Goal: Task Accomplishment & Management: Manage account settings

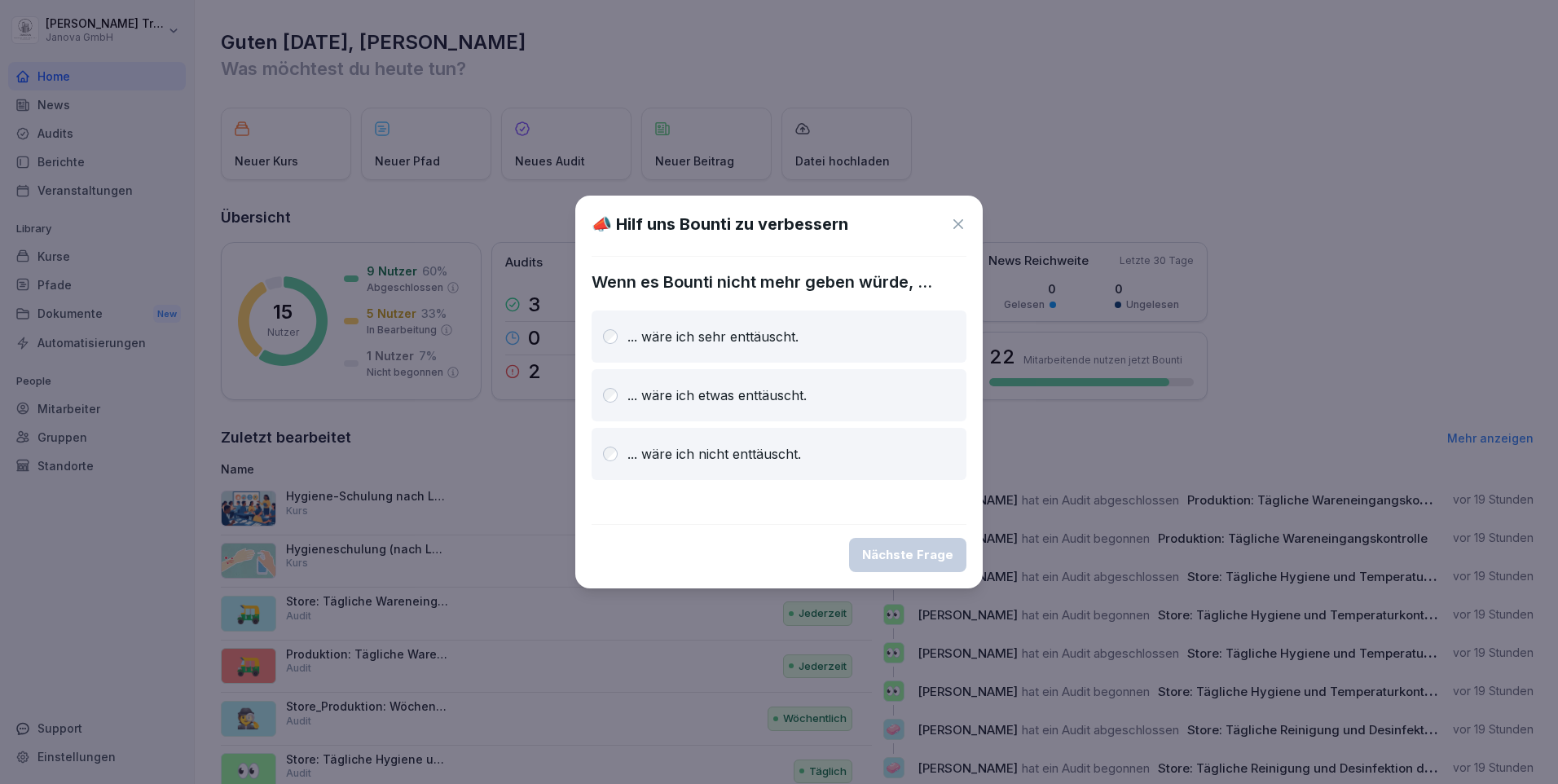
click at [957, 212] on div "📣 Hilf uns Bounti zu verbessern" at bounding box center [778, 224] width 375 height 25
click at [961, 228] on icon at bounding box center [958, 224] width 16 height 16
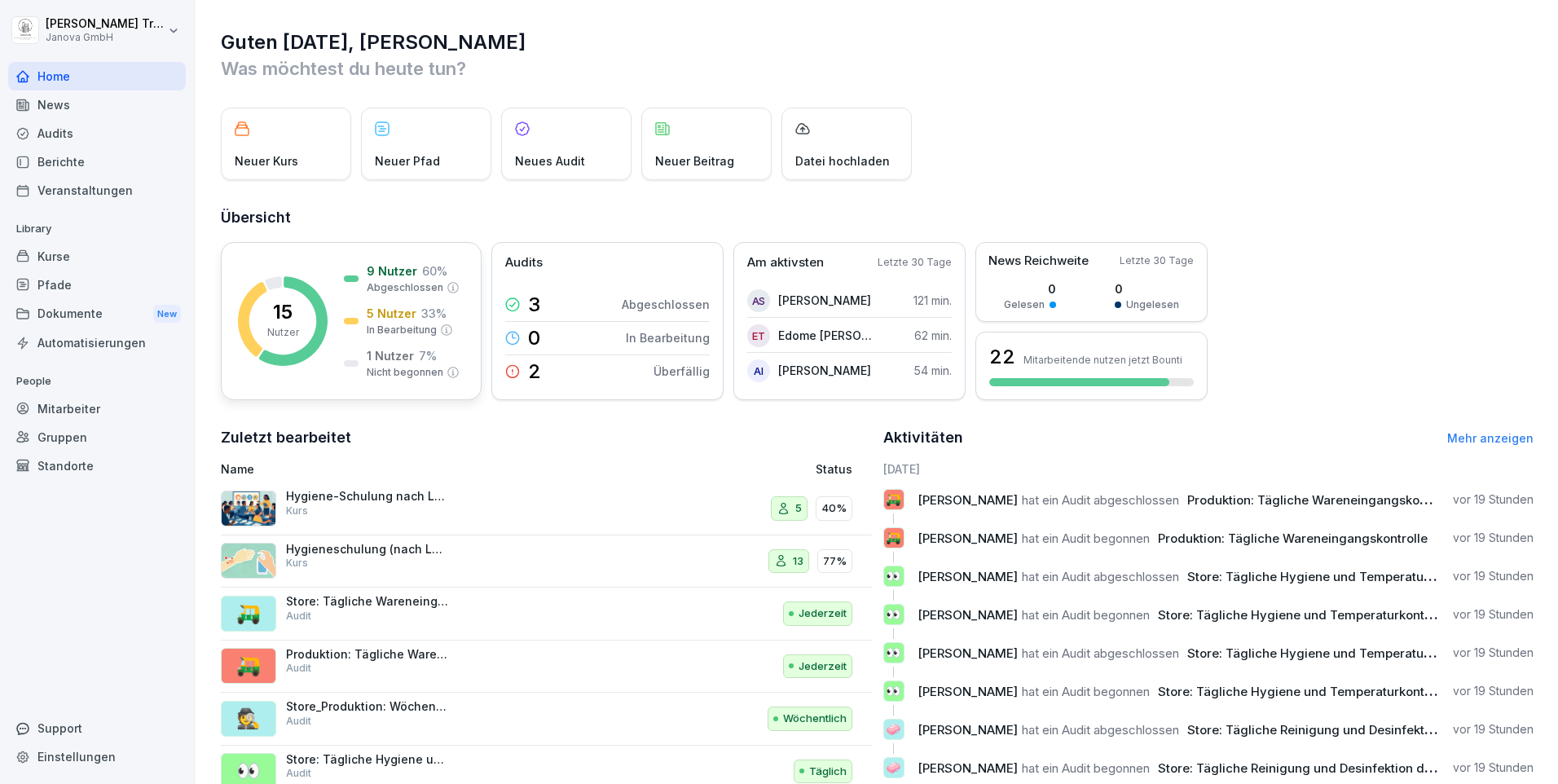
click at [379, 358] on p "1 Nutzer" at bounding box center [390, 355] width 47 height 17
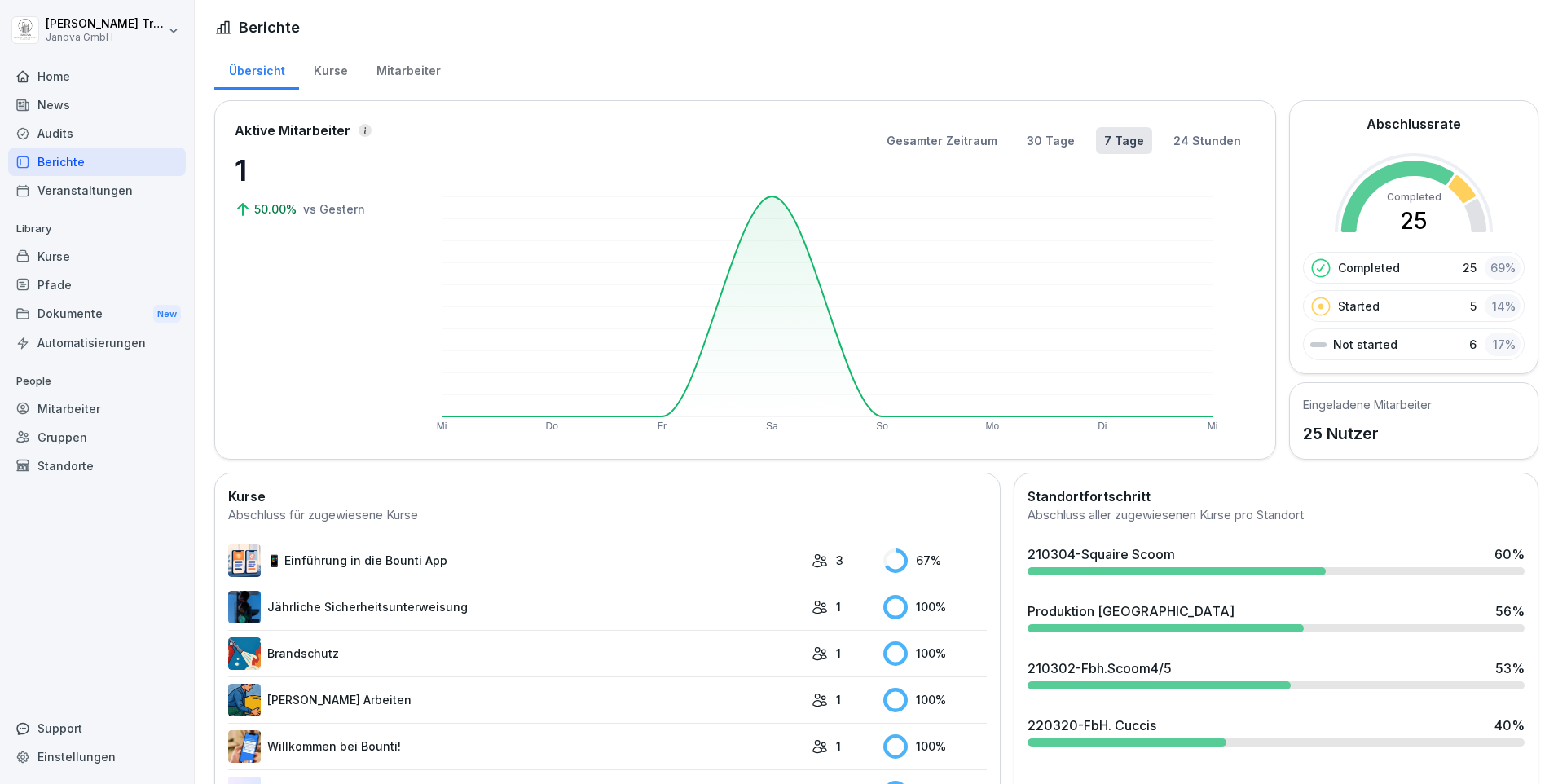
click at [413, 67] on div "Mitarbeiter" at bounding box center [407, 68] width 93 height 42
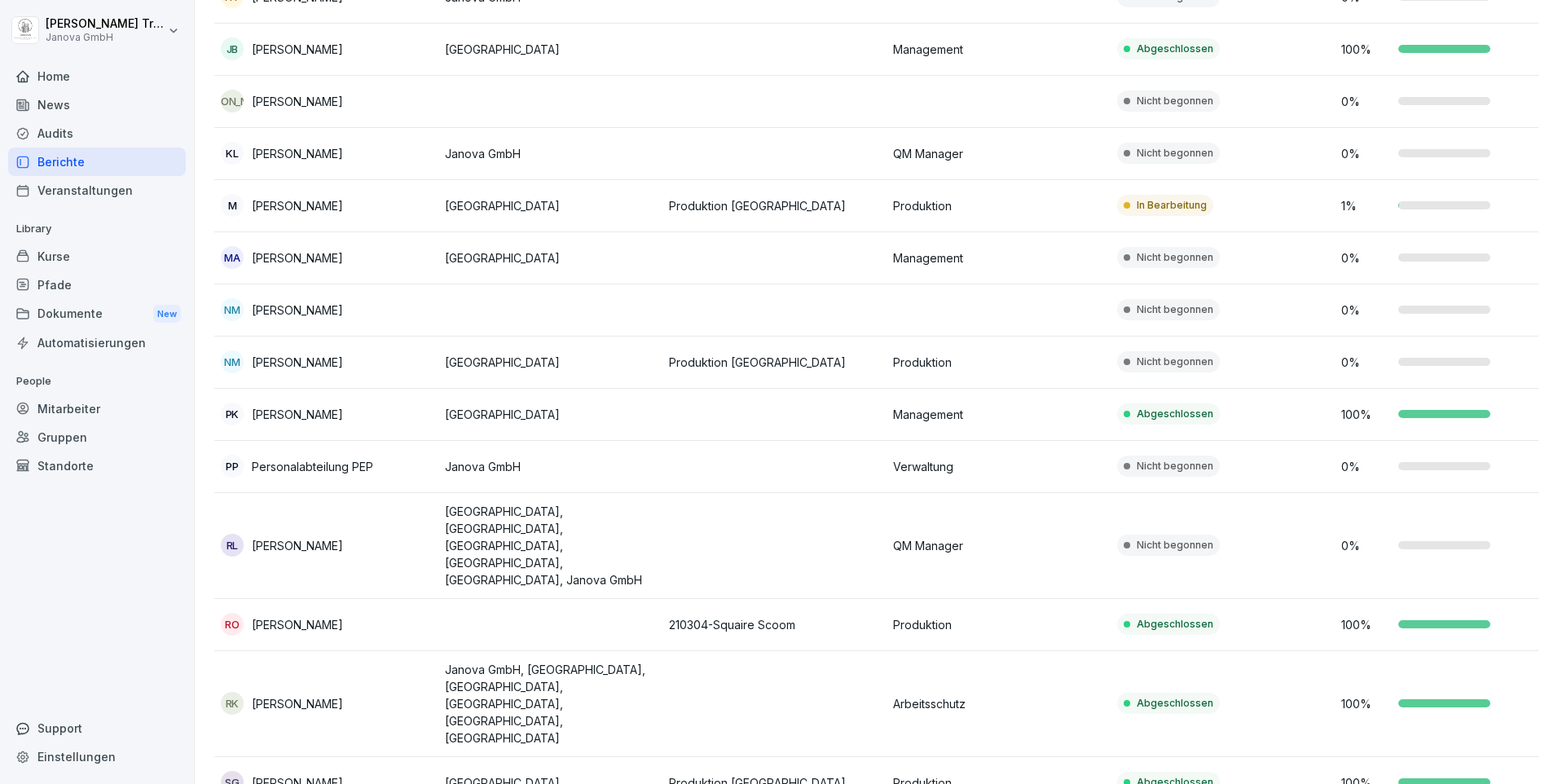
scroll to position [746, 0]
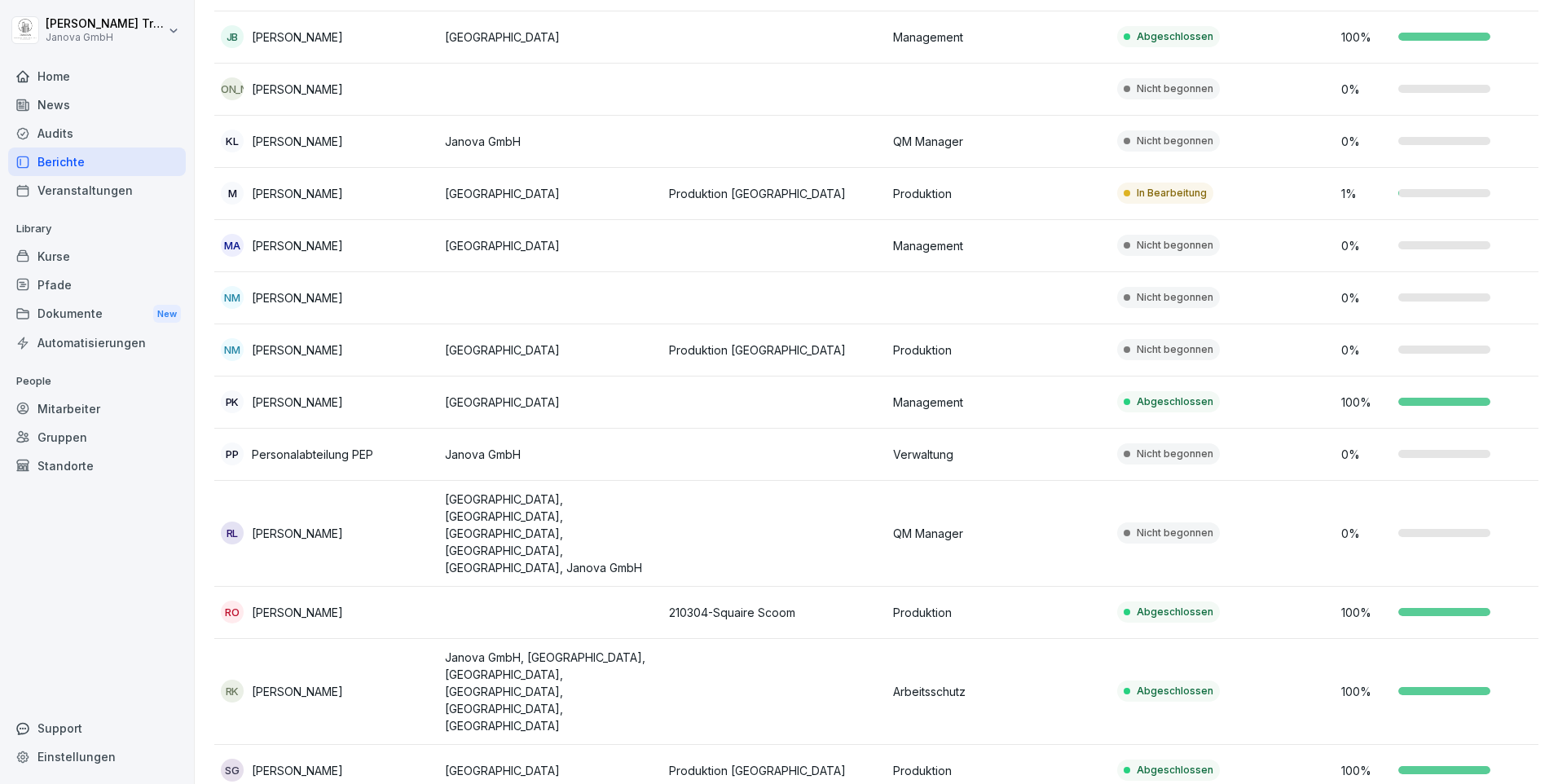
click at [59, 75] on div "Home" at bounding box center [97, 75] width 178 height 28
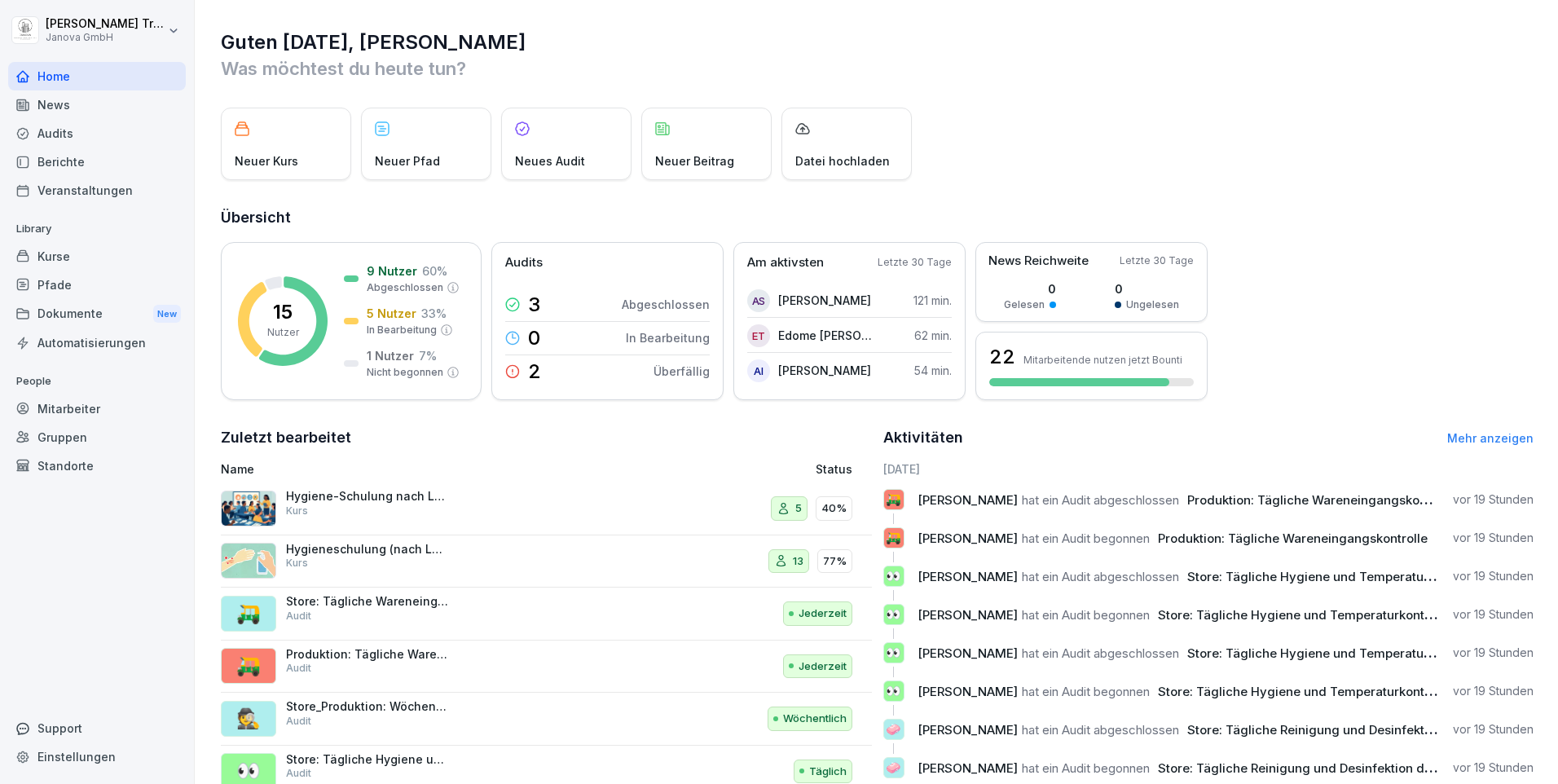
click at [60, 156] on div "Berichte" at bounding box center [97, 161] width 178 height 28
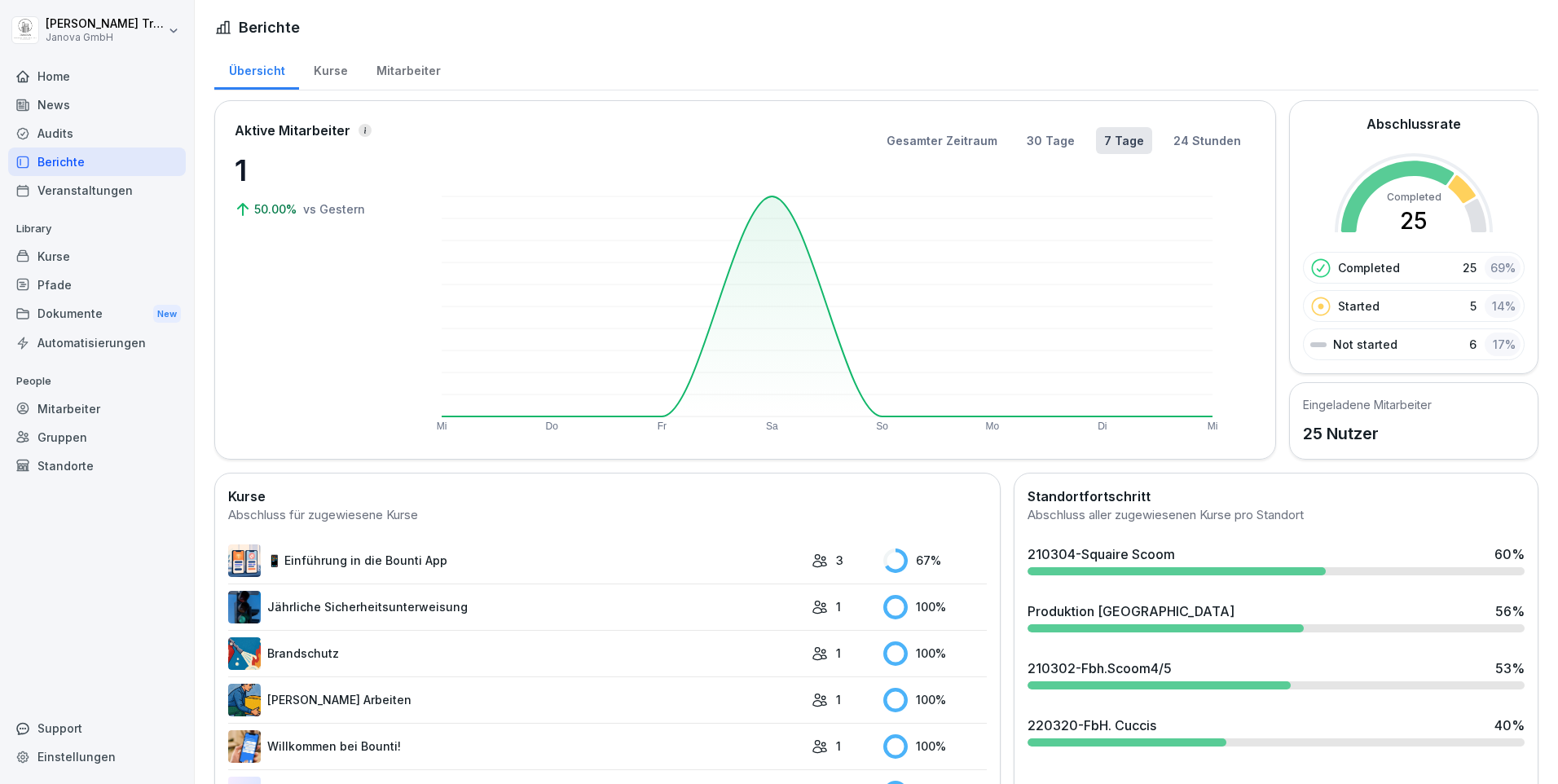
click at [337, 66] on div "Kurse" at bounding box center [330, 68] width 62 height 42
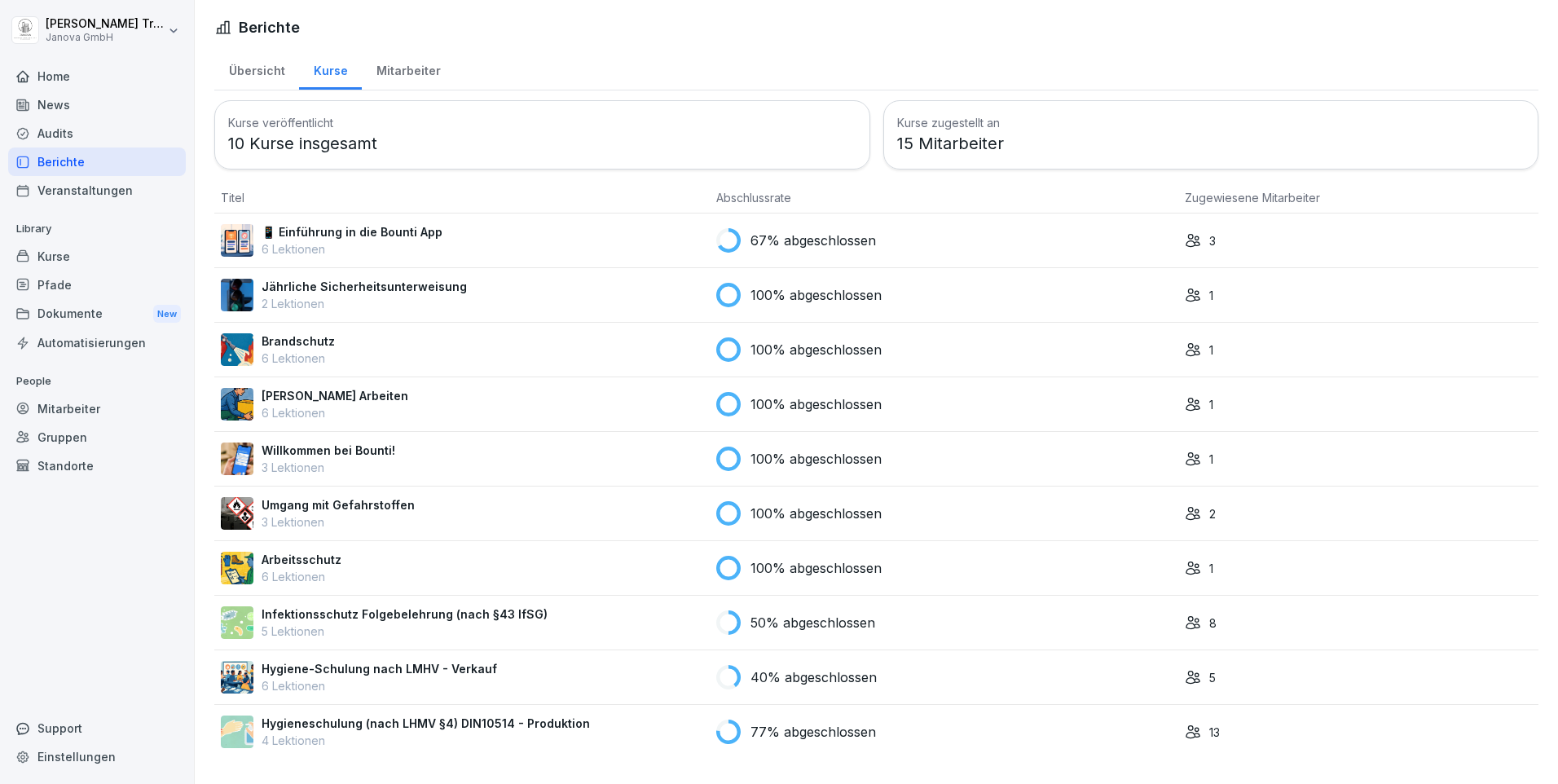
click at [58, 251] on div "Kurse" at bounding box center [97, 255] width 178 height 28
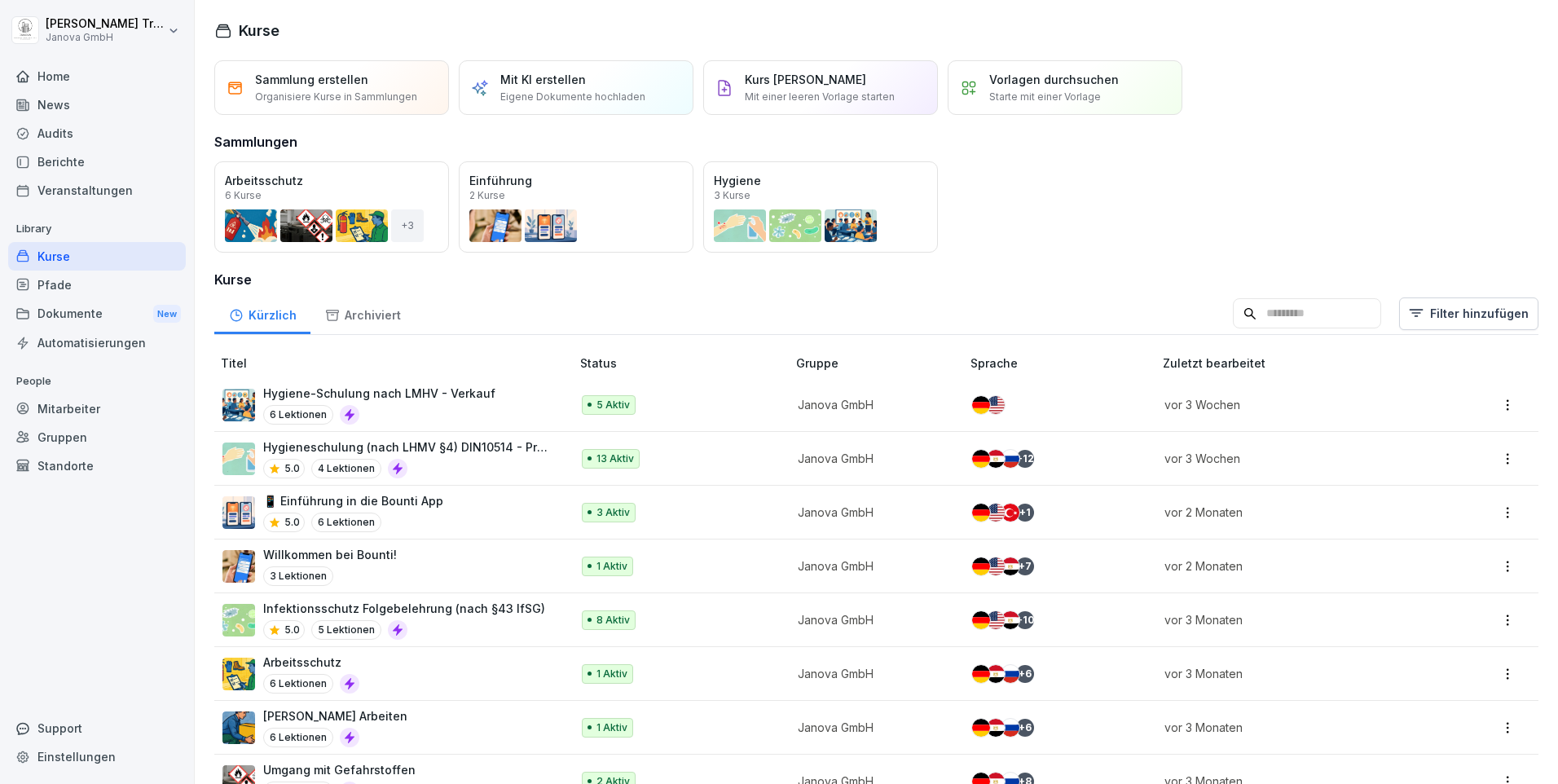
click at [53, 130] on div "Audits" at bounding box center [97, 132] width 178 height 28
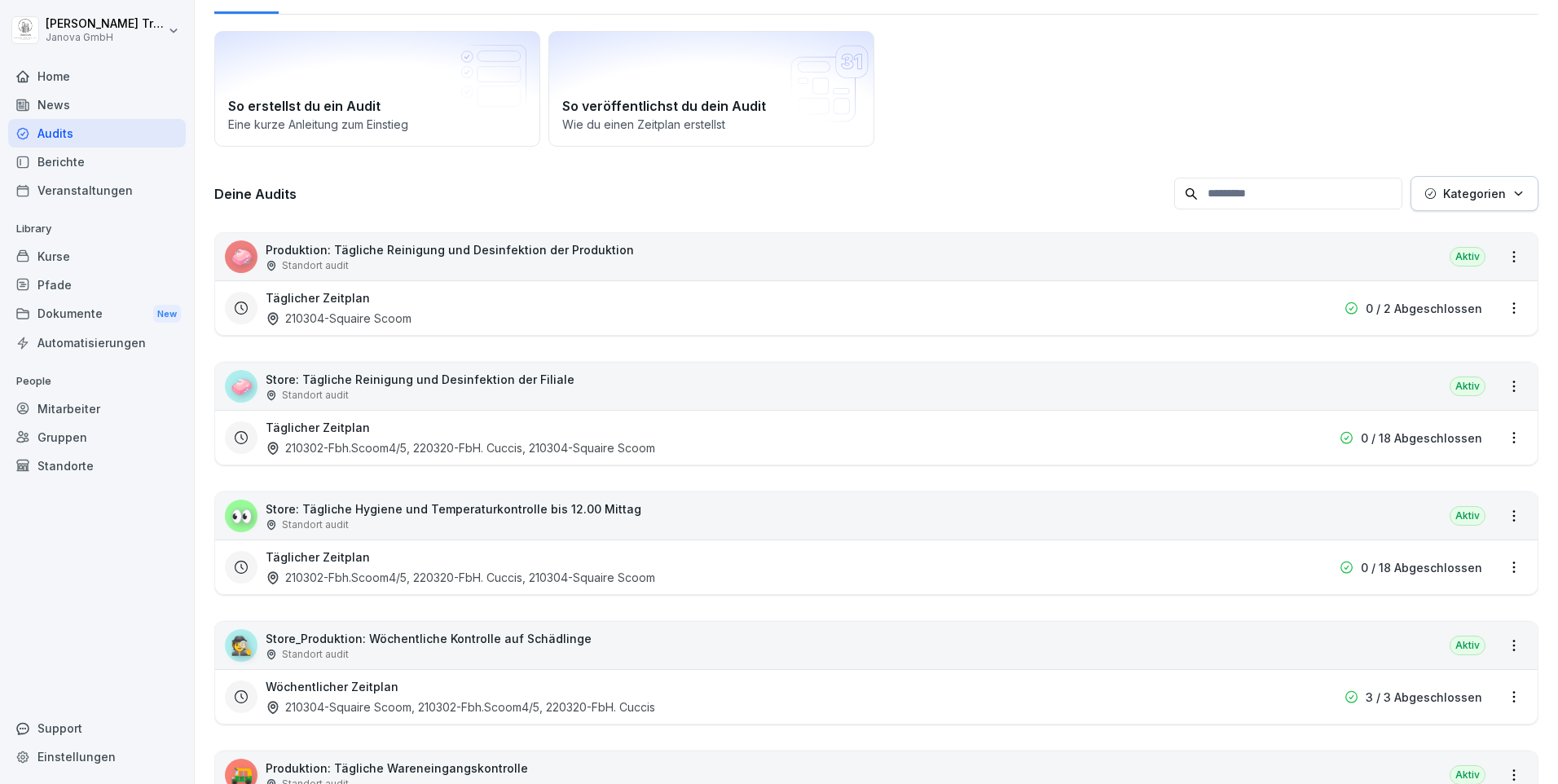
scroll to position [244, 0]
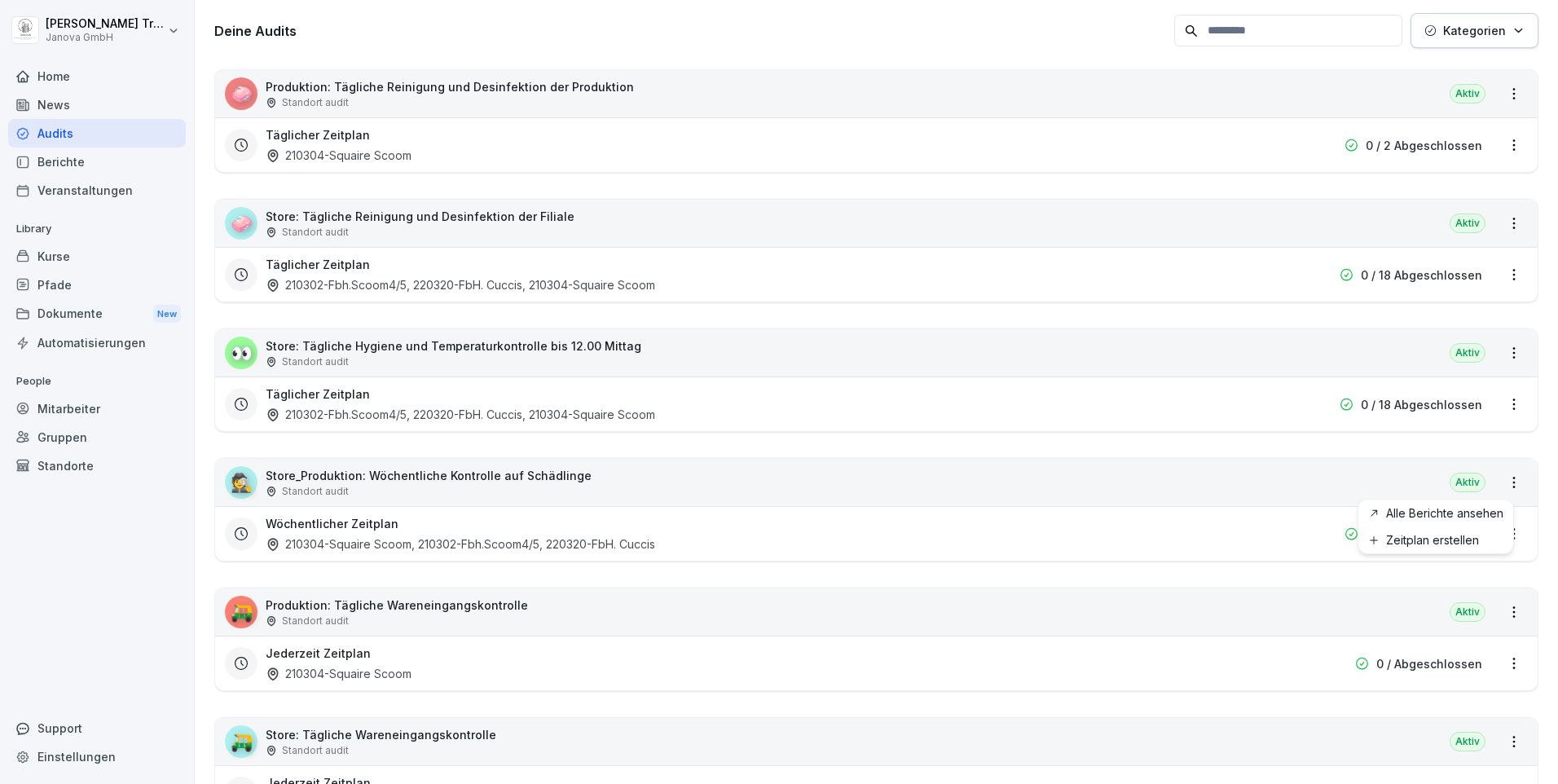
click at [1501, 480] on html "Heiko Trautmann Janova GmbH Home News Audits Berichte Veranstaltungen Library K…" at bounding box center [779, 392] width 1558 height 784
click at [1501, 479] on html "Heiko Trautmann Janova GmbH Home News Audits Berichte Veranstaltungen Library K…" at bounding box center [779, 392] width 1558 height 784
click at [488, 475] on p "Store_Produktion: Wöchentliche Kontrolle auf Schädlinge" at bounding box center [429, 476] width 326 height 17
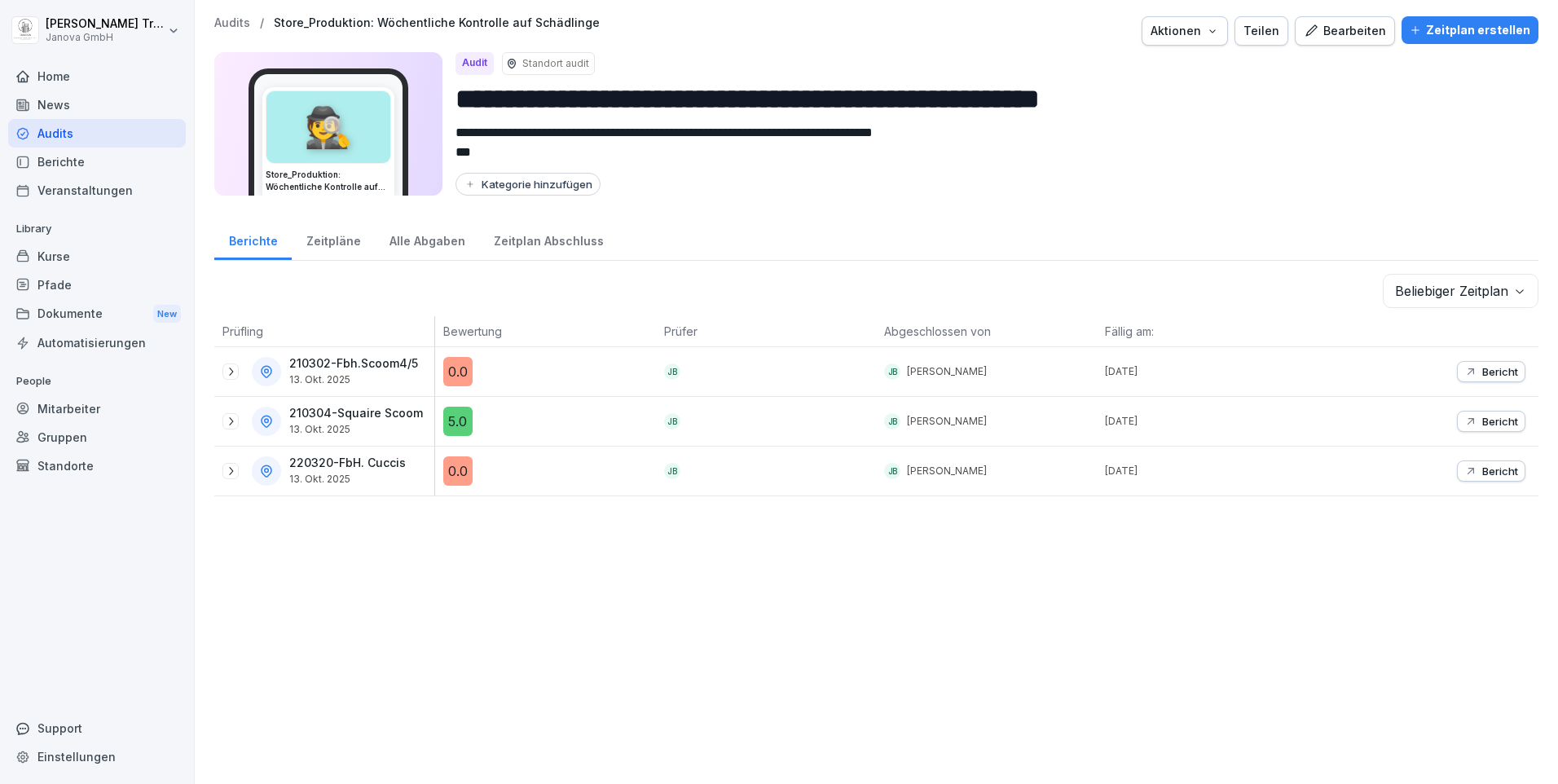
click at [1359, 26] on div "Bearbeiten" at bounding box center [1344, 31] width 82 height 18
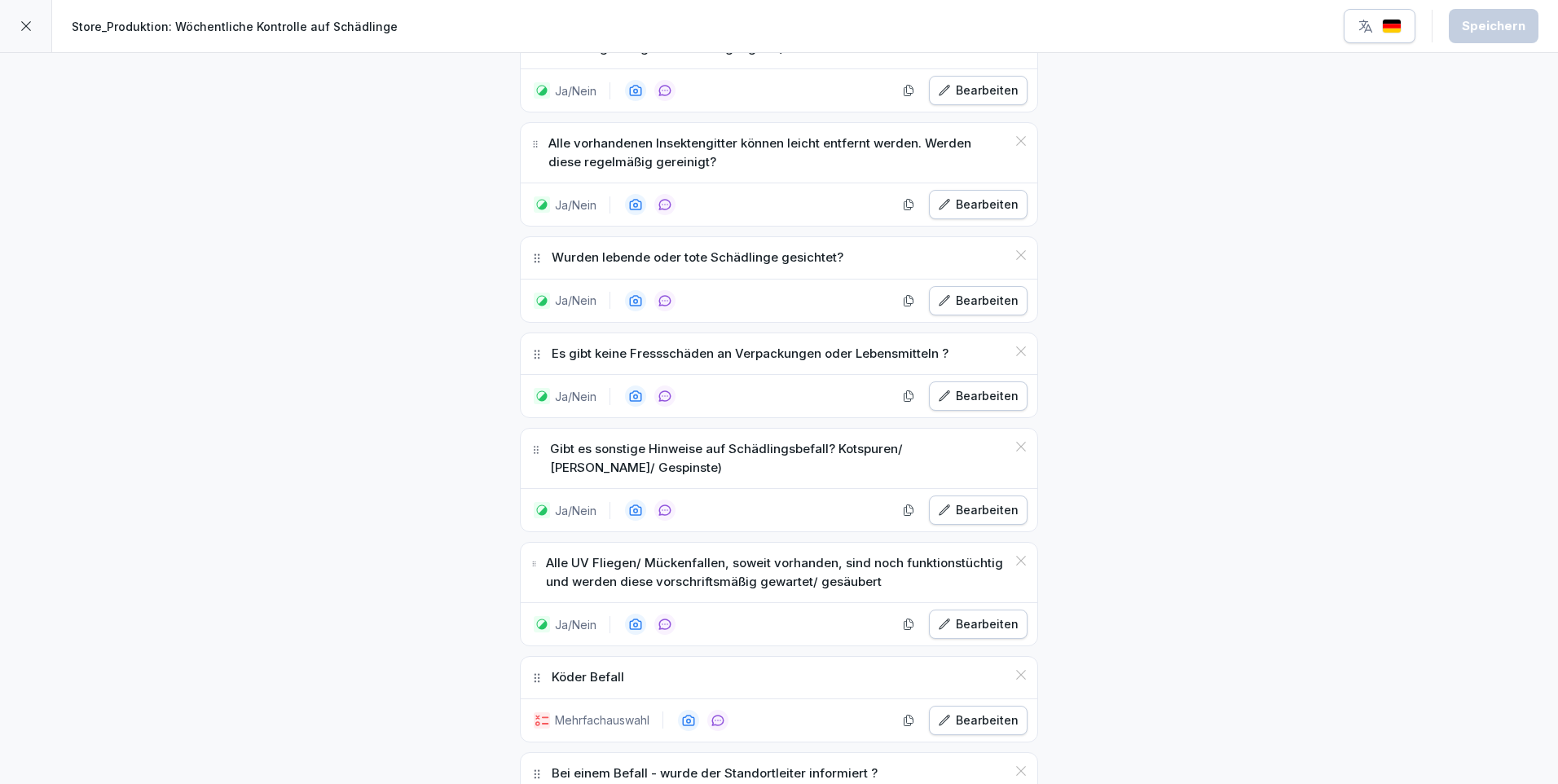
scroll to position [815, 0]
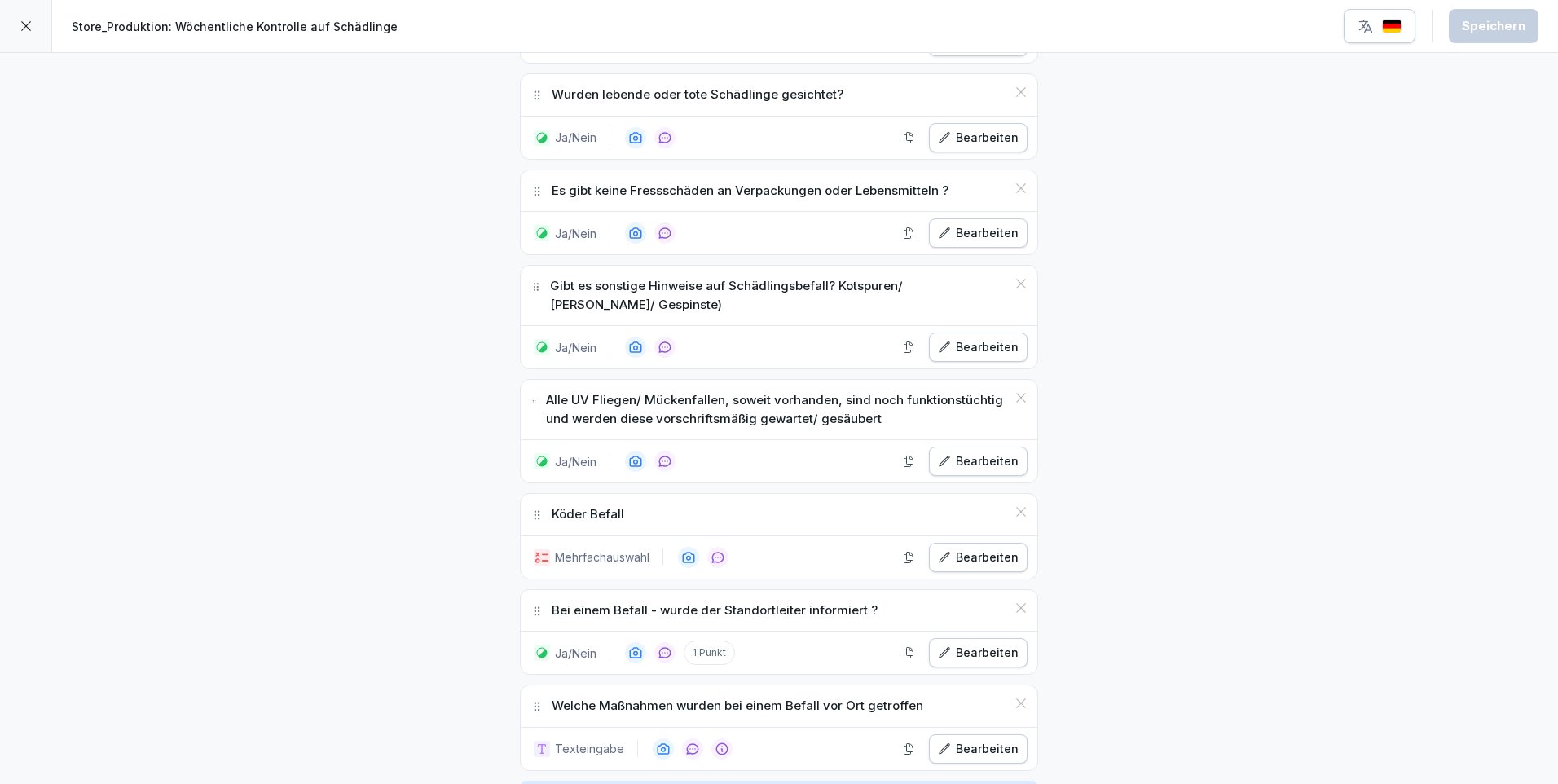
click at [983, 560] on div "Bearbeiten" at bounding box center [978, 557] width 80 height 18
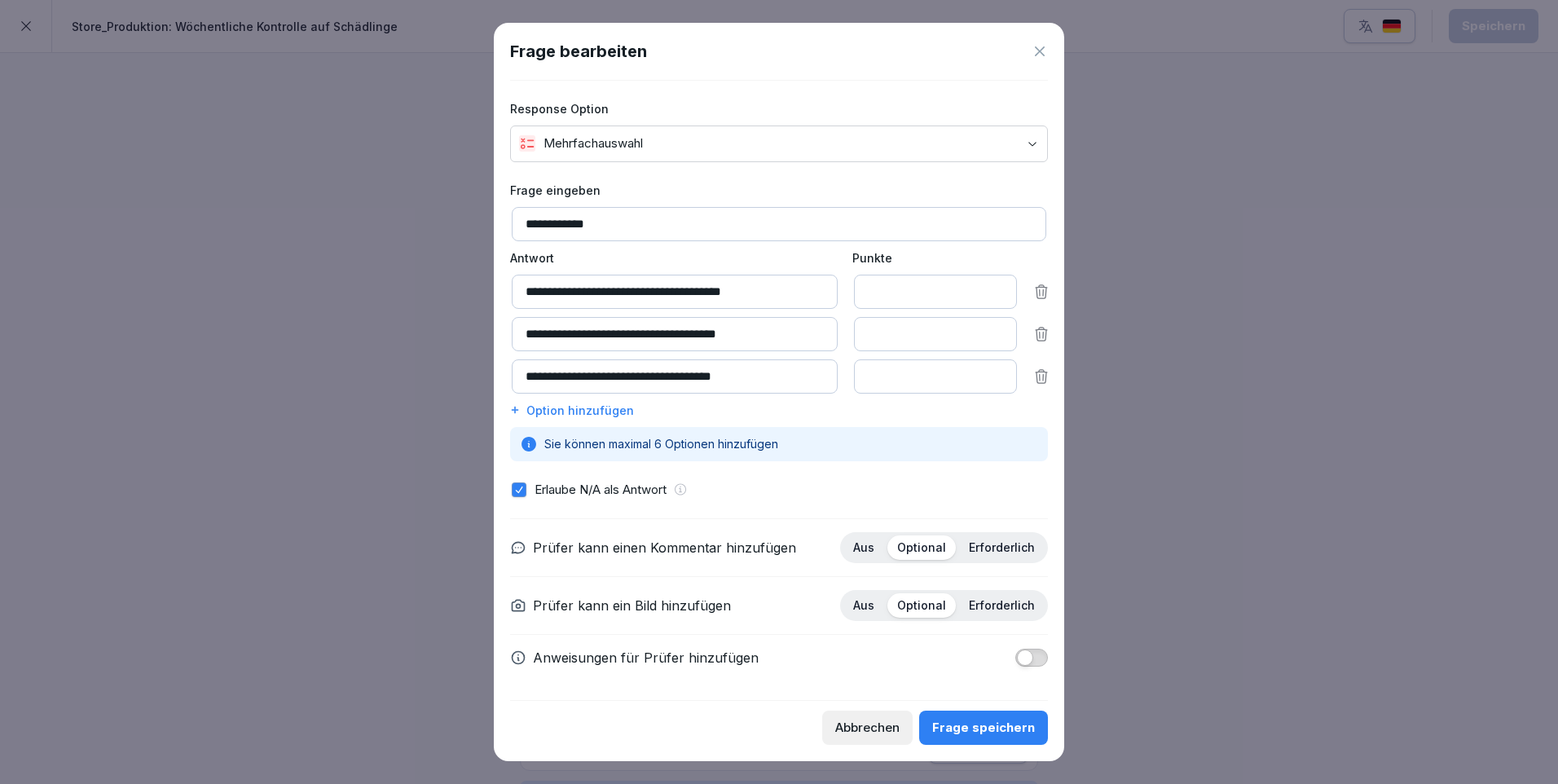
click at [882, 729] on div "Abbrechen" at bounding box center [867, 727] width 64 height 18
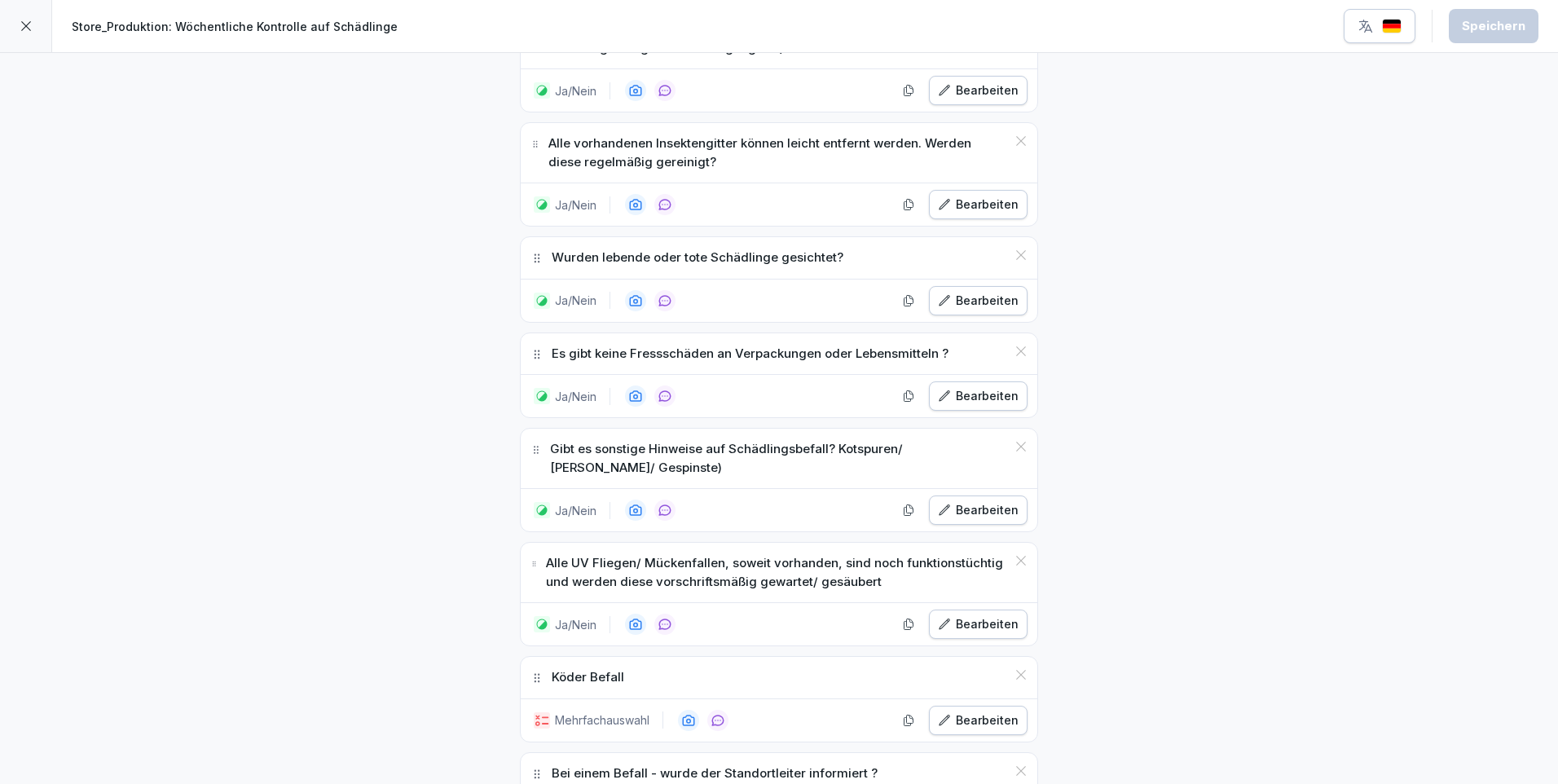
scroll to position [570, 0]
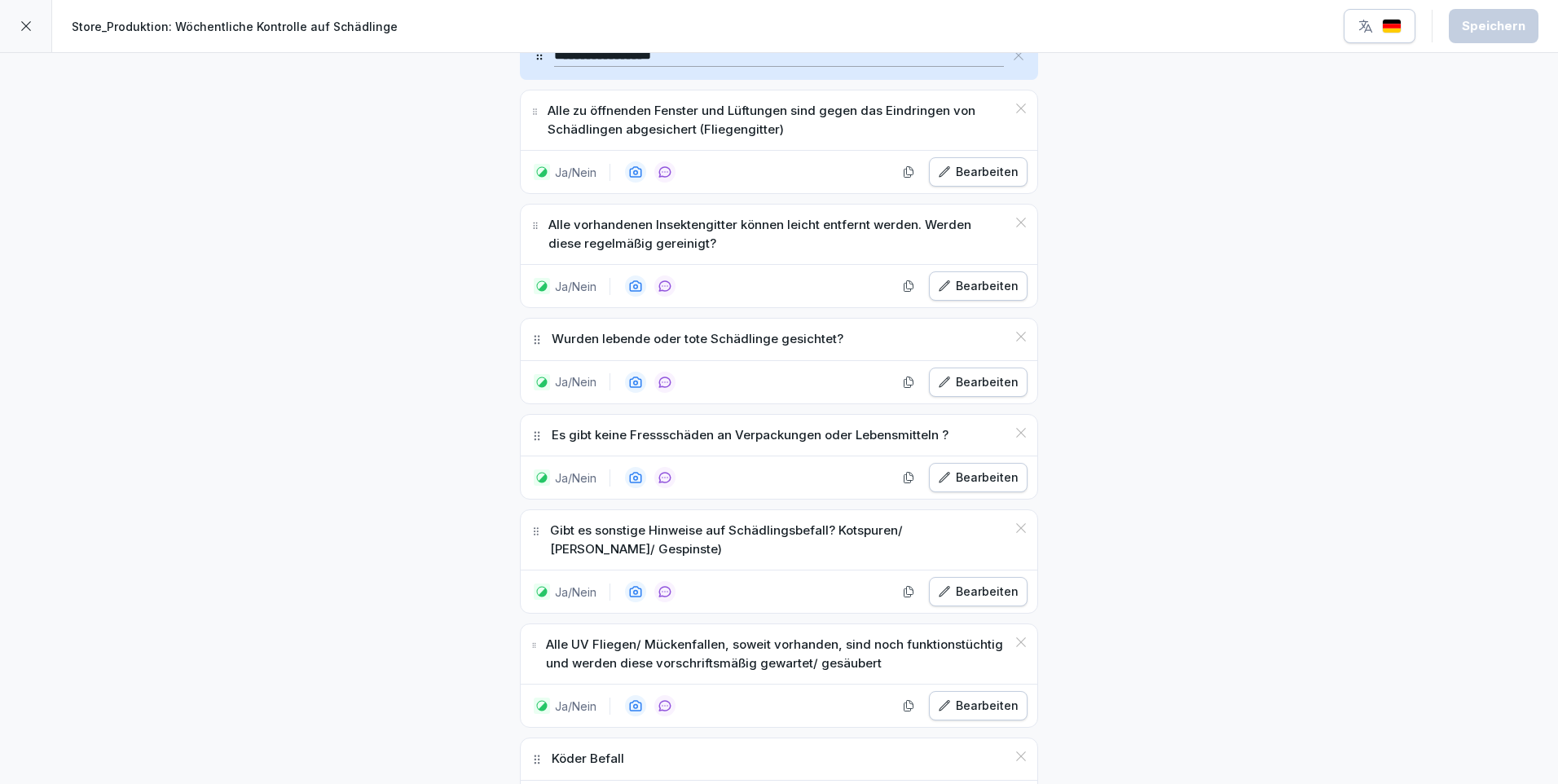
click at [23, 19] on div at bounding box center [26, 26] width 52 height 52
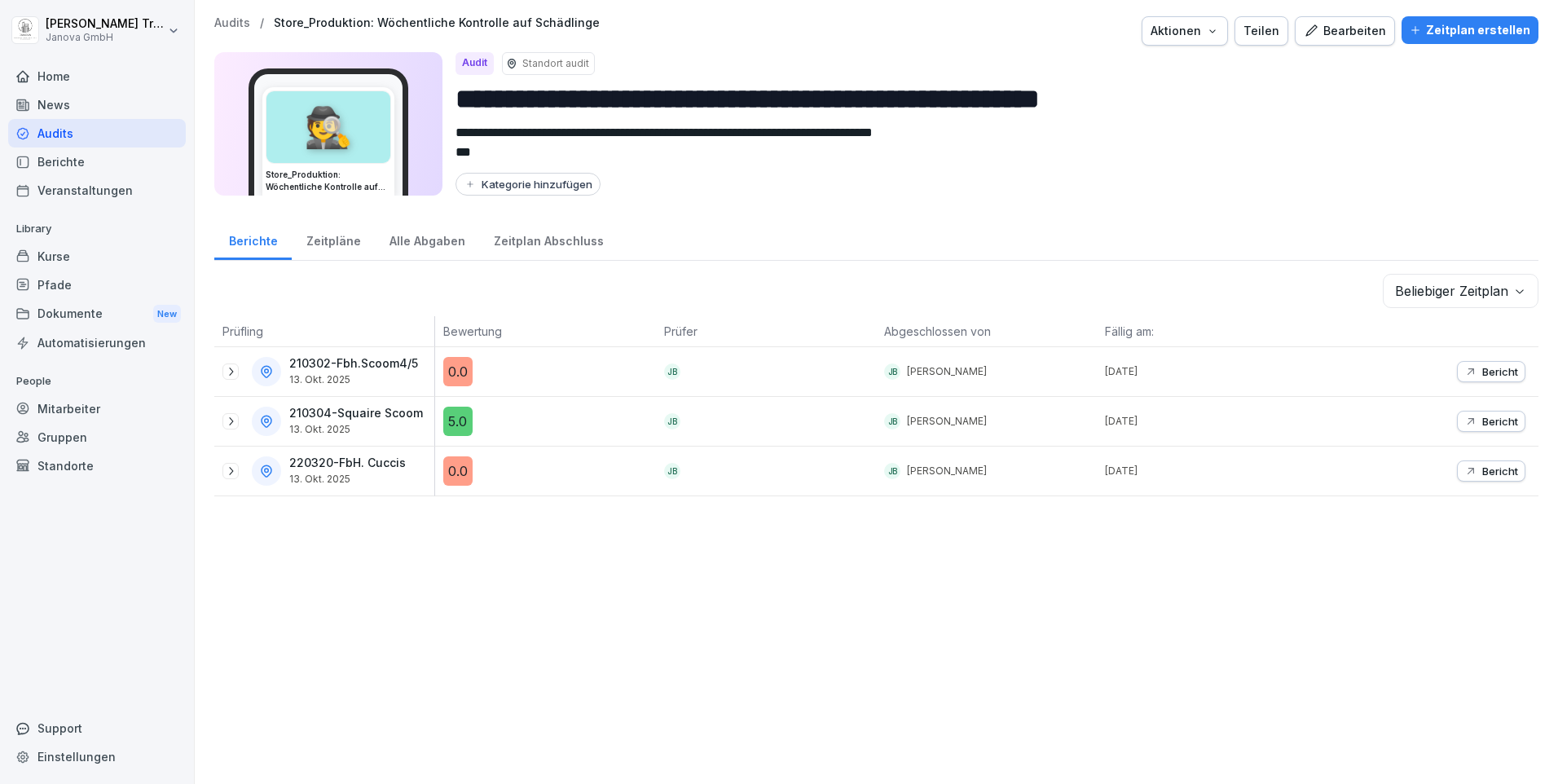
click at [1497, 368] on p "Bericht" at bounding box center [1500, 371] width 36 height 13
click at [1483, 424] on p "Bericht" at bounding box center [1500, 420] width 36 height 13
click at [1364, 31] on div "Bearbeiten" at bounding box center [1344, 31] width 82 height 18
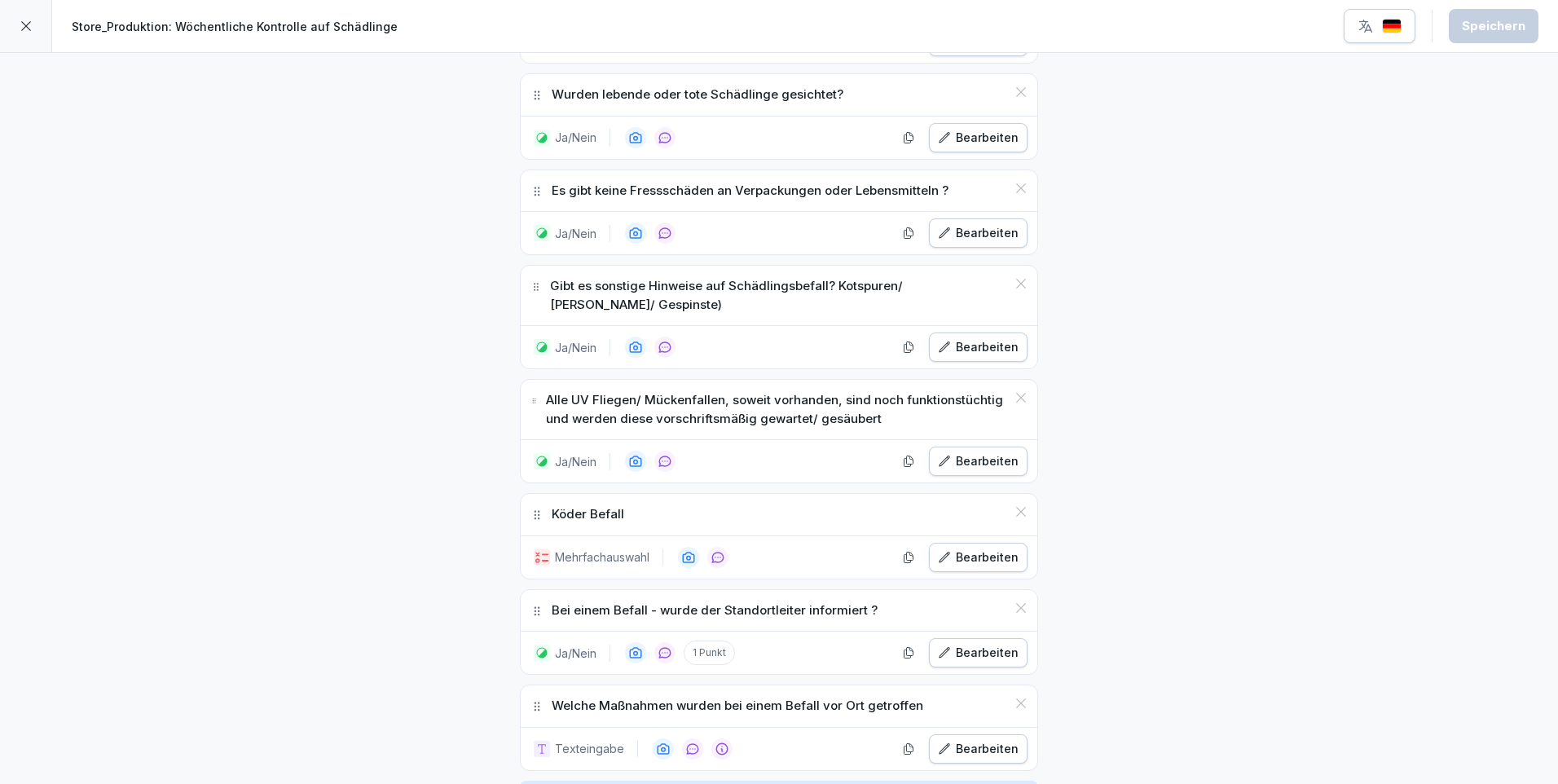
scroll to position [1140, 0]
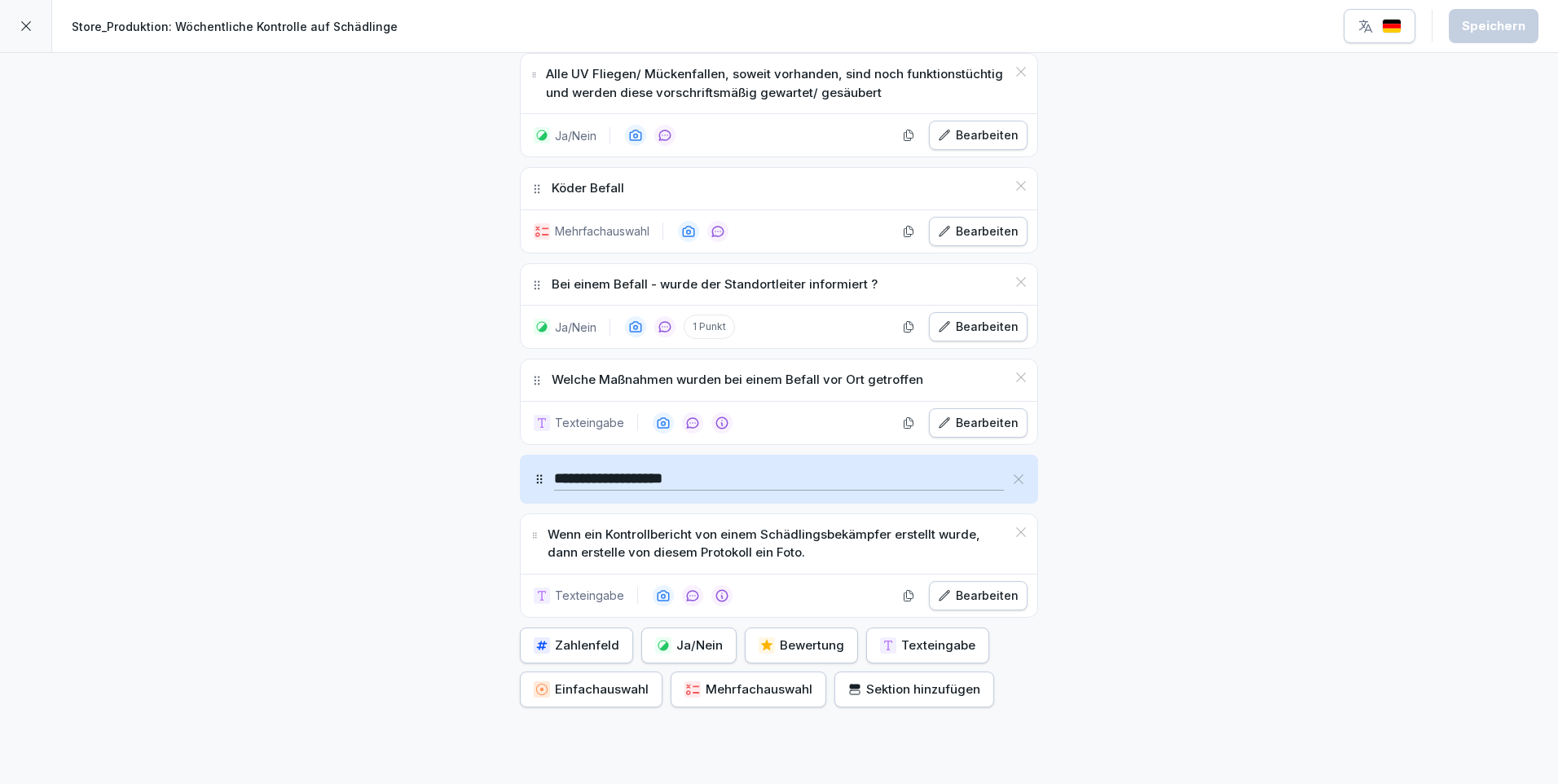
click at [24, 21] on icon at bounding box center [26, 26] width 13 height 13
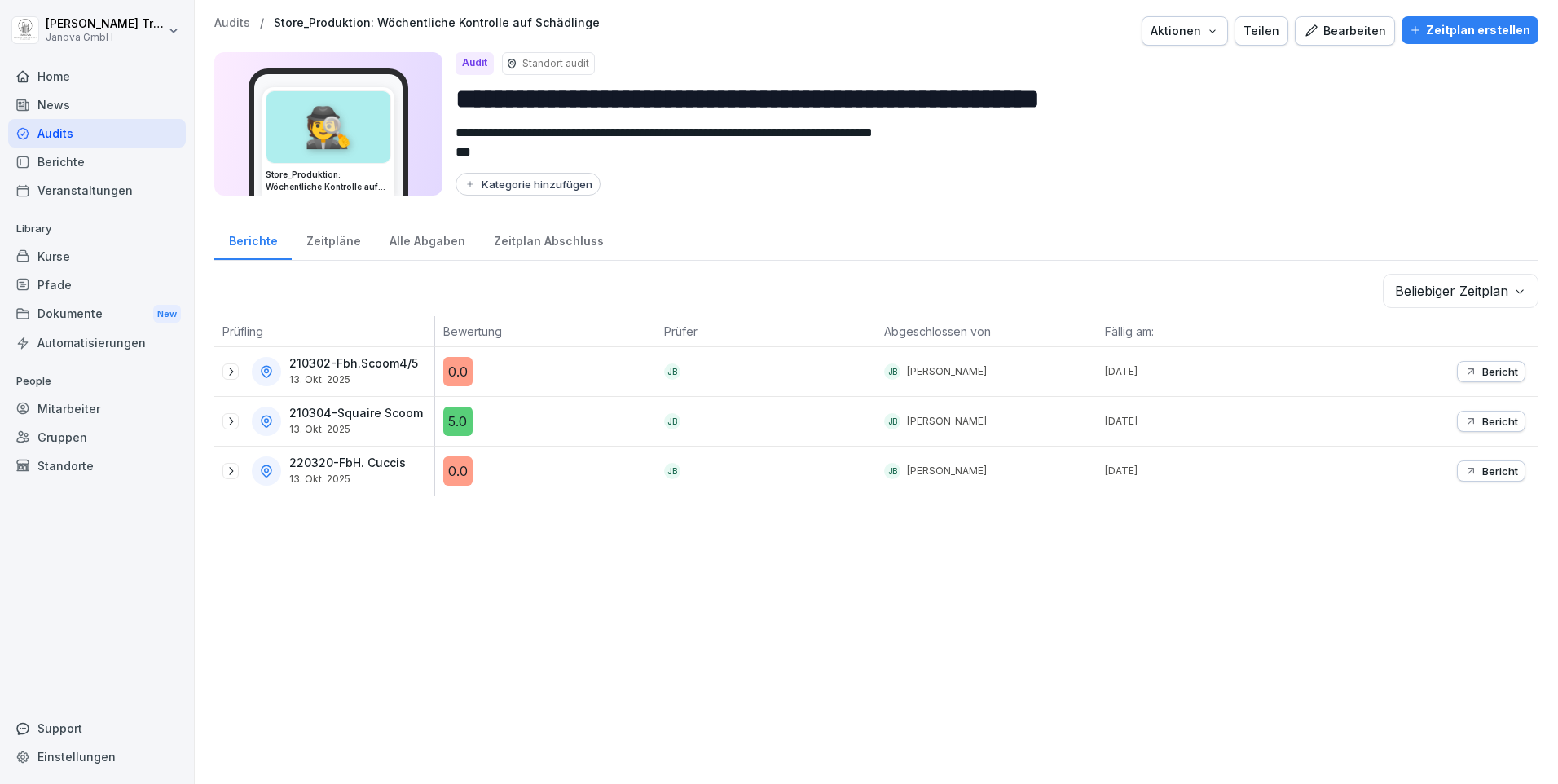
click at [56, 132] on div "Audits" at bounding box center [97, 132] width 178 height 28
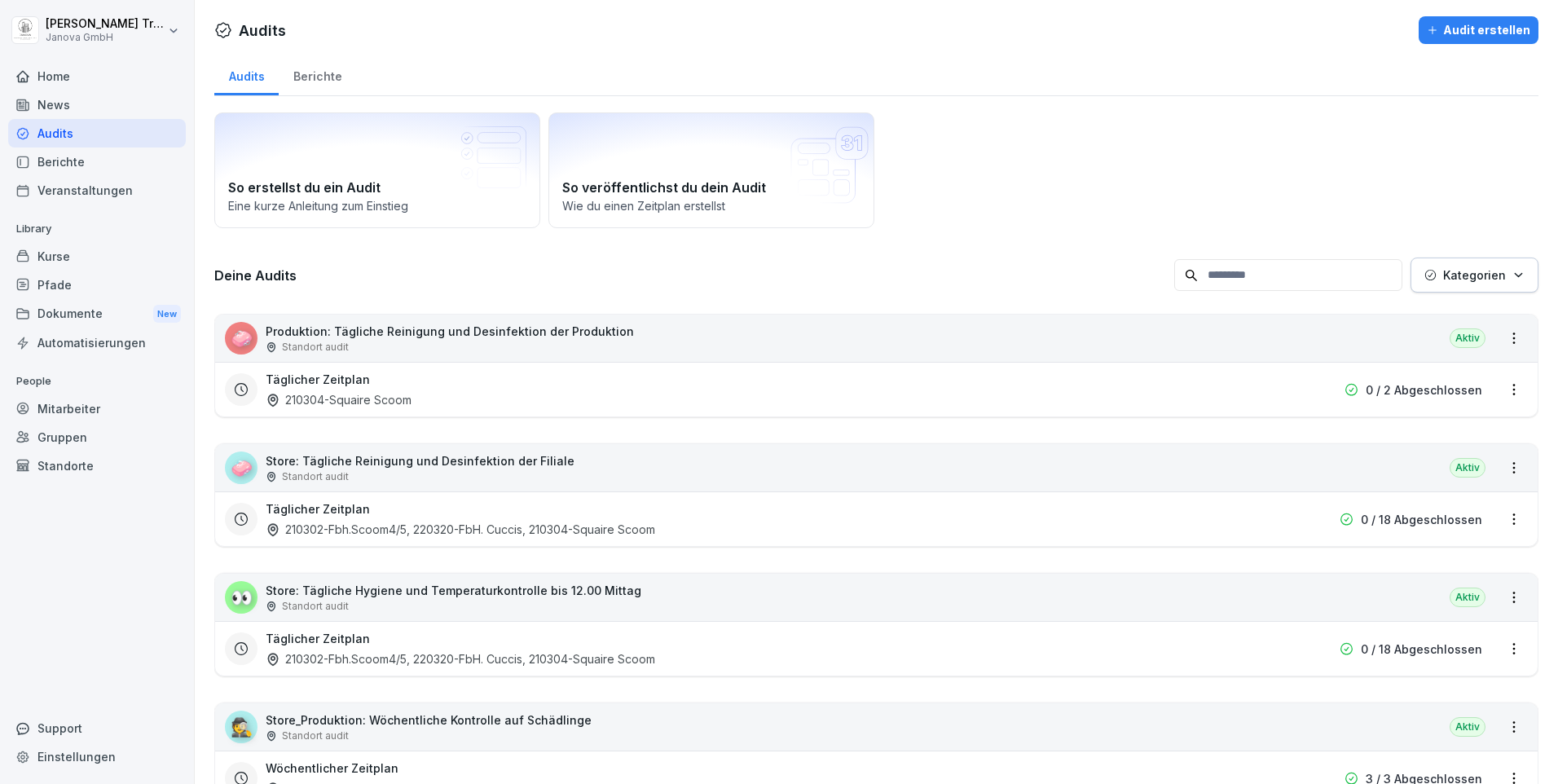
click at [1462, 26] on div "Audit erstellen" at bounding box center [1478, 30] width 103 height 18
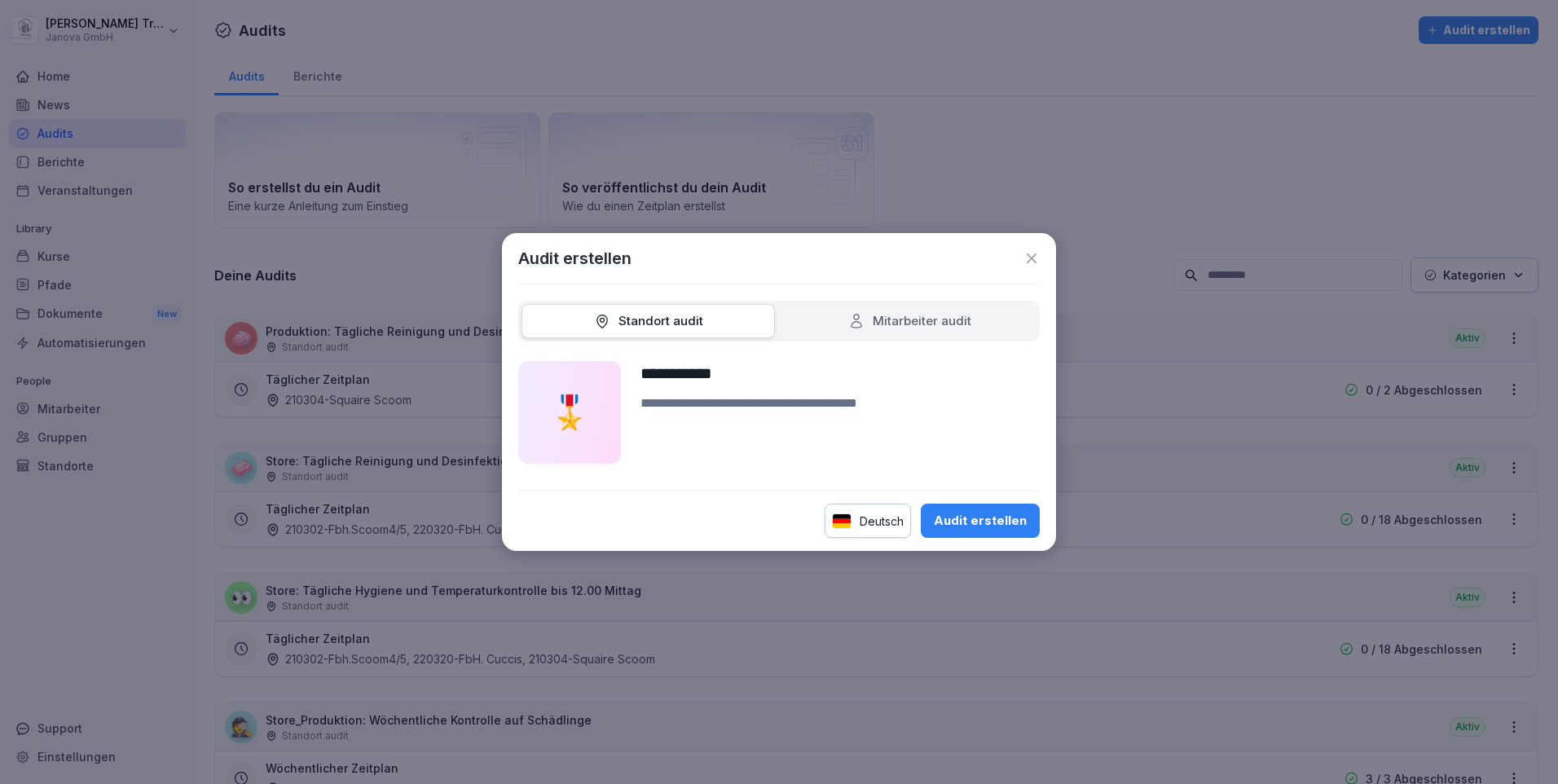
type input "**********"
click at [982, 518] on div "Audit erstellen" at bounding box center [980, 520] width 93 height 18
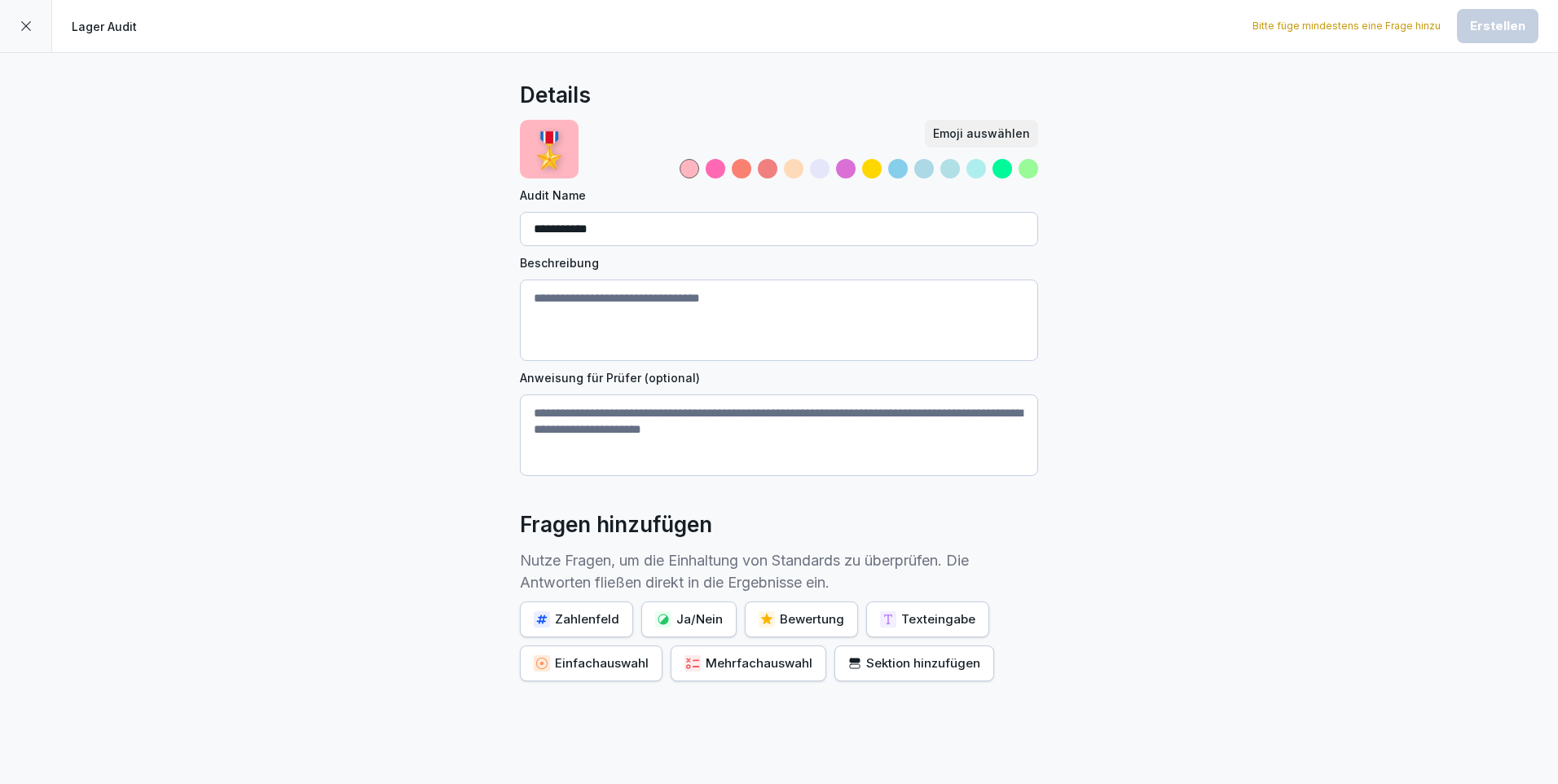
click at [720, 293] on textarea "Beschreibung" at bounding box center [779, 319] width 518 height 81
type textarea "**********"
click at [694, 618] on div "Ja/Nein" at bounding box center [688, 618] width 67 height 18
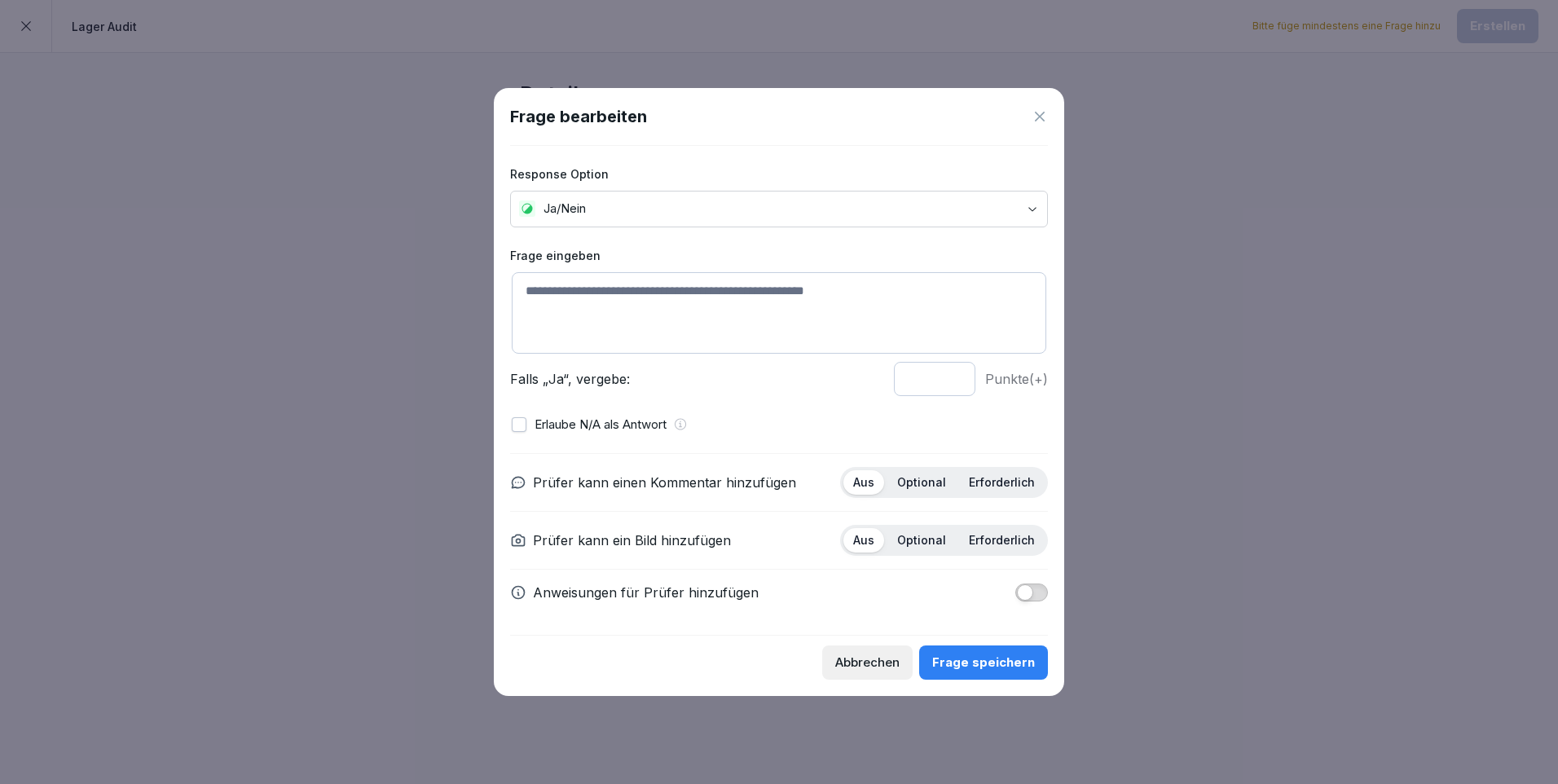
click at [590, 285] on textarea at bounding box center [779, 313] width 535 height 81
type textarea "**********"
type input "*"
click at [954, 383] on input "*" at bounding box center [934, 378] width 81 height 34
click at [520, 420] on button "button" at bounding box center [518, 424] width 15 height 15
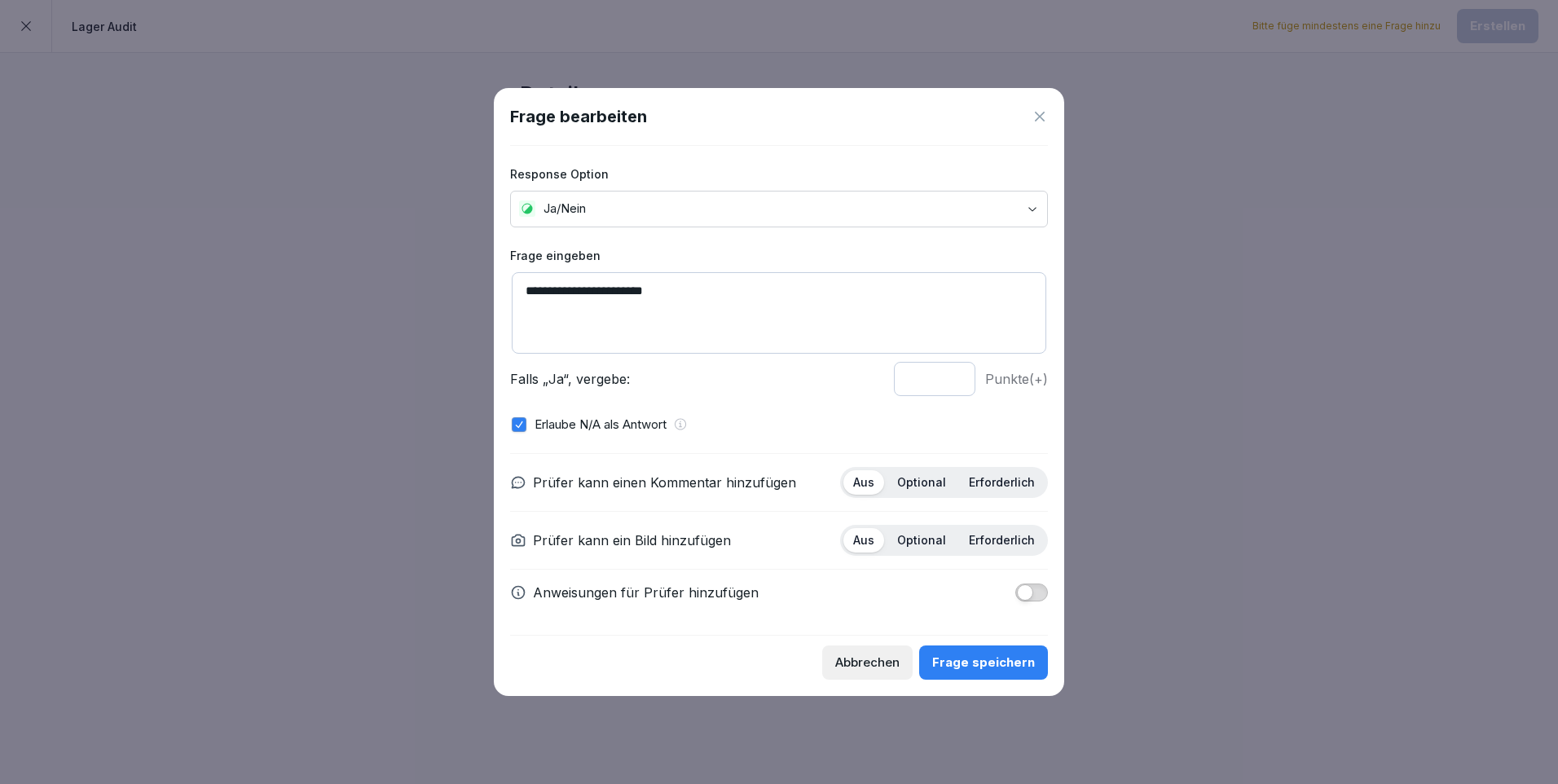
click at [926, 531] on div "Optional" at bounding box center [922, 540] width 68 height 25
click at [1006, 655] on div "Frage speichern" at bounding box center [983, 662] width 102 height 18
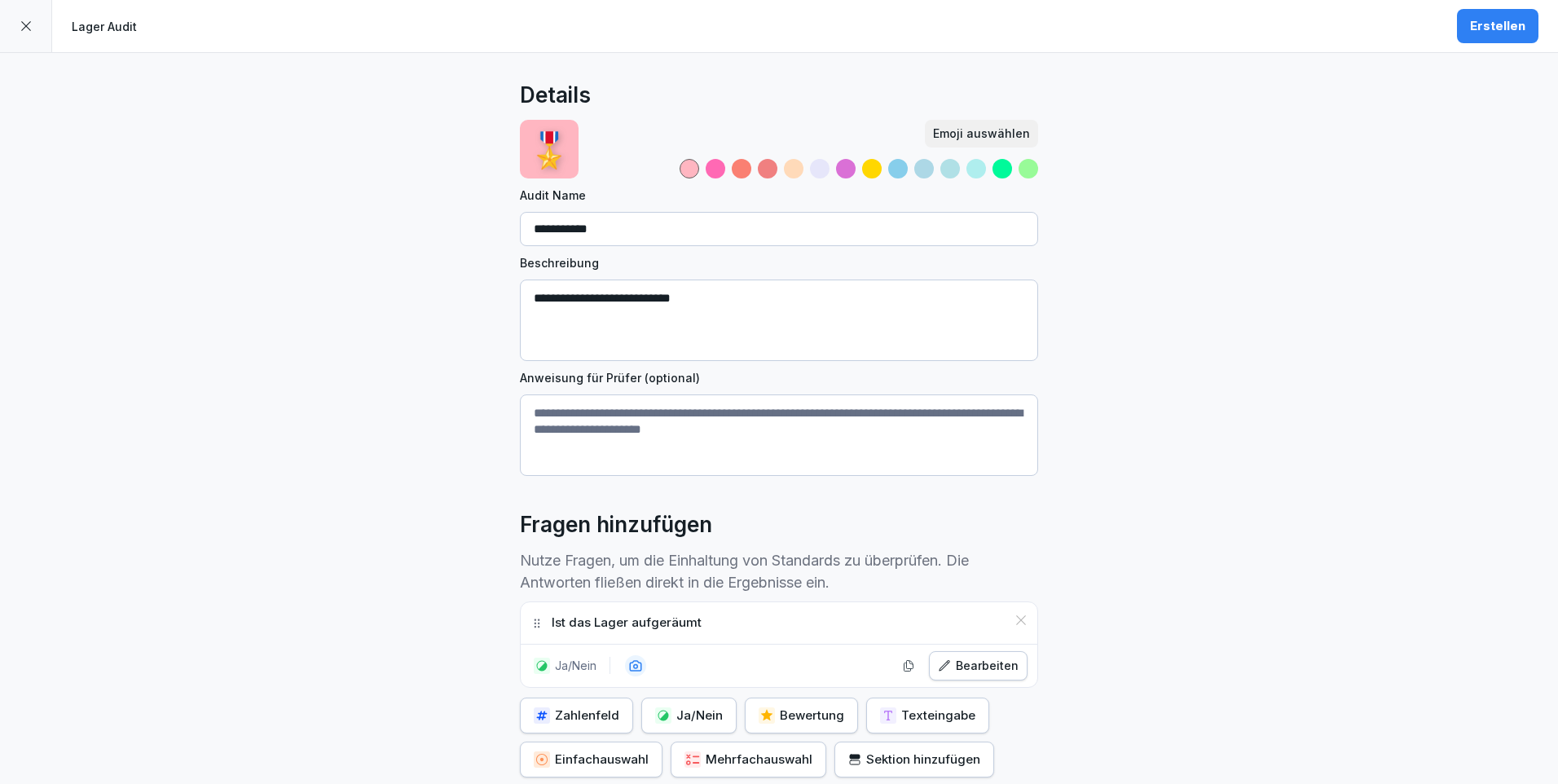
scroll to position [81, 0]
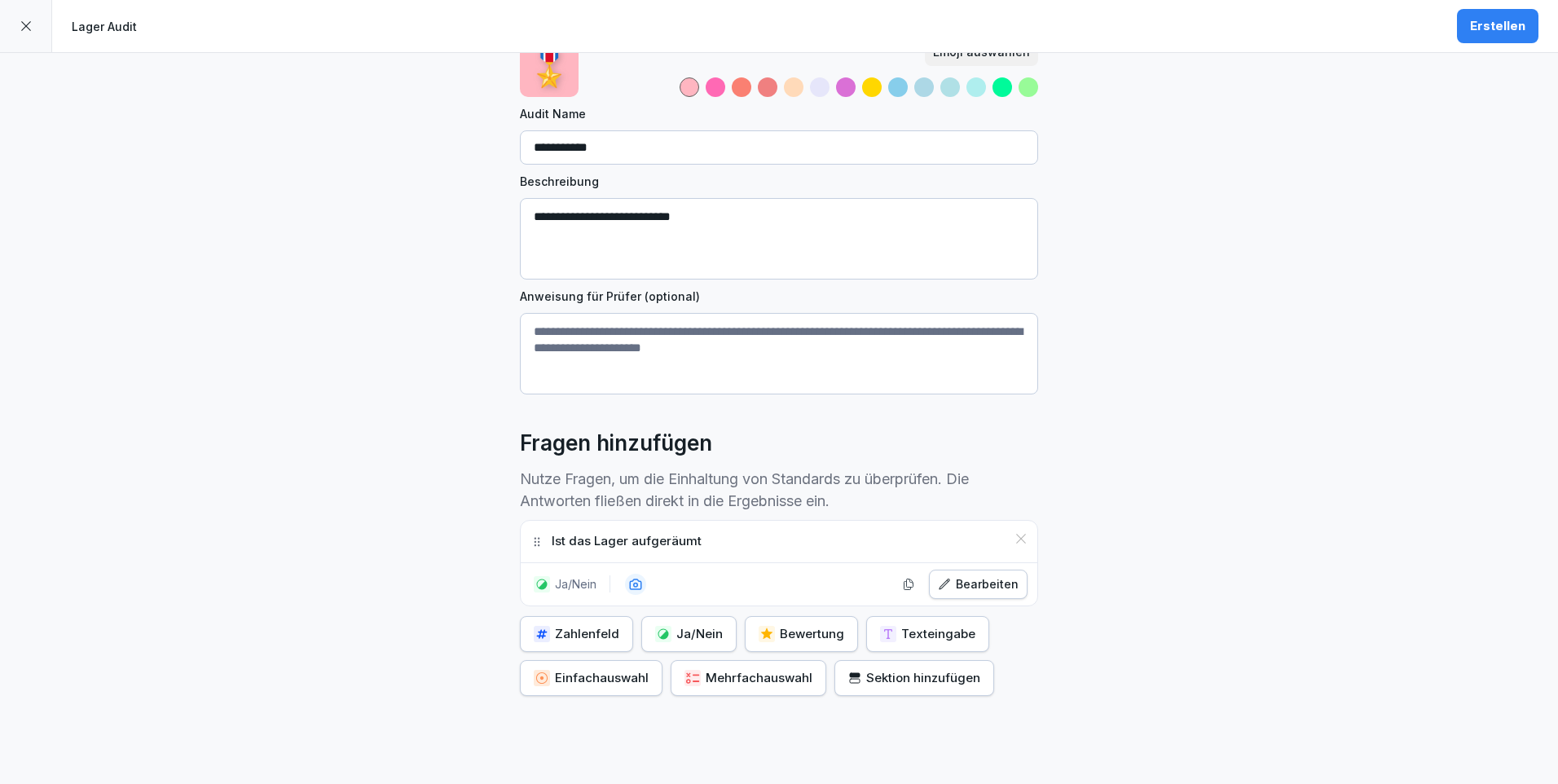
click at [664, 635] on div "Ja/Nein" at bounding box center [688, 634] width 67 height 18
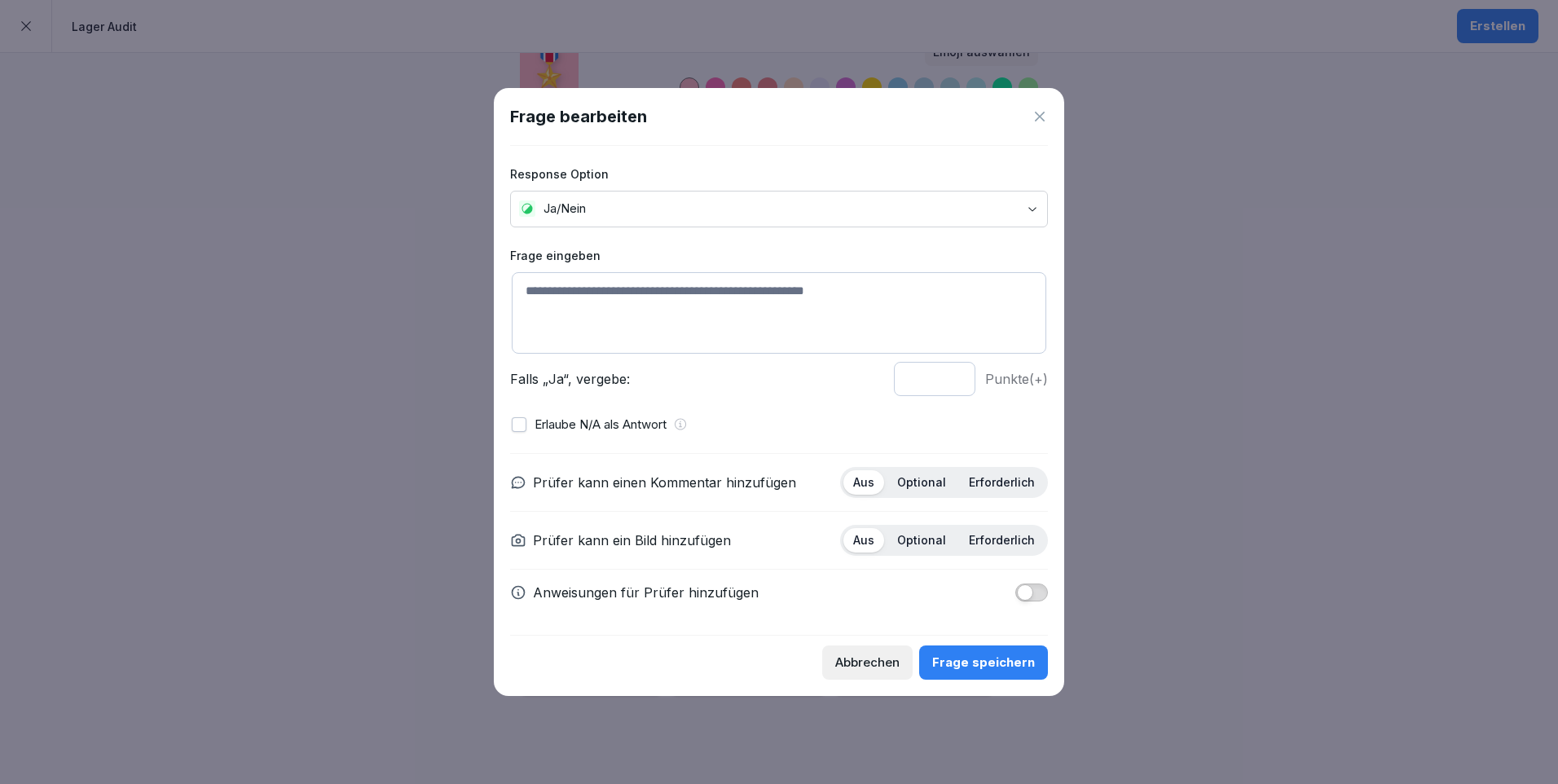
click at [587, 299] on textarea at bounding box center [779, 313] width 535 height 81
type textarea "**********"
click at [518, 426] on button "button" at bounding box center [518, 424] width 15 height 15
click at [1014, 653] on div "Frage speichern" at bounding box center [983, 662] width 102 height 18
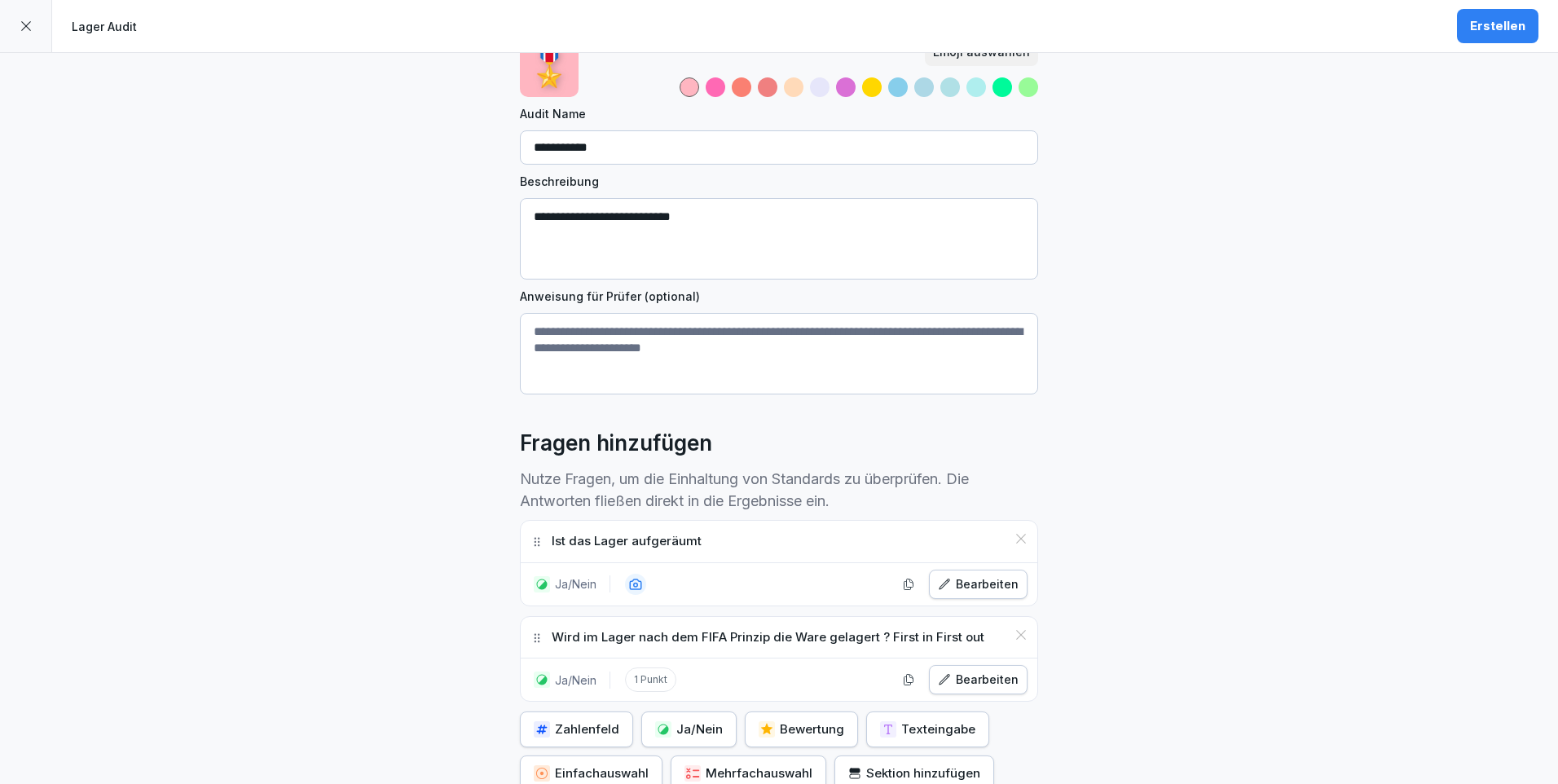
click at [683, 722] on div "Ja/Nein" at bounding box center [688, 728] width 67 height 18
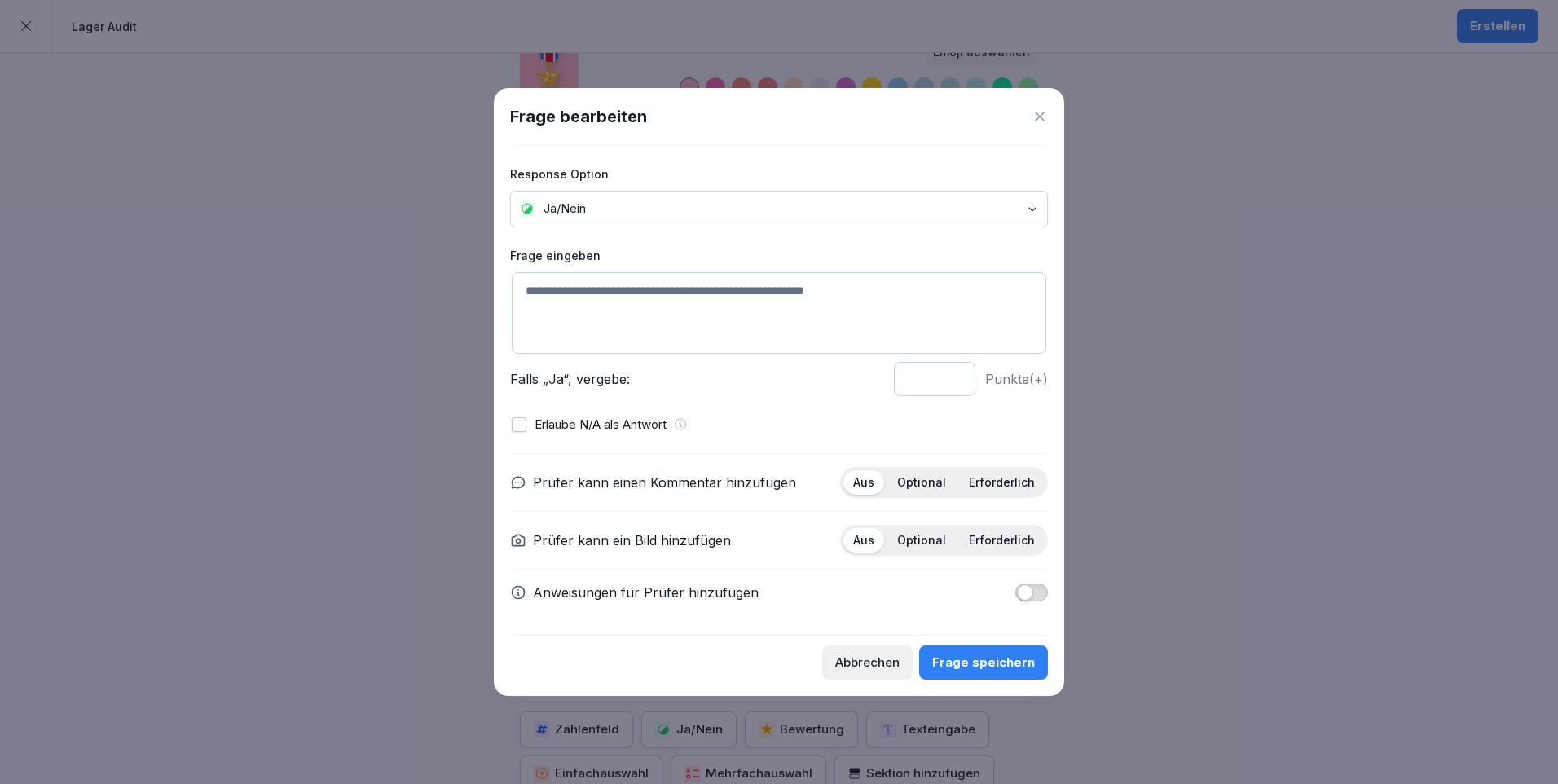
click at [553, 284] on textarea at bounding box center [779, 313] width 535 height 81
click at [645, 310] on textarea "**********" at bounding box center [779, 313] width 535 height 81
drag, startPoint x: 645, startPoint y: 310, endPoint x: 612, endPoint y: 323, distance: 35.5
click at [612, 323] on textarea "**********" at bounding box center [779, 313] width 535 height 81
drag, startPoint x: 728, startPoint y: 307, endPoint x: 524, endPoint y: 327, distance: 205.0
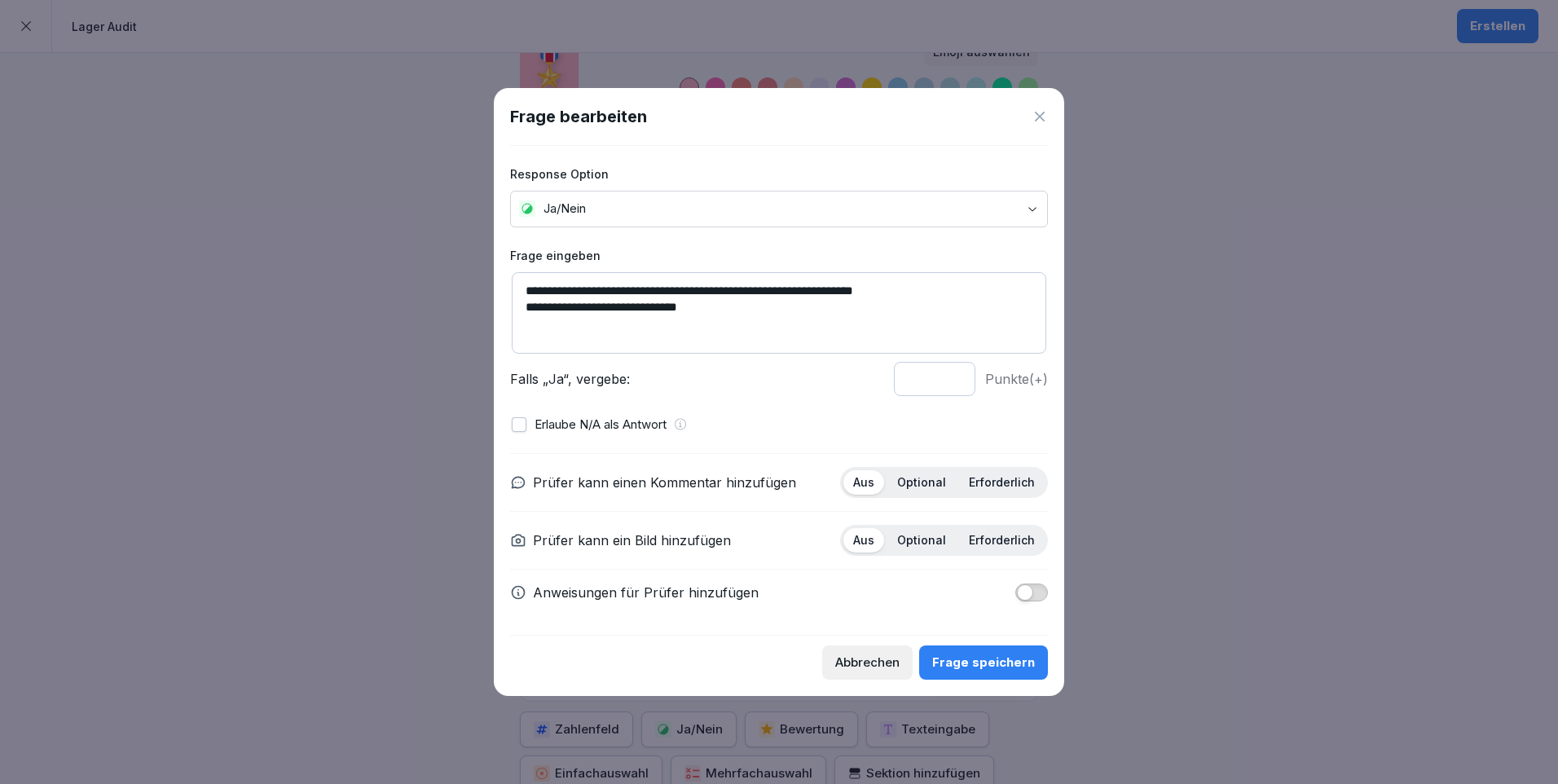
click at [524, 327] on textarea "**********" at bounding box center [779, 313] width 535 height 81
type textarea "**********"
click at [532, 421] on div "Erlaube N/A als Antwort" at bounding box center [779, 424] width 535 height 19
click at [521, 424] on button "button" at bounding box center [518, 424] width 15 height 15
click at [1005, 661] on div "Frage speichern" at bounding box center [983, 662] width 102 height 18
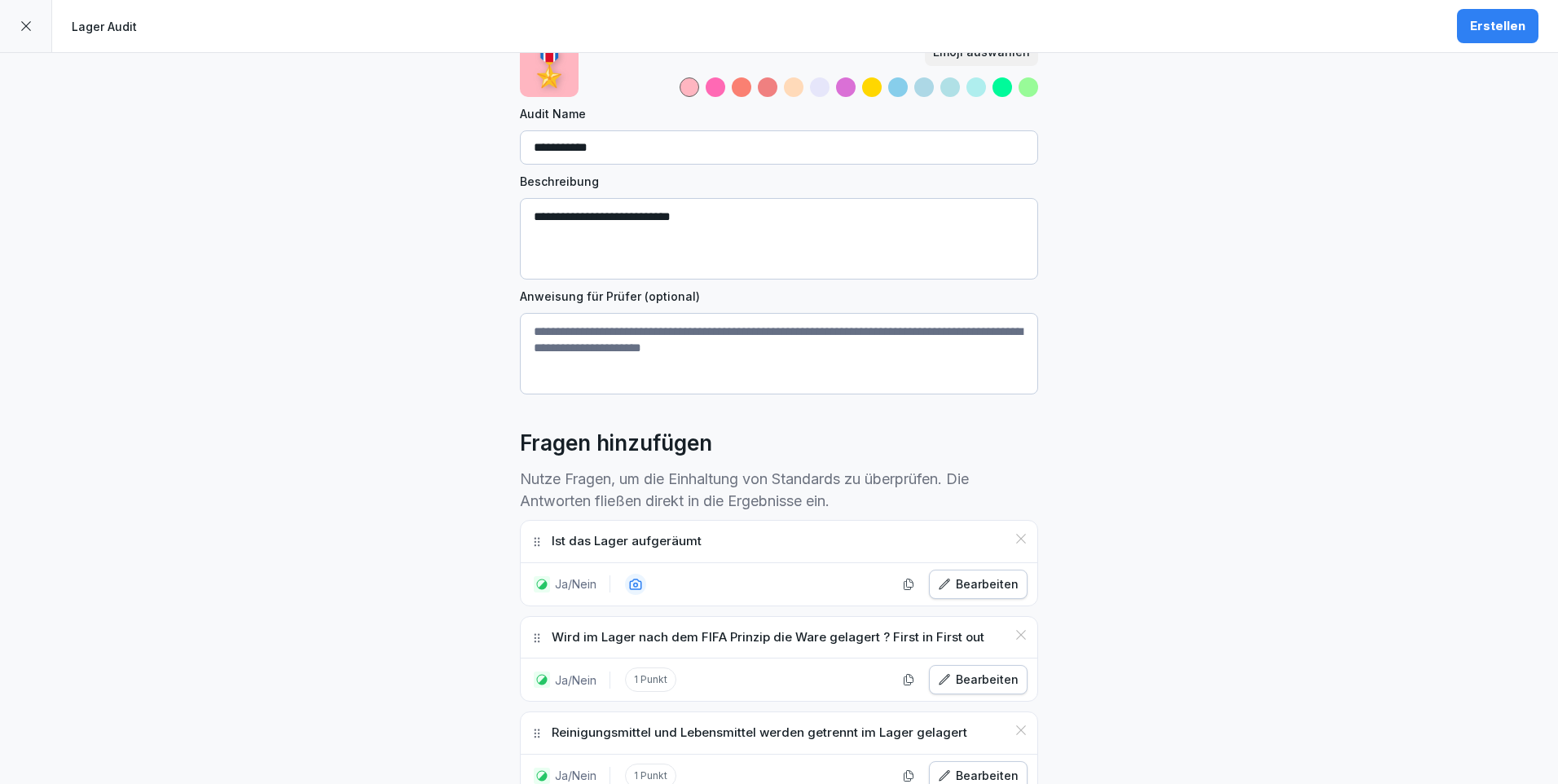
scroll to position [244, 0]
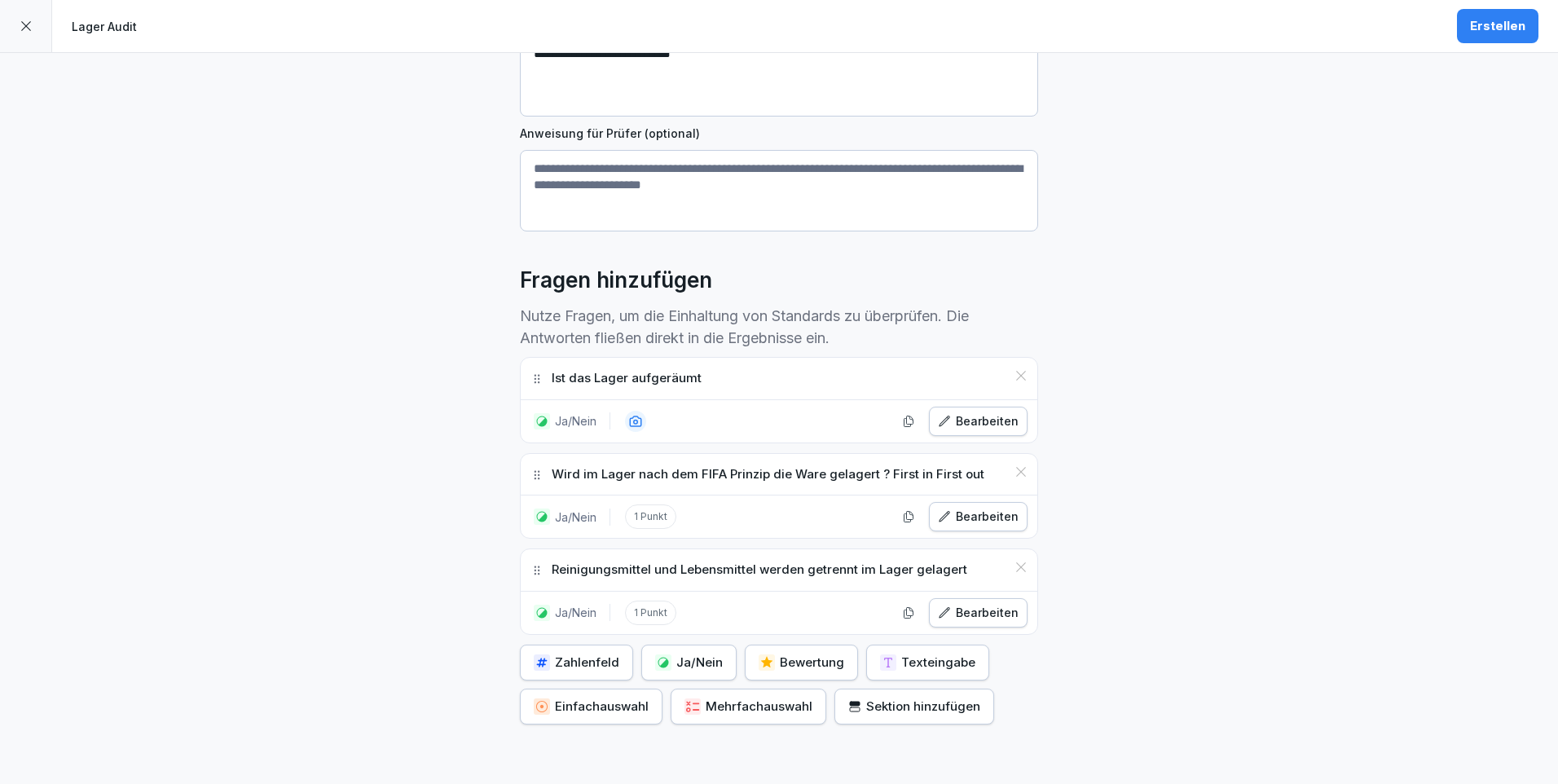
click at [892, 705] on div "Sektion hinzufügen" at bounding box center [914, 705] width 132 height 18
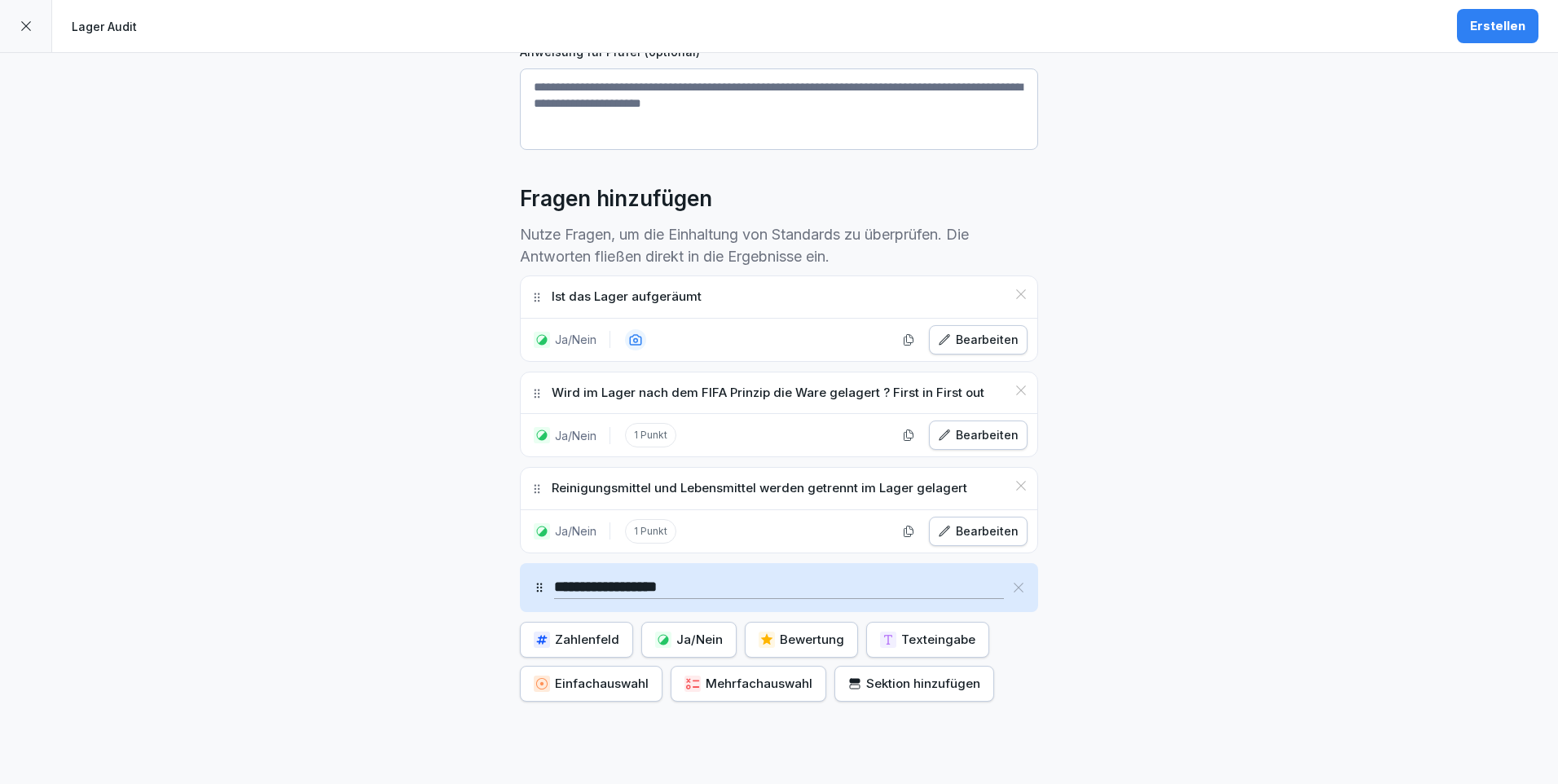
scroll to position [407, 0]
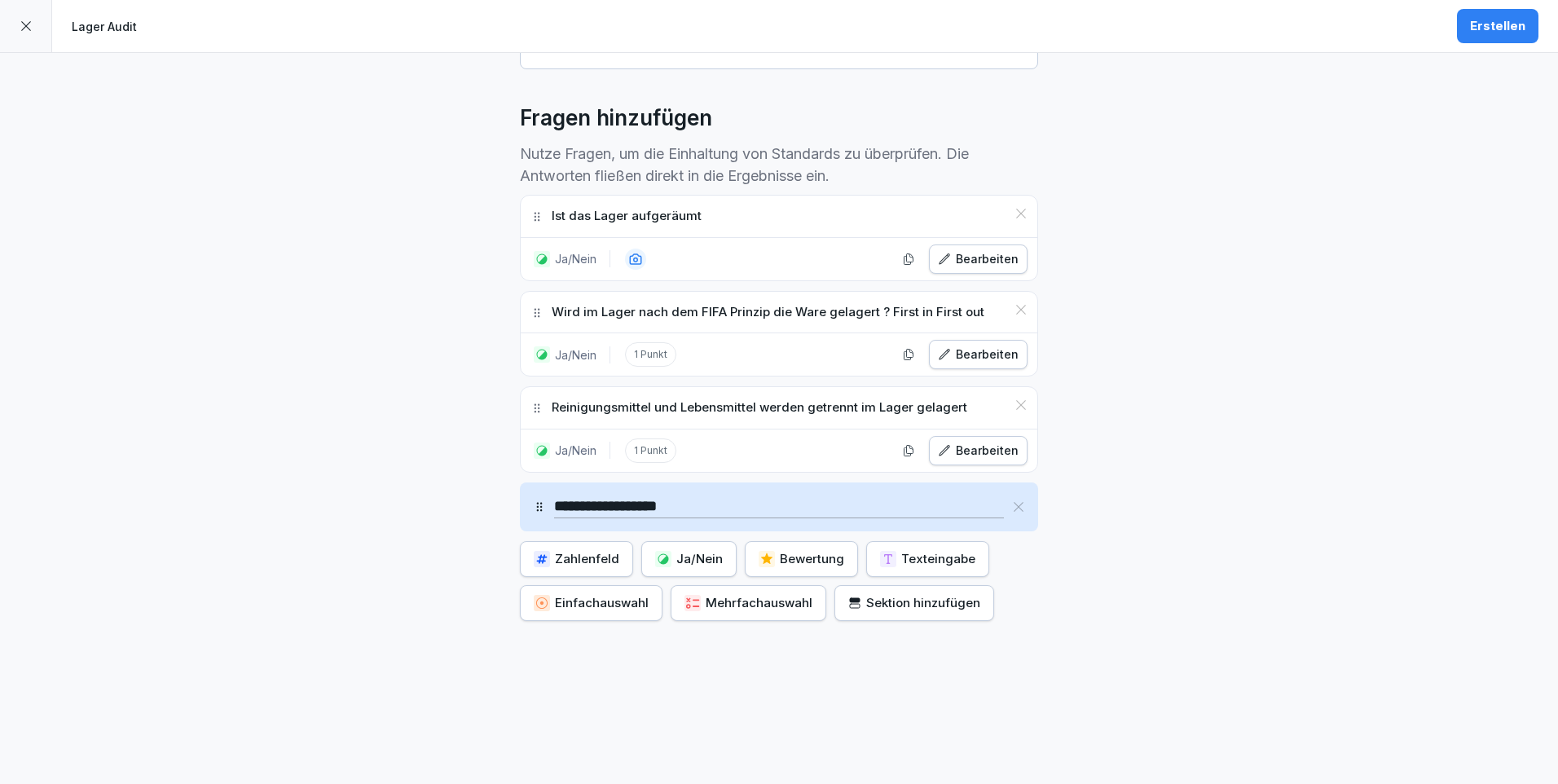
type input "**********"
click at [590, 555] on div "Zahlenfeld" at bounding box center [577, 559] width 85 height 18
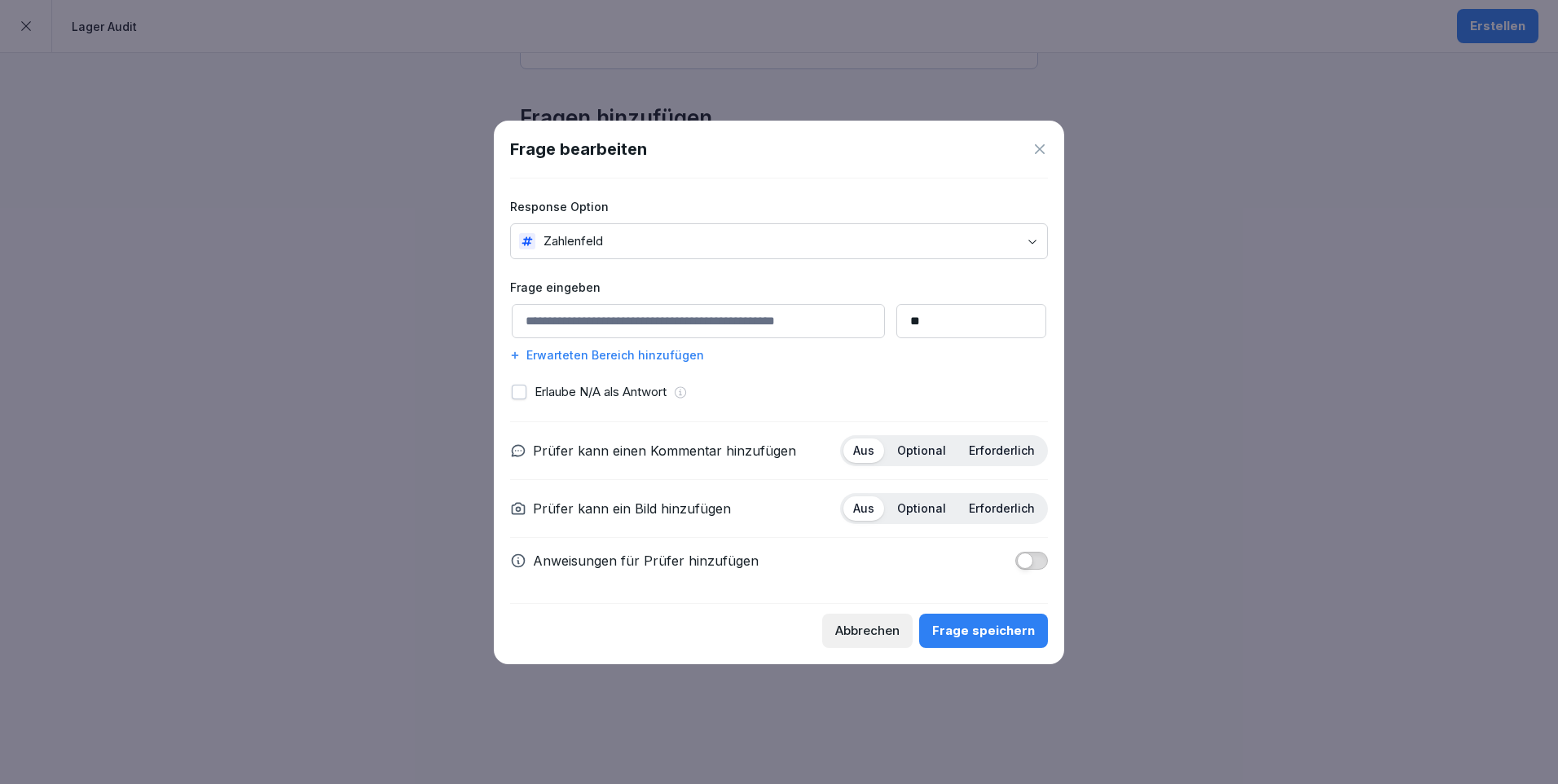
click at [659, 319] on input at bounding box center [698, 321] width 373 height 34
type input "**********"
click at [656, 351] on div "Erwarteten Bereich hinzufügen" at bounding box center [779, 354] width 538 height 17
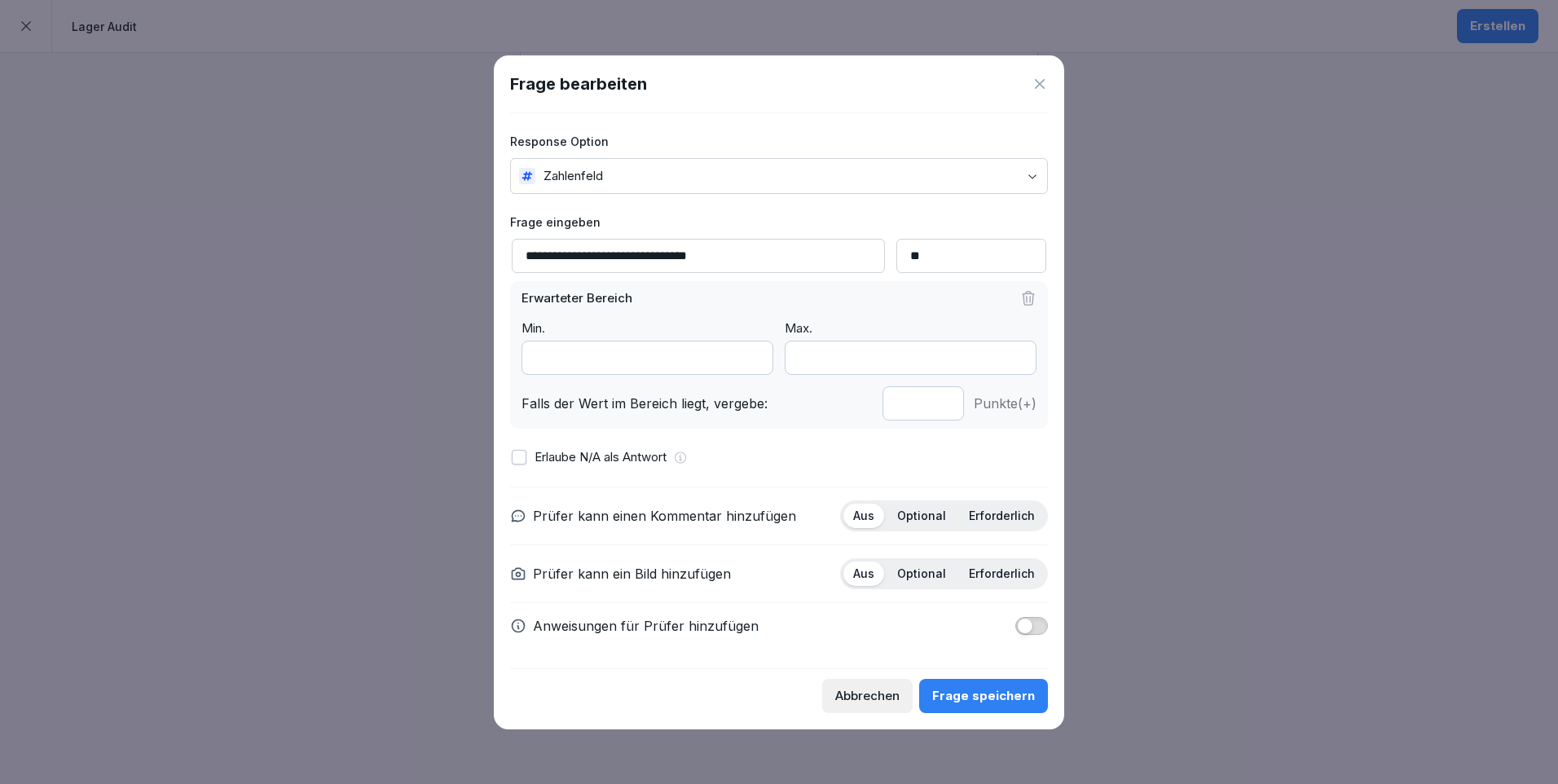
click at [890, 691] on div "Abbrechen" at bounding box center [867, 695] width 64 height 18
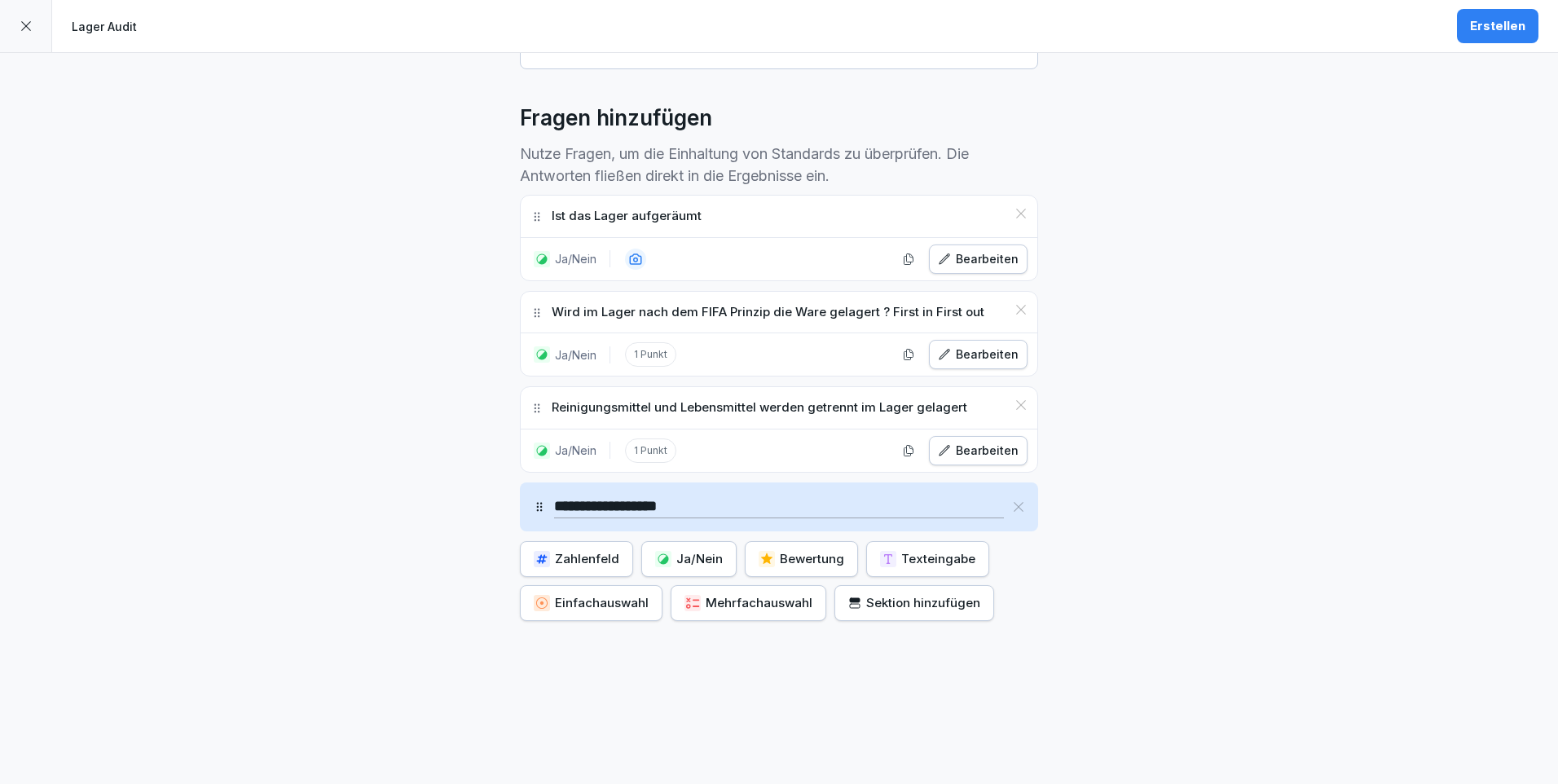
click at [571, 553] on div "Zahlenfeld" at bounding box center [577, 559] width 85 height 18
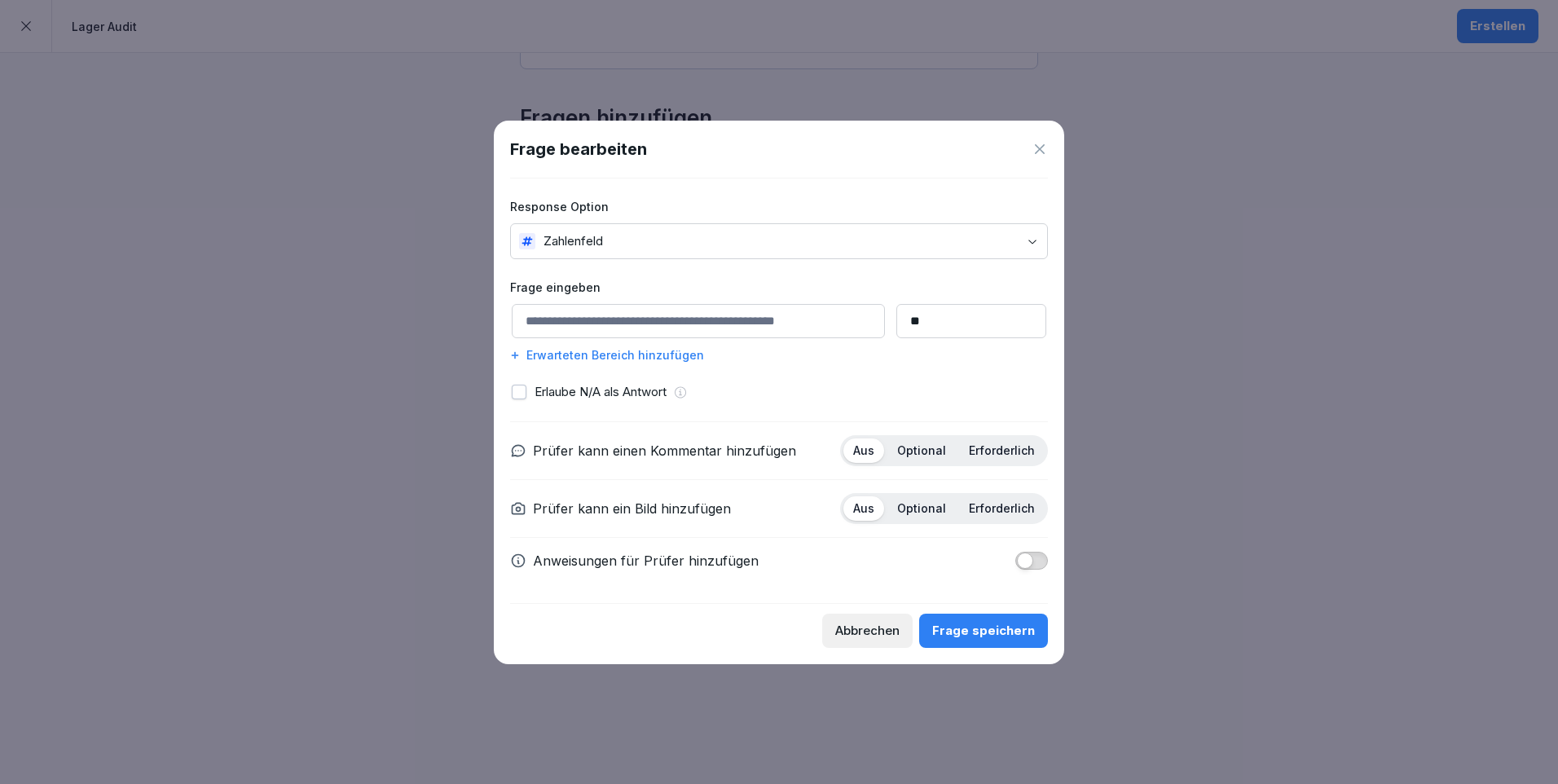
click at [600, 324] on input at bounding box center [698, 321] width 373 height 34
type input "**********"
drag, startPoint x: 518, startPoint y: 395, endPoint x: 574, endPoint y: 420, distance: 61.3
click at [520, 394] on button "button" at bounding box center [518, 391] width 15 height 15
click at [1002, 623] on div "Frage speichern" at bounding box center [983, 630] width 102 height 18
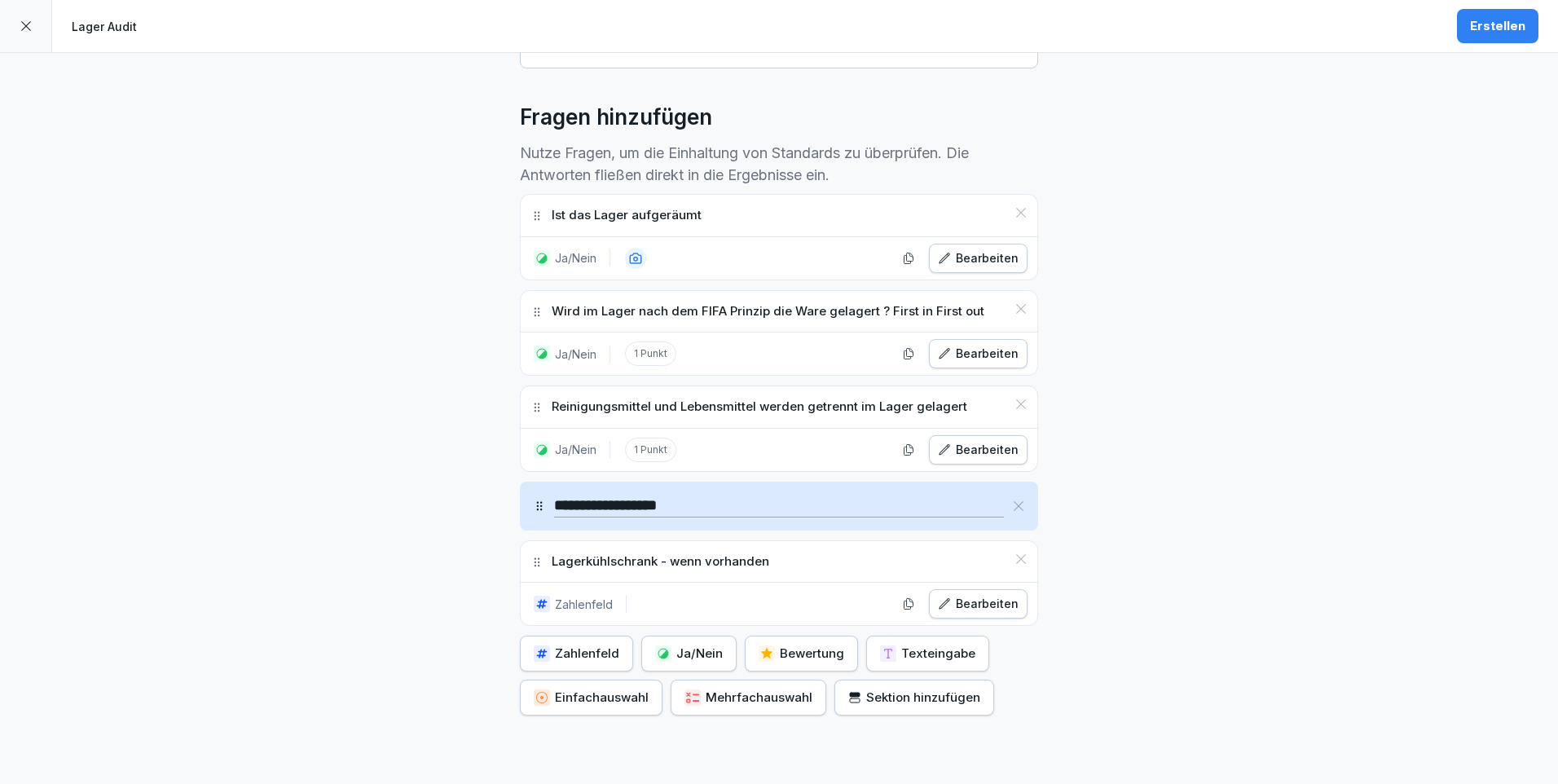
click at [598, 652] on div "Zahlenfeld" at bounding box center [577, 652] width 85 height 18
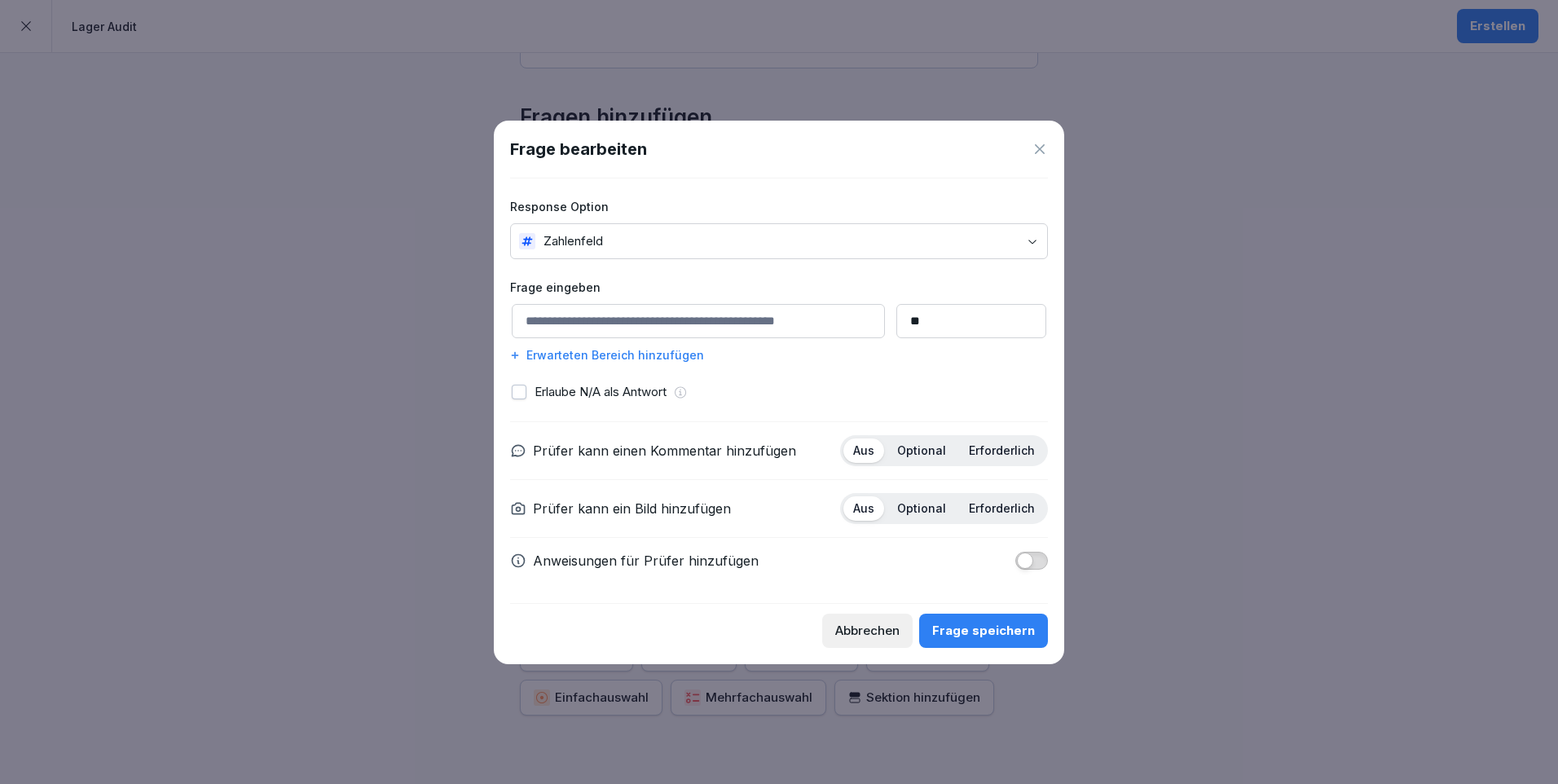
click at [533, 318] on input at bounding box center [698, 321] width 373 height 34
type input "**********"
click at [530, 394] on div "Erlaube N/A als Antwort" at bounding box center [779, 392] width 535 height 19
click at [524, 389] on button "button" at bounding box center [518, 391] width 15 height 15
click at [1007, 633] on div "Frage speichern" at bounding box center [983, 630] width 102 height 18
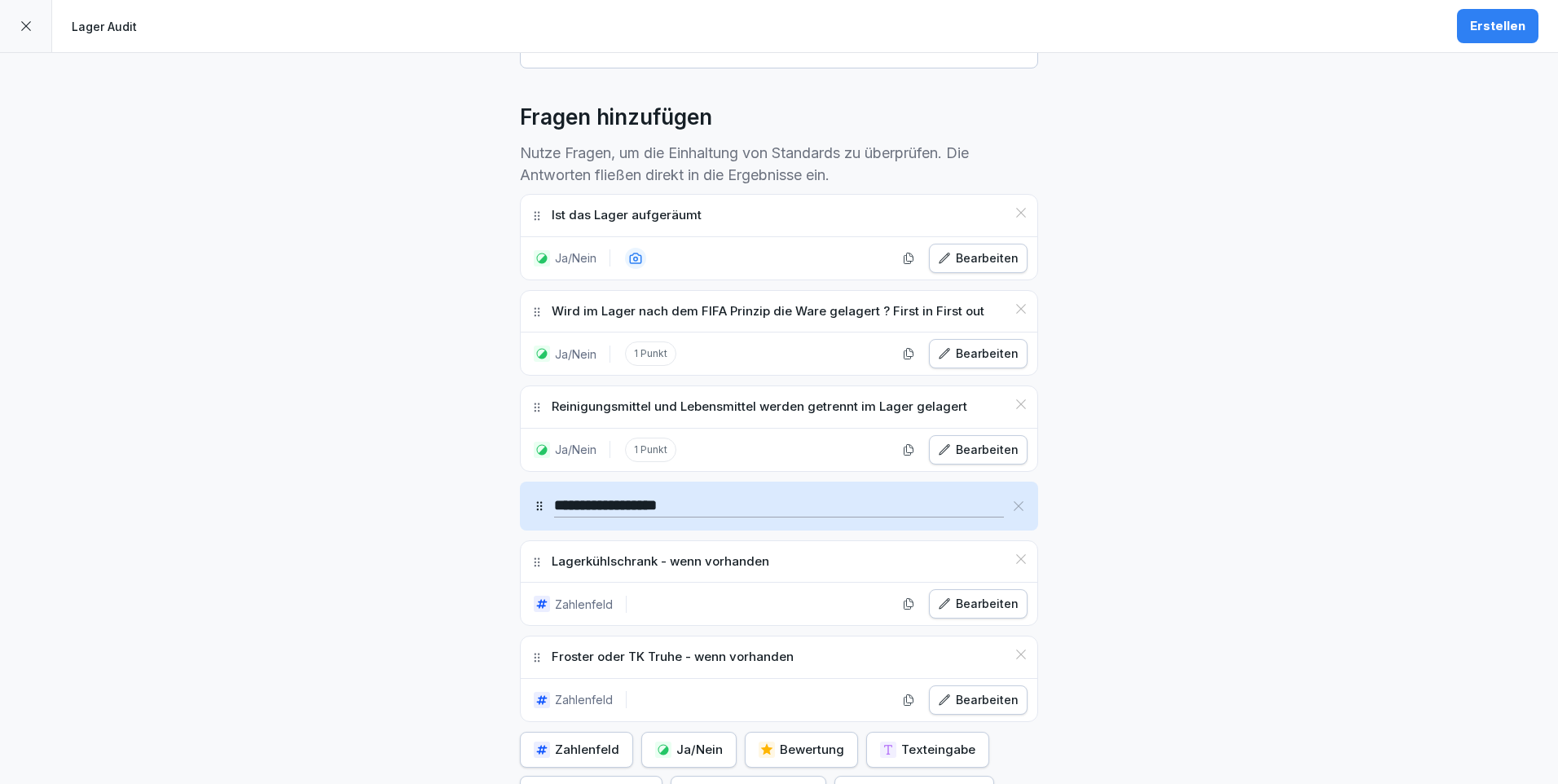
scroll to position [570, 0]
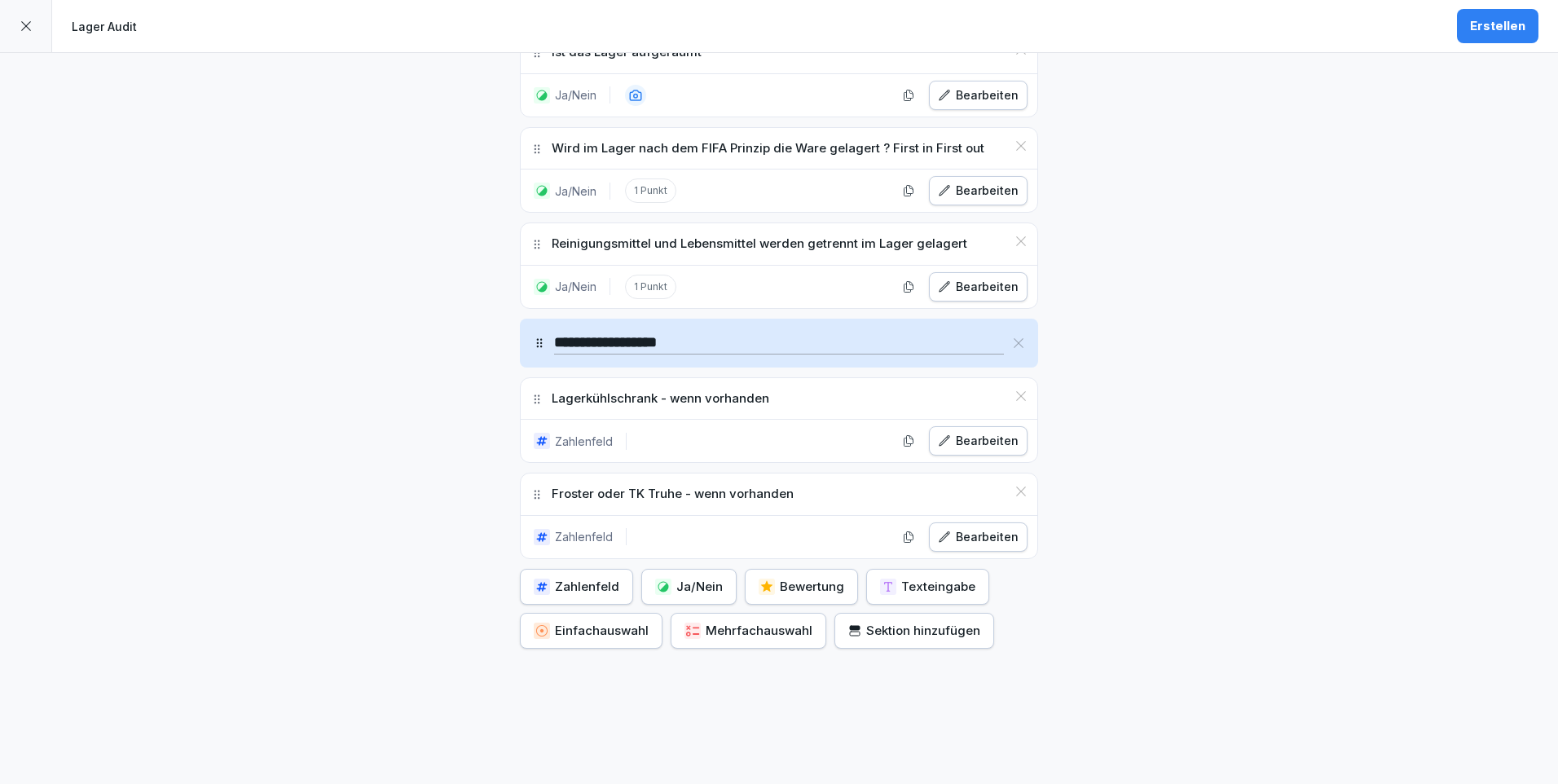
click at [1523, 29] on div "Erstellen" at bounding box center [1497, 26] width 56 height 18
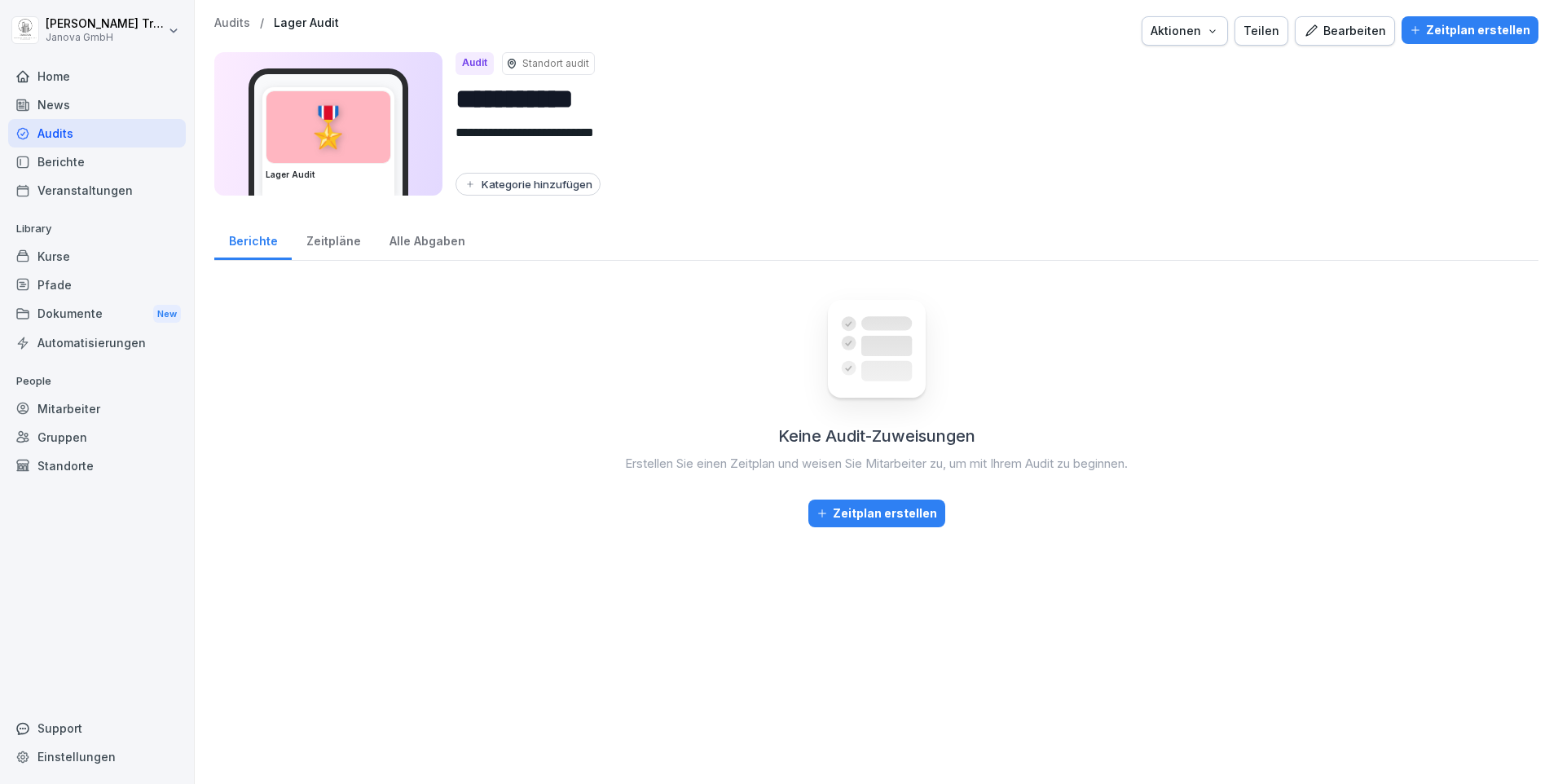
click at [40, 73] on div "Home" at bounding box center [97, 75] width 178 height 28
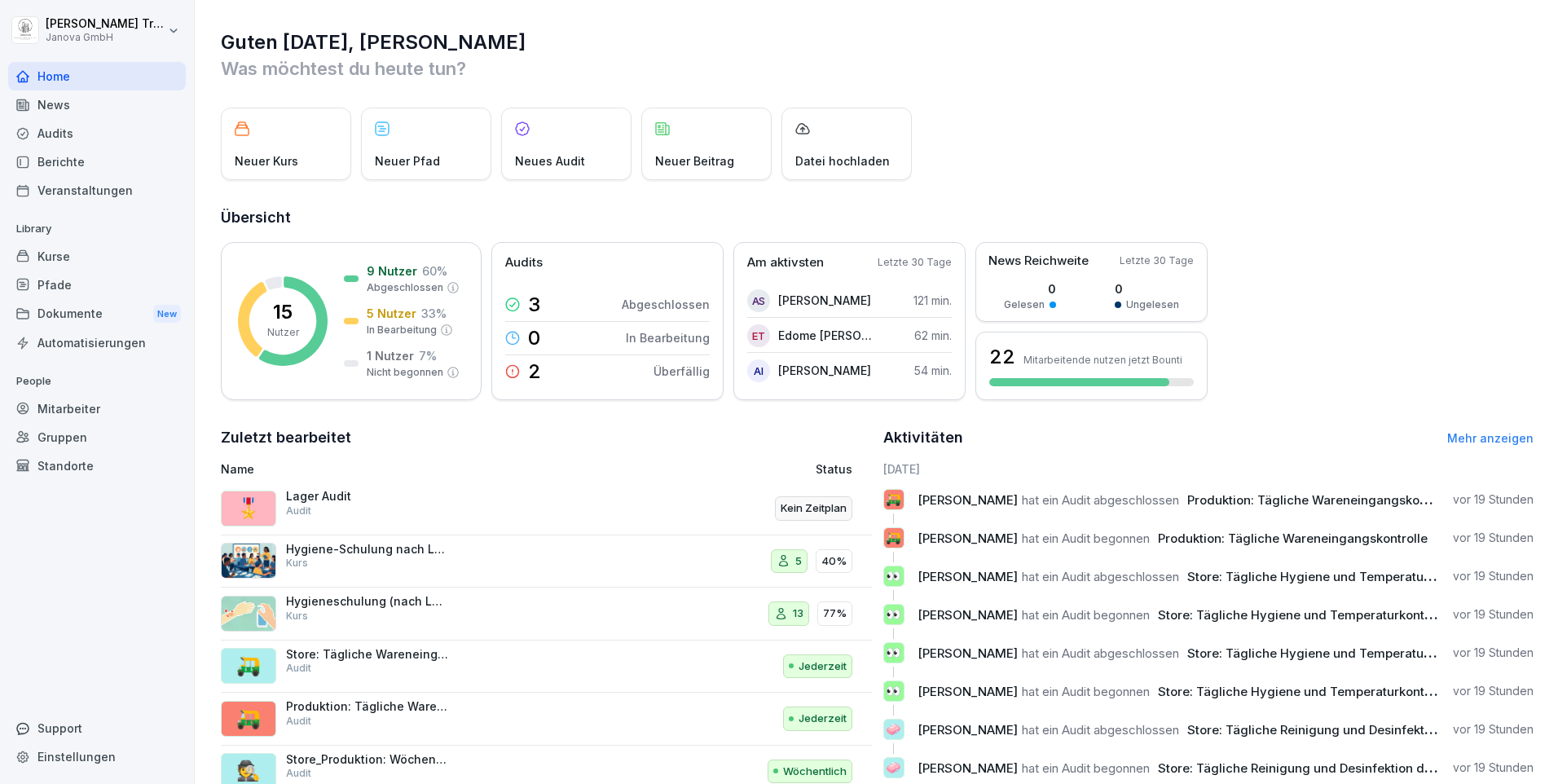
click at [60, 131] on div "Audits" at bounding box center [97, 132] width 178 height 28
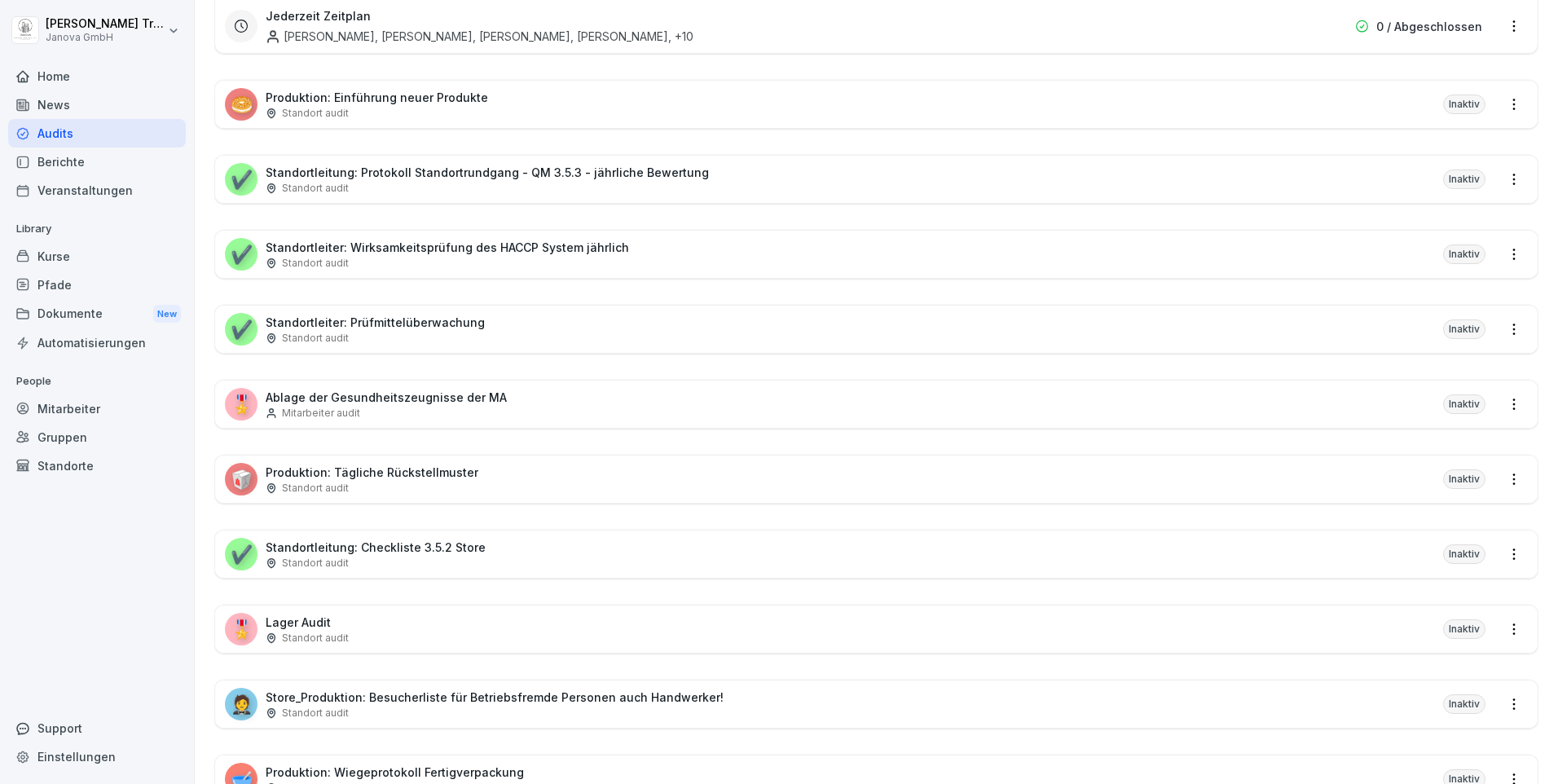
scroll to position [1222, 0]
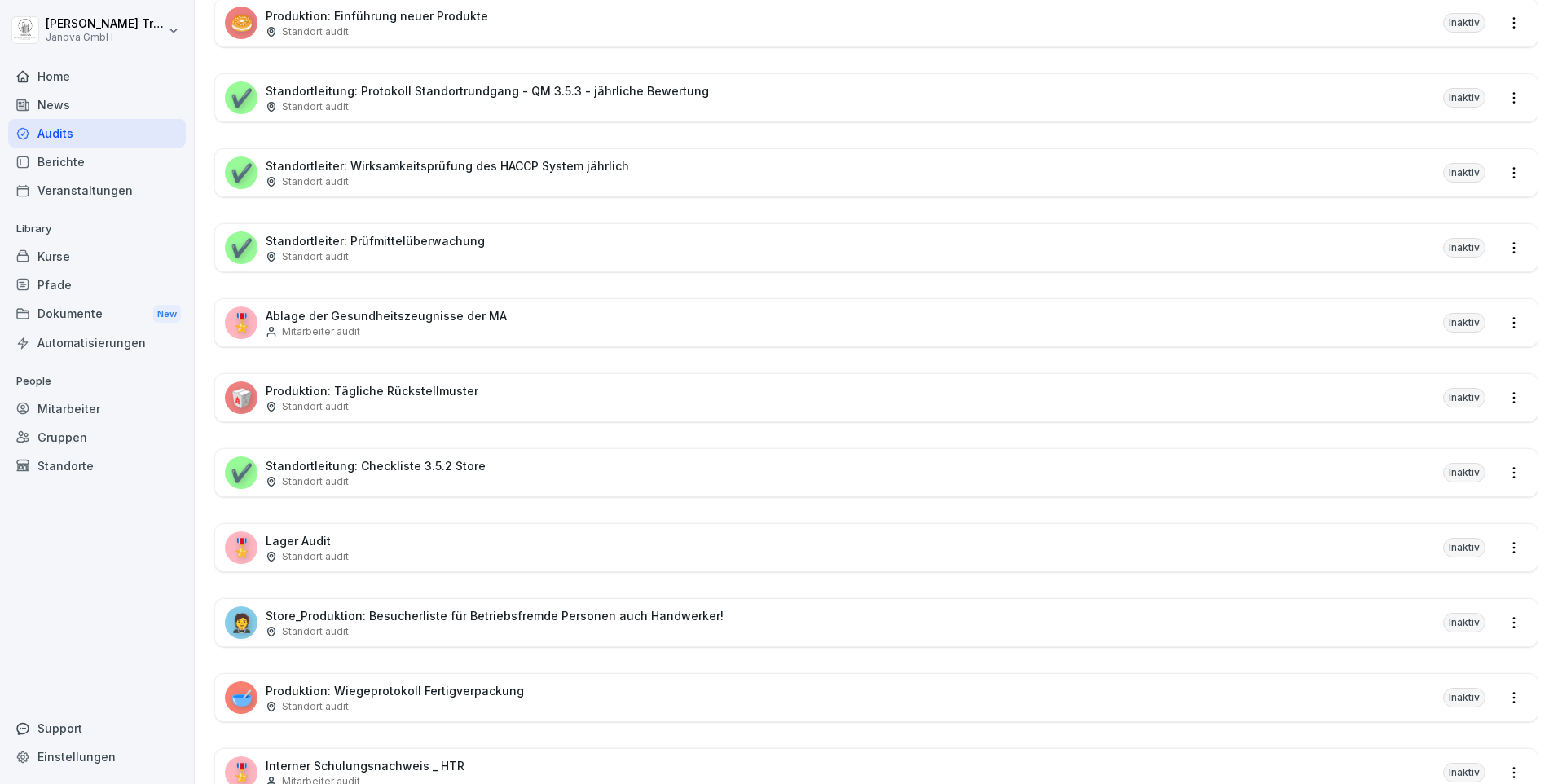
click at [311, 541] on p "Lager Audit" at bounding box center [307, 541] width 83 height 17
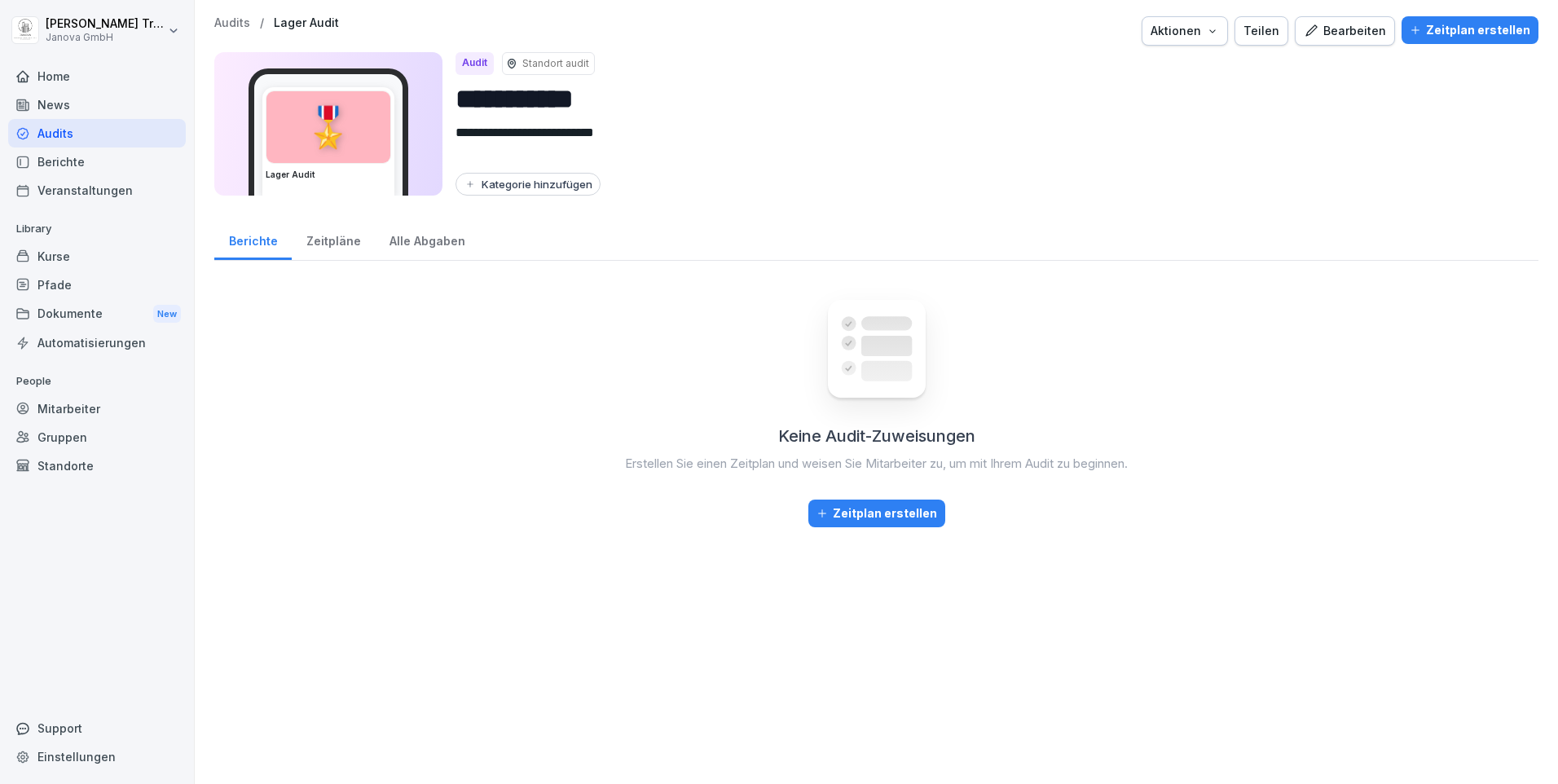
click at [1348, 32] on div "Bearbeiten" at bounding box center [1344, 31] width 82 height 18
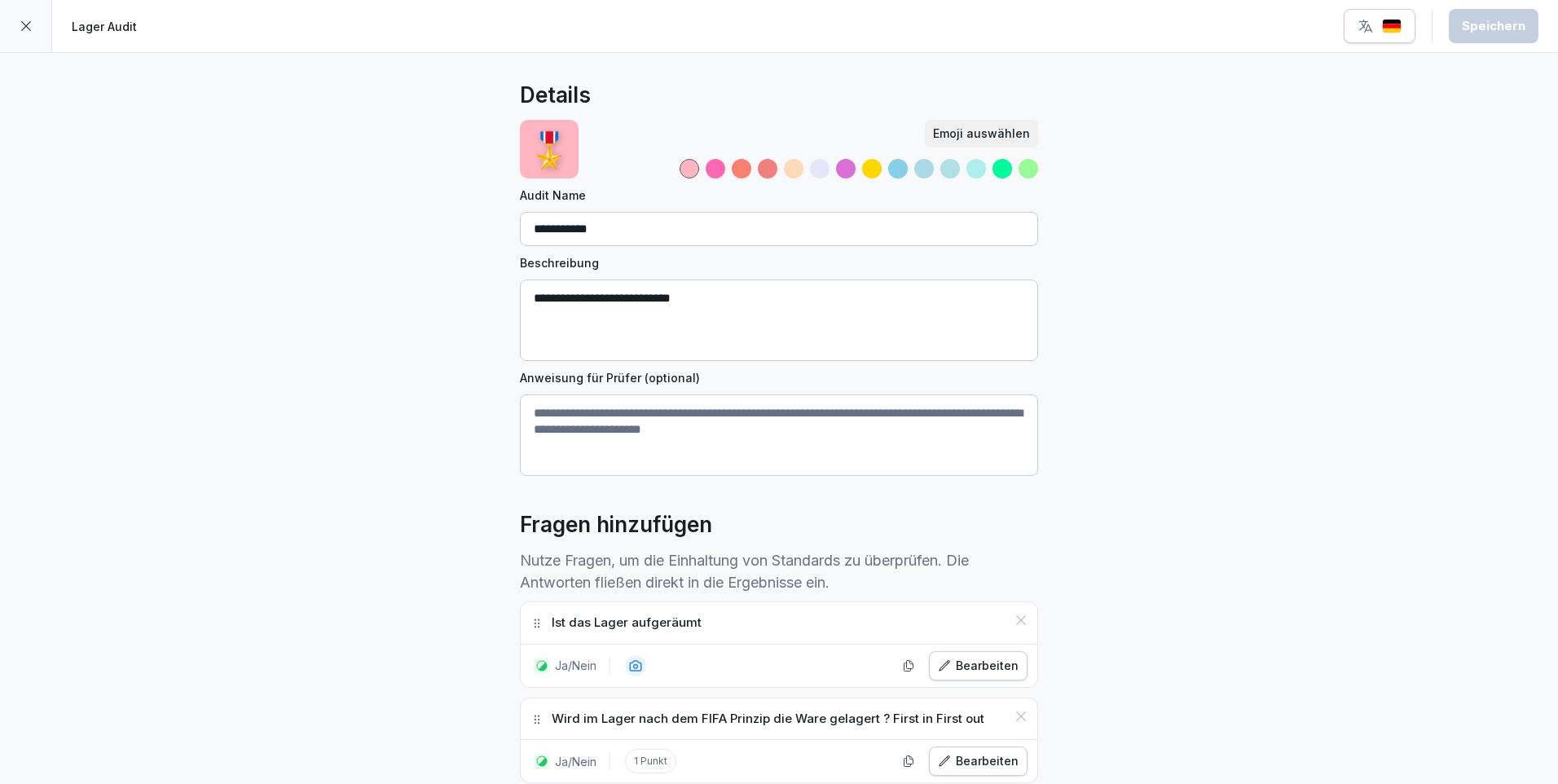
click at [536, 147] on p "🎖️" at bounding box center [549, 149] width 43 height 51
click at [980, 128] on div "Emoji auswählen" at bounding box center [981, 133] width 97 height 18
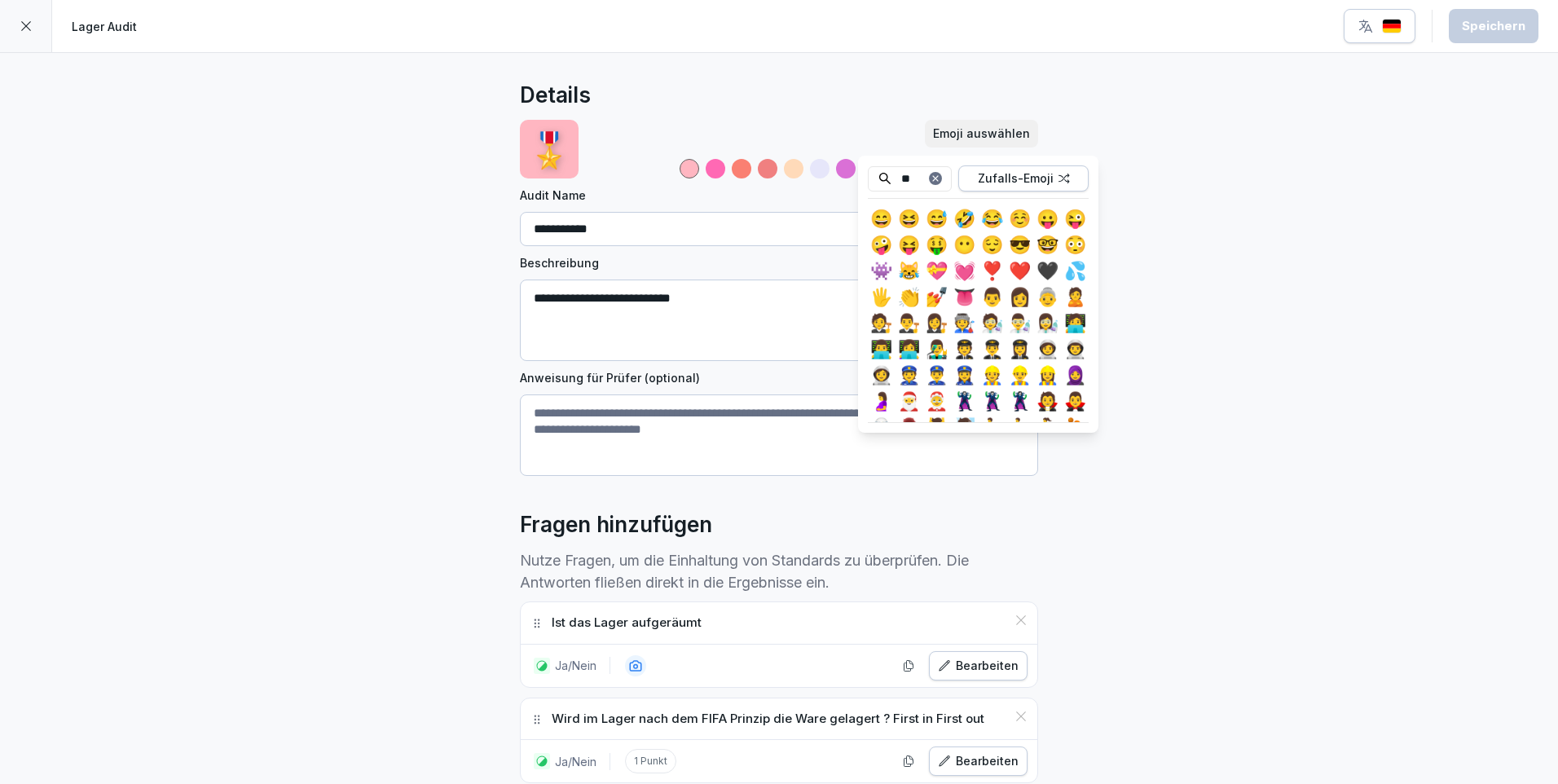
type input "*"
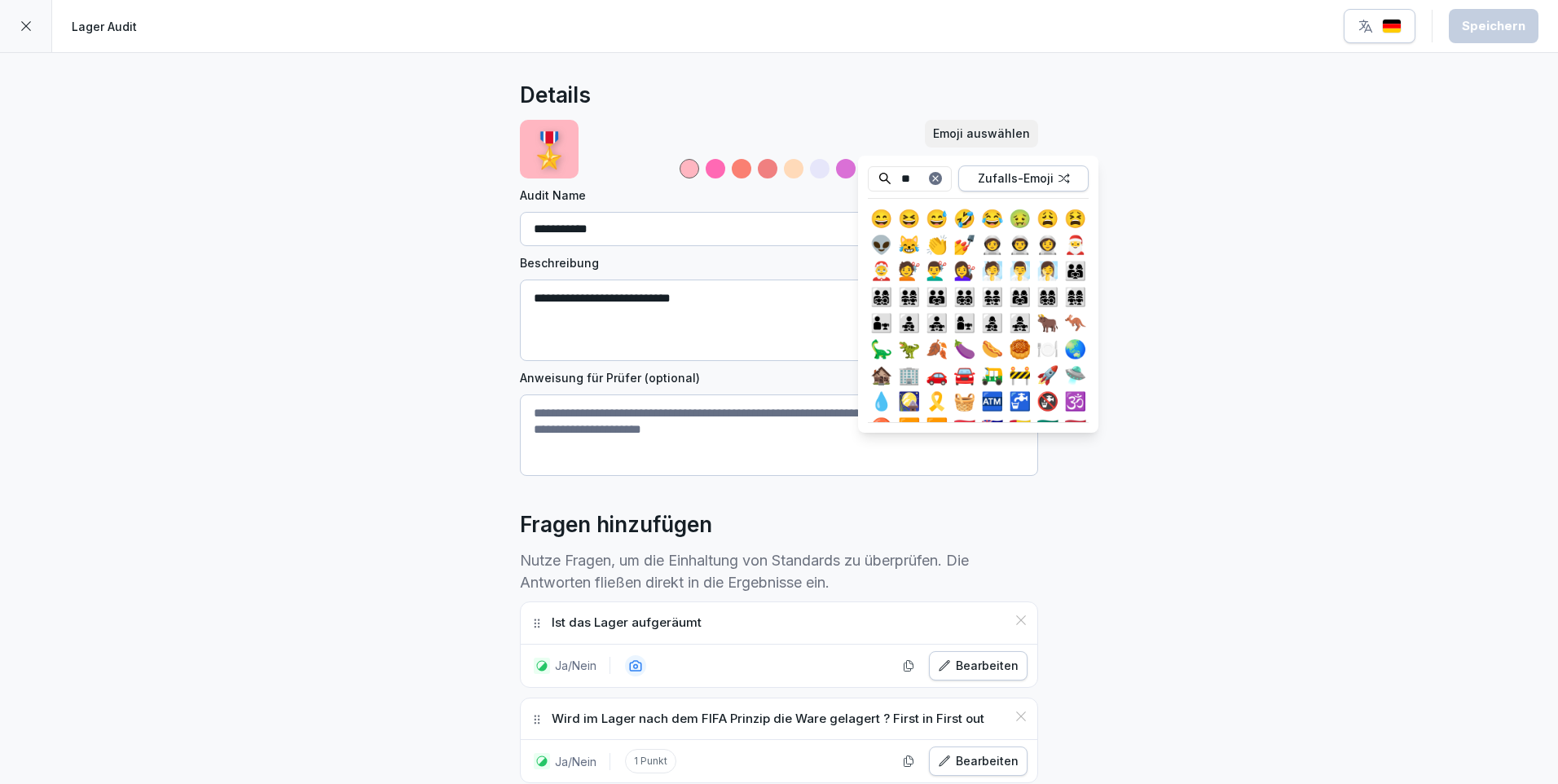
type input "*"
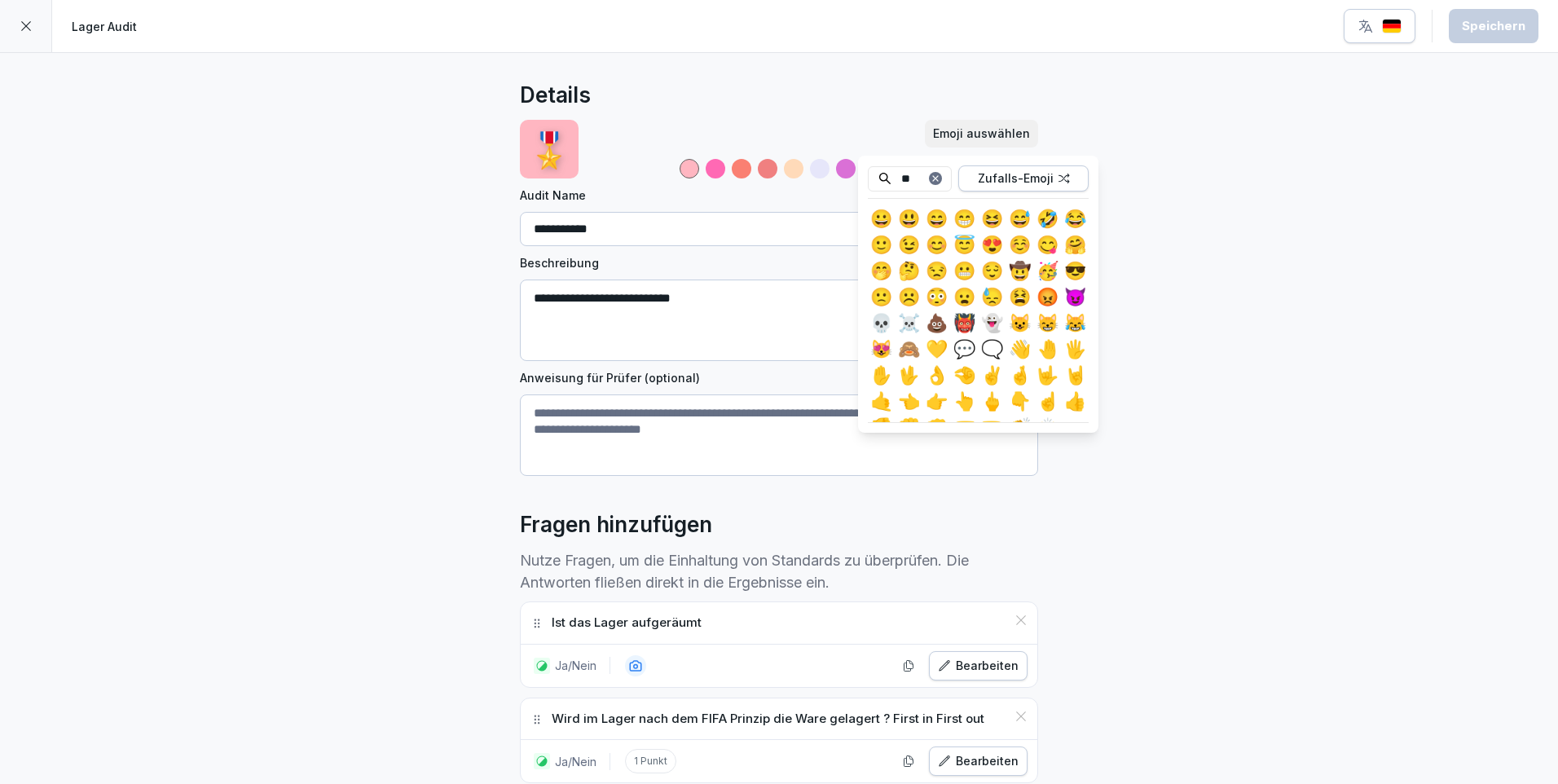
type input "*"
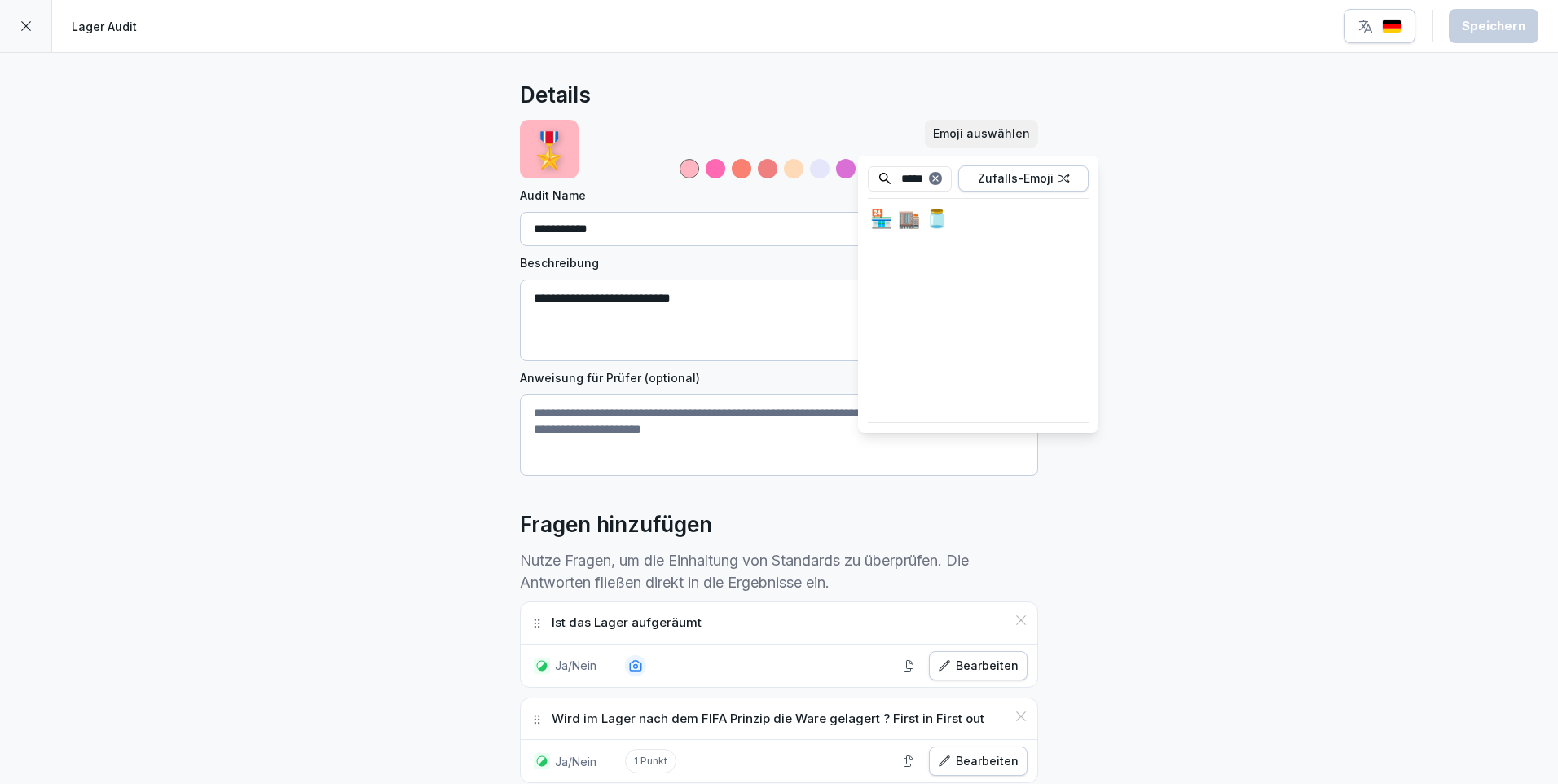
type input "*****"
click at [885, 211] on div "🏪" at bounding box center [881, 218] width 26 height 26
click at [1162, 283] on div "**********" at bounding box center [779, 717] width 1558 height 1329
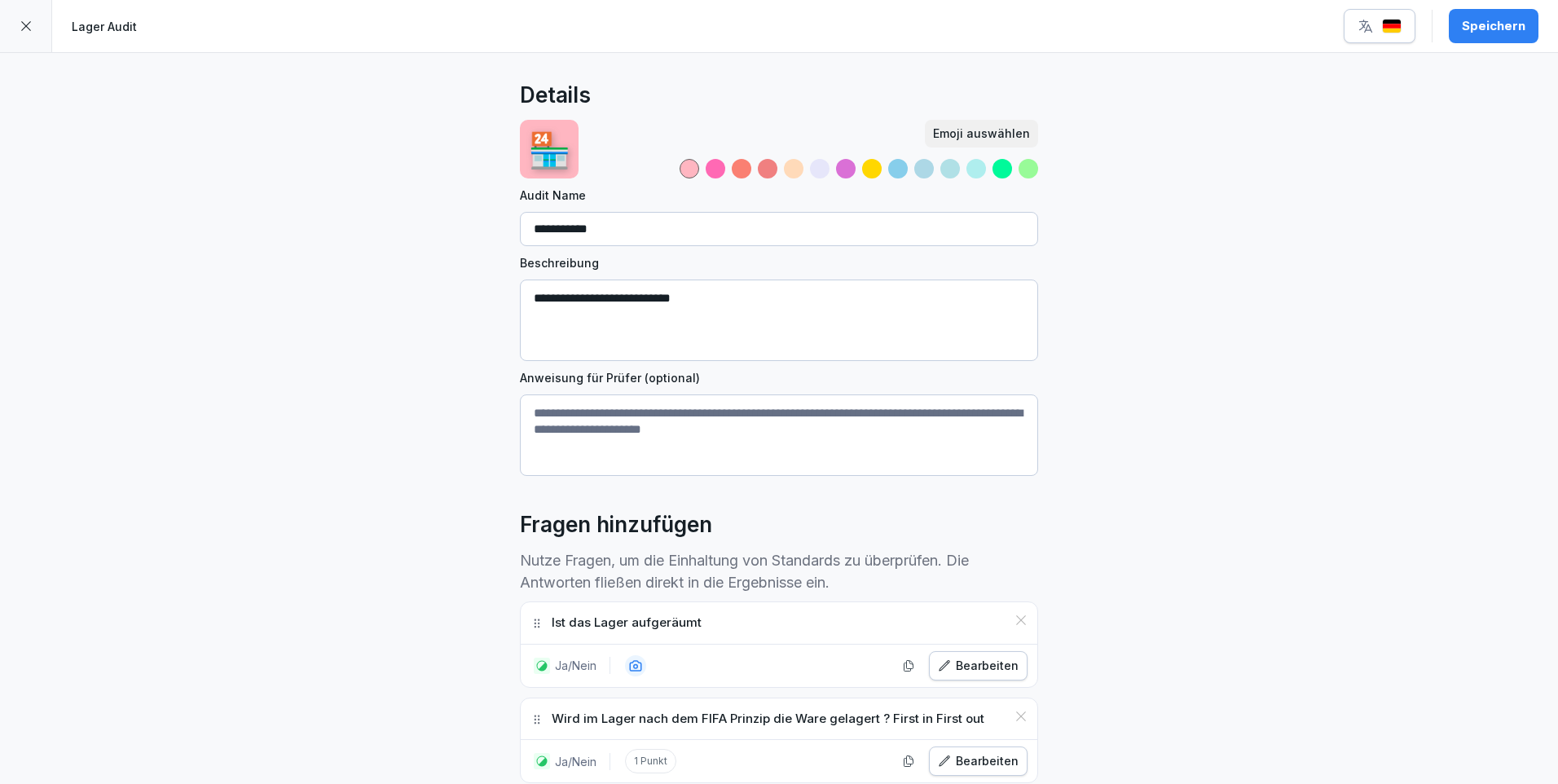
drag, startPoint x: 562, startPoint y: 225, endPoint x: 638, endPoint y: 241, distance: 77.7
click at [638, 241] on input "**********" at bounding box center [779, 229] width 518 height 34
type input "**********"
click at [1495, 32] on div "Speichern" at bounding box center [1493, 26] width 63 height 18
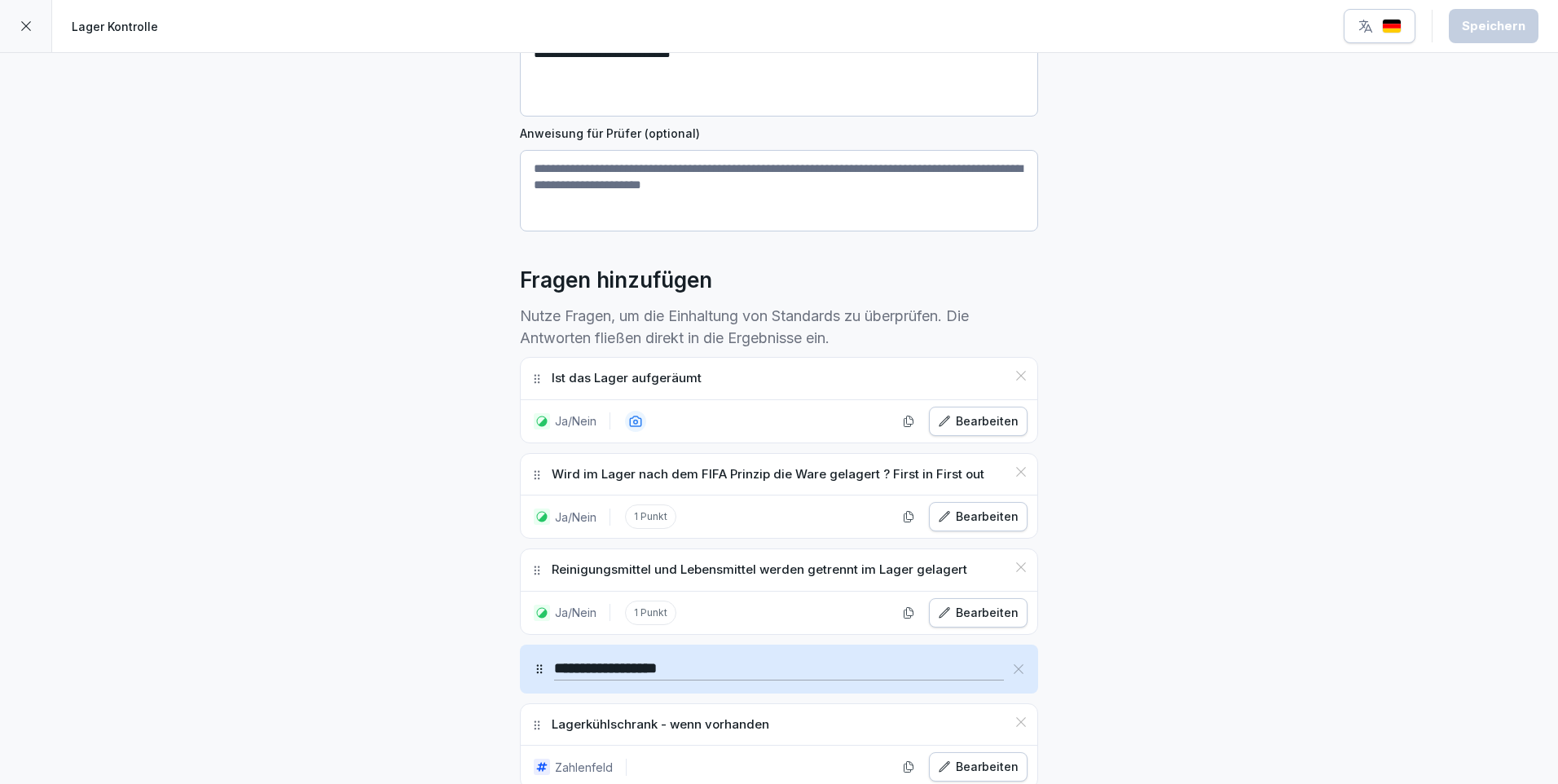
scroll to position [407, 0]
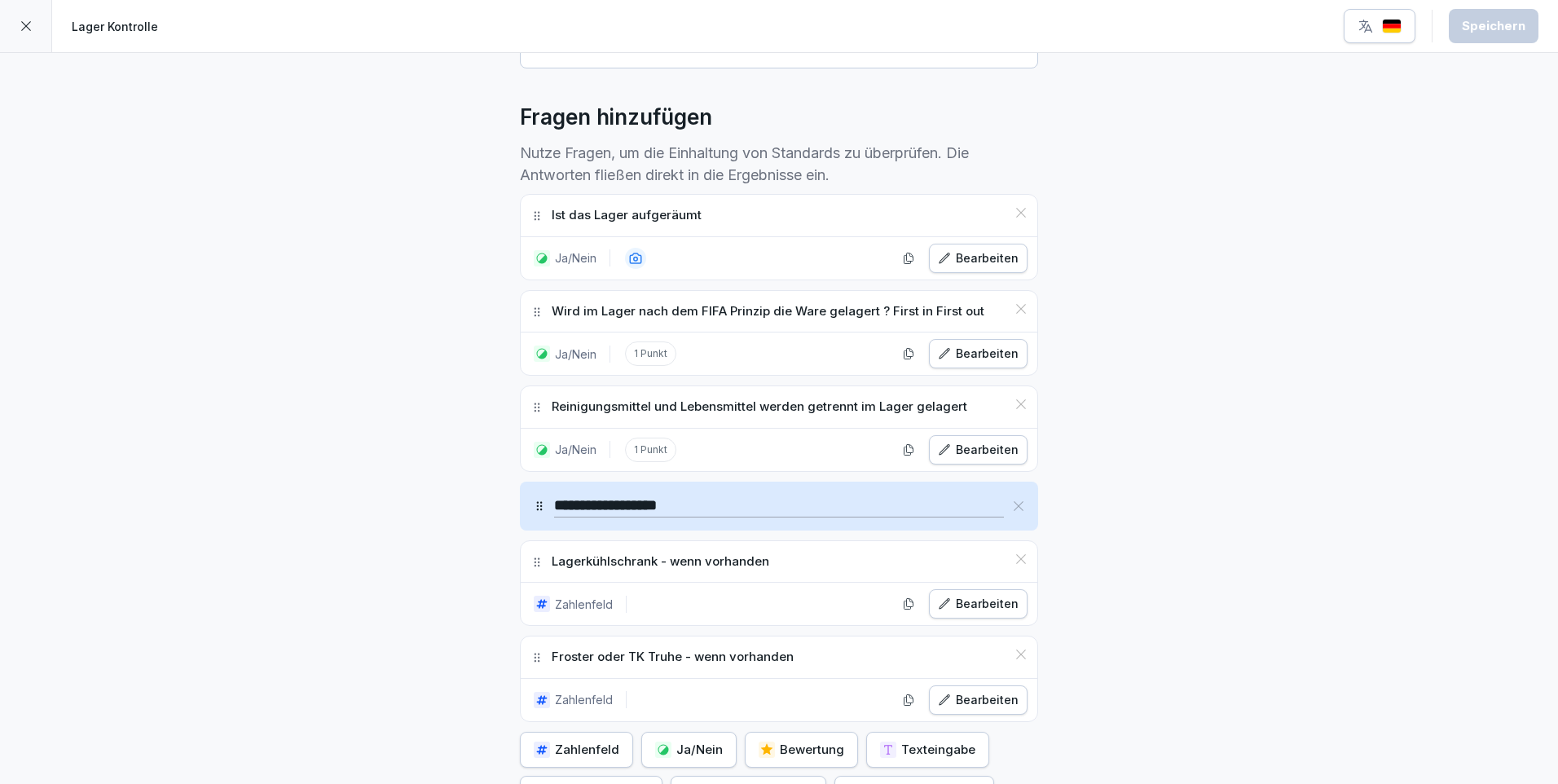
click at [956, 606] on div "Bearbeiten" at bounding box center [978, 603] width 80 height 18
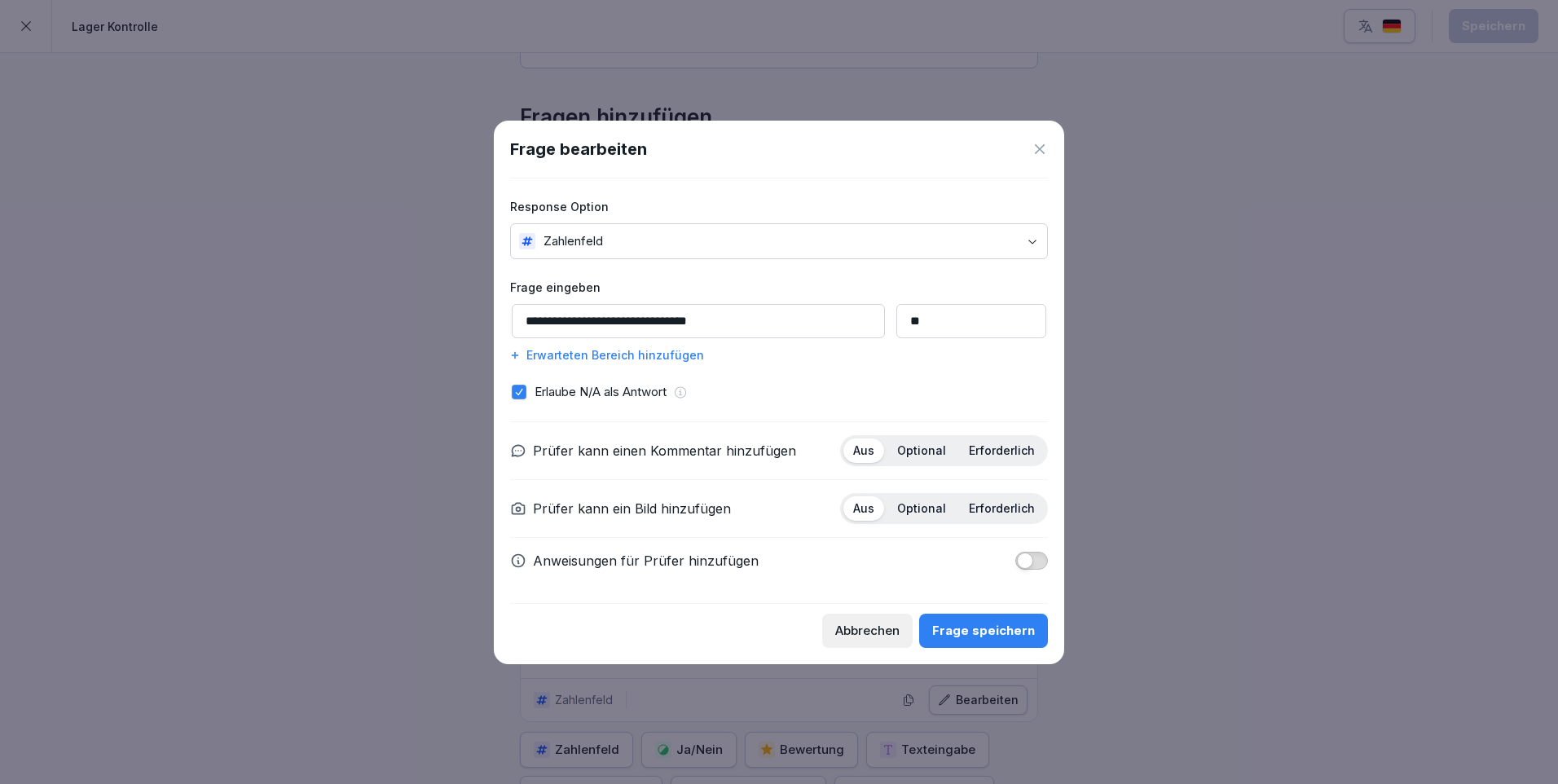
click at [928, 323] on input "**" at bounding box center [970, 321] width 149 height 34
click at [922, 445] on p "Optional" at bounding box center [921, 450] width 49 height 15
click at [1014, 629] on div "Frage speichern" at bounding box center [983, 630] width 102 height 18
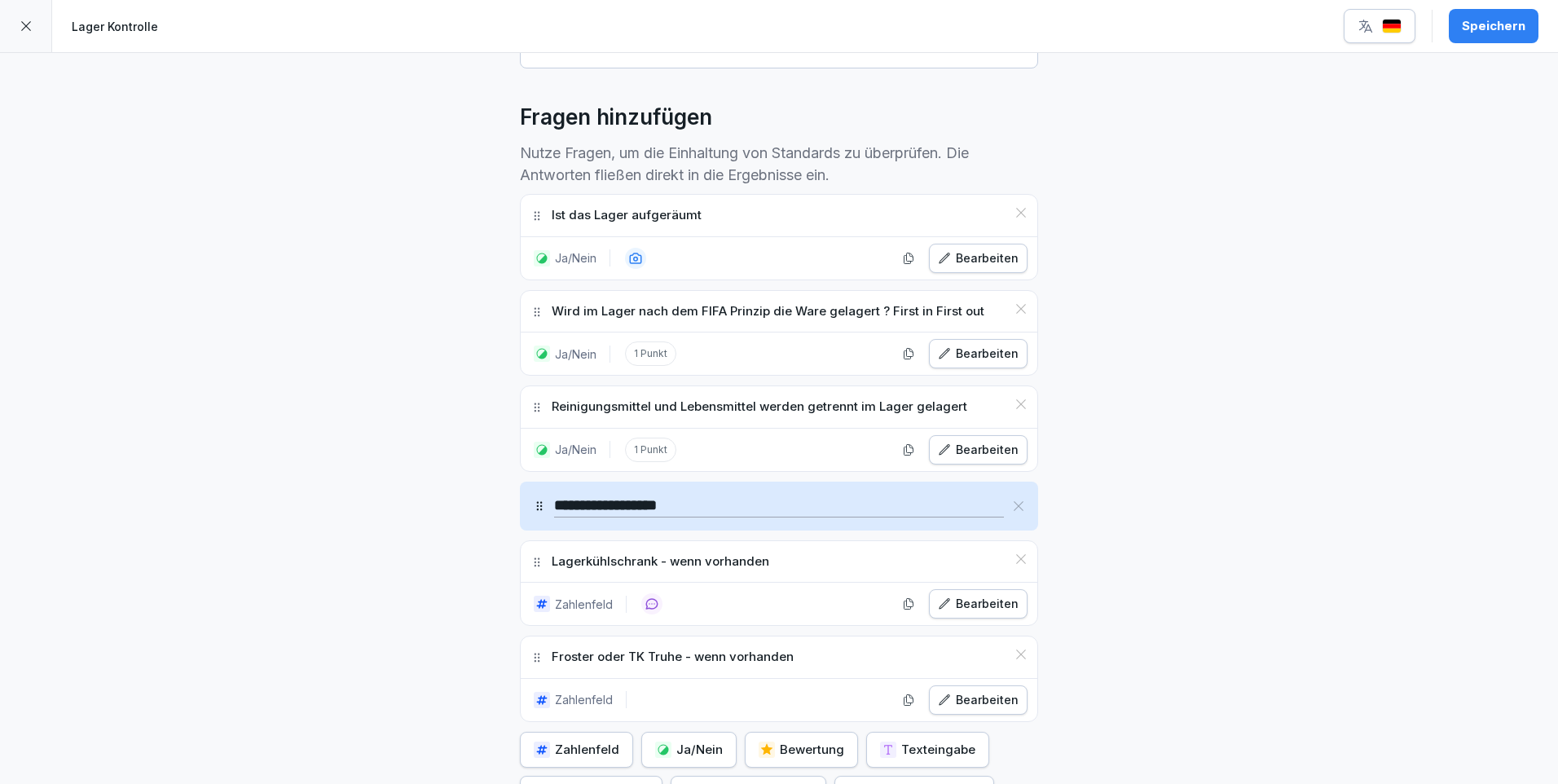
click at [984, 695] on div "Bearbeiten" at bounding box center [978, 699] width 80 height 18
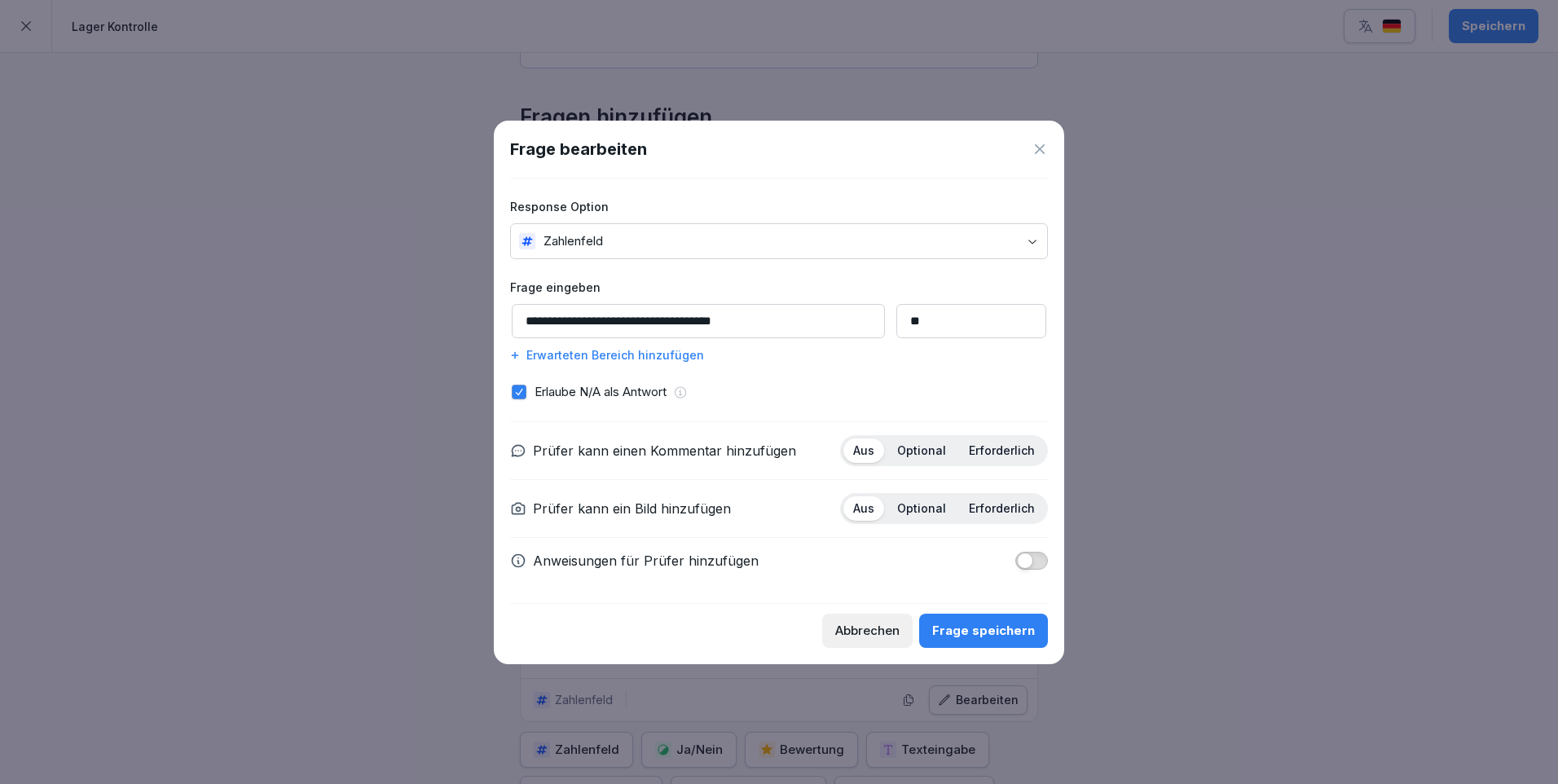
click at [934, 448] on p "Optional" at bounding box center [921, 450] width 49 height 15
click at [1017, 629] on div "Frage speichern" at bounding box center [983, 630] width 102 height 18
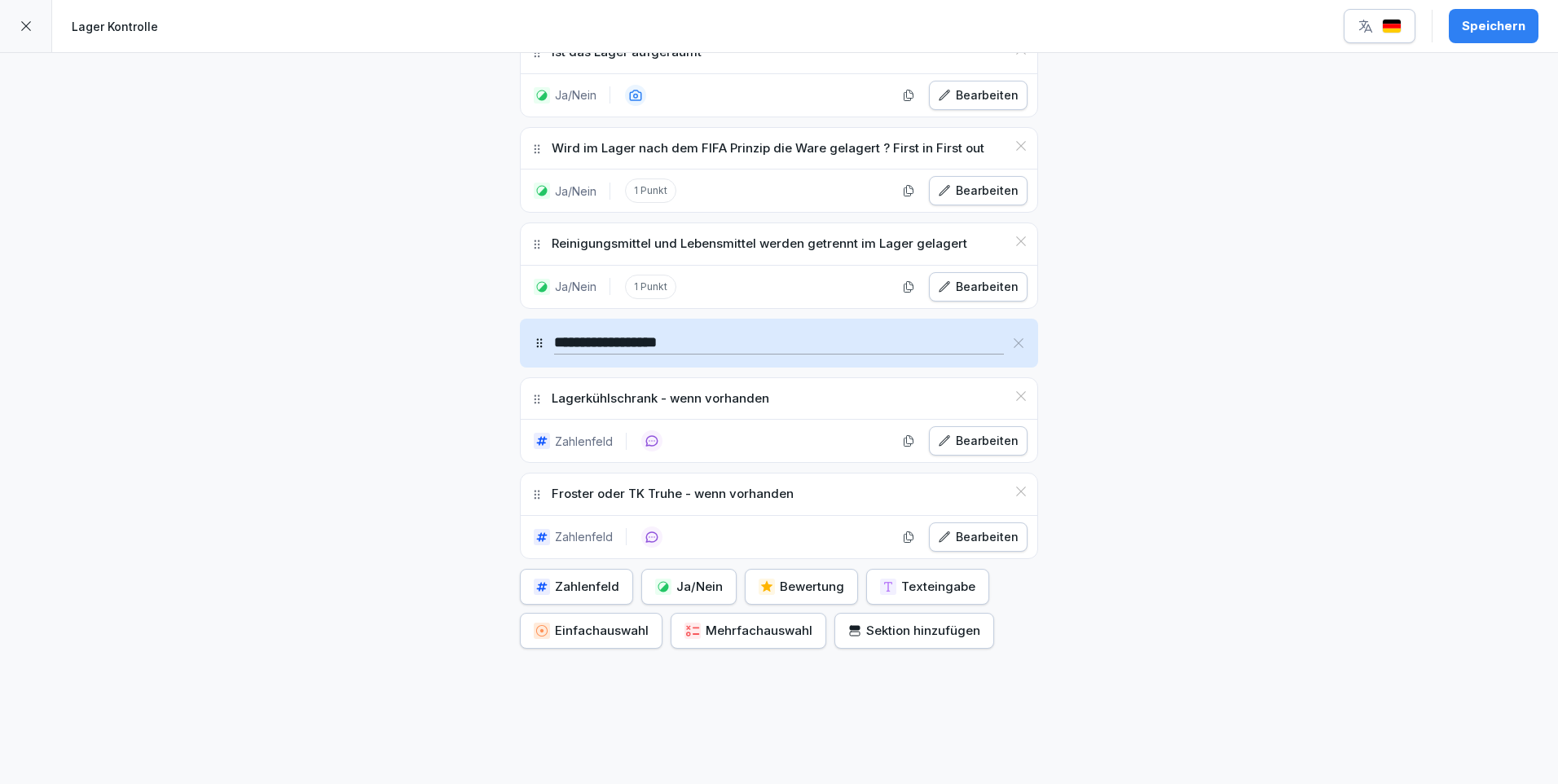
scroll to position [610, 0]
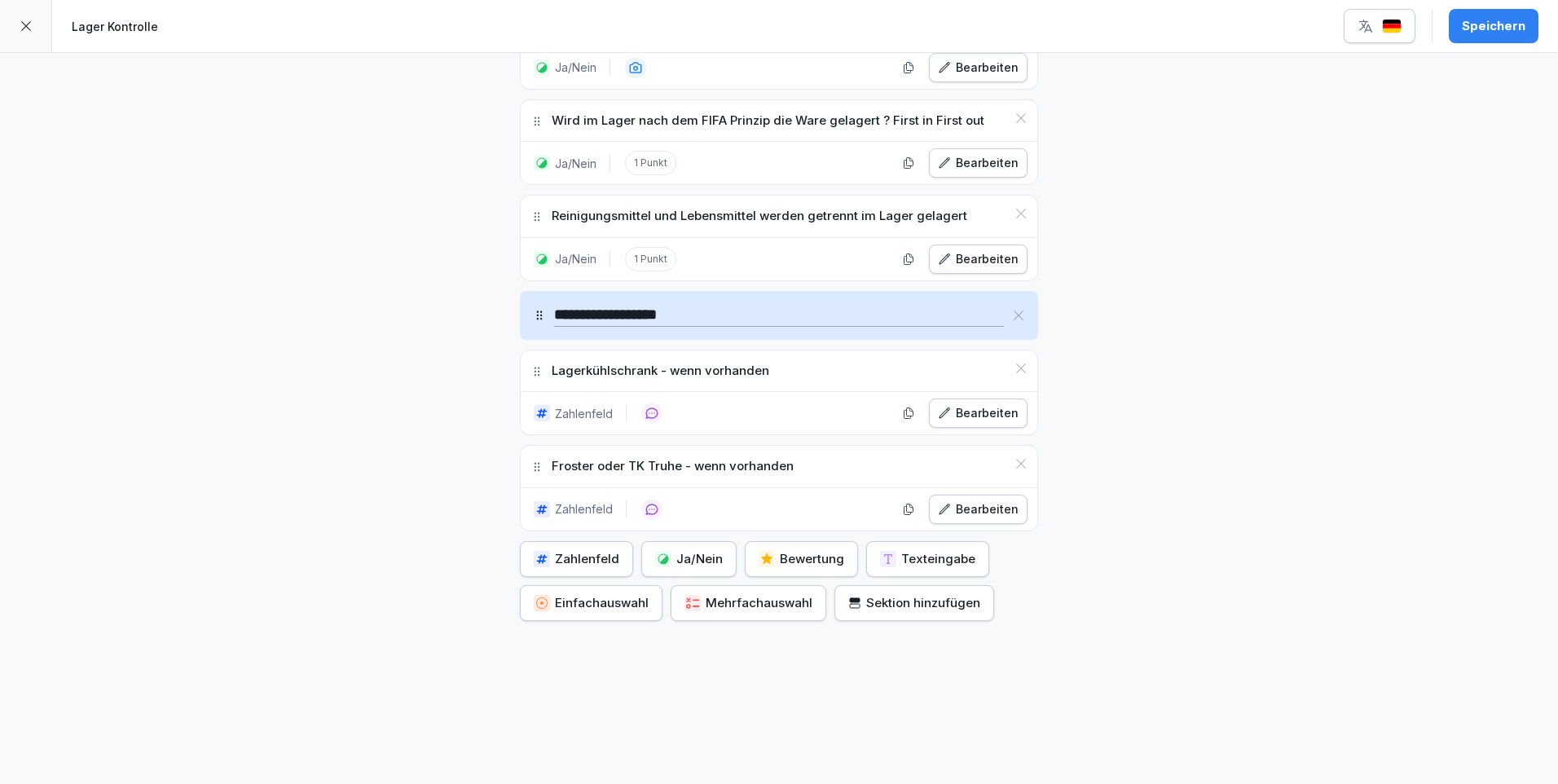
click at [1513, 12] on button "Speichern" at bounding box center [1493, 26] width 90 height 34
click at [28, 25] on icon at bounding box center [26, 26] width 13 height 13
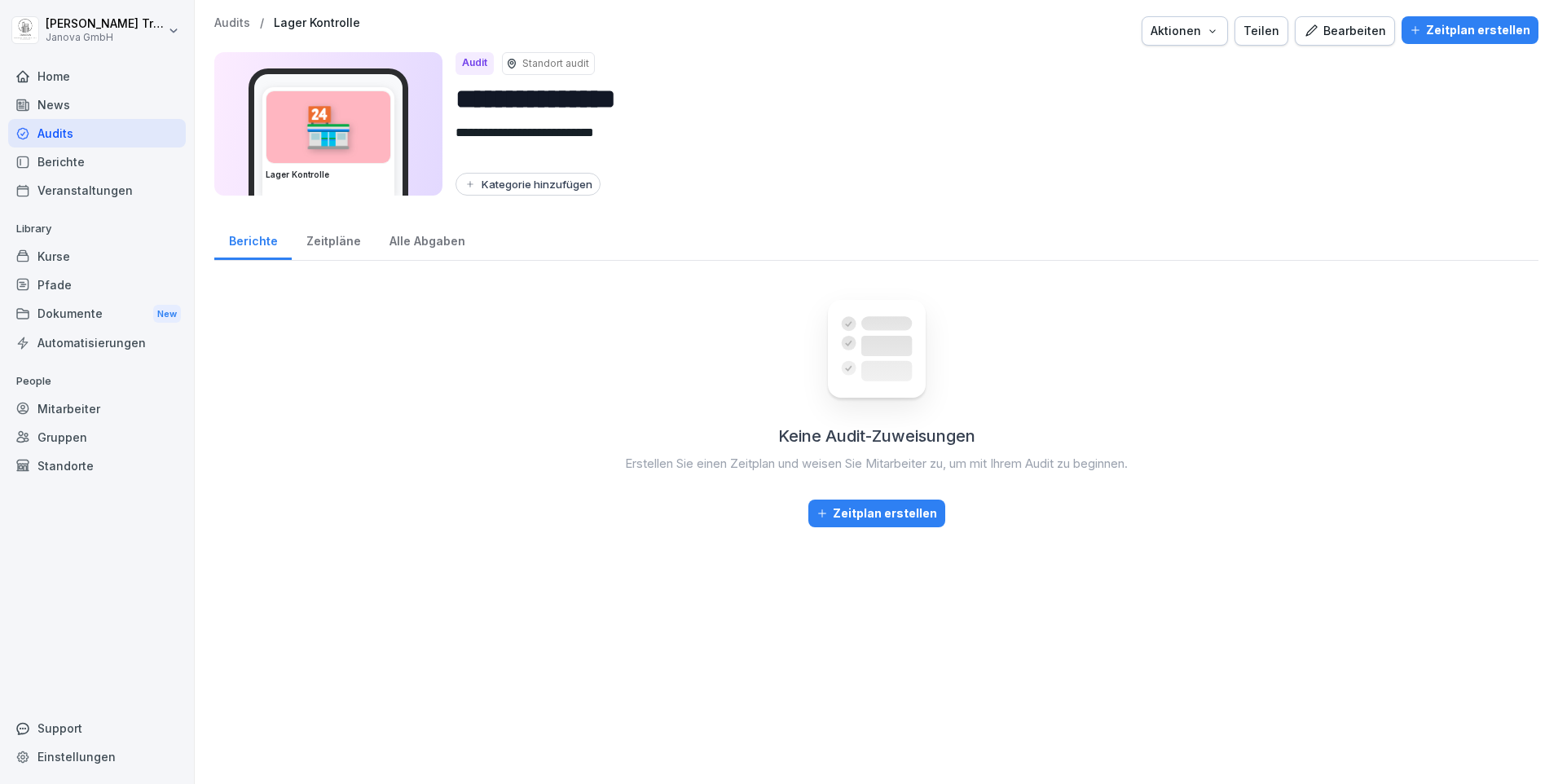
click at [885, 512] on div "Zeitplan erstellen" at bounding box center [876, 512] width 120 height 18
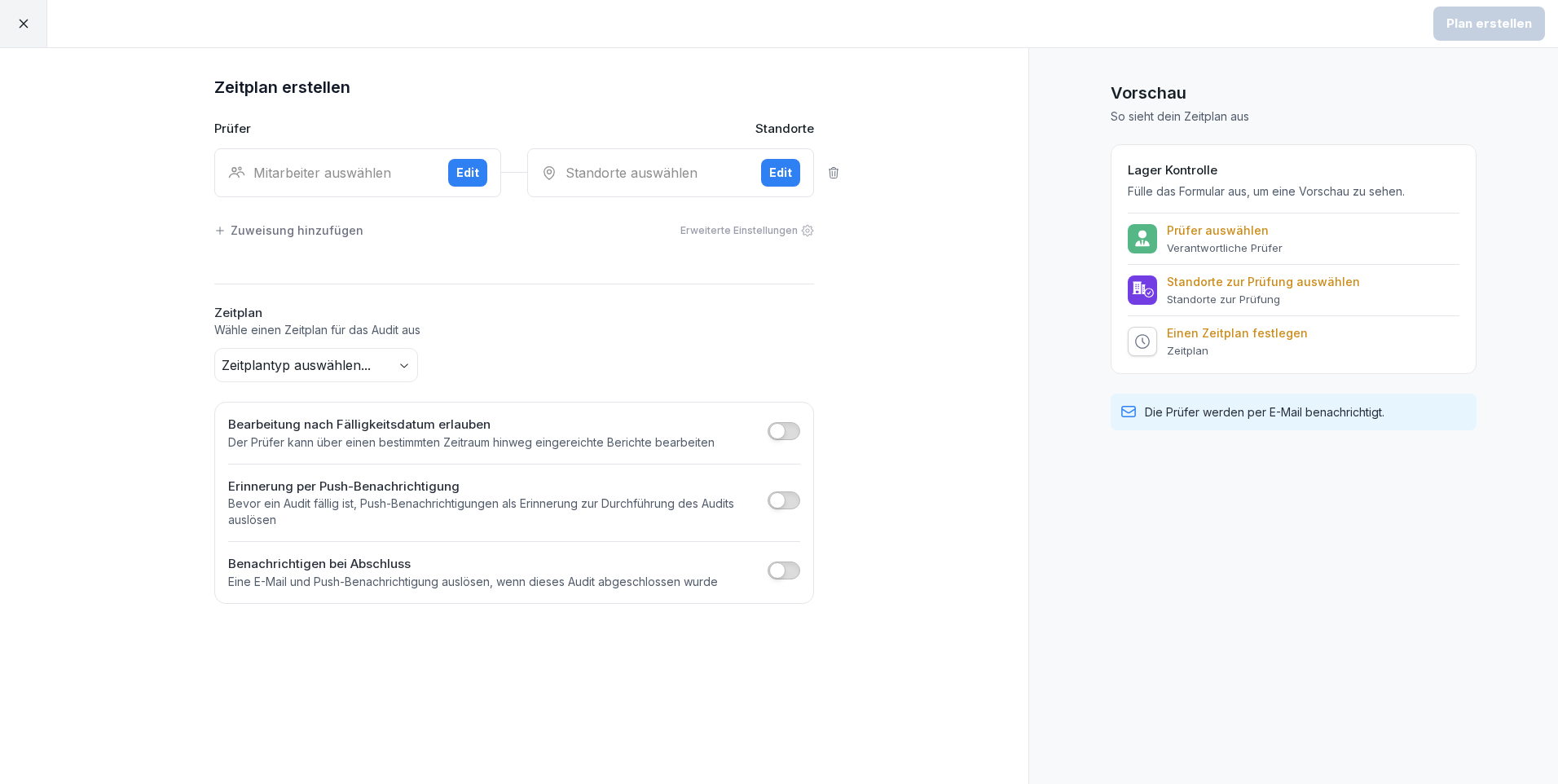
click at [460, 167] on div "Edit" at bounding box center [467, 173] width 23 height 18
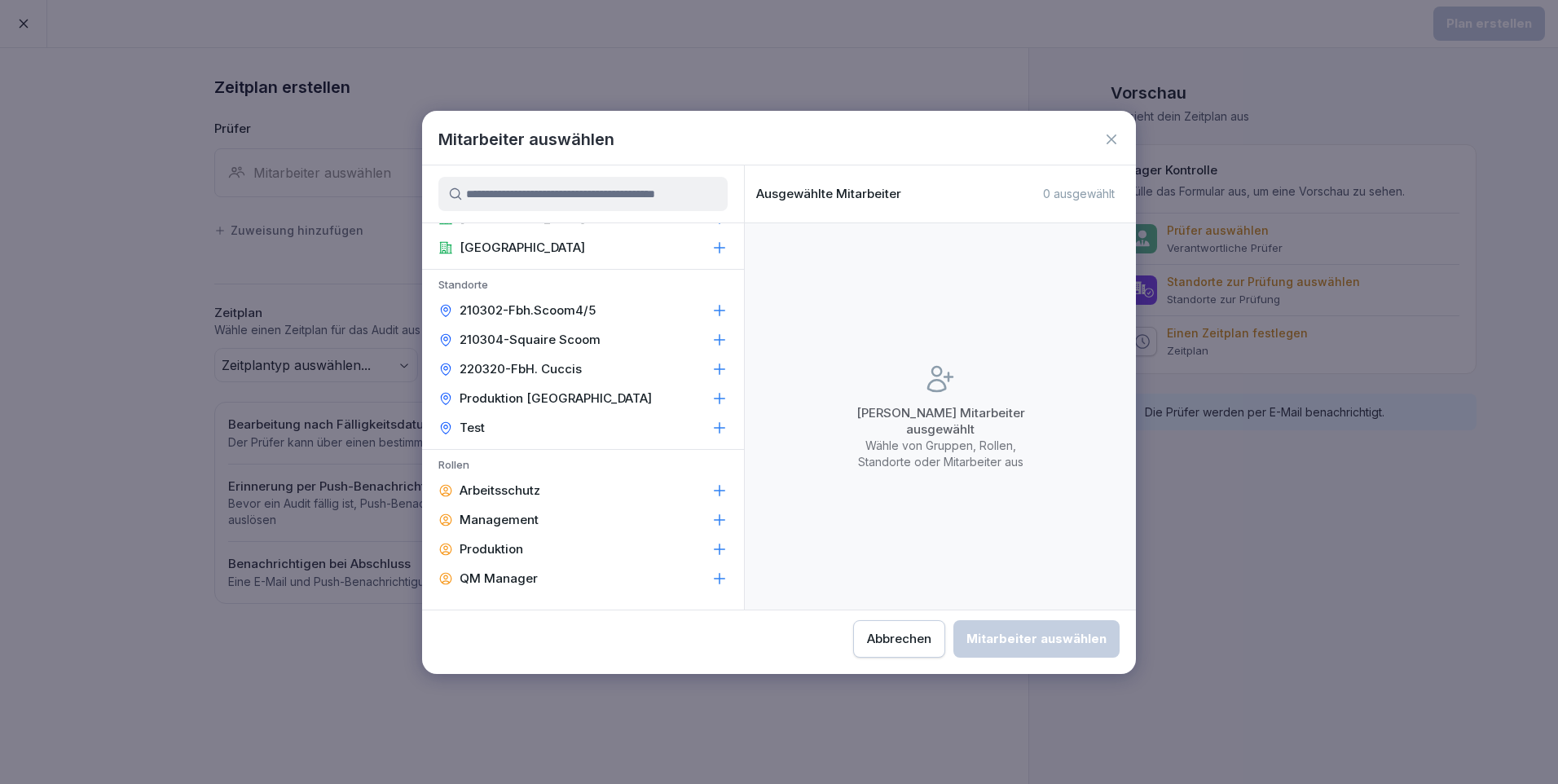
scroll to position [570, 0]
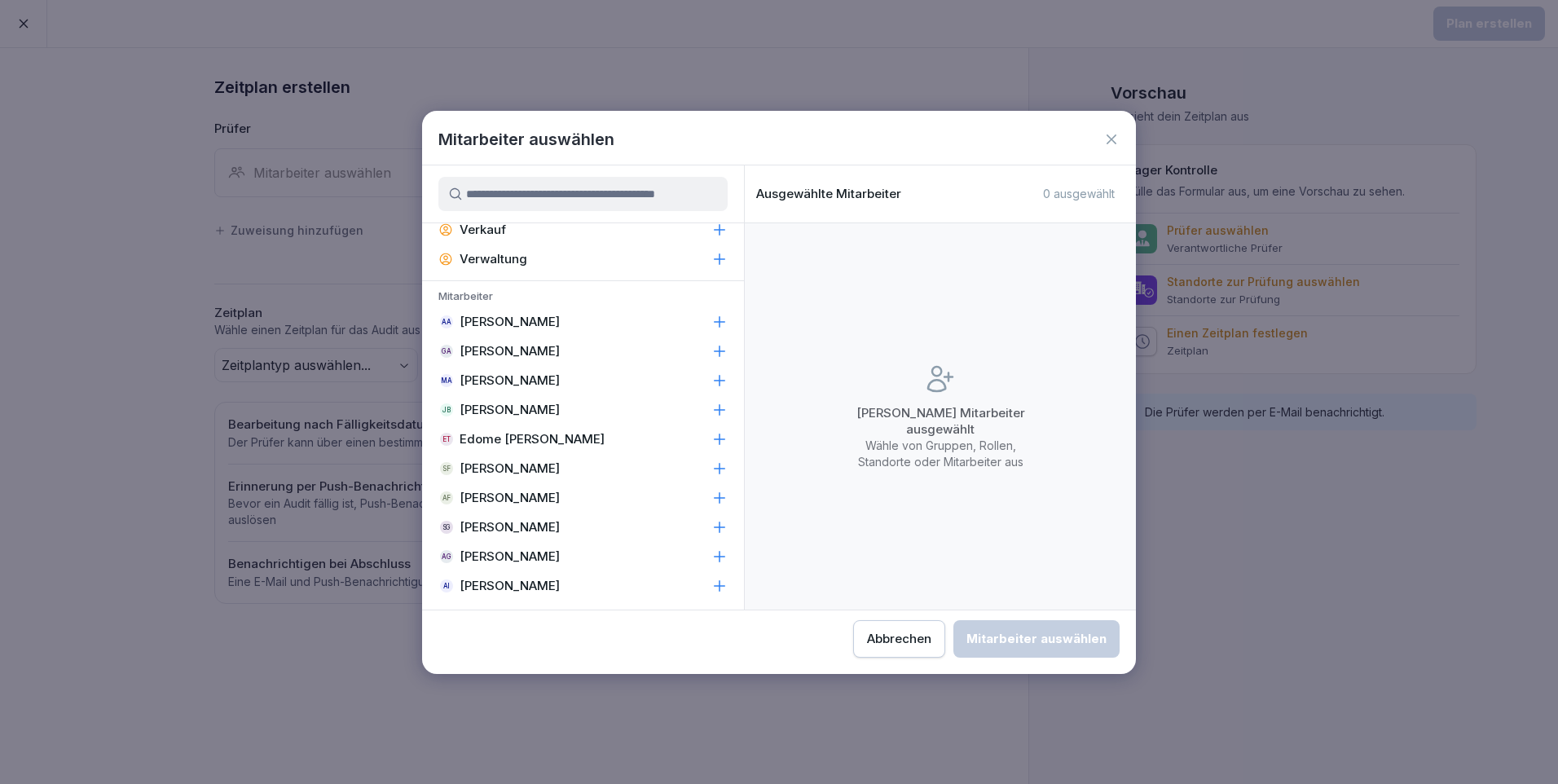
click at [523, 402] on p "Jamal Baradei" at bounding box center [509, 409] width 100 height 16
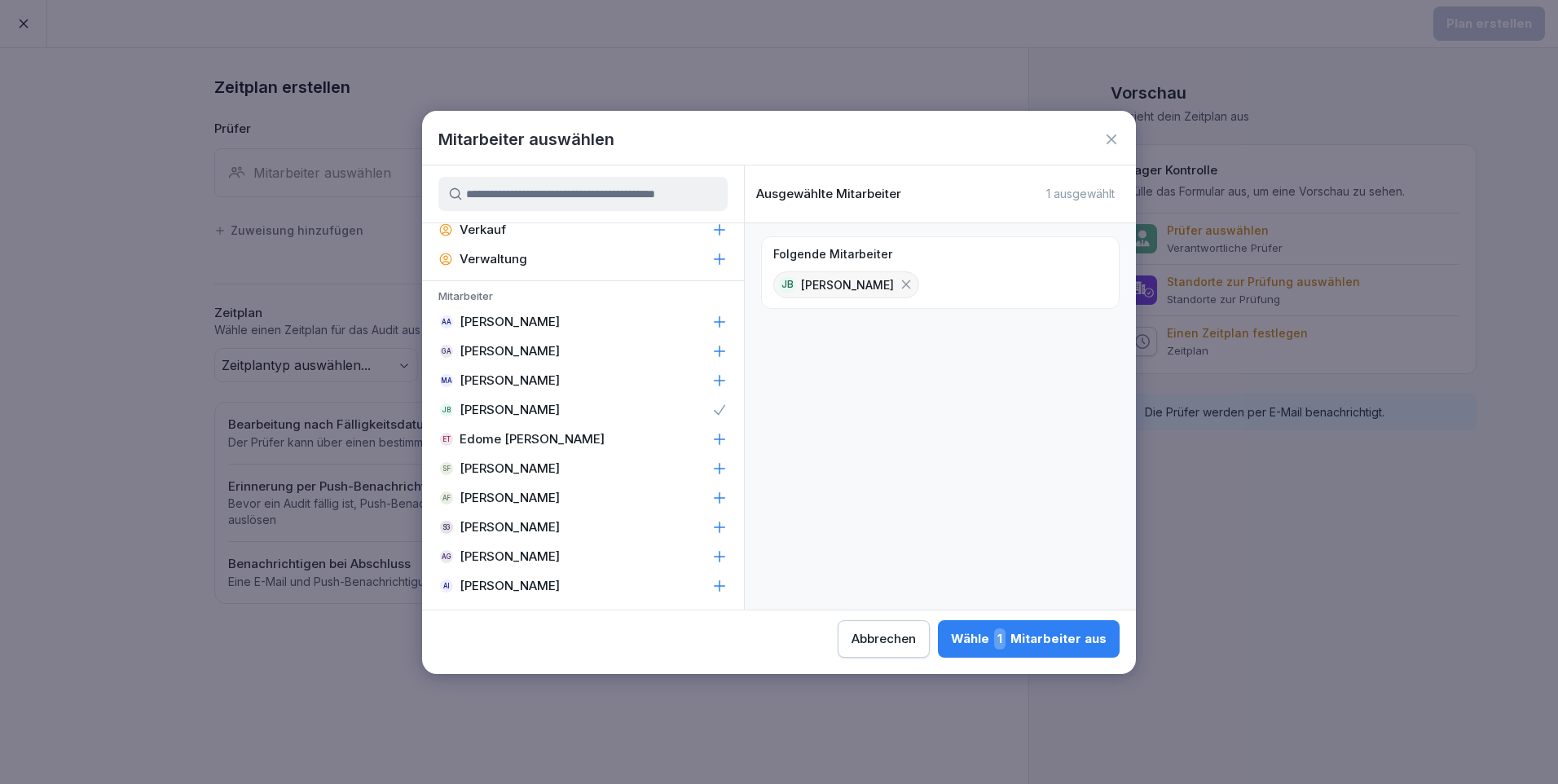
click at [1032, 644] on div "Wähle 1 Mitarbeiter aus" at bounding box center [1028, 638] width 155 height 21
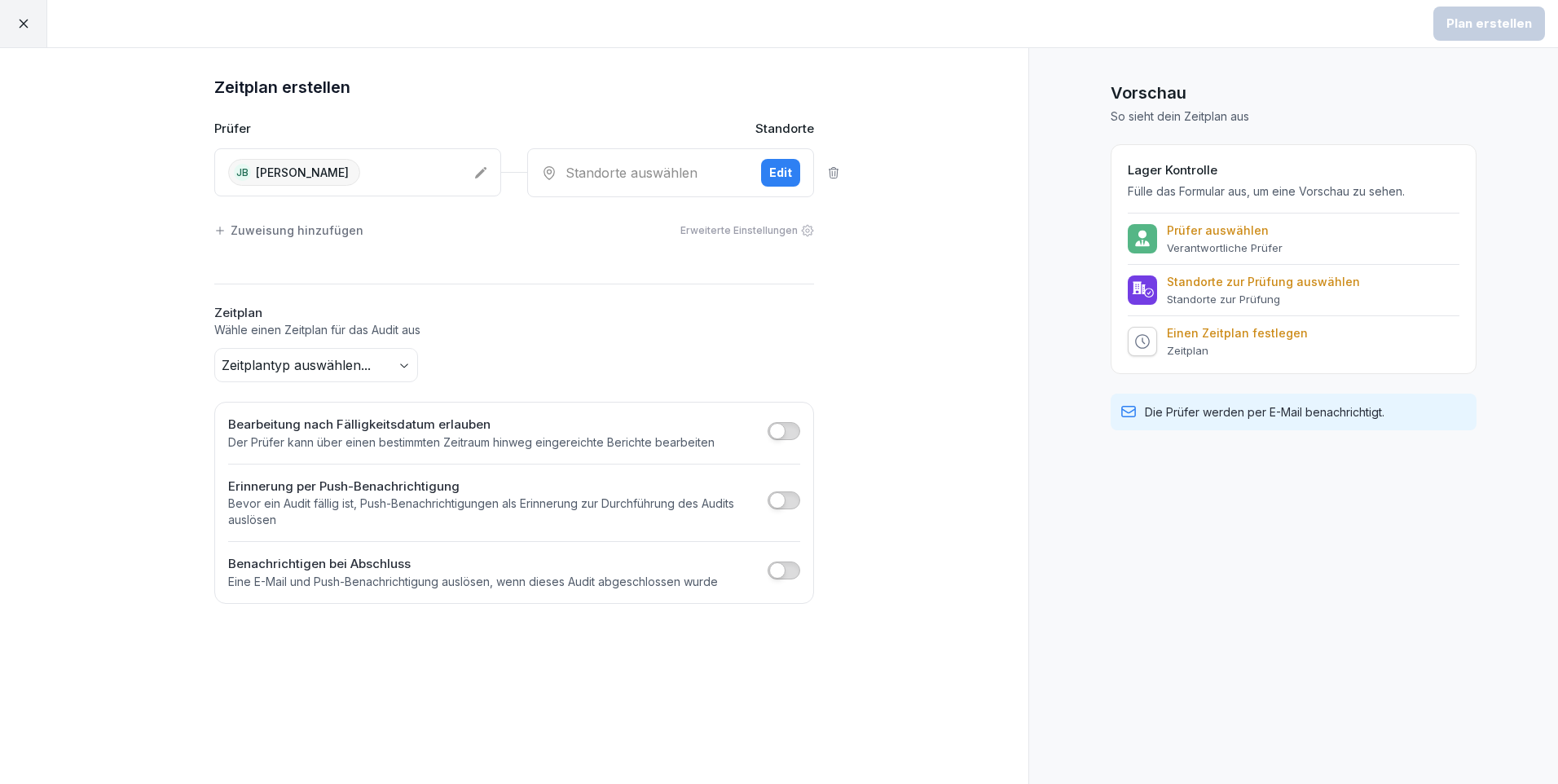
click at [776, 167] on div "Edit" at bounding box center [780, 173] width 23 height 18
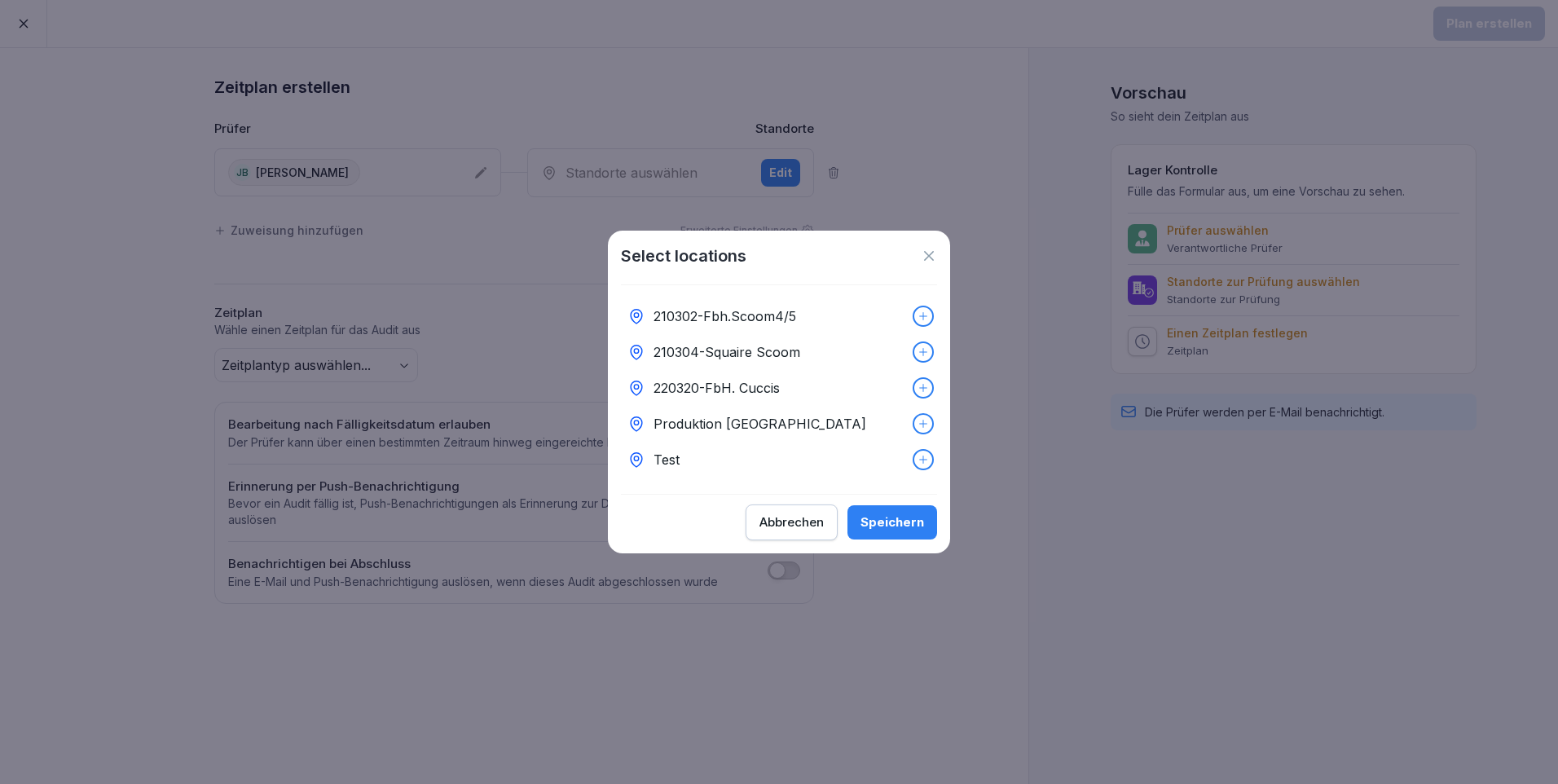
click at [753, 343] on p "210304-Squaire Scoom" at bounding box center [727, 352] width 147 height 20
click at [899, 528] on div "Speichern" at bounding box center [892, 522] width 63 height 18
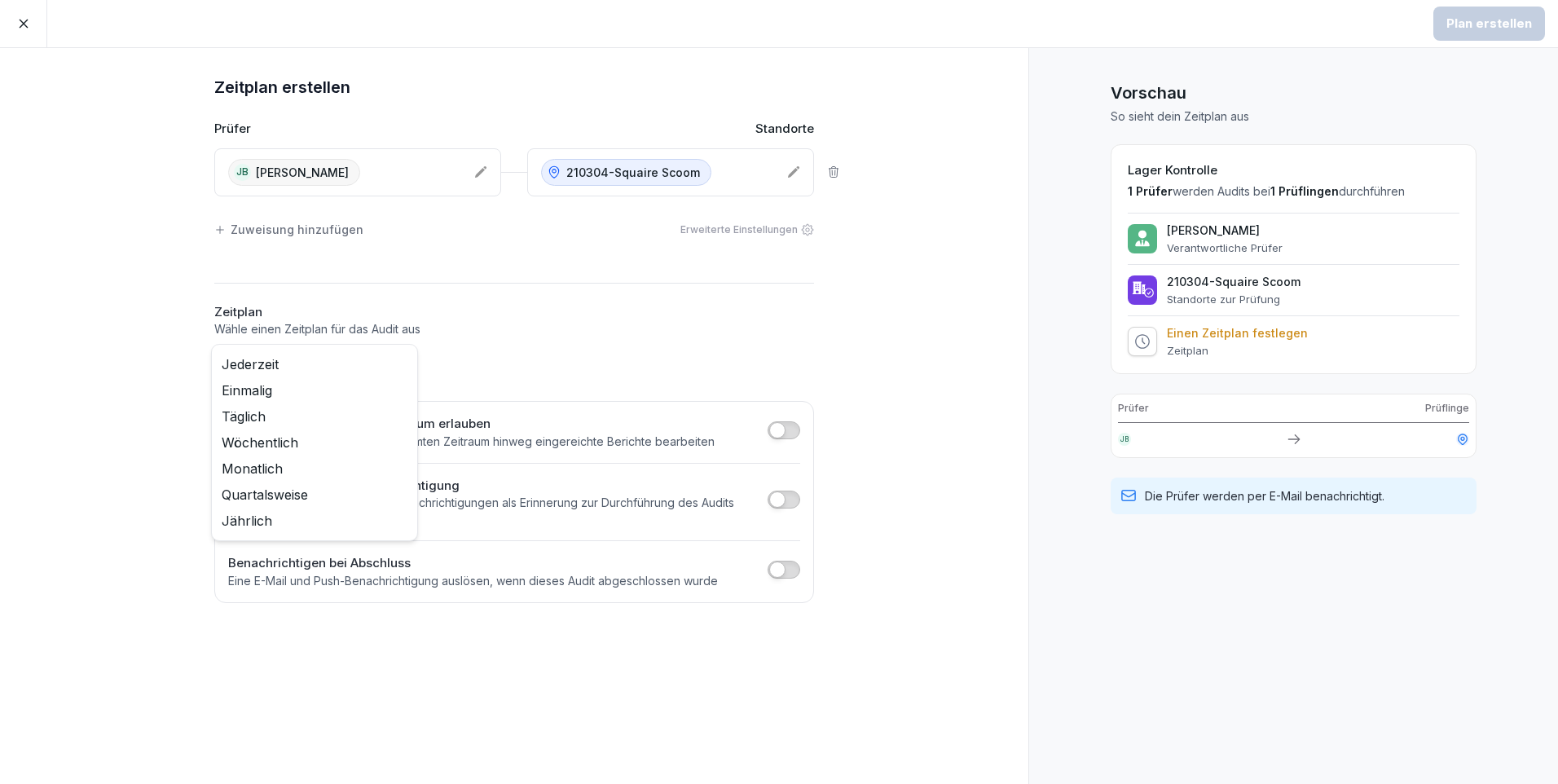
click at [401, 363] on body "Plan erstellen Zeitplan erstellen Prüfer Standorte JB Jamal Baradei 210304-Squa…" at bounding box center [779, 392] width 1558 height 784
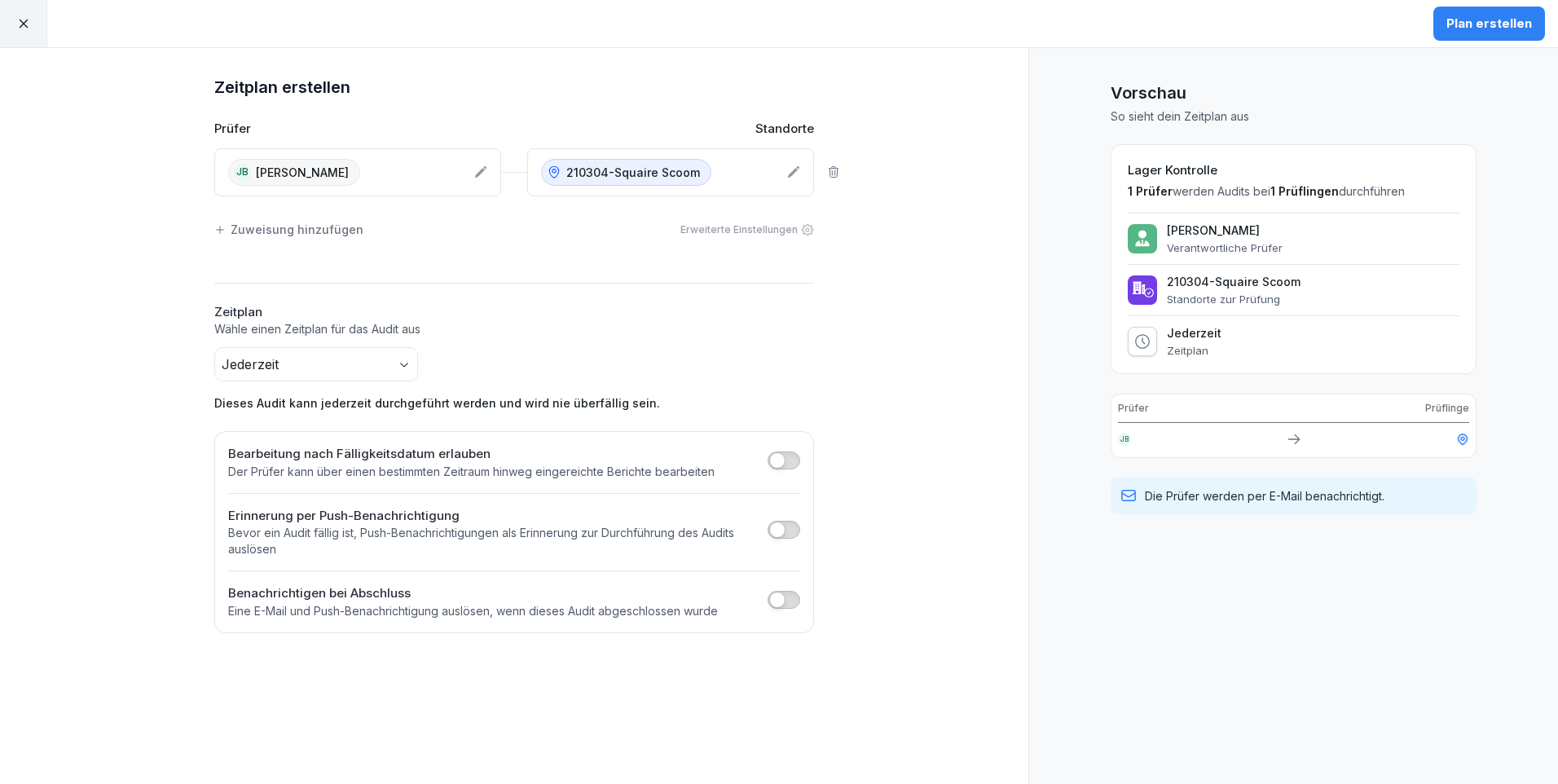
click at [772, 458] on span "button" at bounding box center [776, 459] width 16 height 16
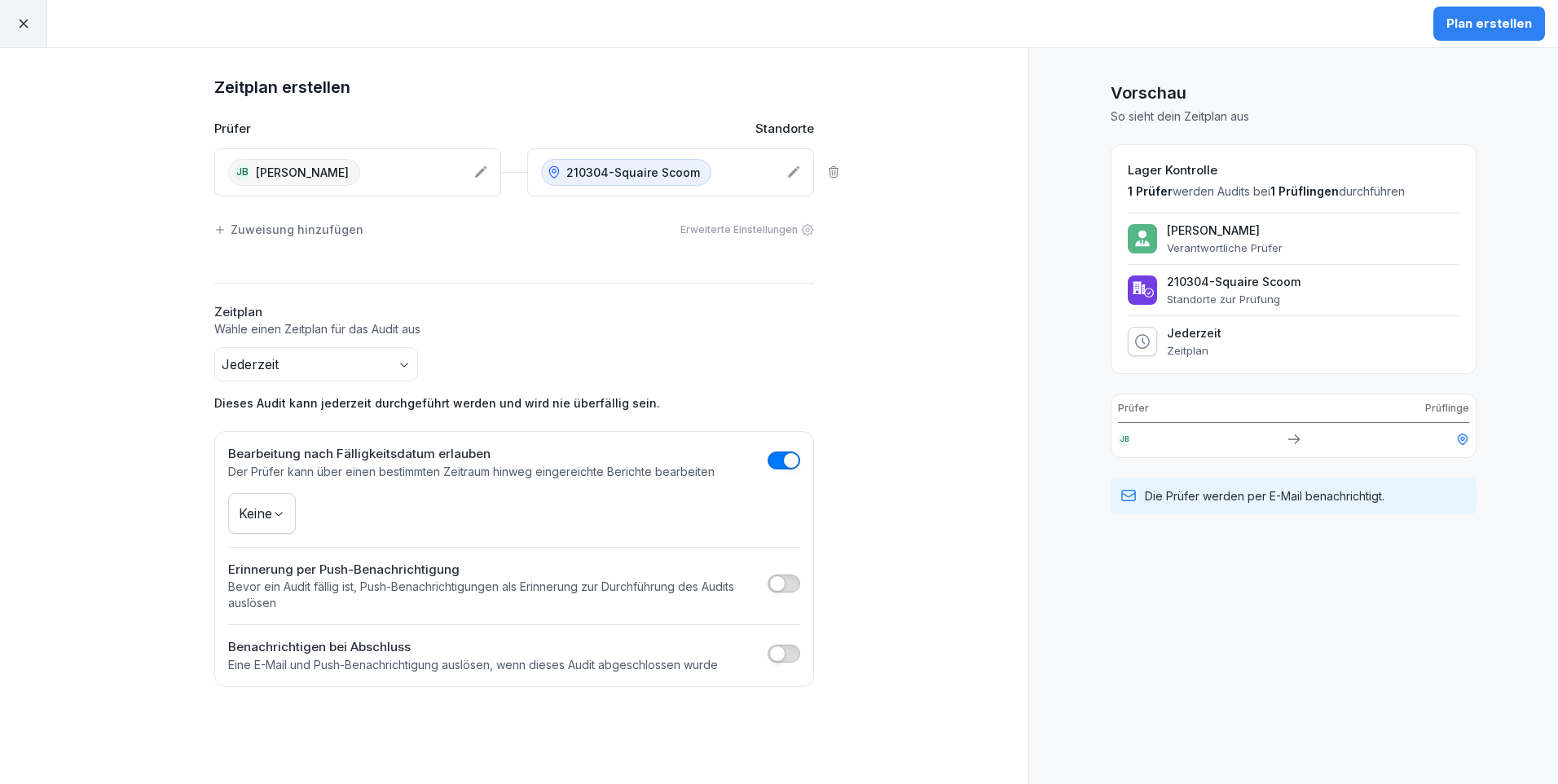
click at [288, 519] on body "Plan erstellen Zeitplan erstellen Prüfer Standorte JB Jamal Baradei 210304-Squa…" at bounding box center [779, 392] width 1558 height 784
click at [1515, 27] on div "Plan erstellen" at bounding box center [1489, 23] width 85 height 18
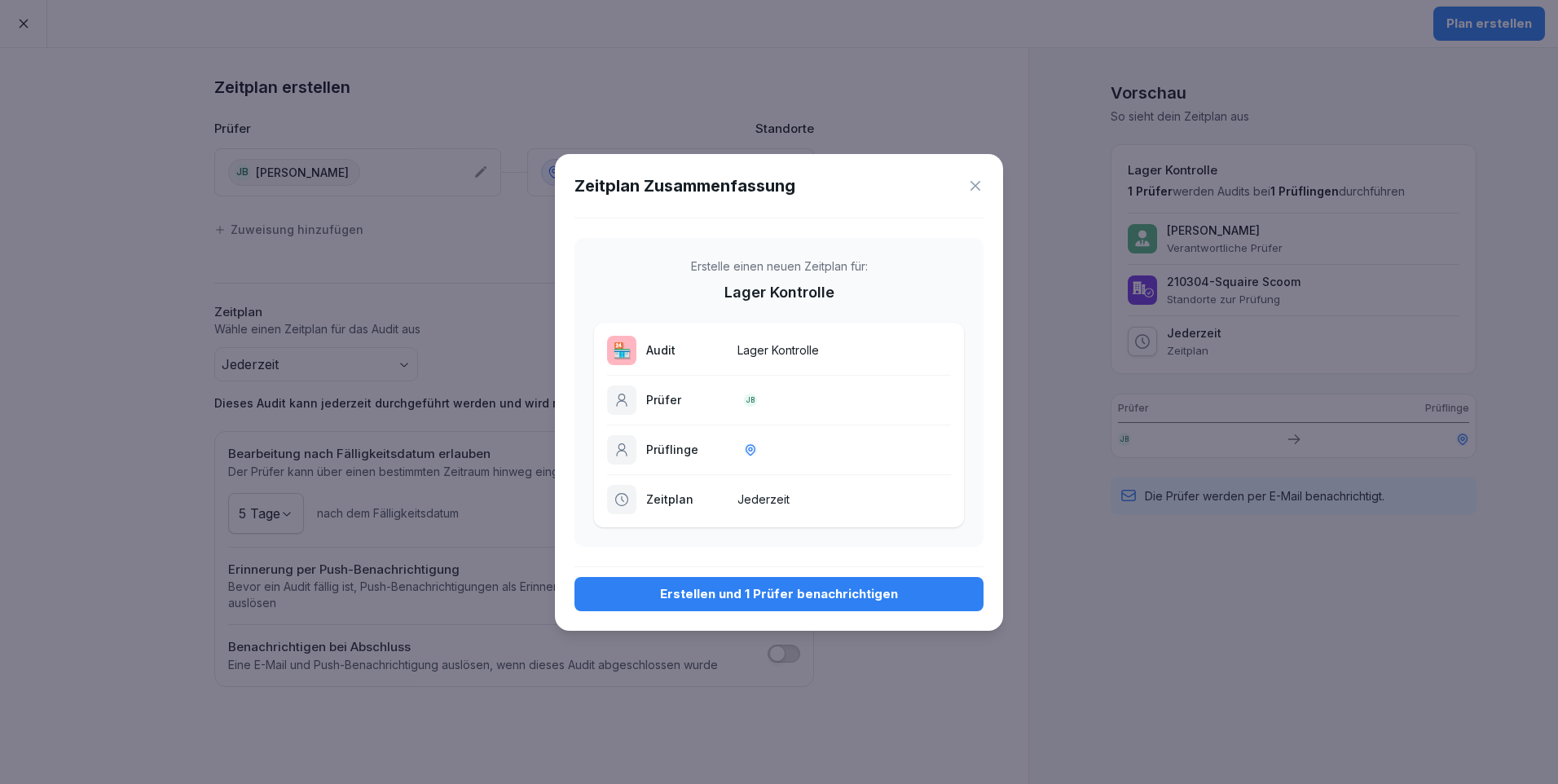
click at [777, 600] on div "Erstellen und 1 Prüfer benachrichtigen" at bounding box center [779, 594] width 383 height 18
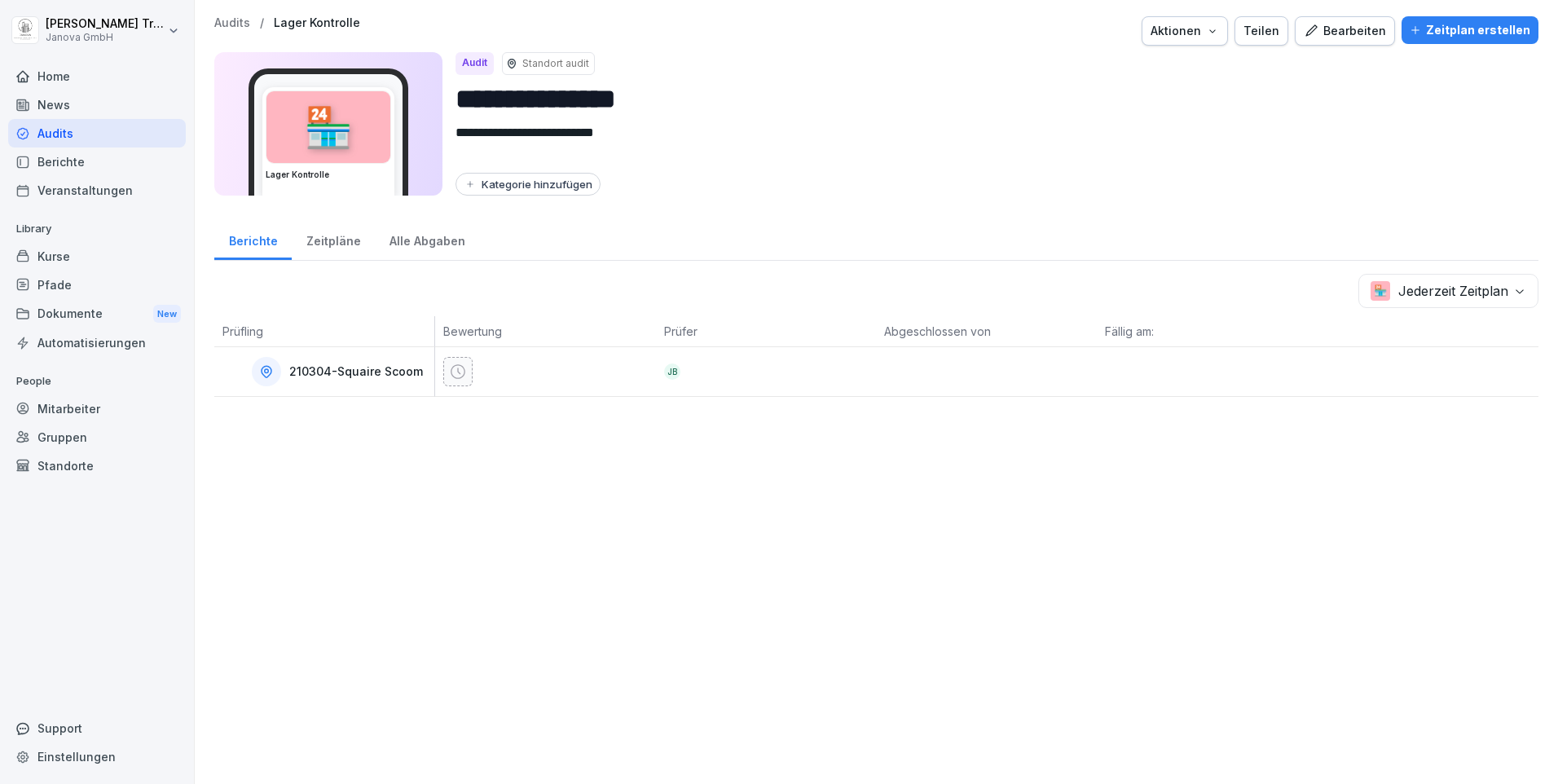
click at [58, 73] on div "Home" at bounding box center [97, 75] width 178 height 28
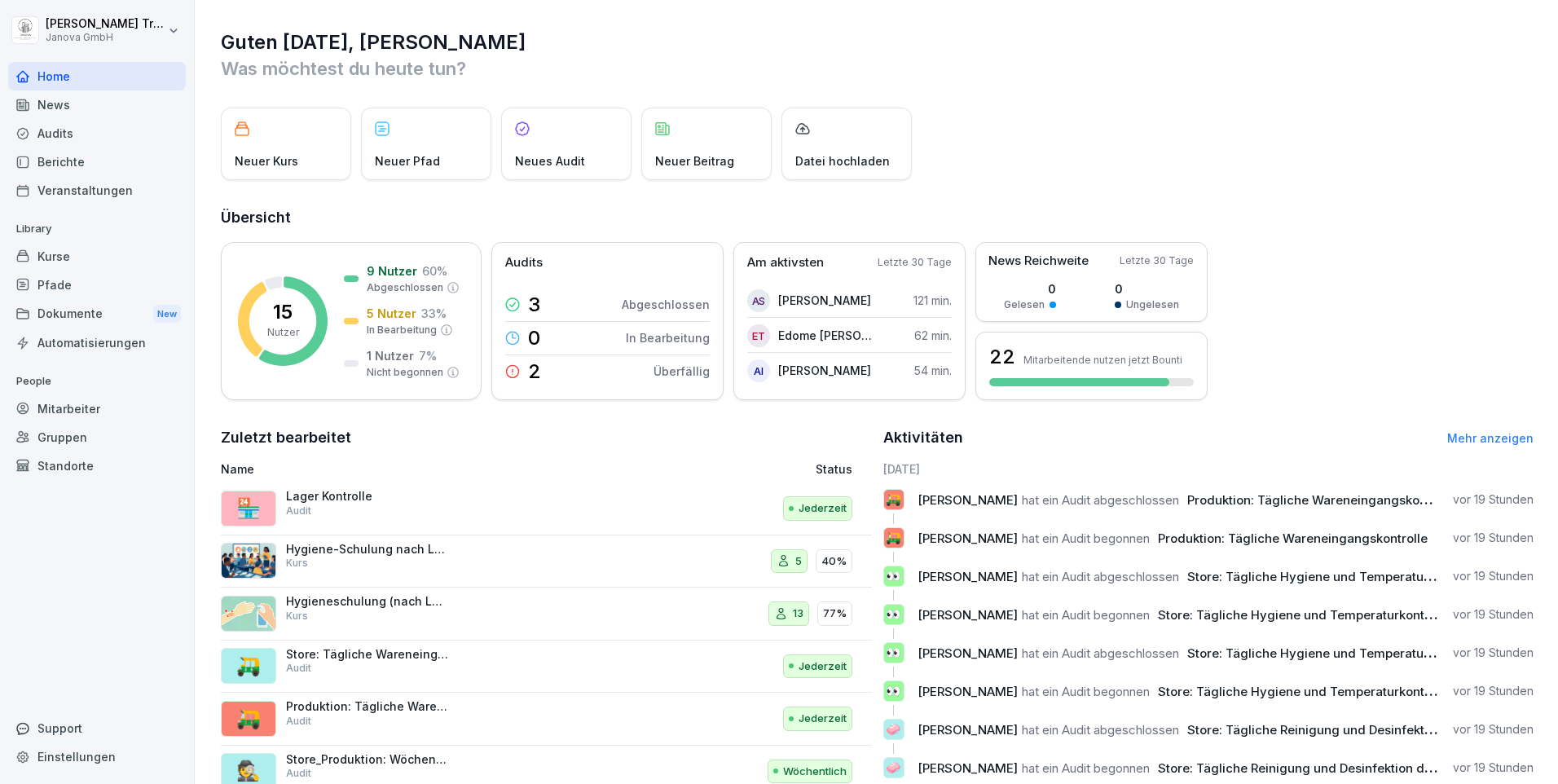
click at [90, 310] on div "Dokumente New" at bounding box center [97, 313] width 178 height 30
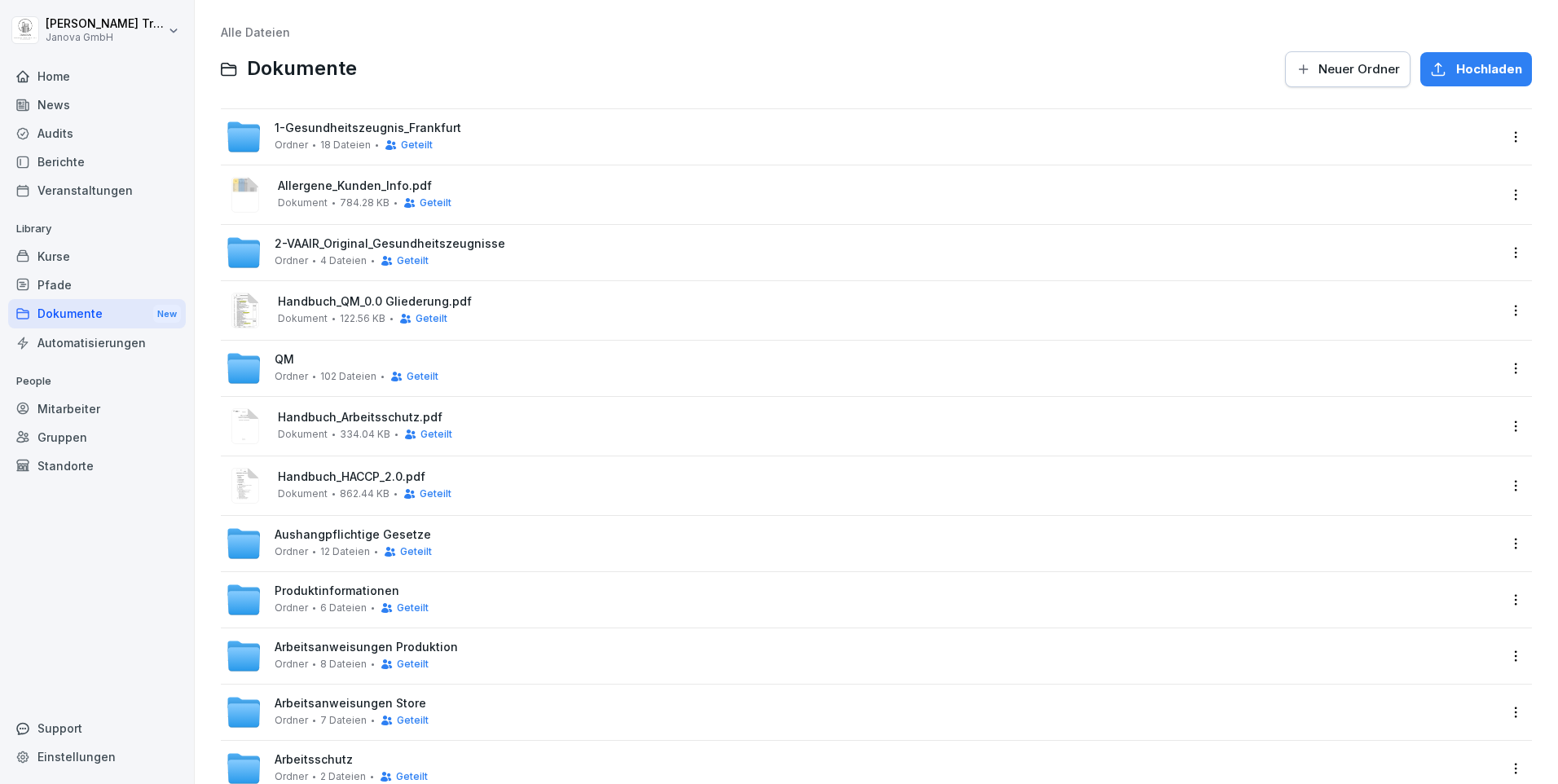
click at [364, 241] on span "2-VAAIR_Original_Gesundheitszeugnisse" at bounding box center [390, 244] width 231 height 14
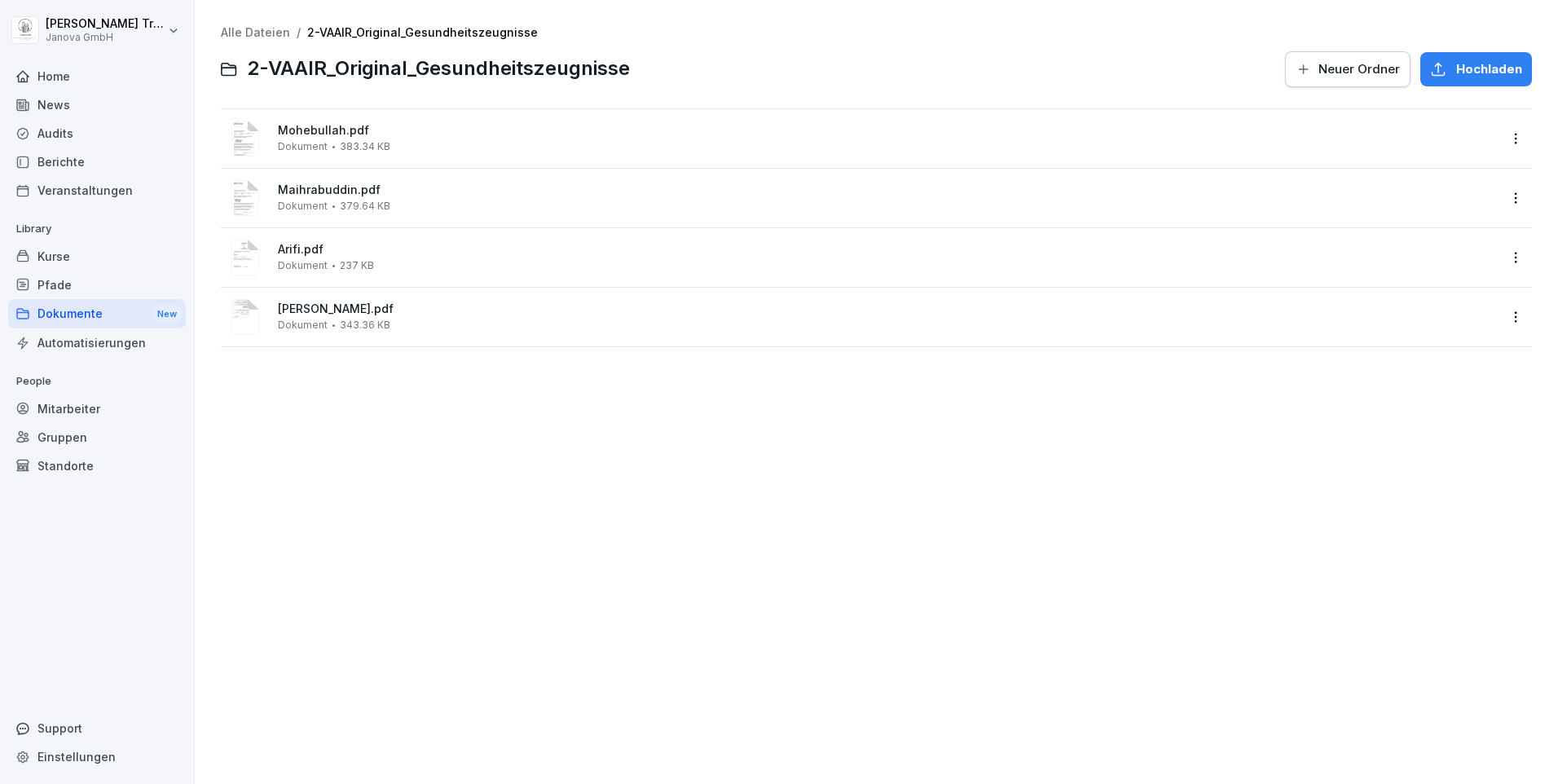
click at [52, 253] on div "Kurse" at bounding box center [97, 255] width 178 height 28
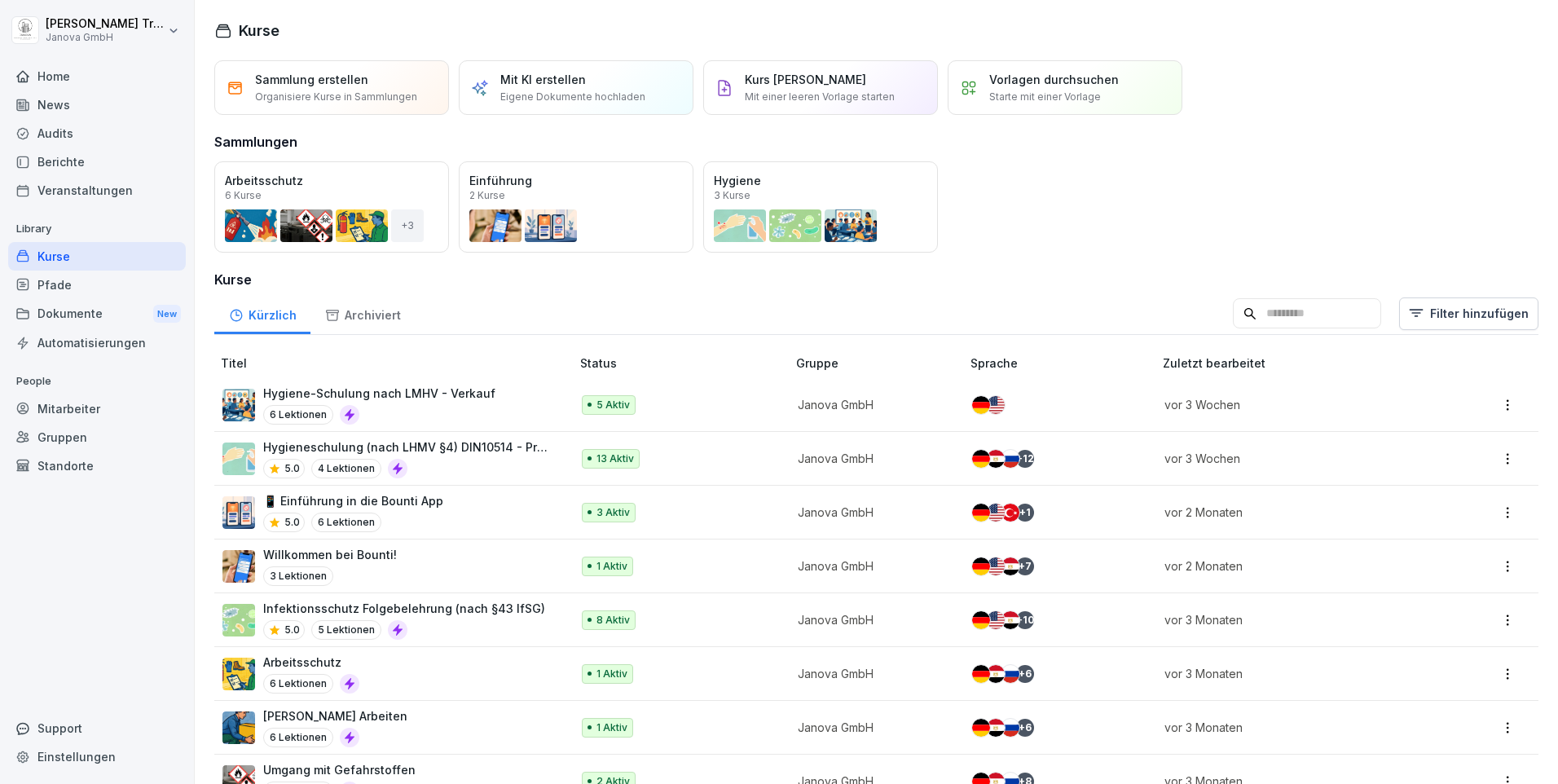
click at [62, 162] on div "Berichte" at bounding box center [97, 161] width 178 height 28
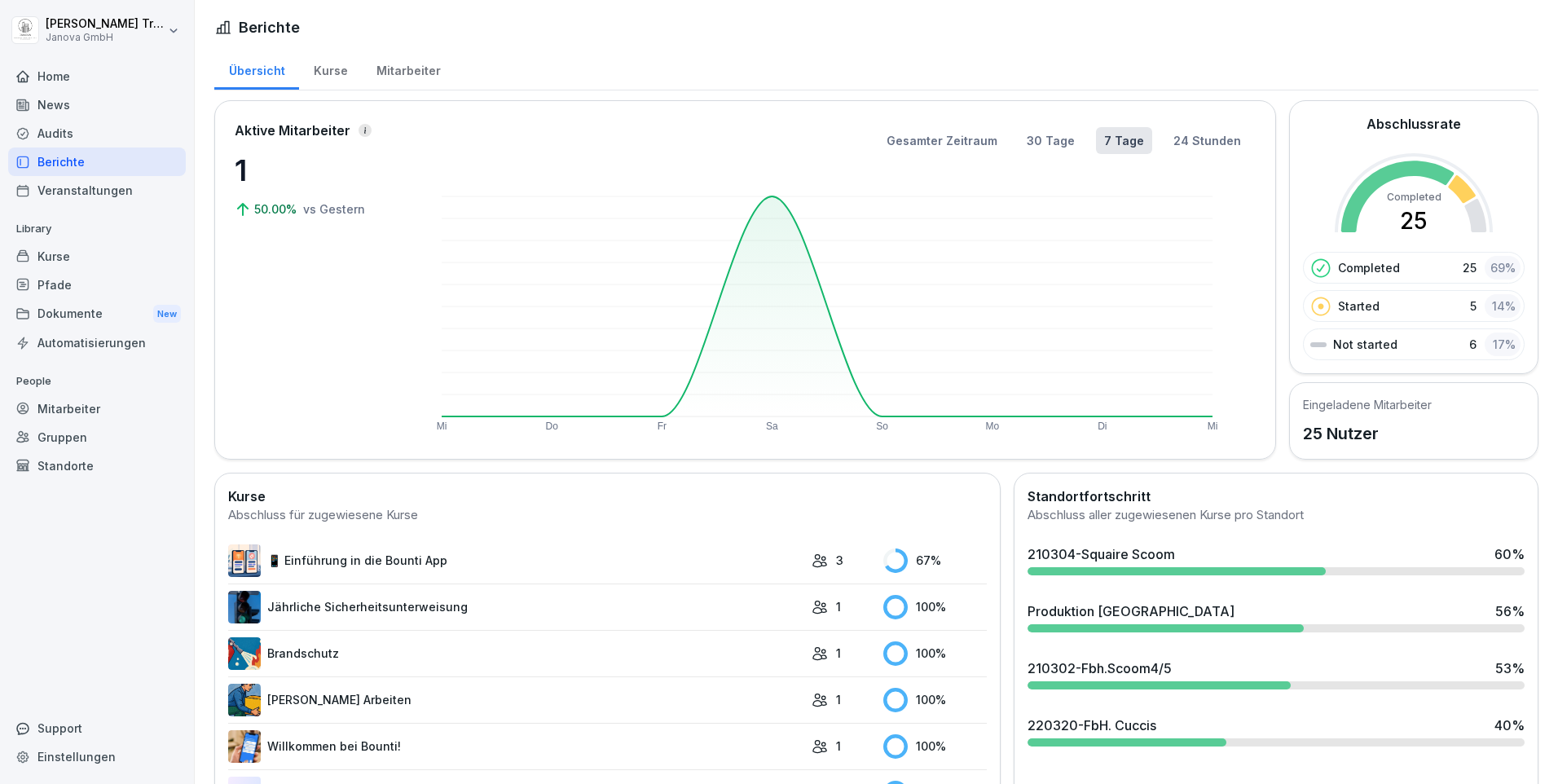
click at [321, 69] on div "Kurse" at bounding box center [330, 68] width 62 height 42
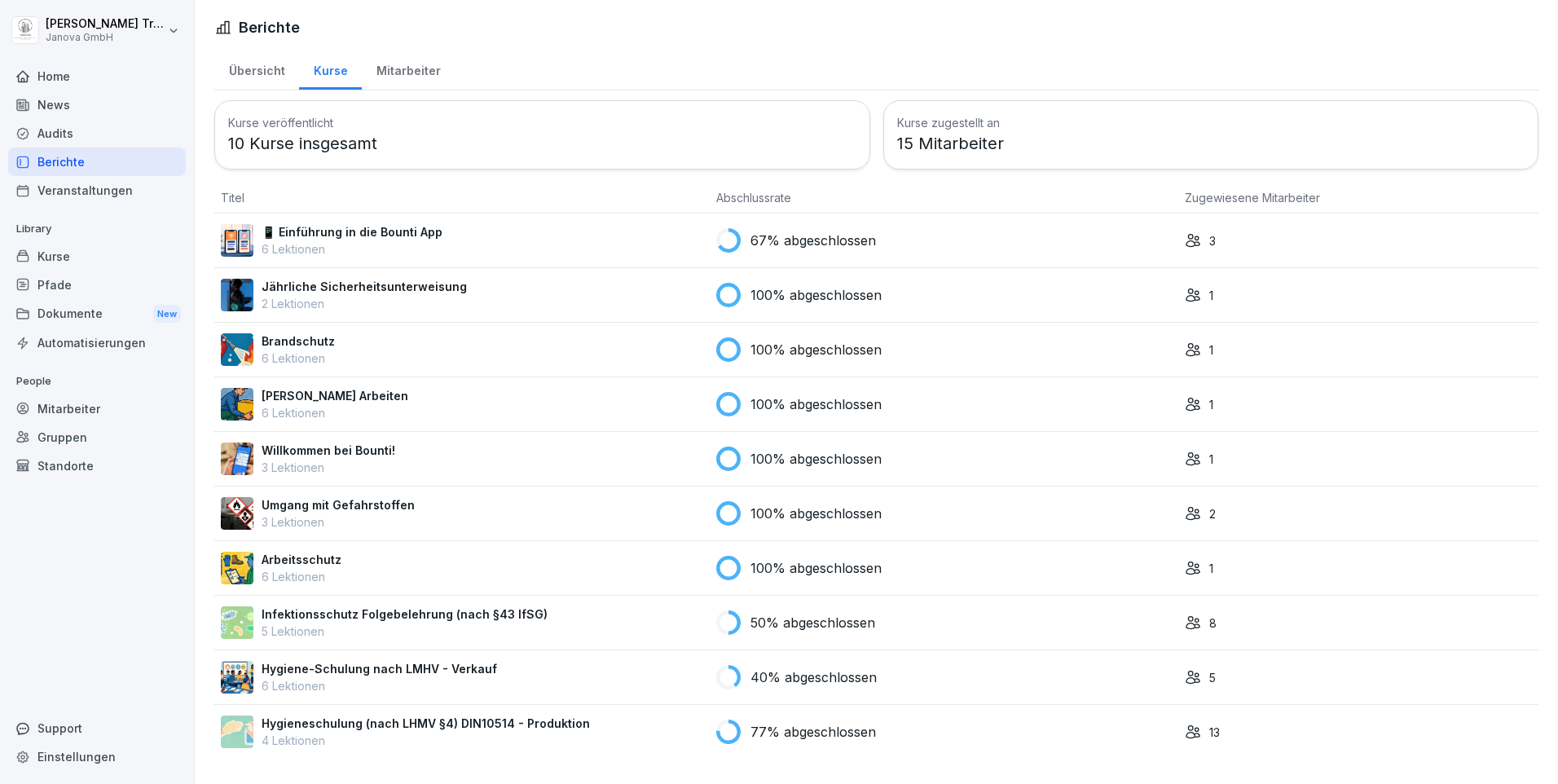
click at [844, 621] on p "50% abgeschlossen" at bounding box center [812, 622] width 125 height 20
click at [438, 668] on p "Hygiene-Schulung nach LMHV - Verkauf" at bounding box center [379, 669] width 236 height 17
click at [458, 717] on p "Hygieneschulung (nach LHMV §4) DIN10514 - Produktion" at bounding box center [425, 723] width 328 height 17
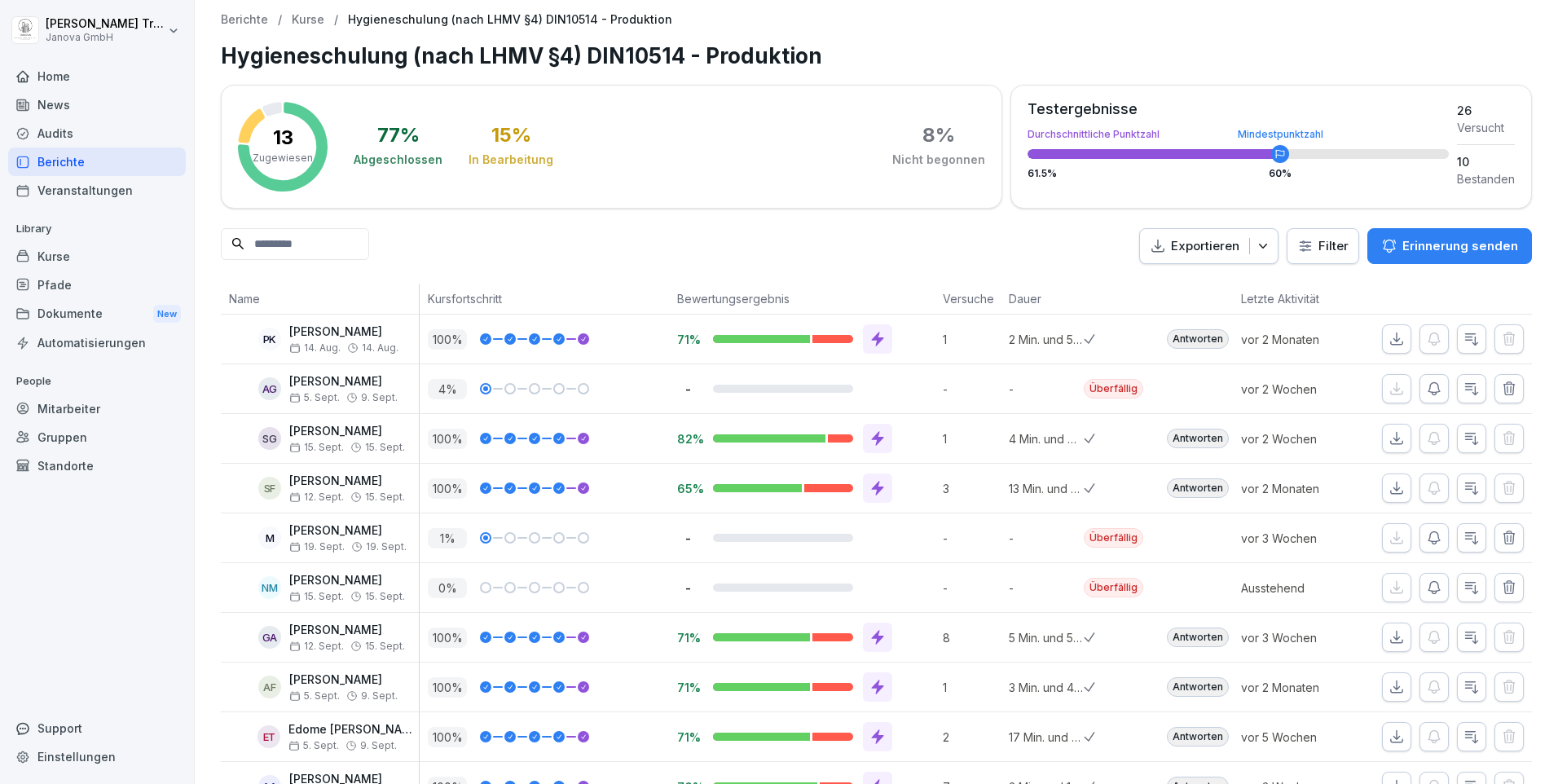
click at [91, 458] on div "Standorte" at bounding box center [97, 465] width 178 height 28
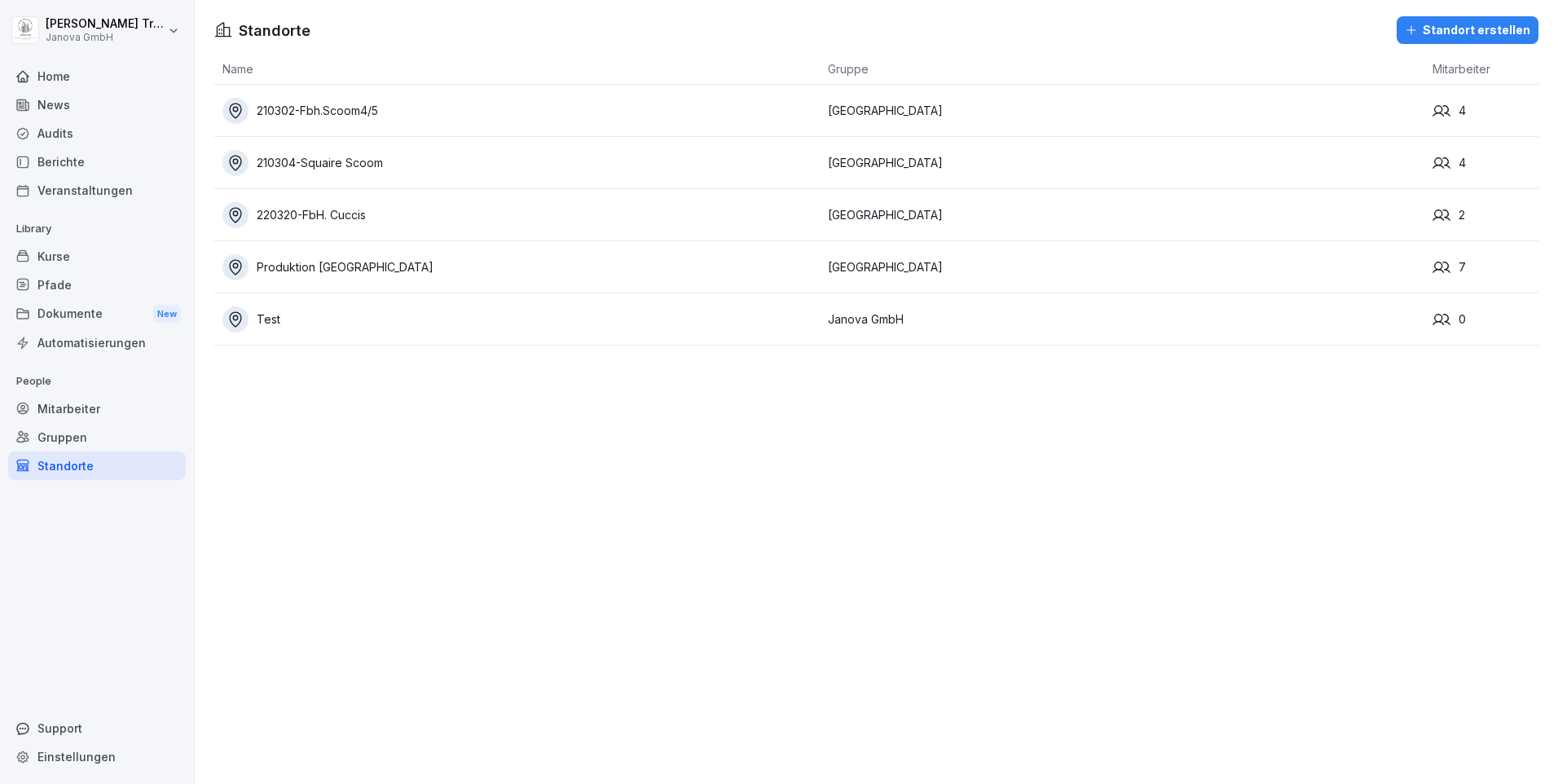
click at [362, 266] on div "Produktion Hamburg" at bounding box center [520, 267] width 597 height 26
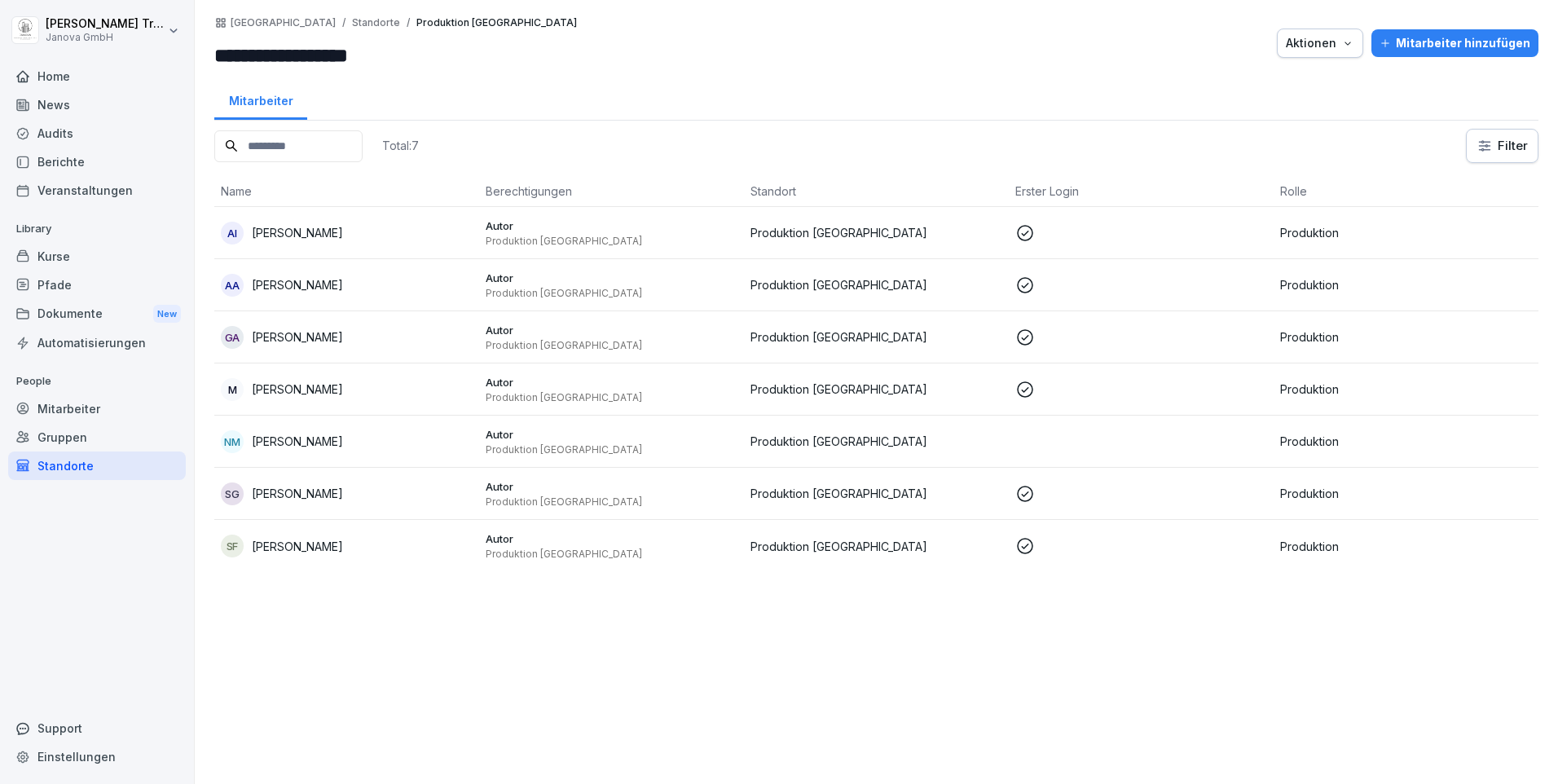
click at [79, 433] on div "Gruppen" at bounding box center [97, 436] width 178 height 28
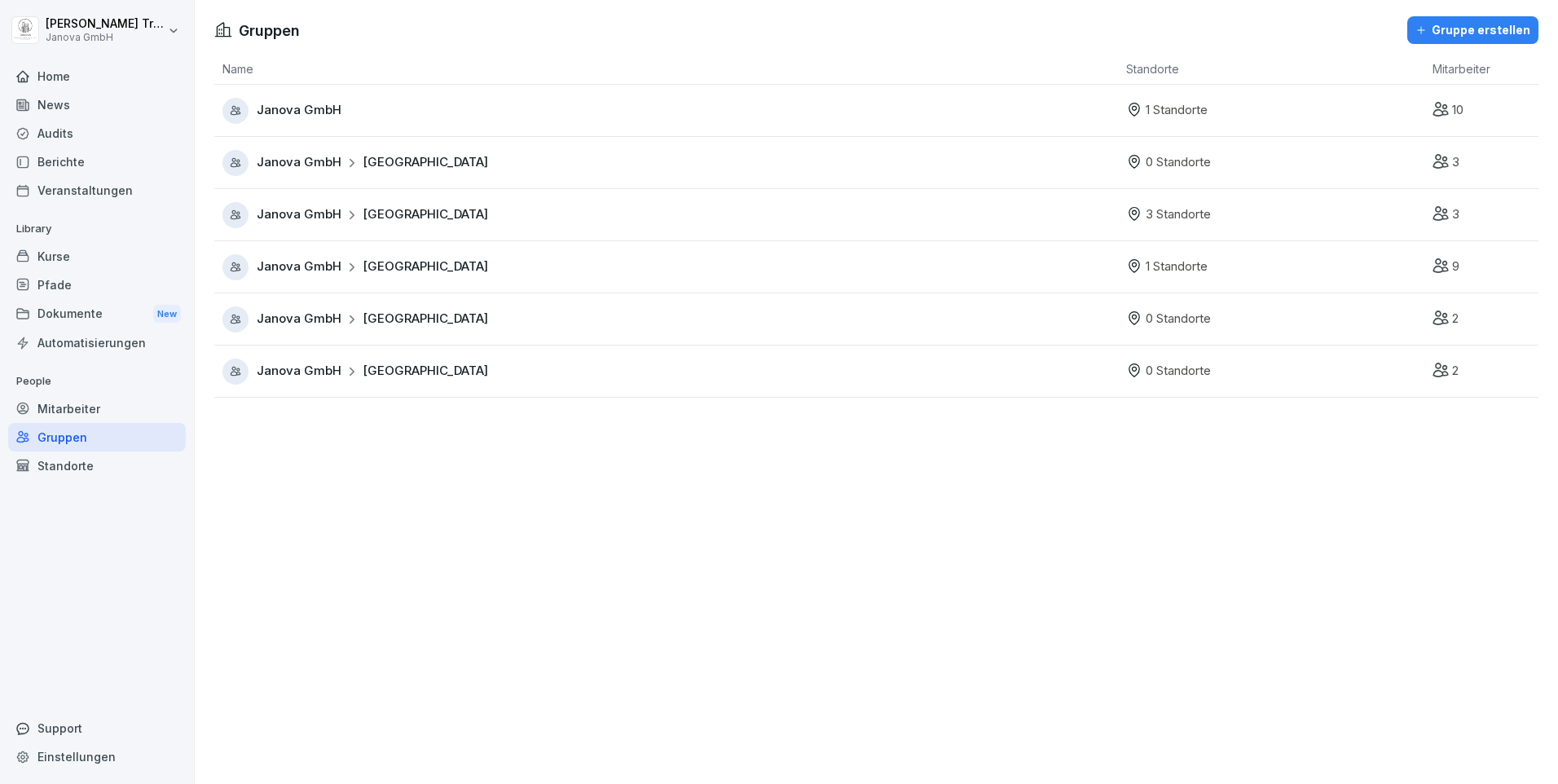
click at [1145, 273] on p "1 Standorte" at bounding box center [1176, 266] width 62 height 19
click at [401, 263] on span "Hamburg" at bounding box center [425, 266] width 126 height 19
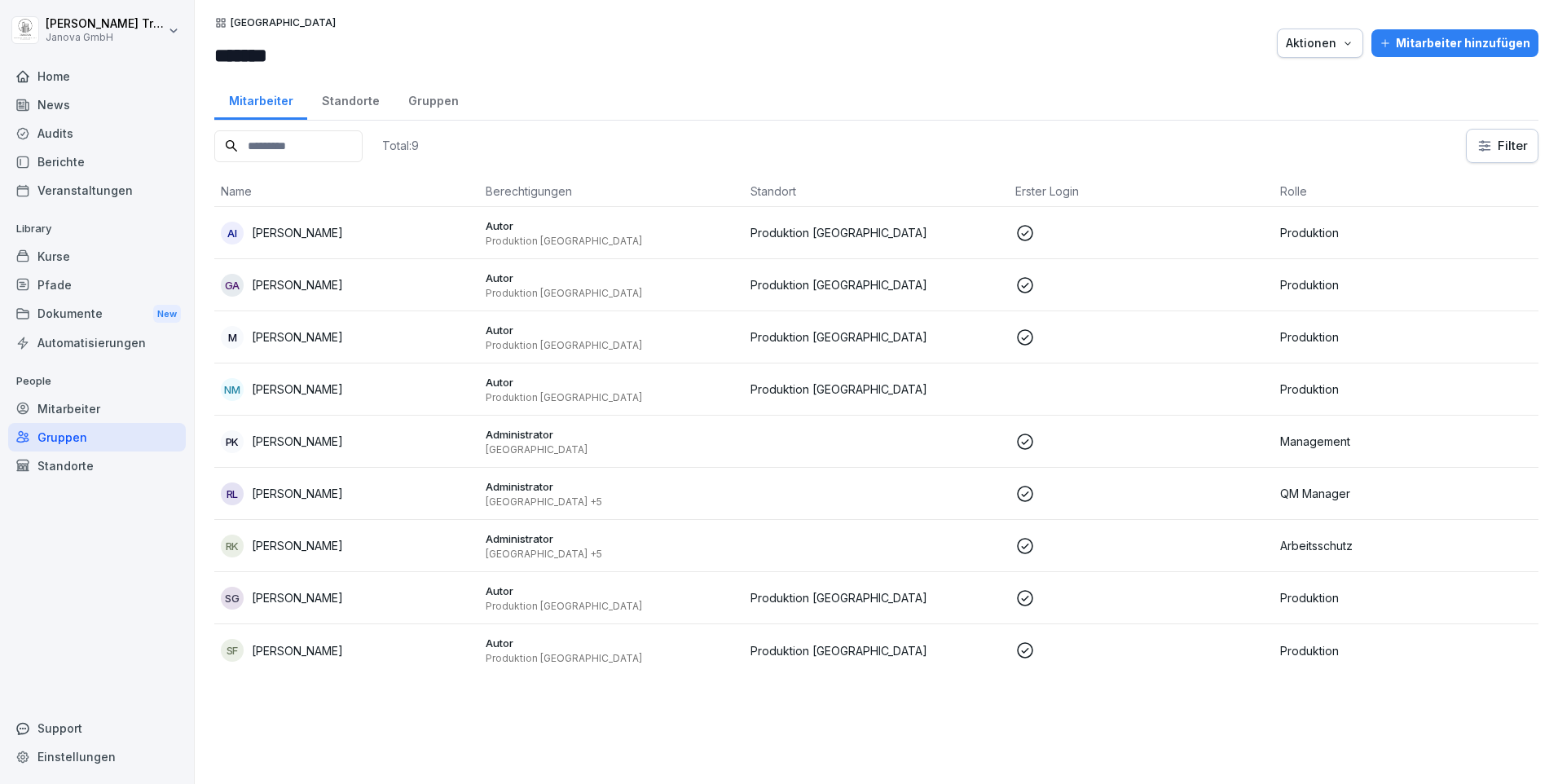
click at [79, 410] on div "Mitarbeiter" at bounding box center [97, 408] width 178 height 28
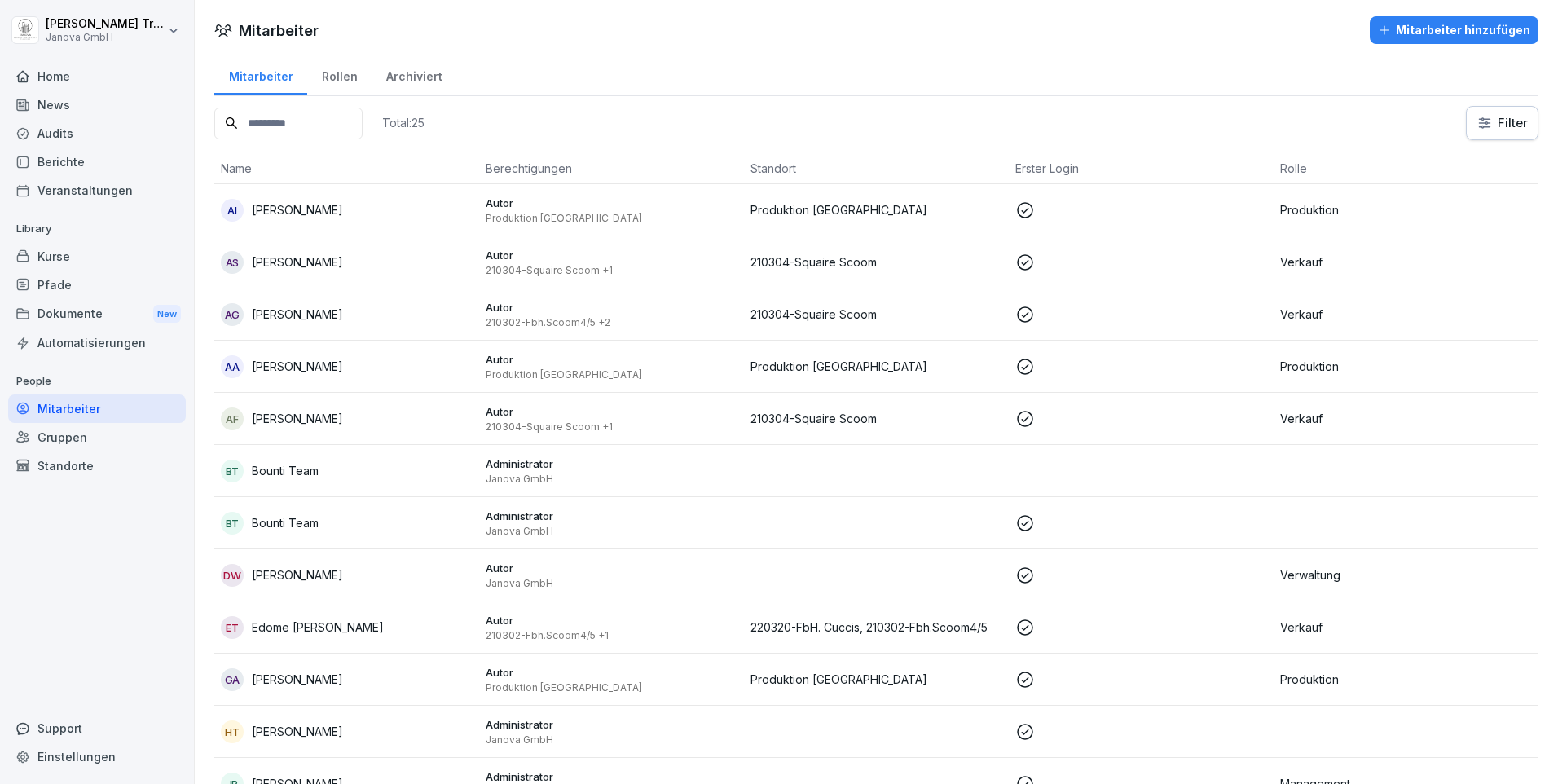
click at [349, 73] on div "Rollen" at bounding box center [339, 74] width 64 height 42
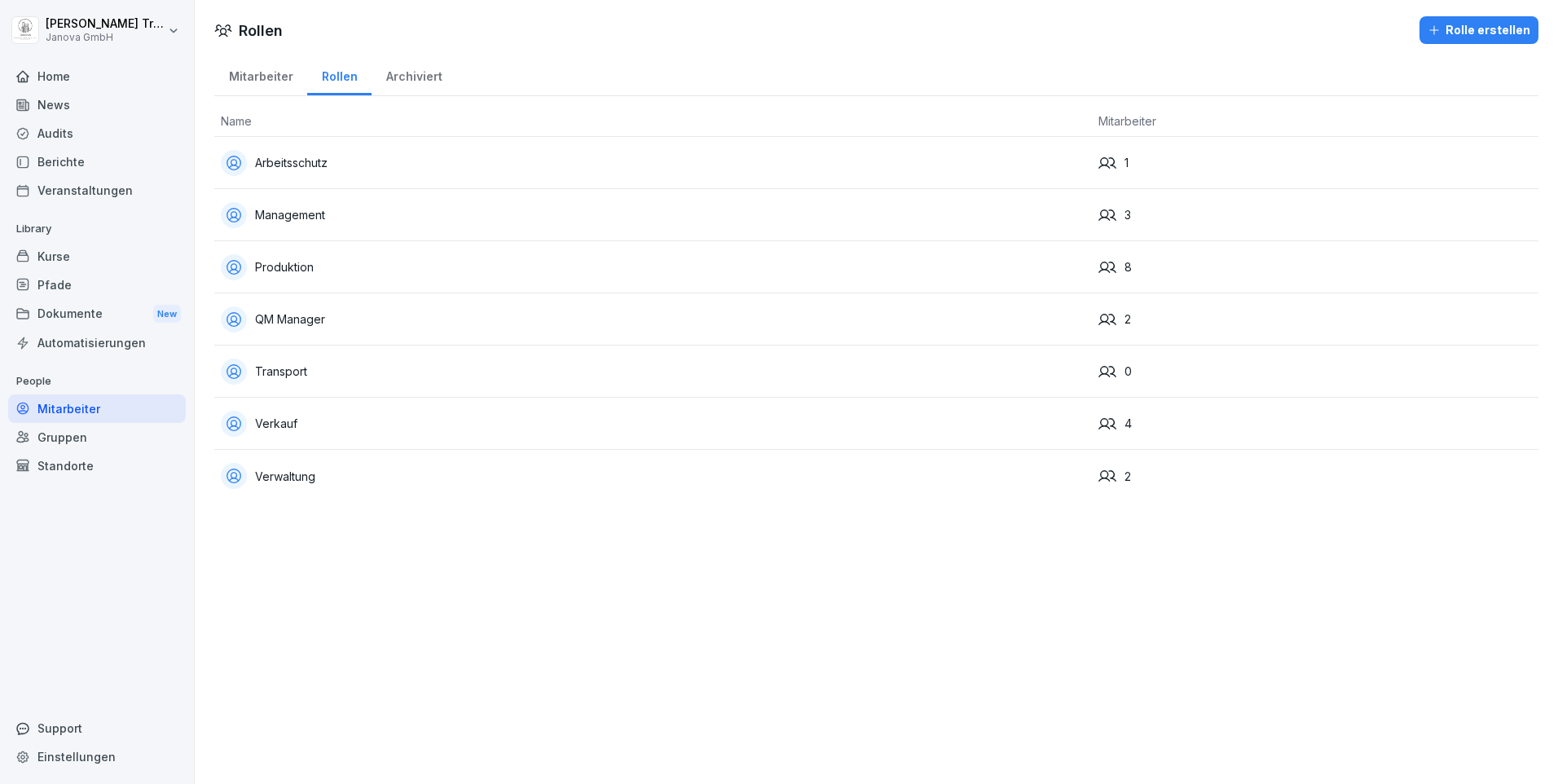
click at [317, 268] on div "Produktion" at bounding box center [653, 267] width 864 height 26
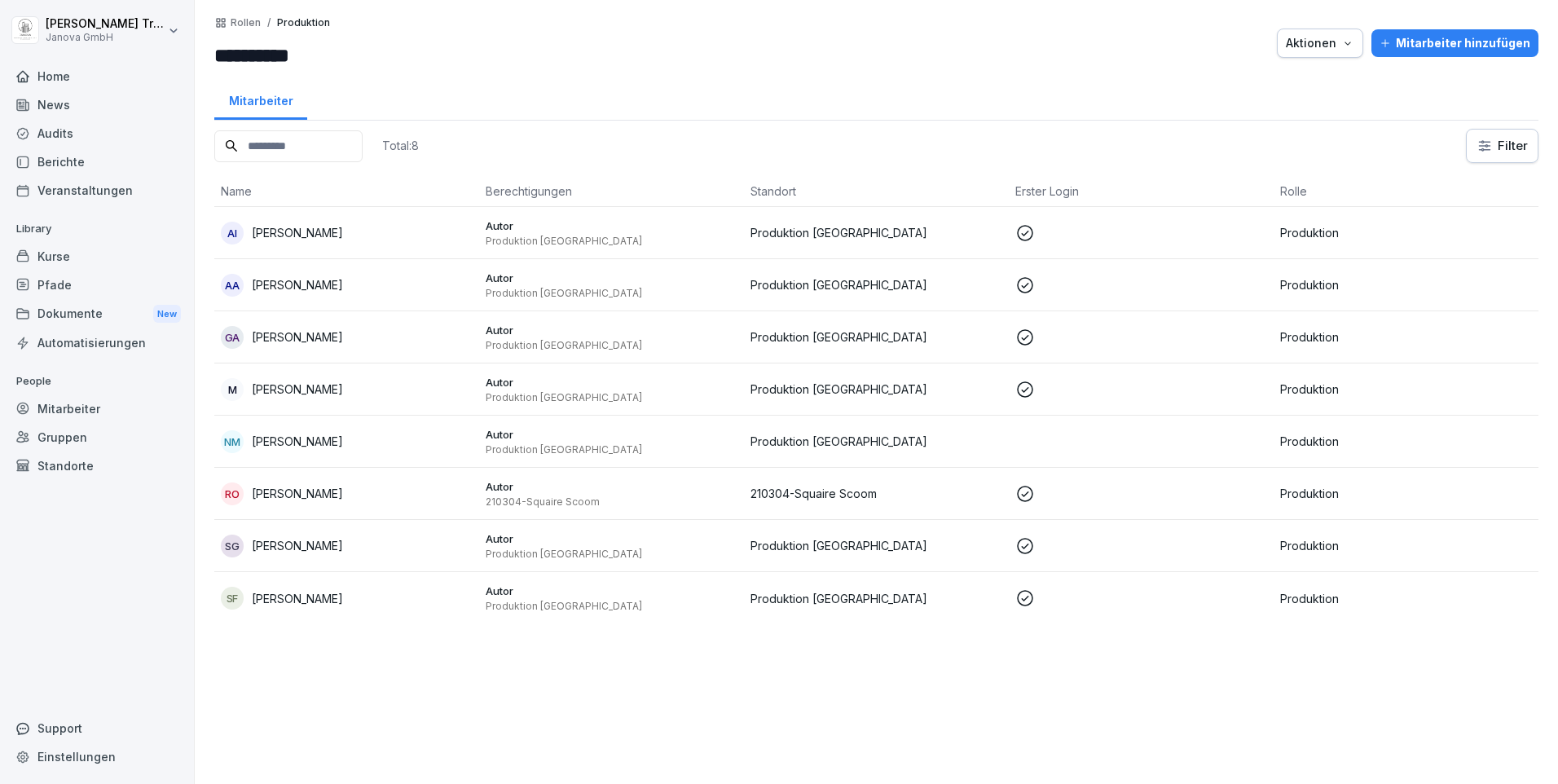
click at [64, 248] on div "Kurse" at bounding box center [97, 255] width 178 height 28
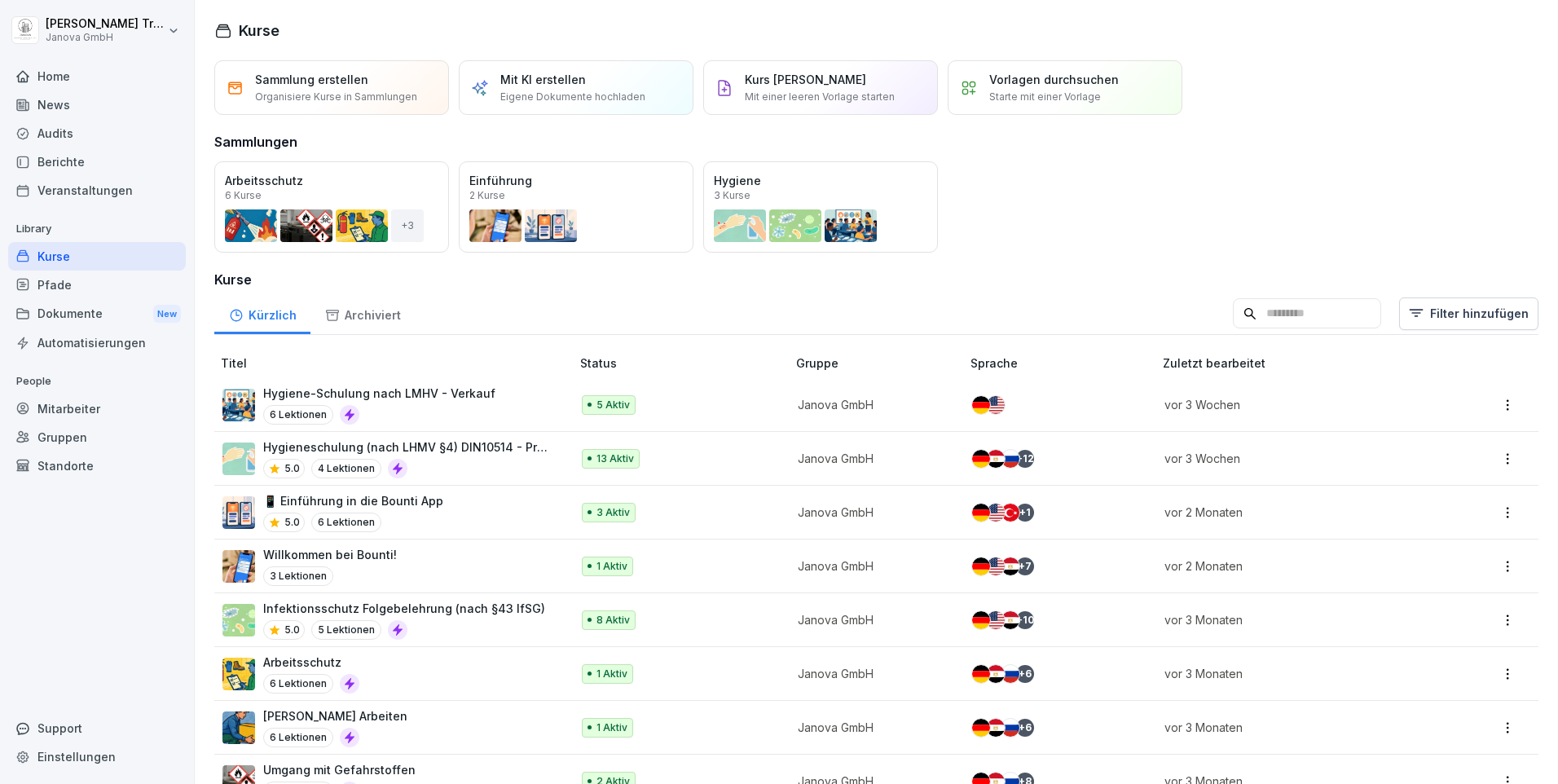
click at [468, 392] on p "Hygiene-Schulung nach LMHV - Verkauf" at bounding box center [379, 393] width 232 height 17
click at [457, 448] on p "Hygieneschulung (nach LHMV §4) DIN10514 - Produktion" at bounding box center [408, 447] width 291 height 17
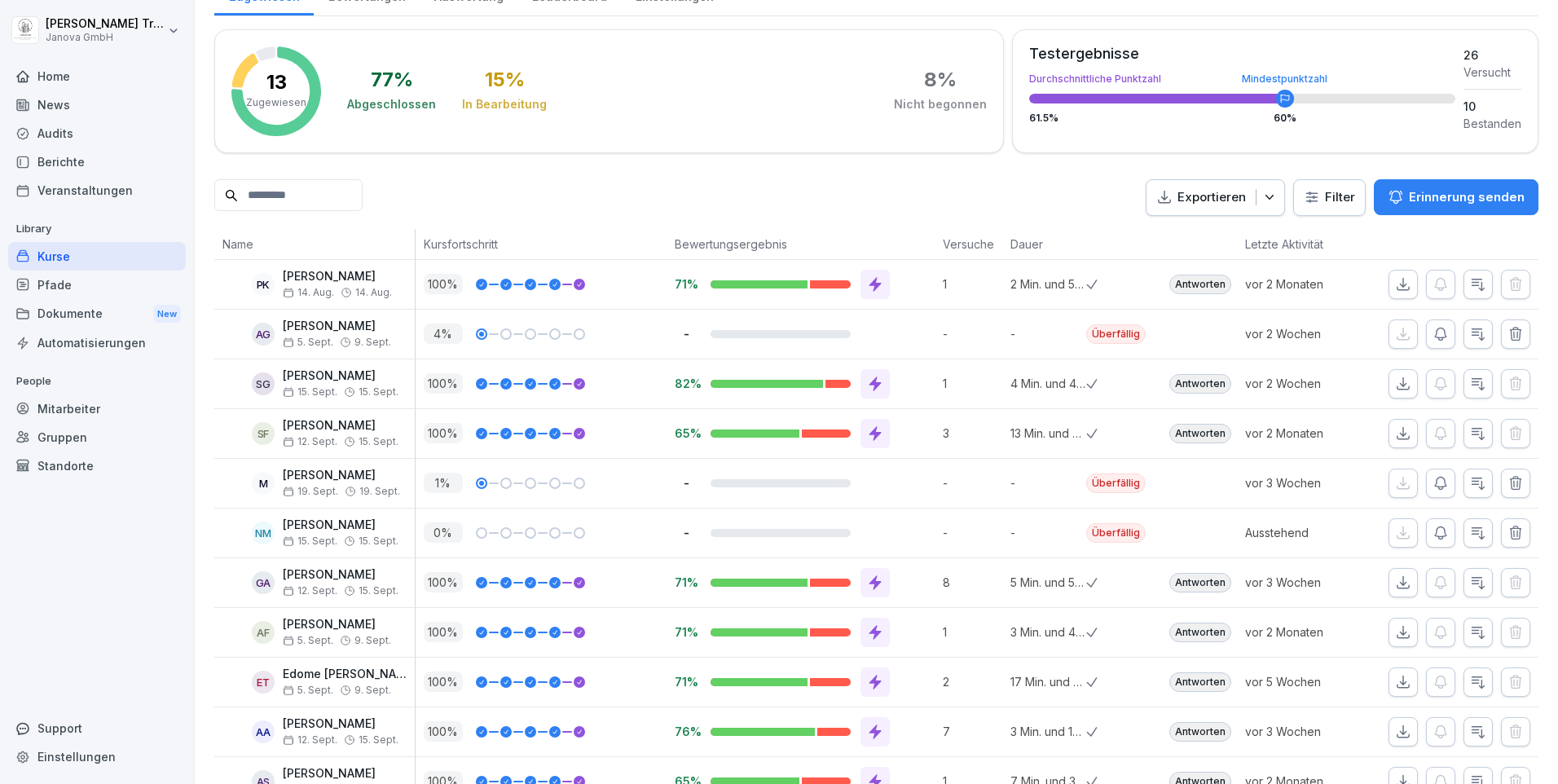
scroll to position [68, 0]
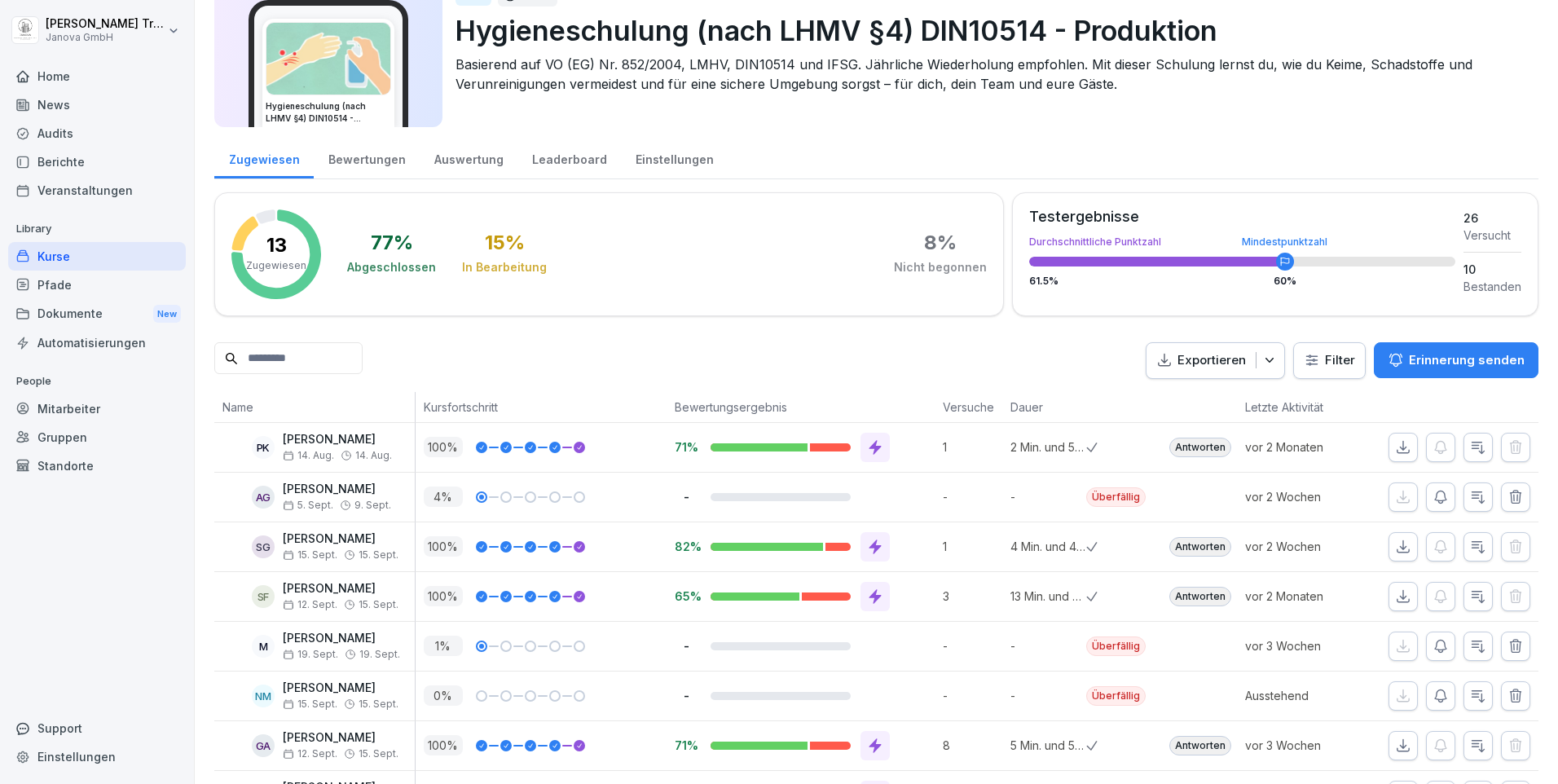
click at [484, 166] on div "Auswertung" at bounding box center [468, 157] width 97 height 42
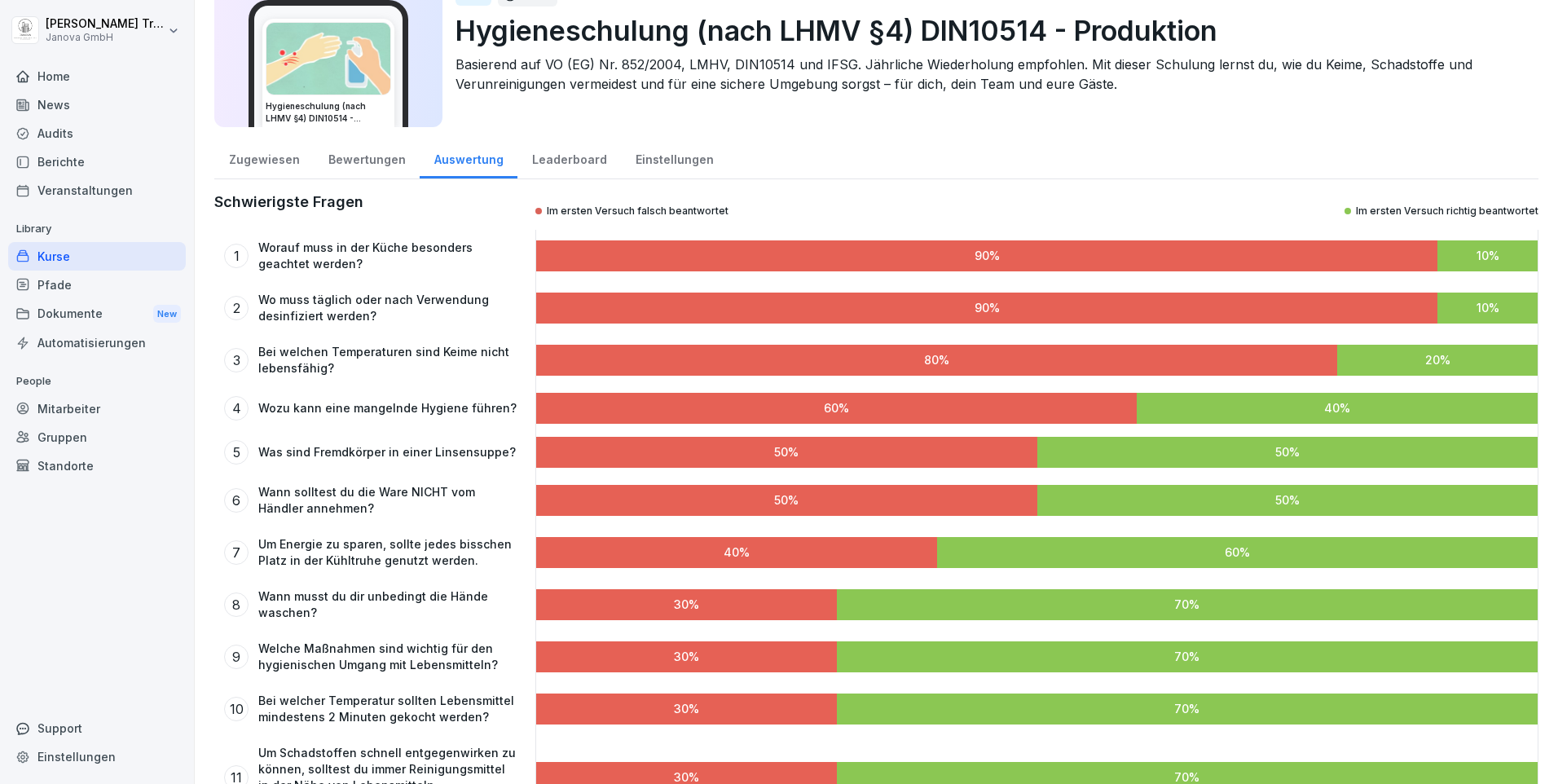
click at [554, 159] on div "Leaderboard" at bounding box center [569, 157] width 103 height 42
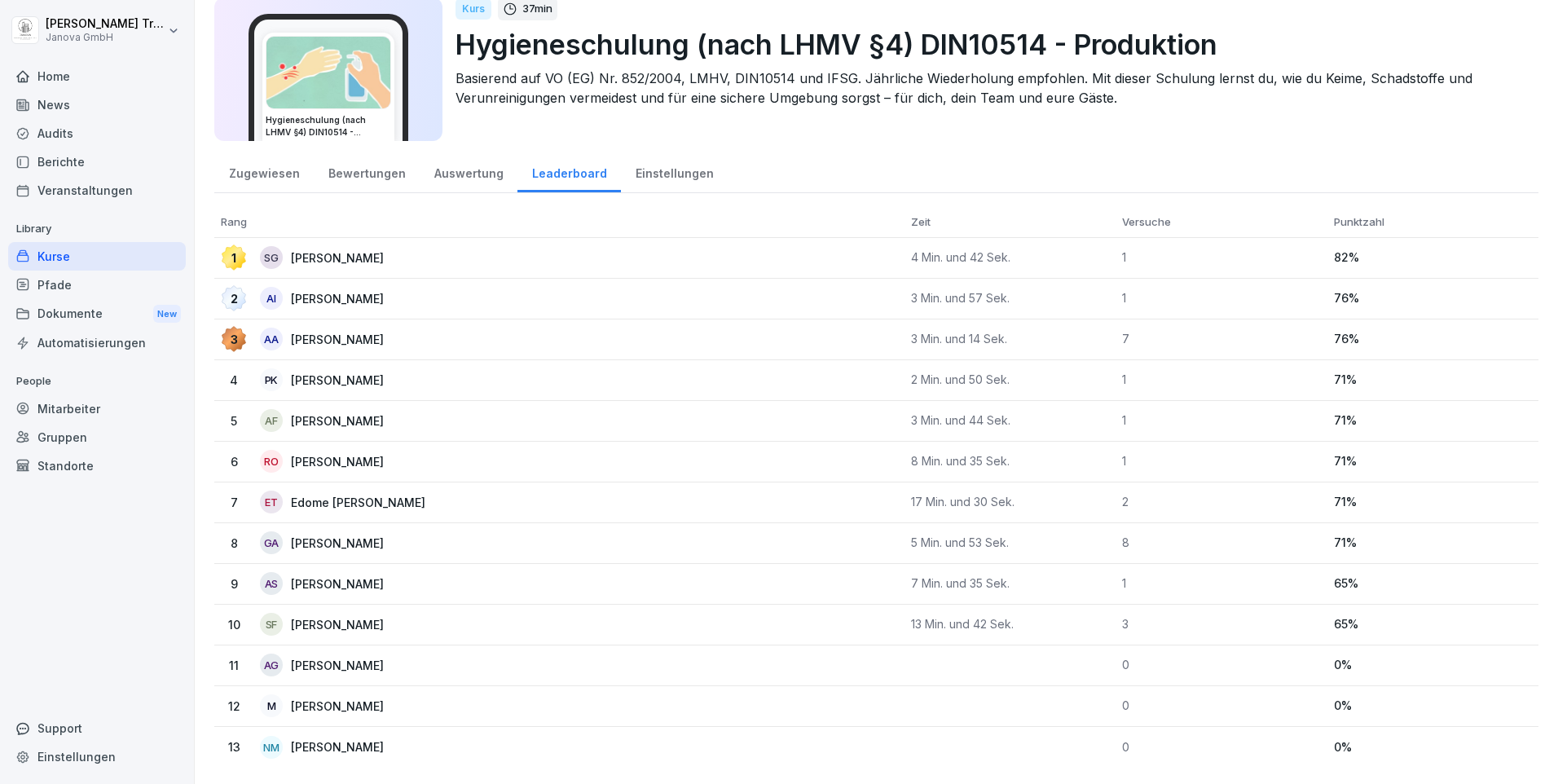
click at [84, 259] on div "Kurse" at bounding box center [97, 255] width 178 height 28
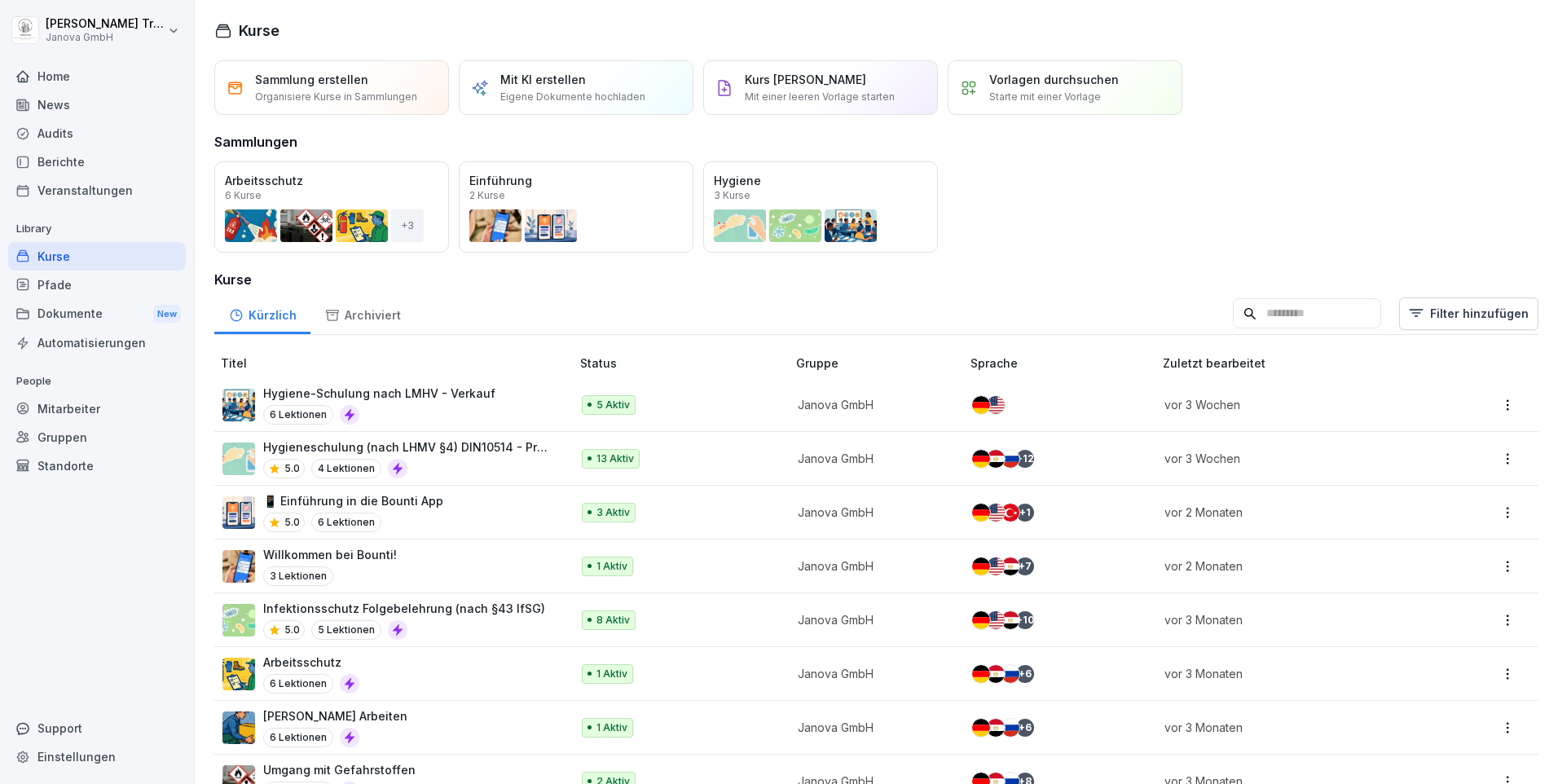
scroll to position [81, 0]
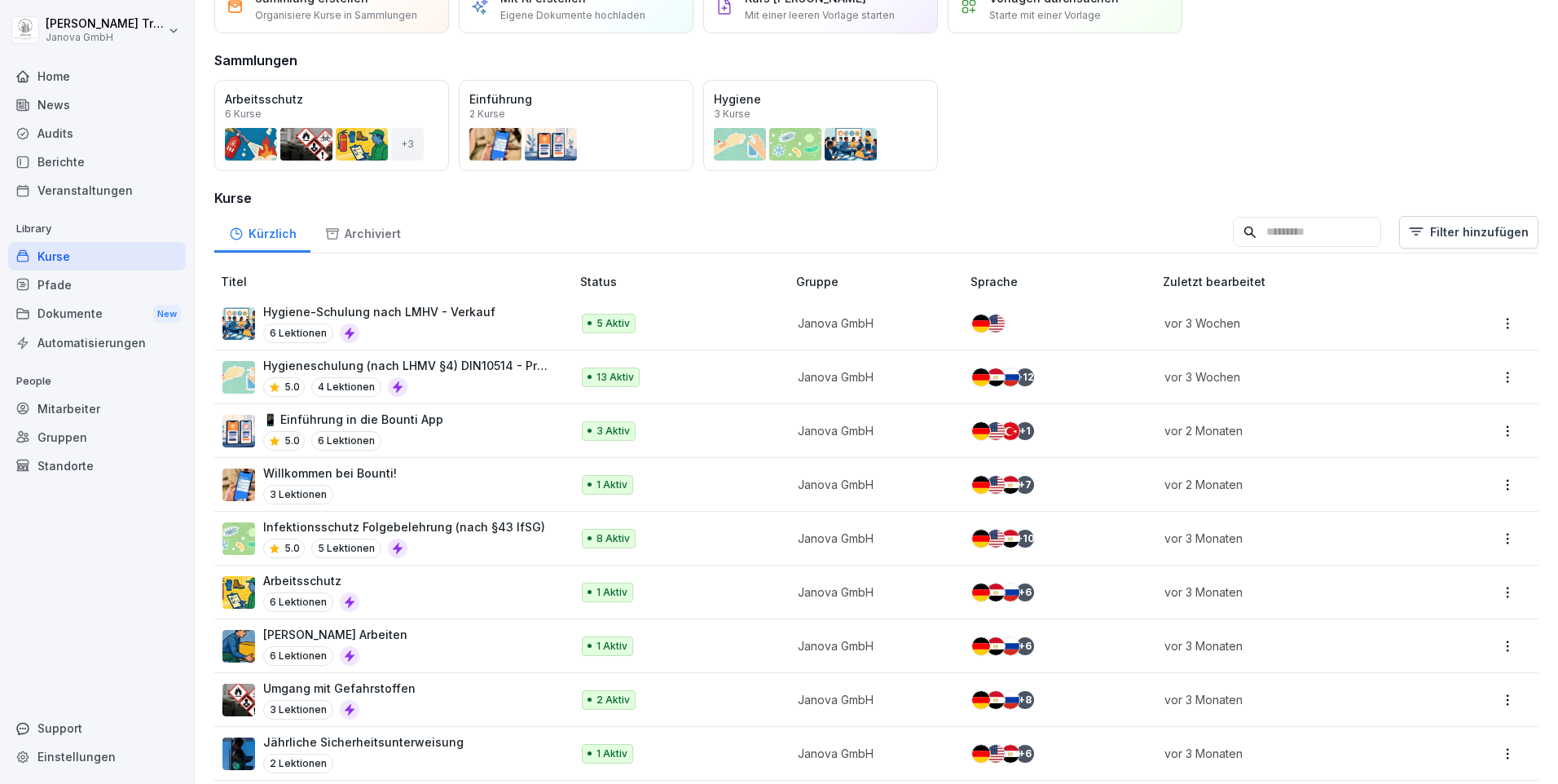
click at [438, 524] on p "Infektionsschutz Folgebelehrung (nach §43 IfSG)" at bounding box center [404, 527] width 282 height 17
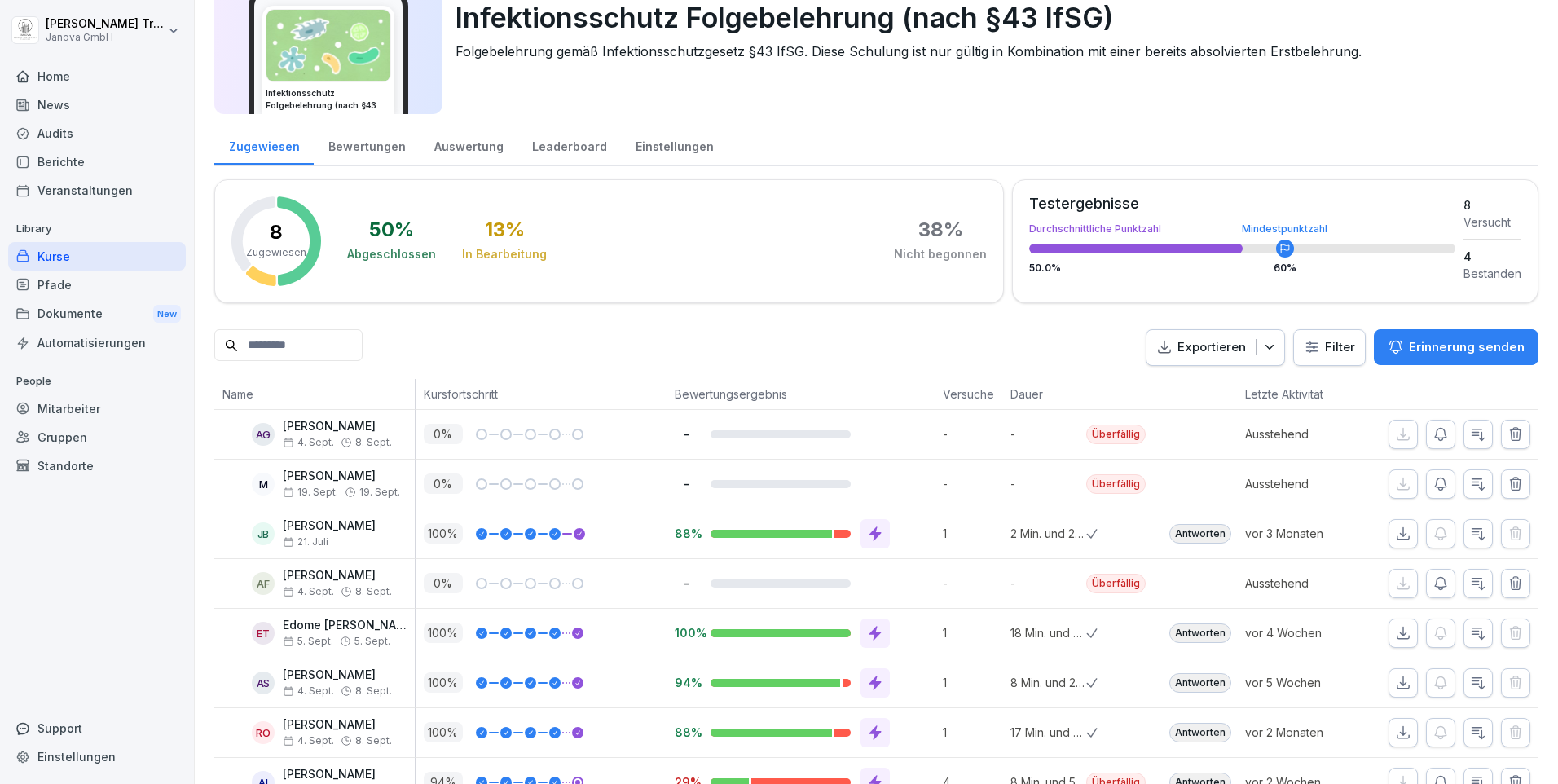
scroll to position [146, 0]
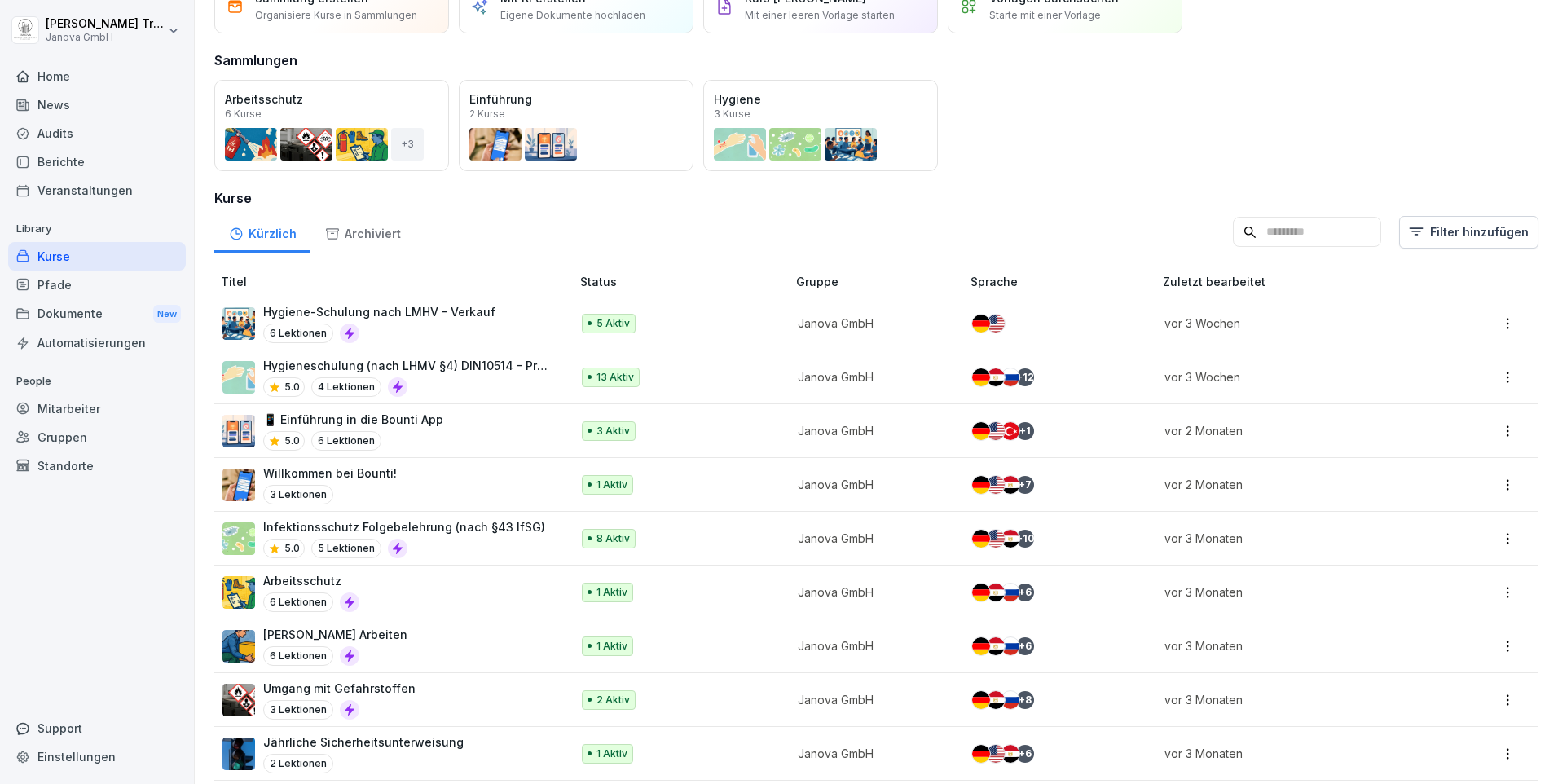
scroll to position [210, 0]
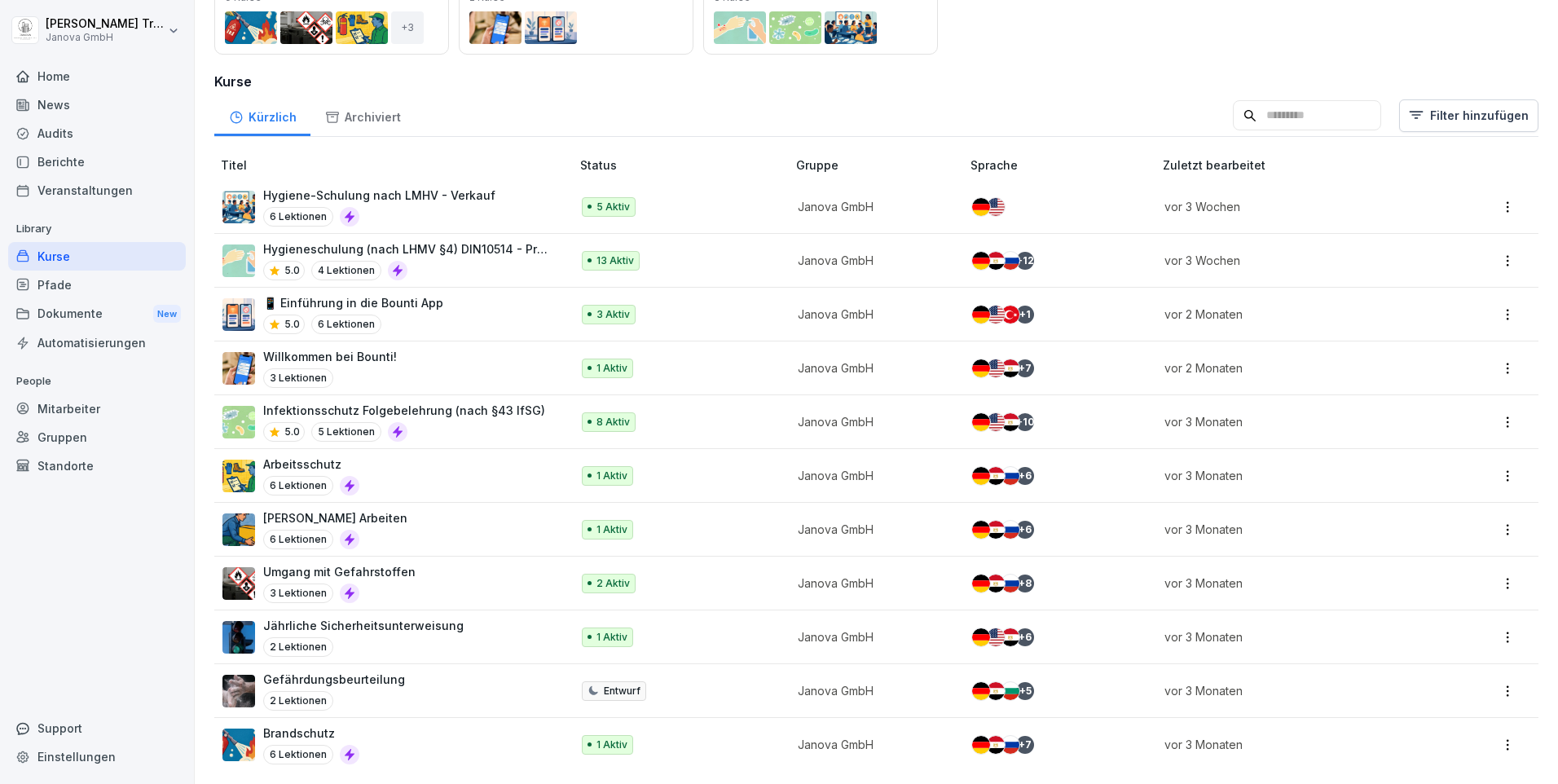
click at [414, 294] on p "📱 Einführung in die Bounti App" at bounding box center [353, 302] width 180 height 17
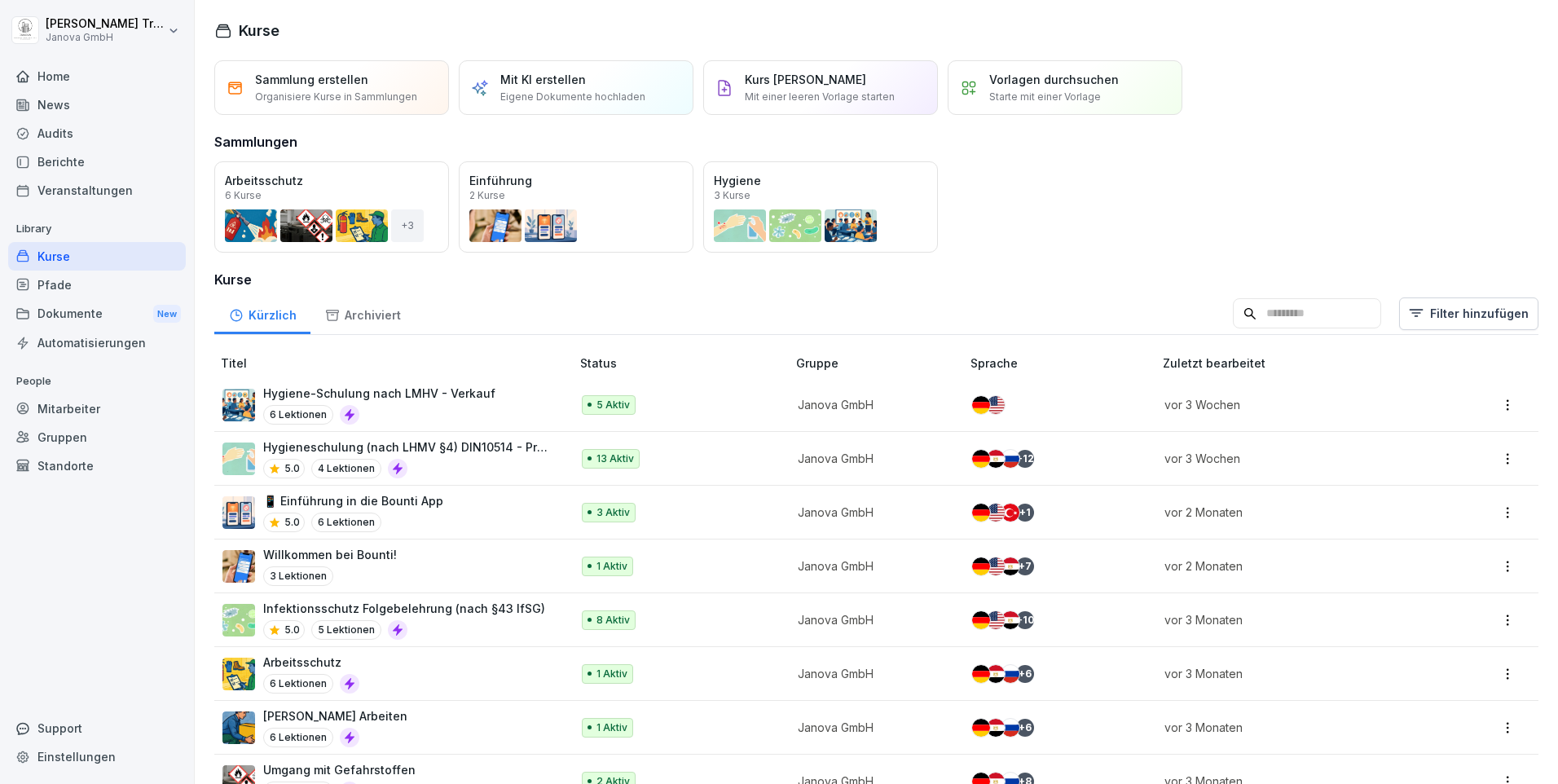
click at [430, 391] on p "Hygiene-Schulung nach LMHV - Verkauf" at bounding box center [379, 393] width 232 height 17
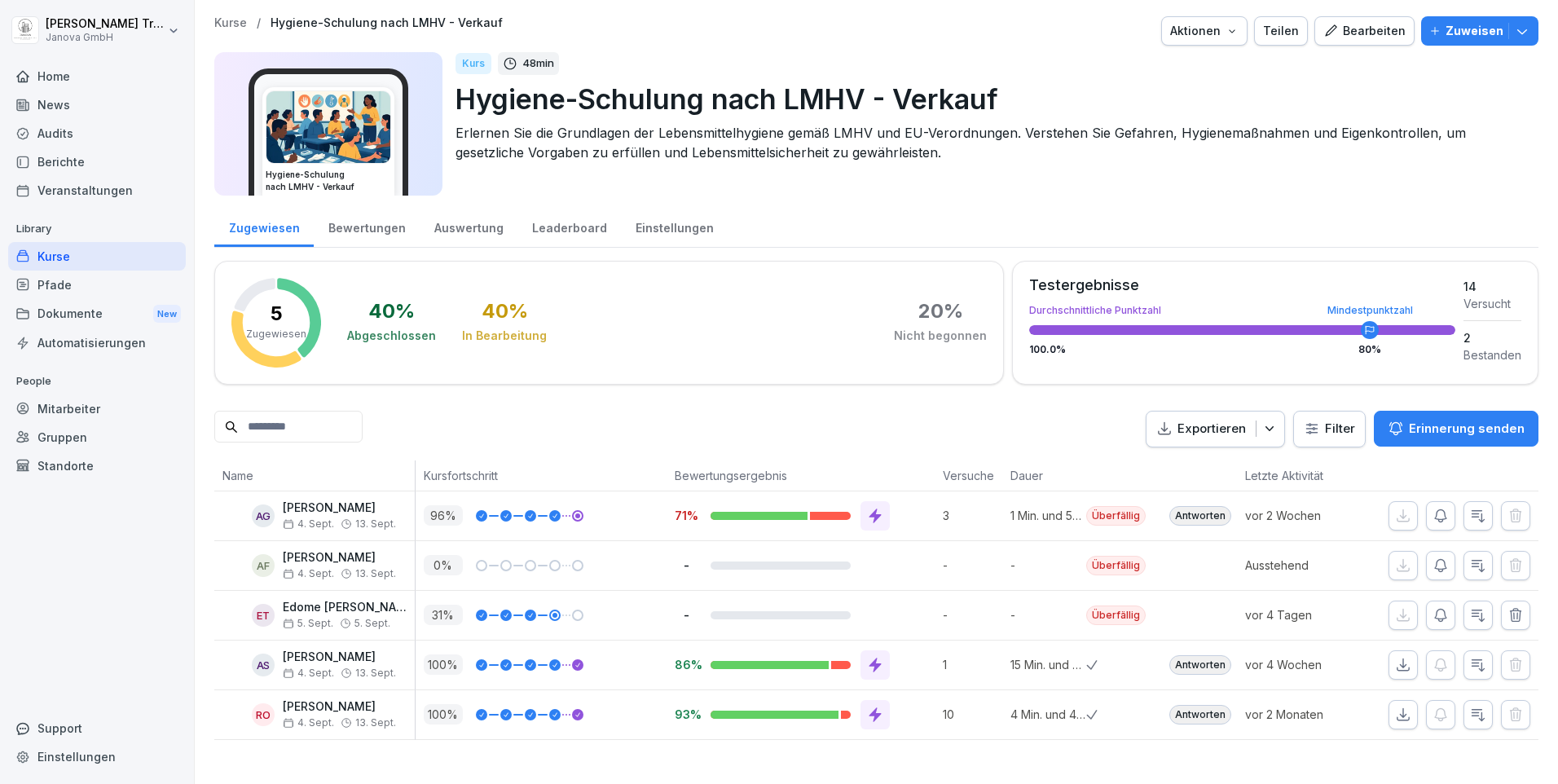
click at [50, 79] on div "Home" at bounding box center [97, 75] width 178 height 28
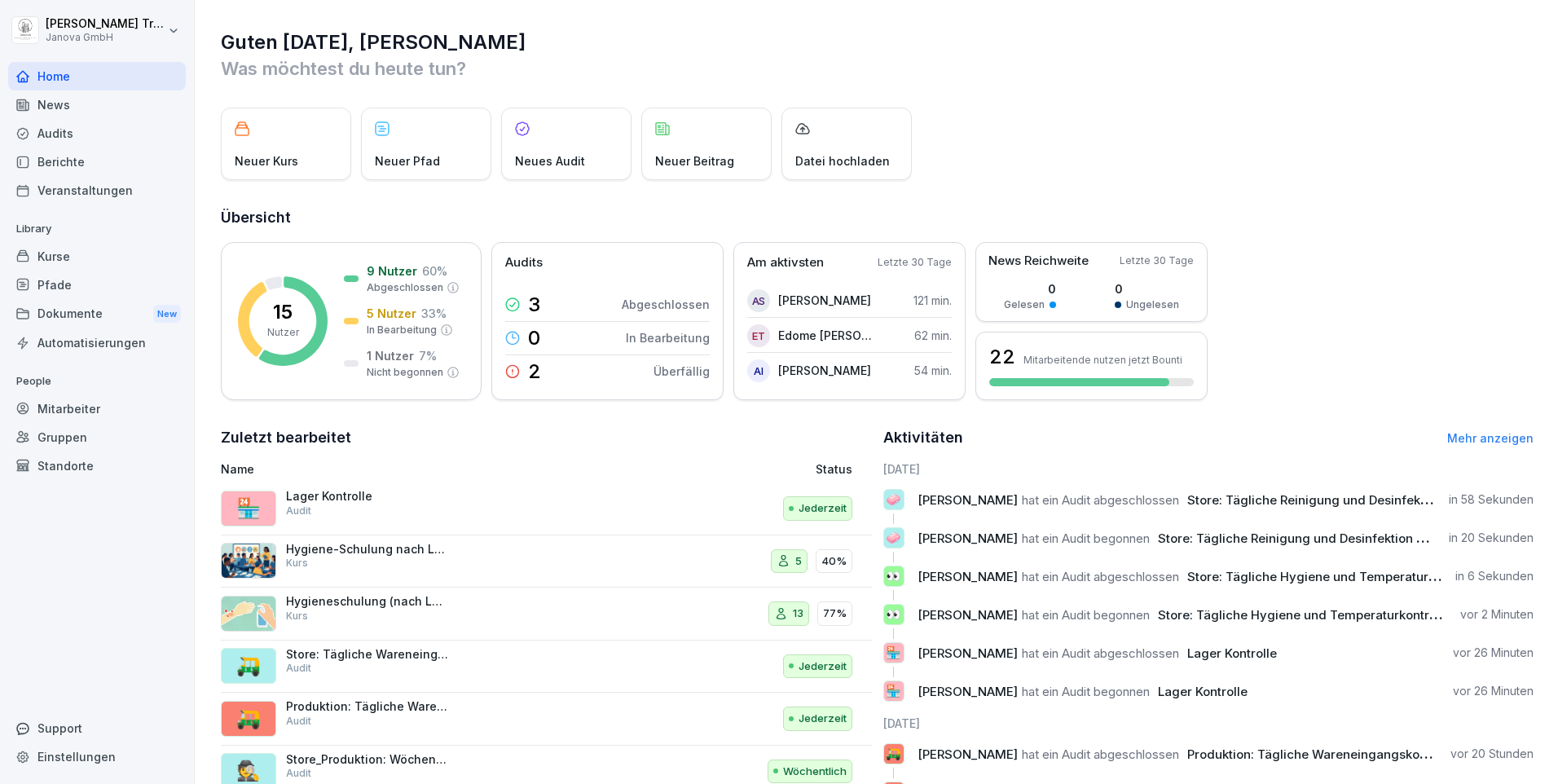
click at [82, 406] on div "Mitarbeiter" at bounding box center [97, 408] width 178 height 28
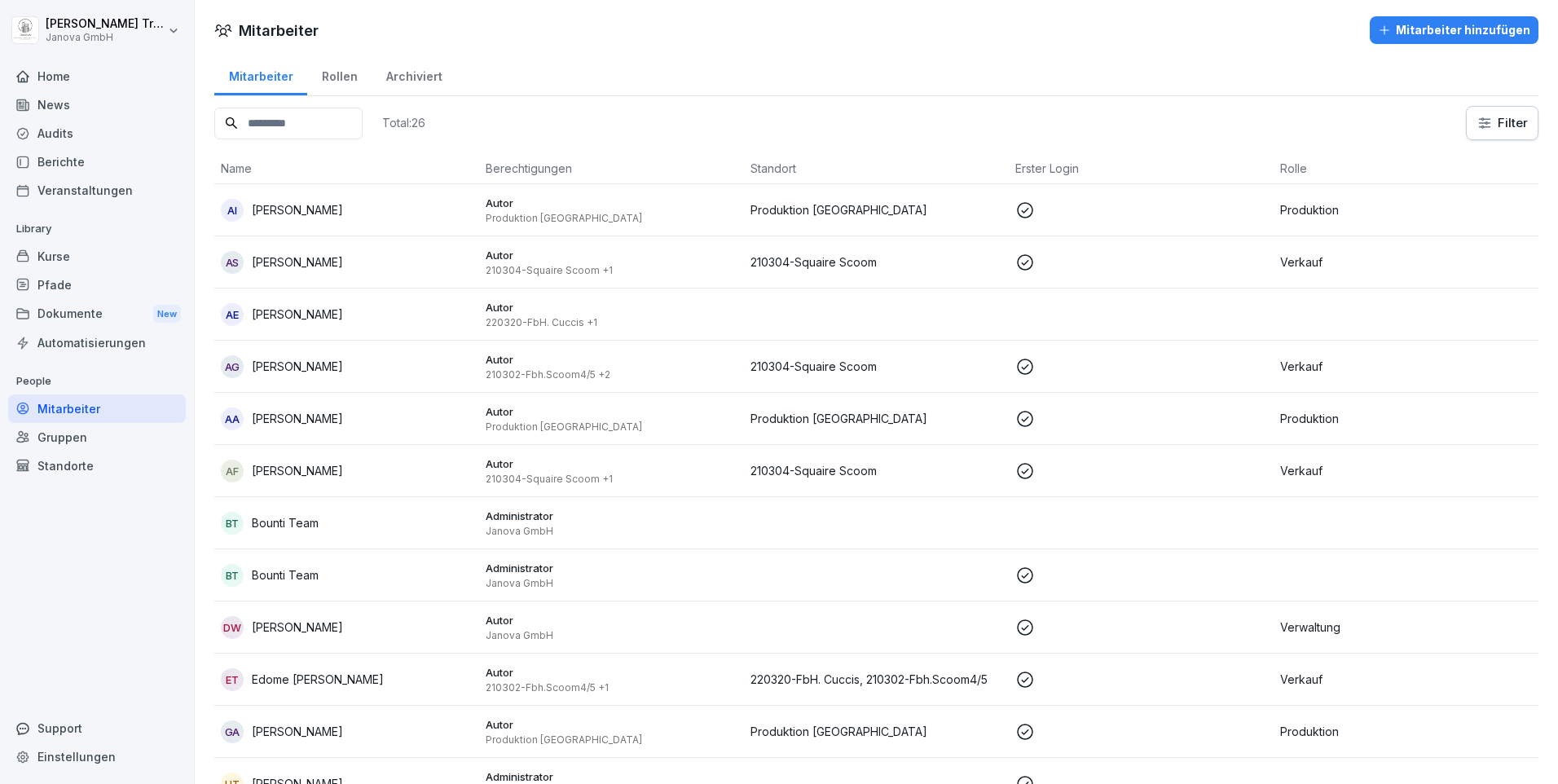
click at [79, 431] on div "Gruppen" at bounding box center [97, 436] width 178 height 28
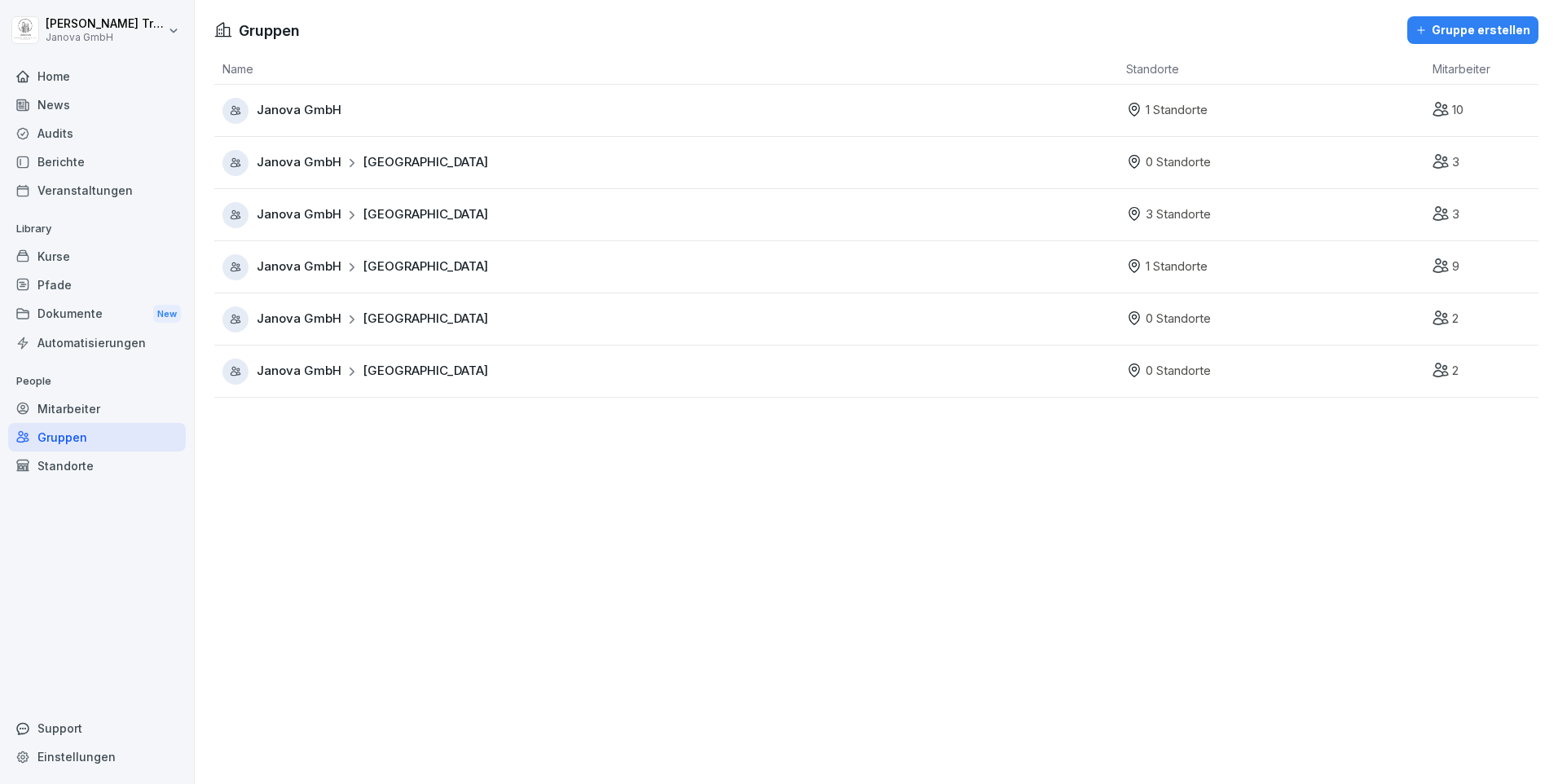
click at [405, 269] on span "Hamburg" at bounding box center [425, 266] width 126 height 19
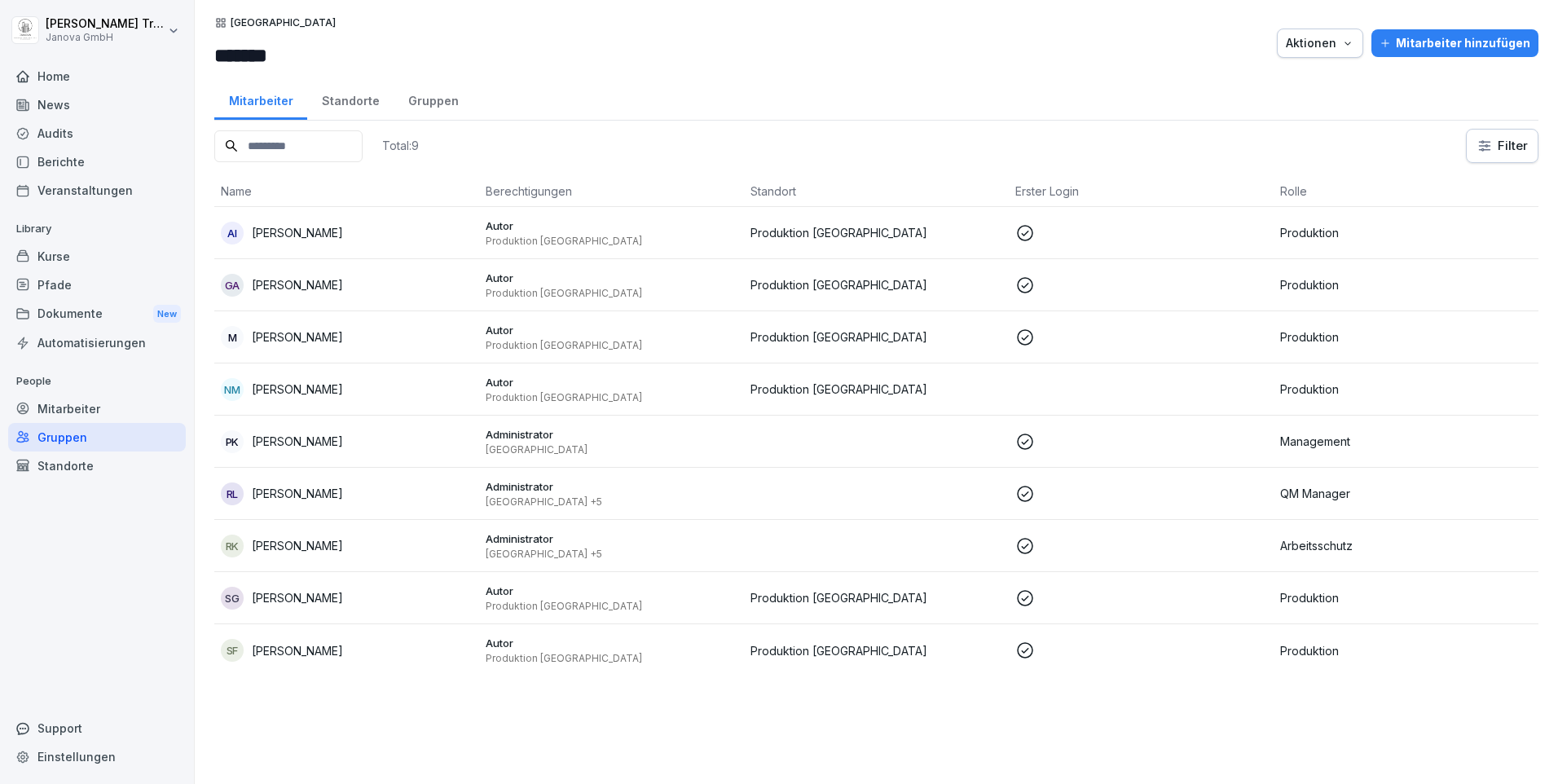
click at [65, 250] on div "Kurse" at bounding box center [97, 255] width 178 height 28
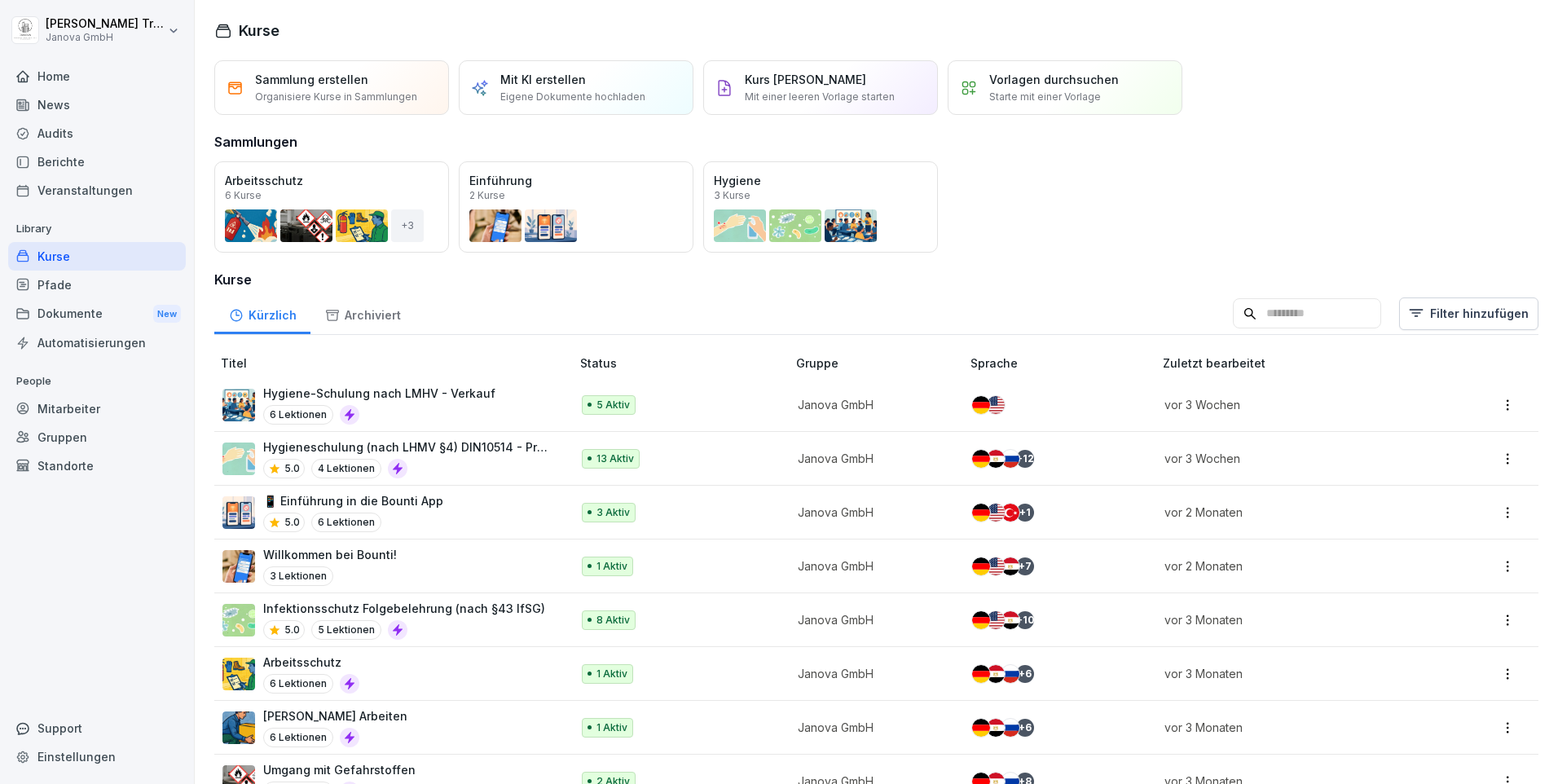
click at [381, 439] on p "Hygieneschulung (nach LHMV §4) DIN10514 - Produktion" at bounding box center [408, 447] width 291 height 17
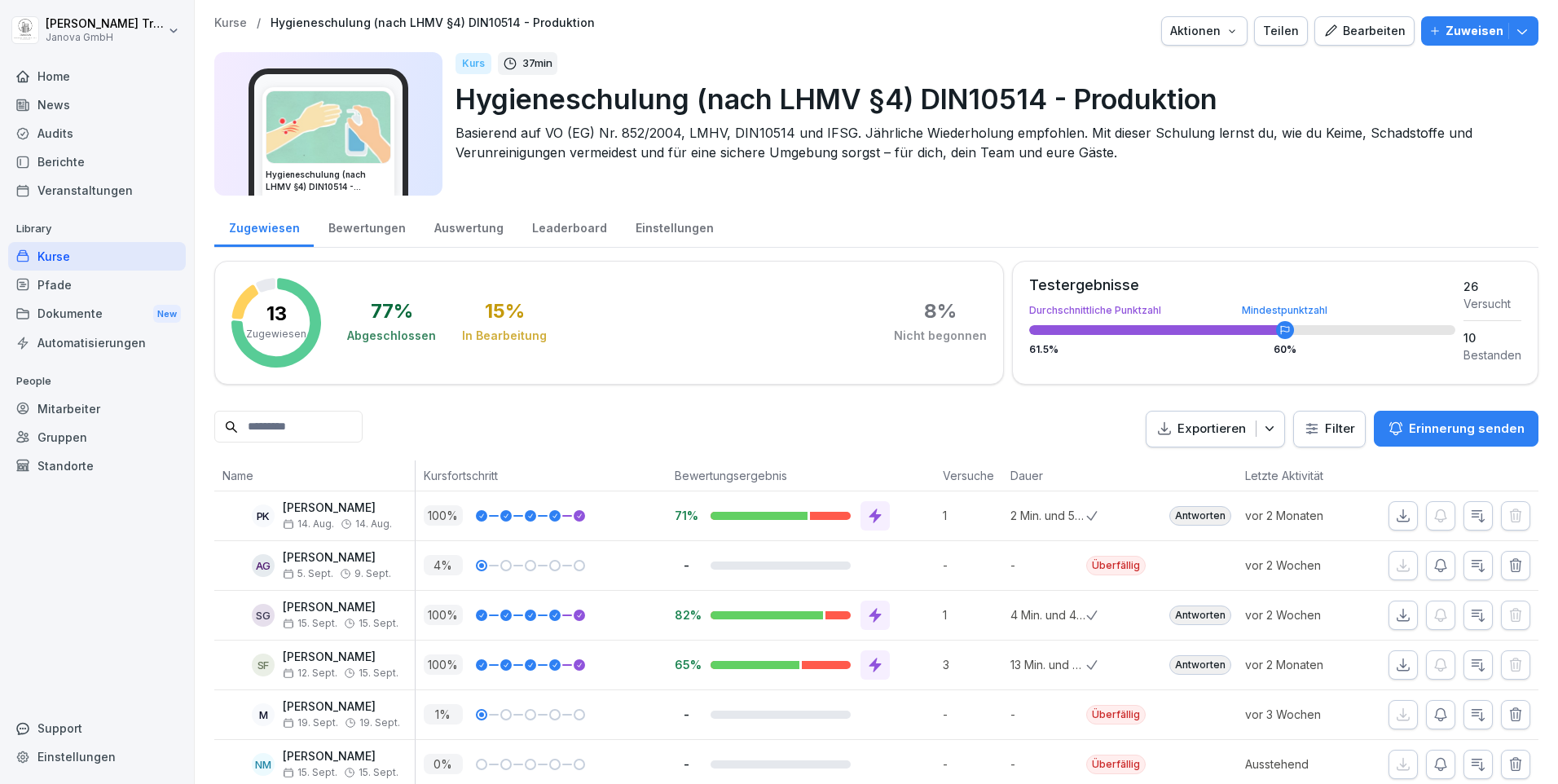
click at [52, 254] on div "Kurse" at bounding box center [97, 255] width 178 height 28
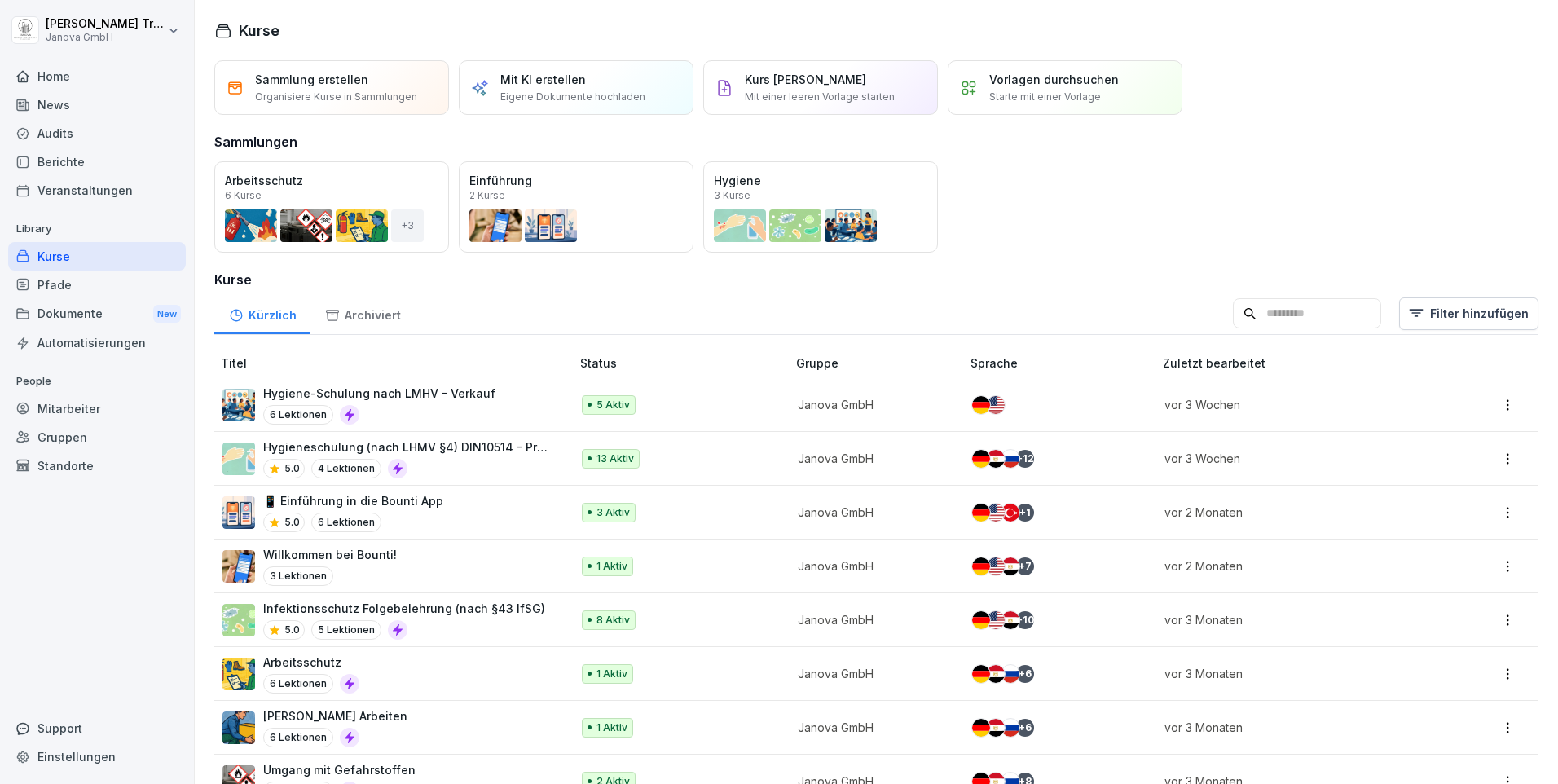
click at [370, 601] on p "Infektionsschutz Folgebelehrung (nach §43 IfSG)" at bounding box center [404, 608] width 282 height 17
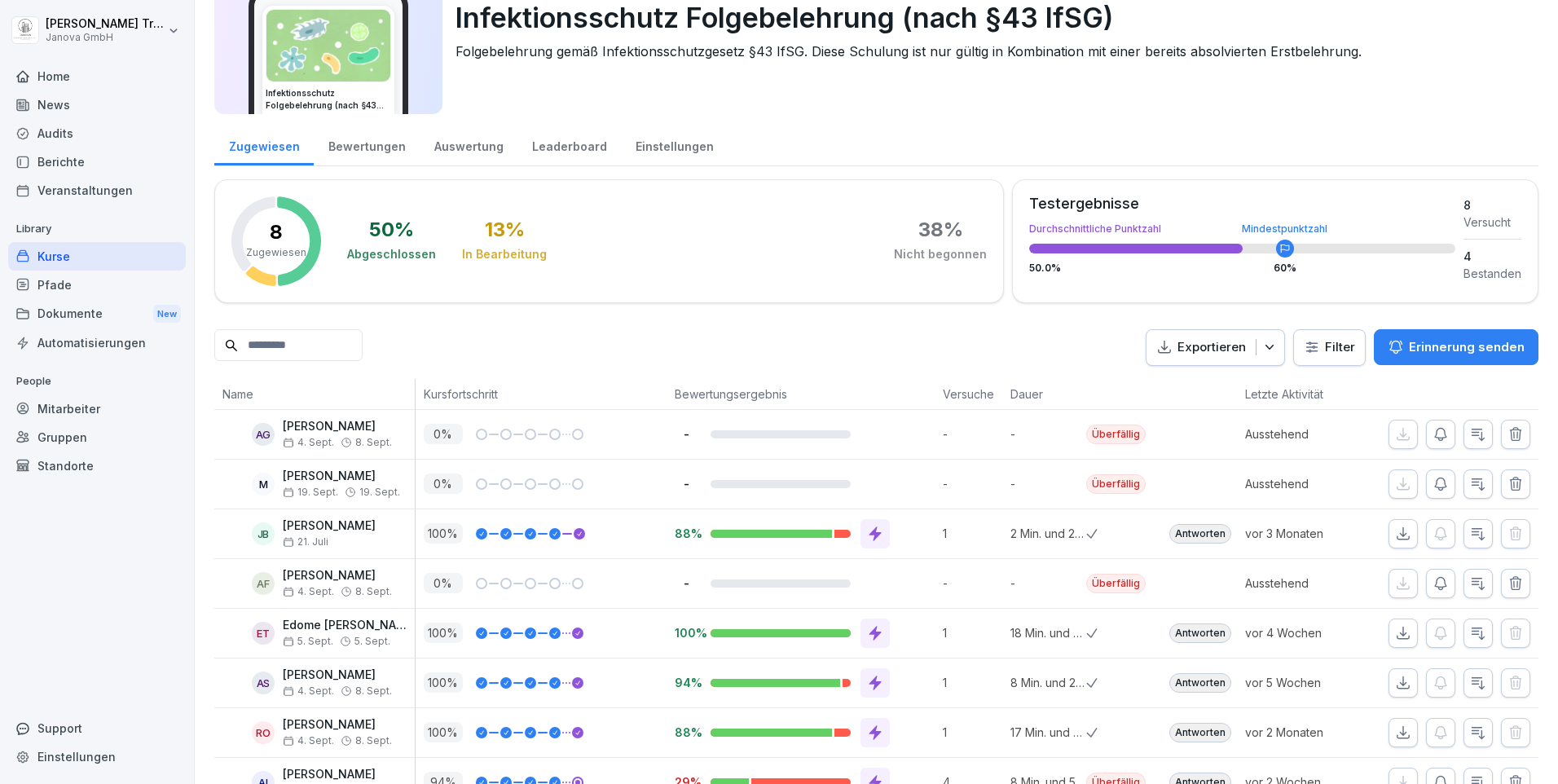
scroll to position [146, 0]
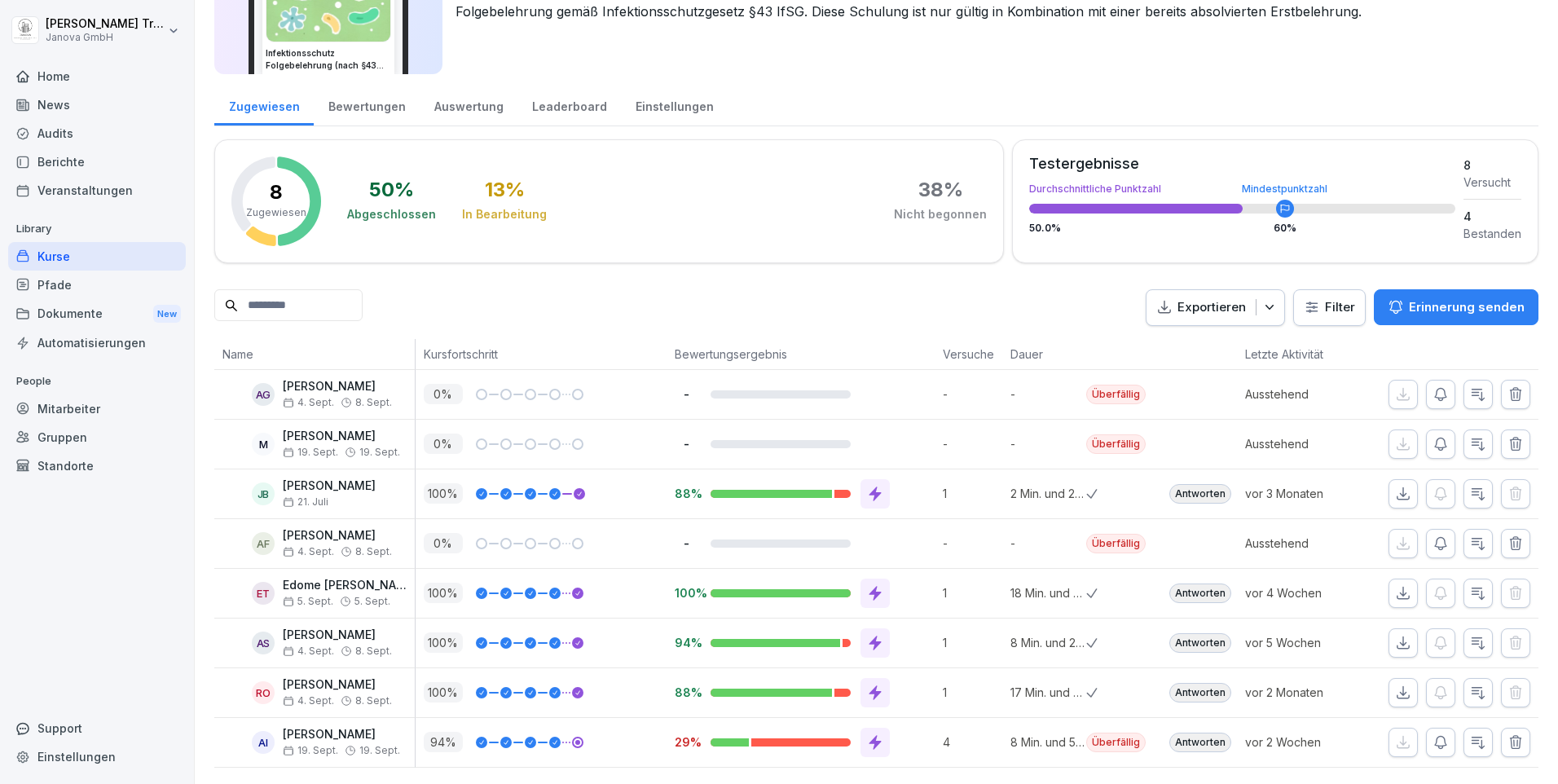
click at [876, 734] on icon at bounding box center [875, 741] width 16 height 16
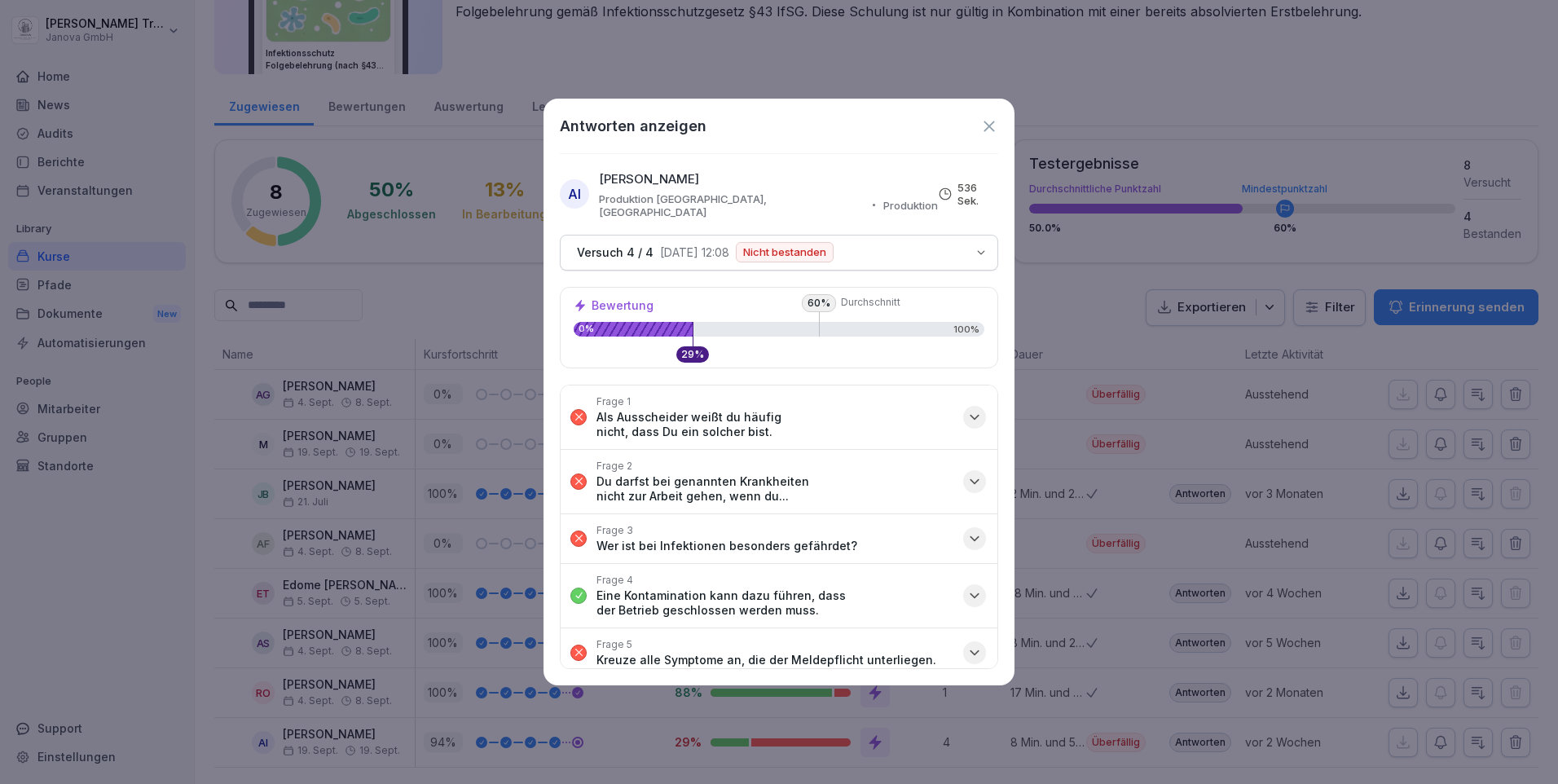
click at [992, 127] on icon at bounding box center [988, 126] width 18 height 18
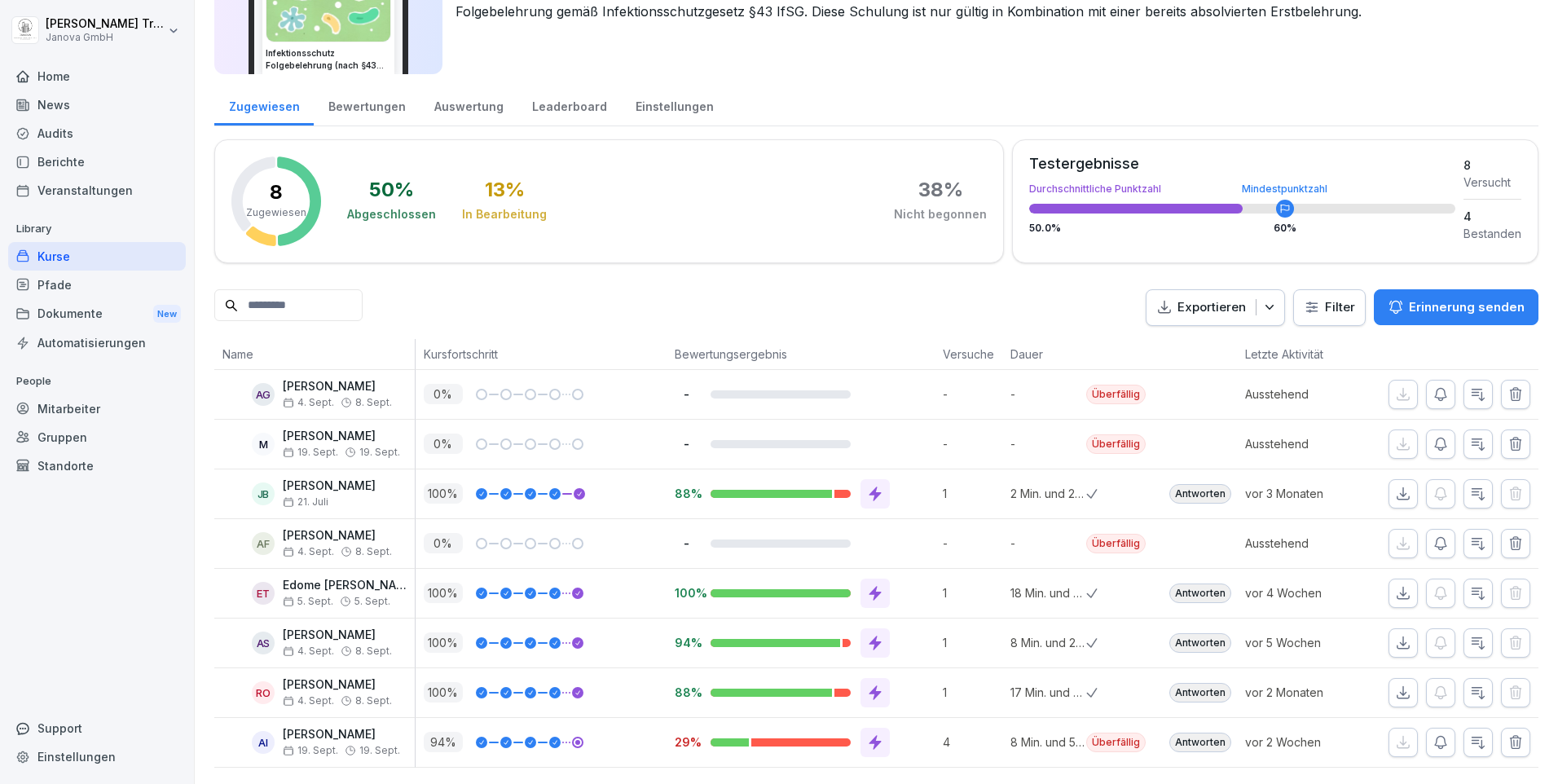
click at [1470, 734] on icon "button" at bounding box center [1478, 741] width 16 height 16
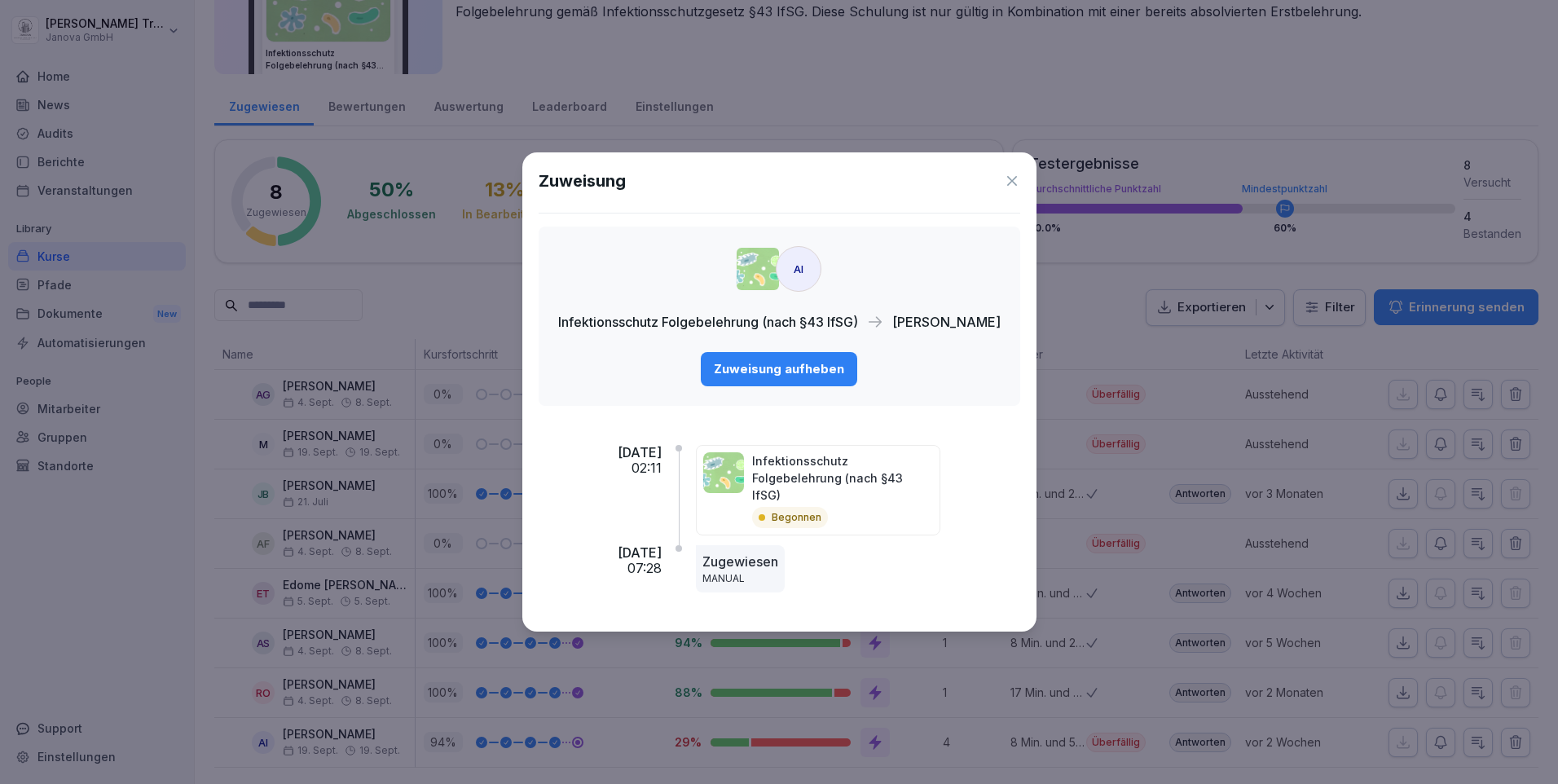
click at [1020, 186] on icon at bounding box center [1011, 180] width 16 height 16
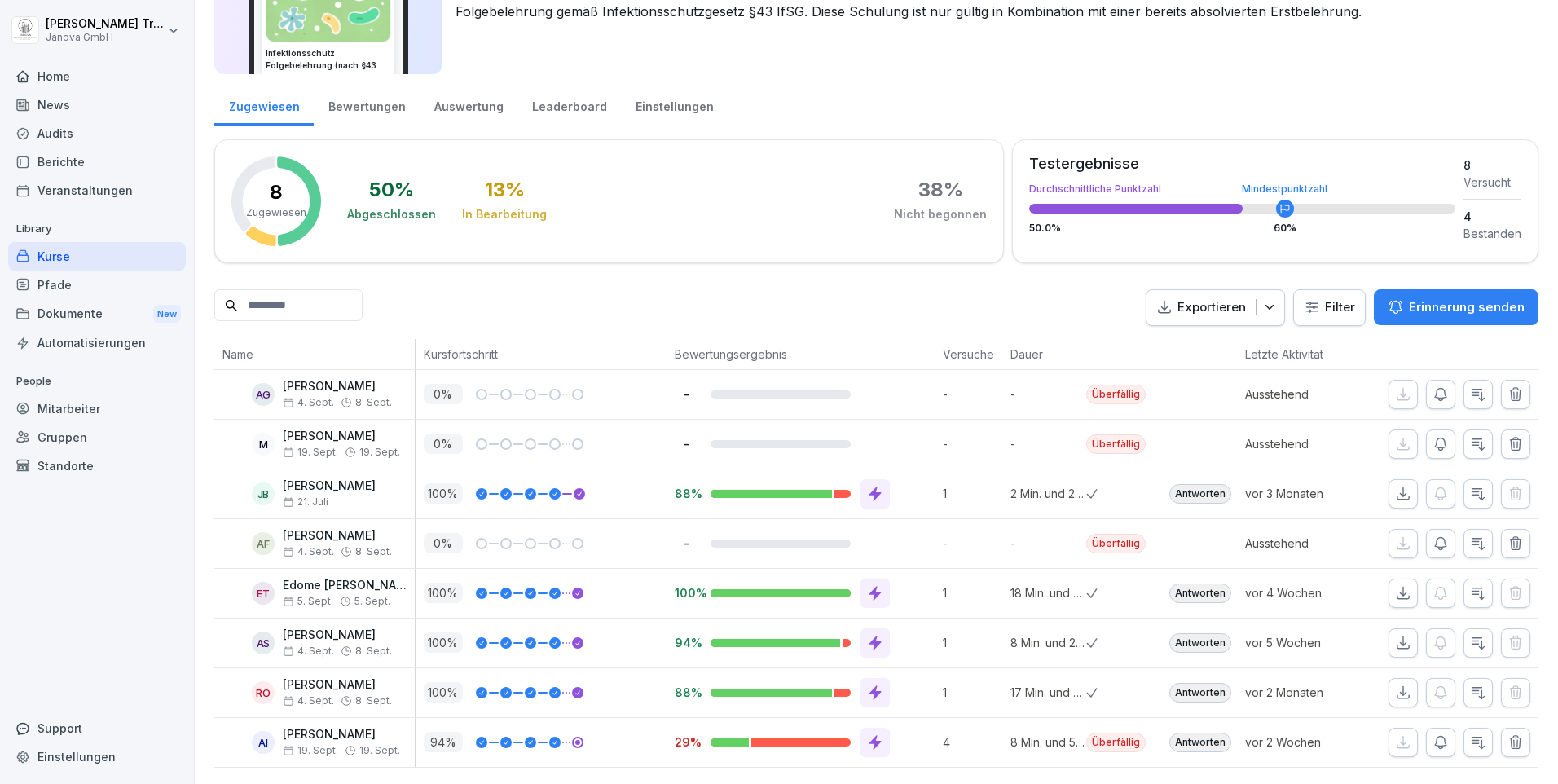
scroll to position [0, 0]
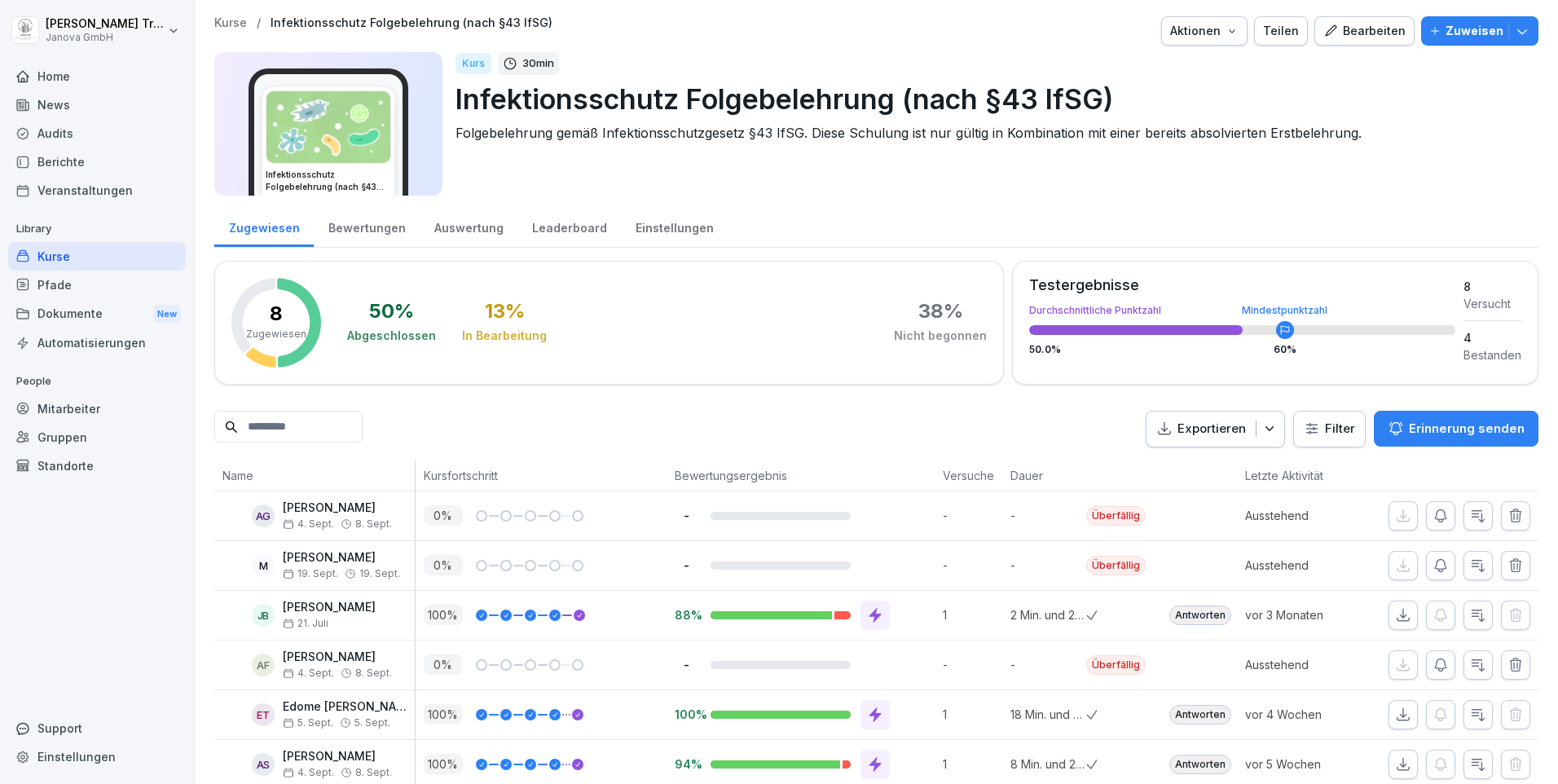
click at [66, 259] on div "Kurse" at bounding box center [97, 255] width 178 height 28
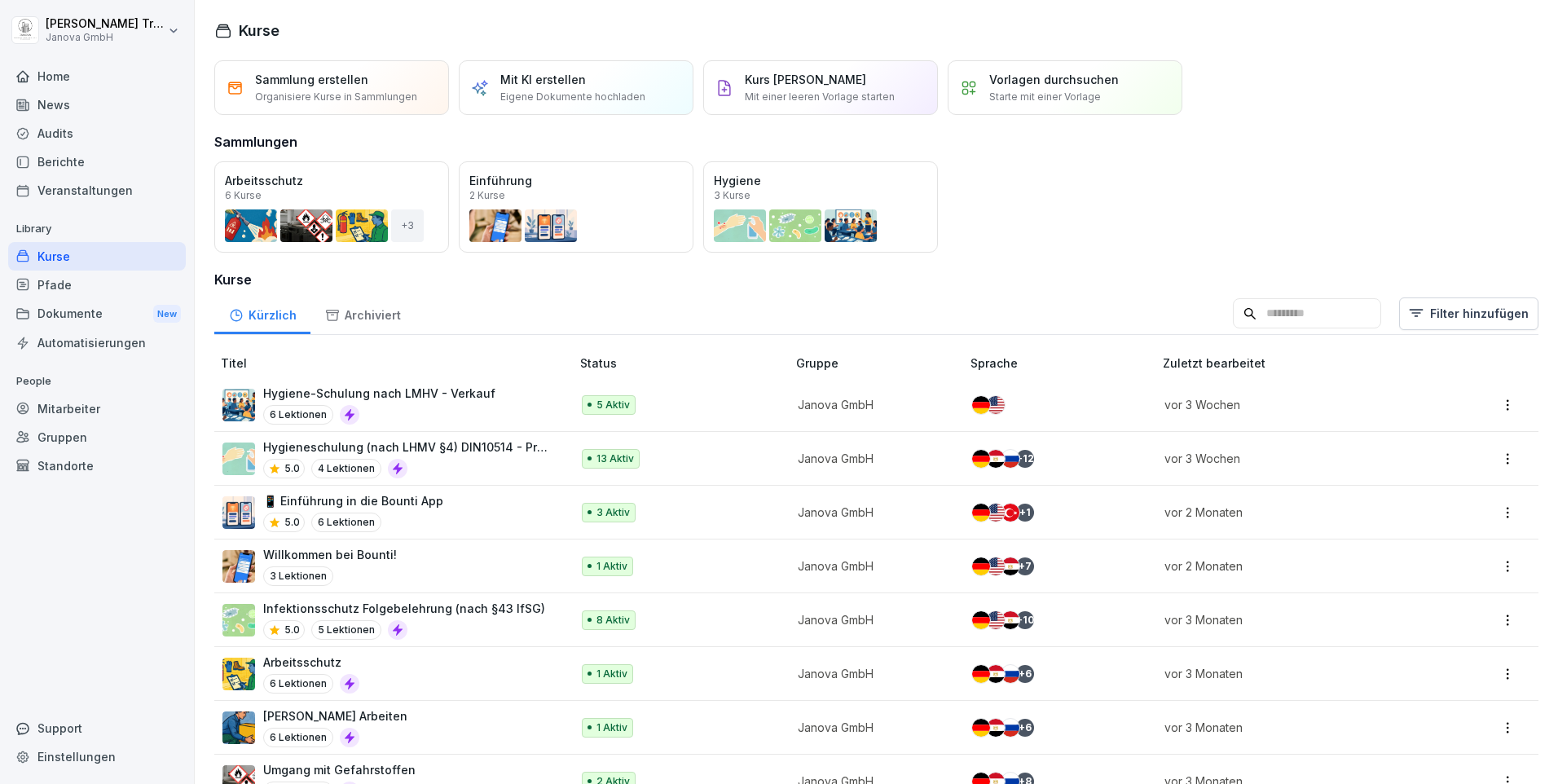
click at [477, 450] on p "Hygieneschulung (nach LHMV §4) DIN10514 - Produktion" at bounding box center [408, 447] width 291 height 17
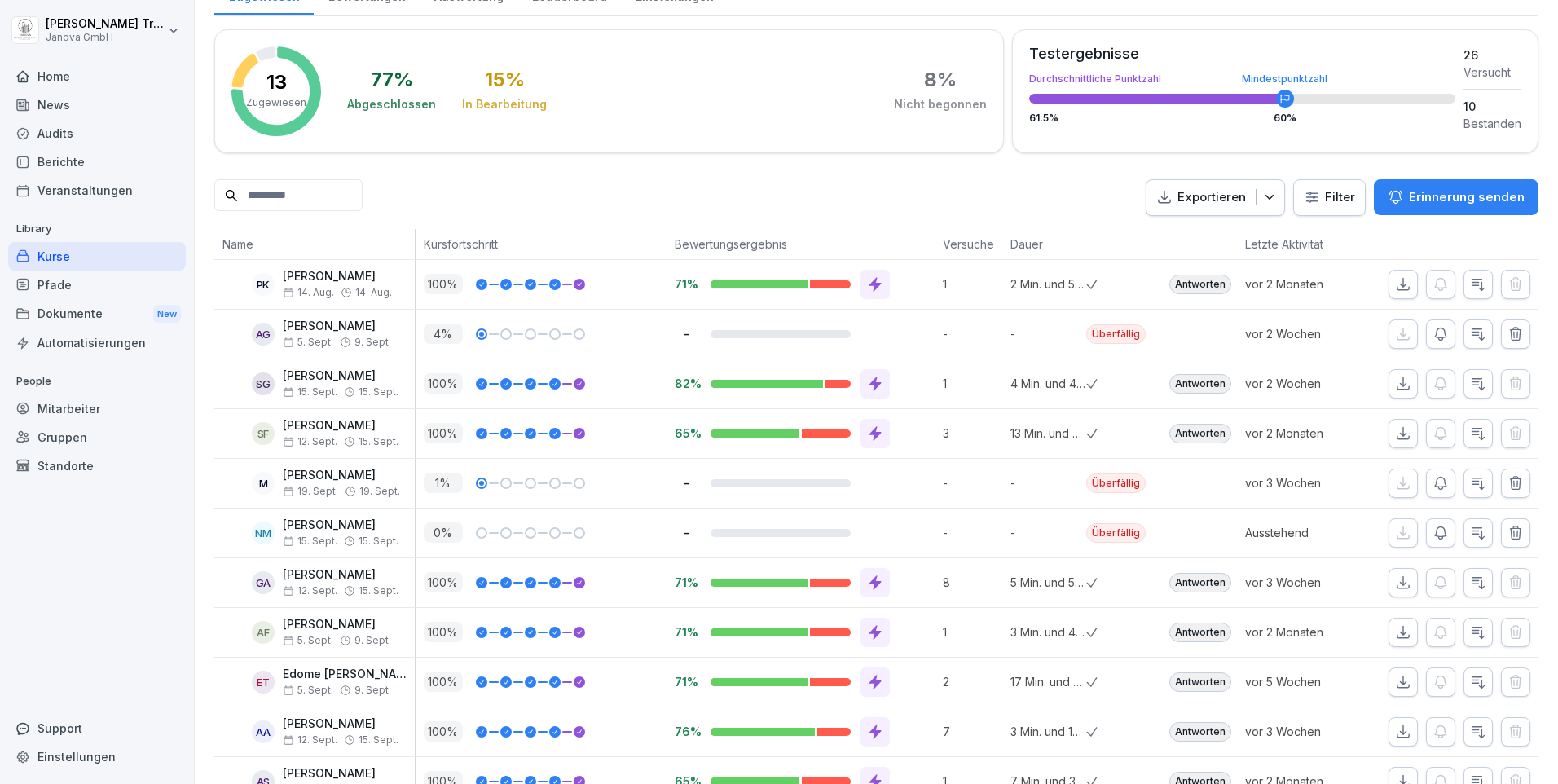
scroll to position [313, 0]
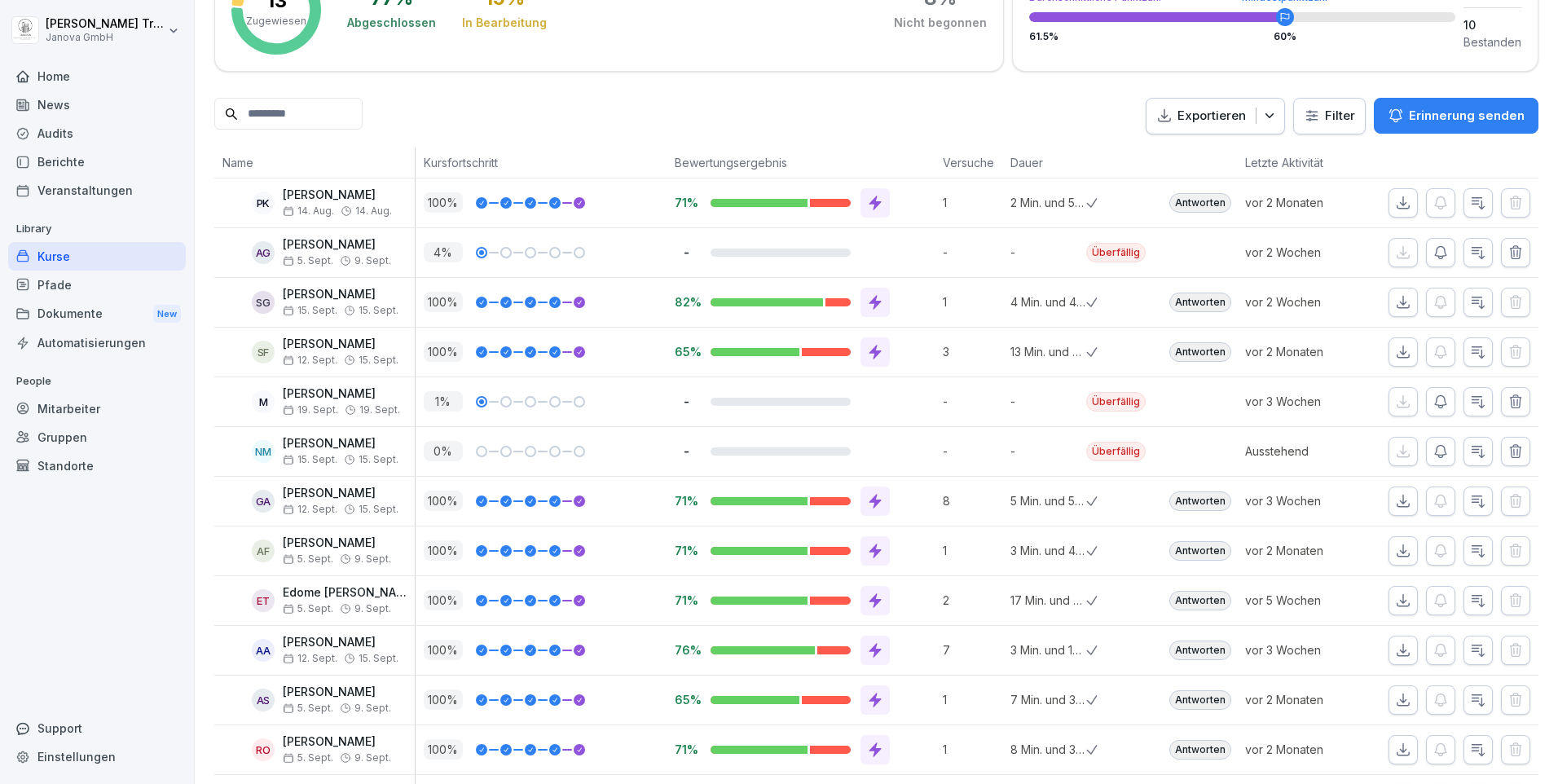
click at [81, 259] on div "Kurse" at bounding box center [97, 255] width 178 height 28
